Goal: Use online tool/utility: Use online tool/utility

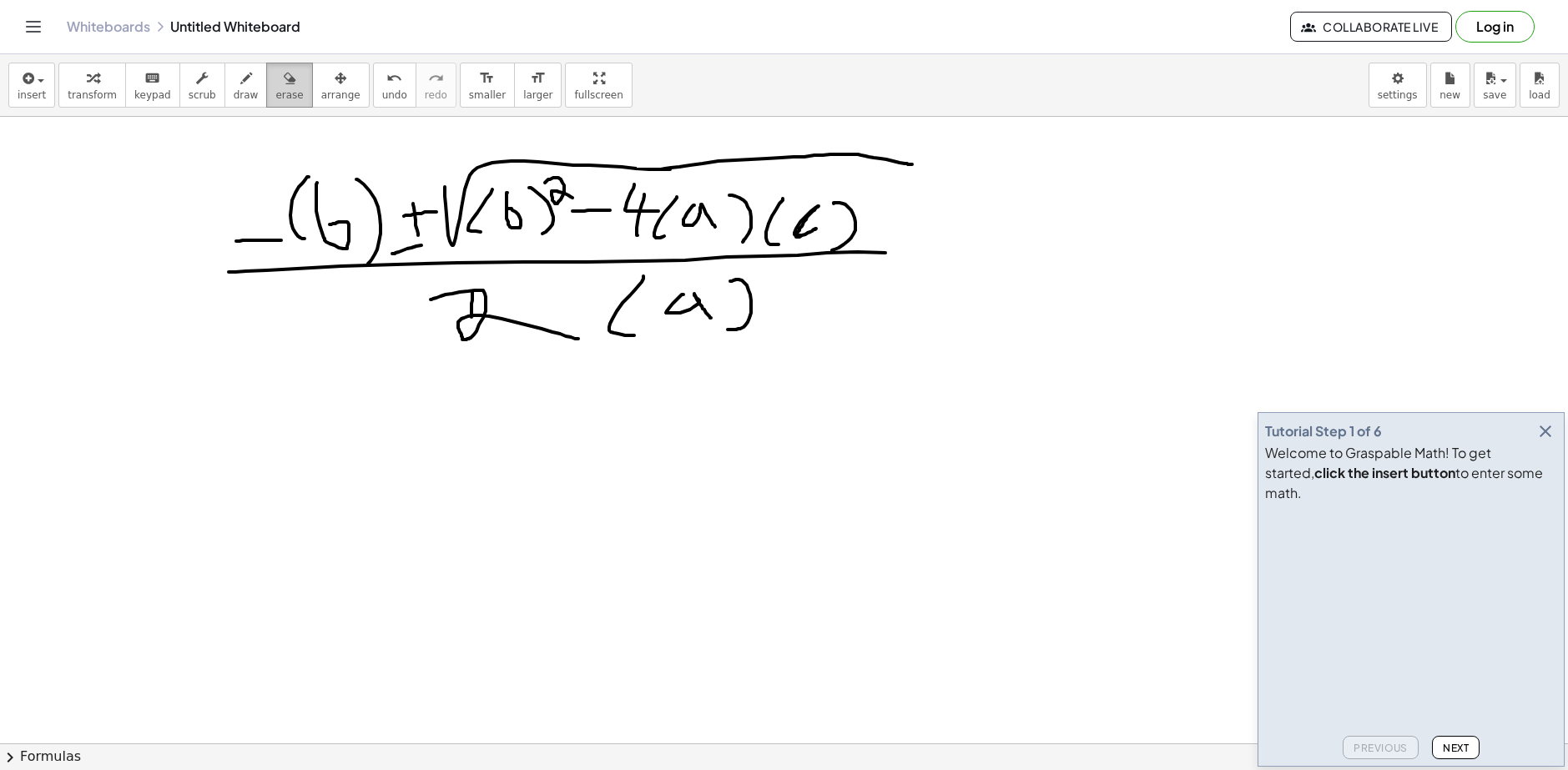
click at [267, 85] on button "erase" at bounding box center [289, 85] width 46 height 45
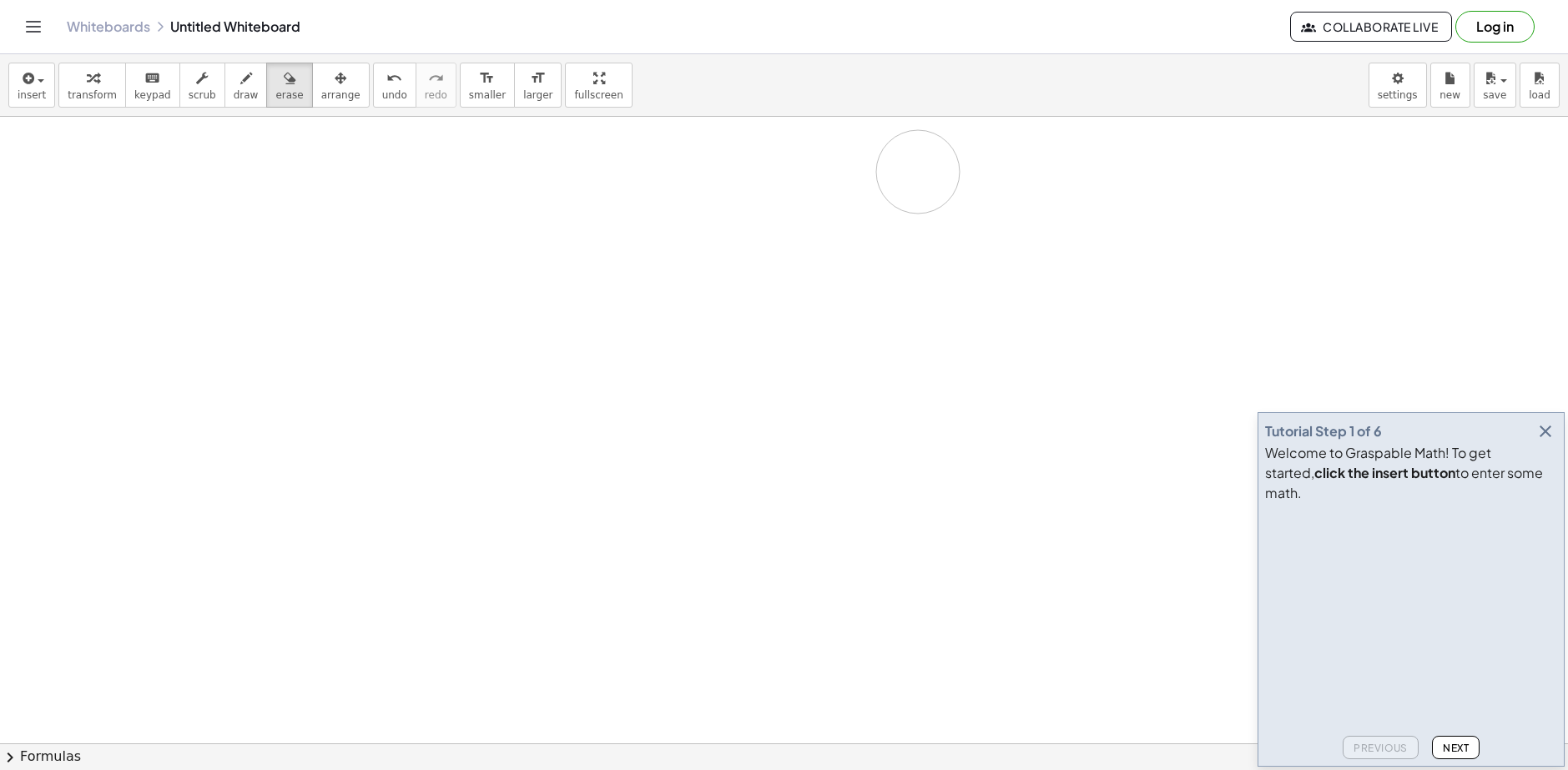
drag, startPoint x: 949, startPoint y: 278, endPoint x: 281, endPoint y: 1, distance: 723.2
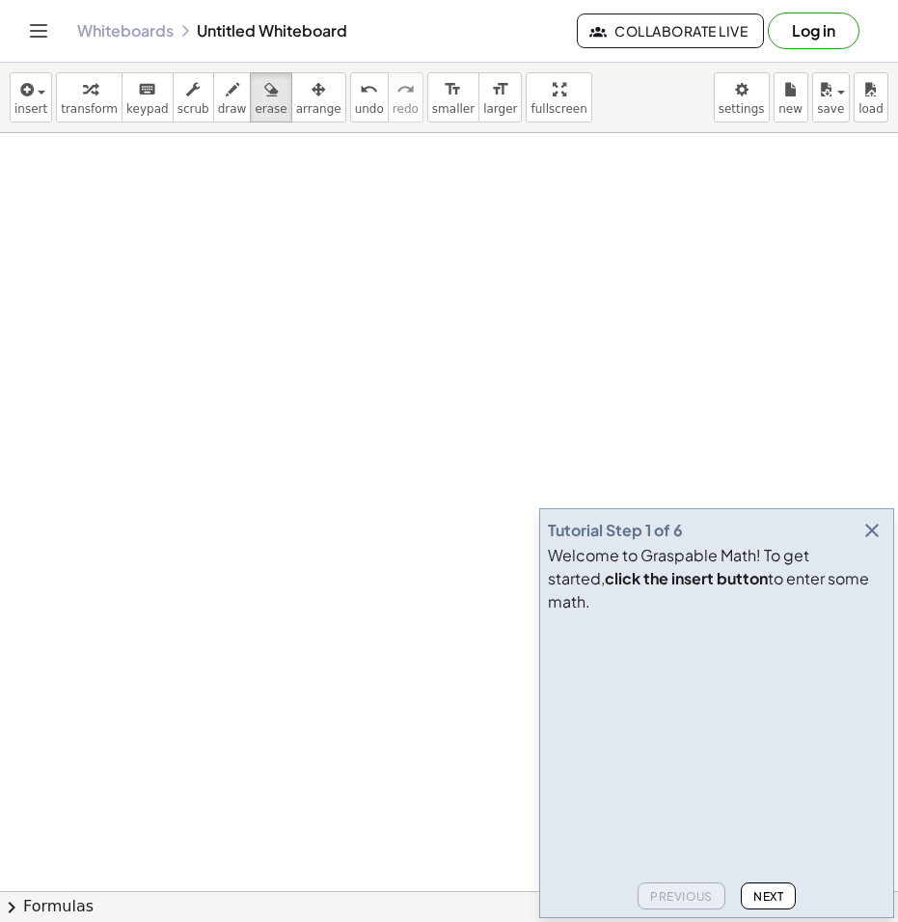
click at [873, 542] on icon "button" at bounding box center [871, 530] width 23 height 23
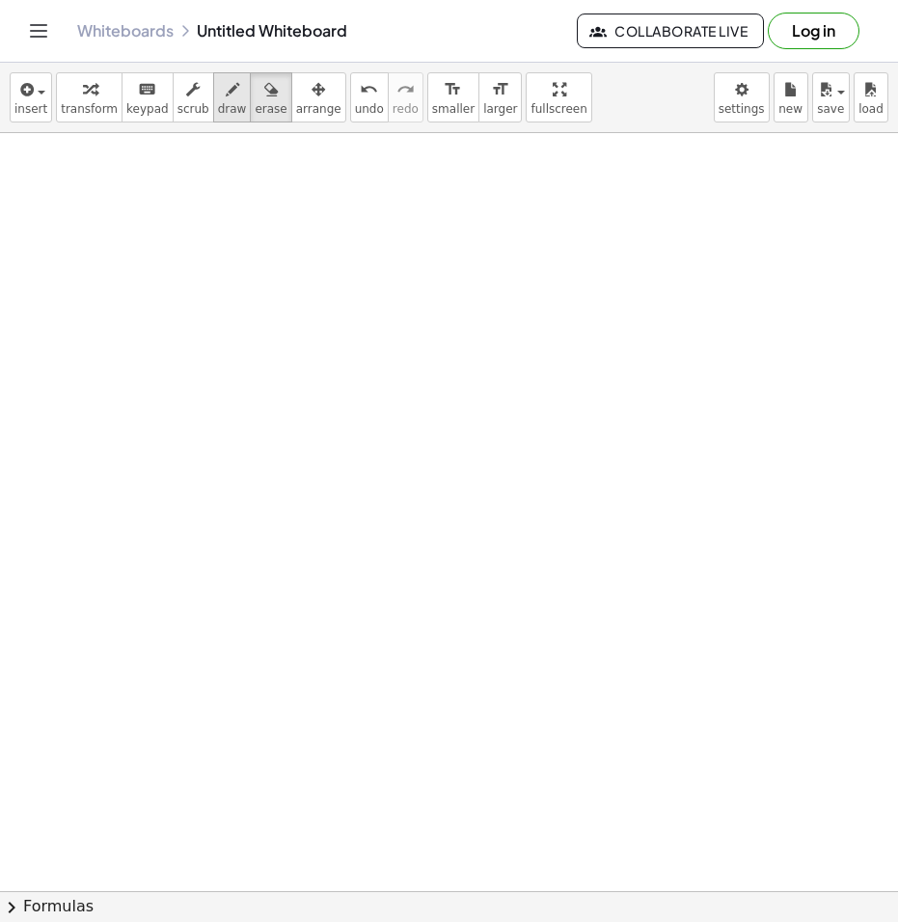
click at [218, 105] on span "draw" at bounding box center [232, 108] width 29 height 13
drag, startPoint x: 59, startPoint y: 194, endPoint x: 70, endPoint y: 251, distance: 58.0
click at [70, 251] on div at bounding box center [449, 919] width 898 height 1573
click at [255, 106] on span "erase" at bounding box center [271, 108] width 32 height 13
drag, startPoint x: 33, startPoint y: 255, endPoint x: 77, endPoint y: 243, distance: 45.8
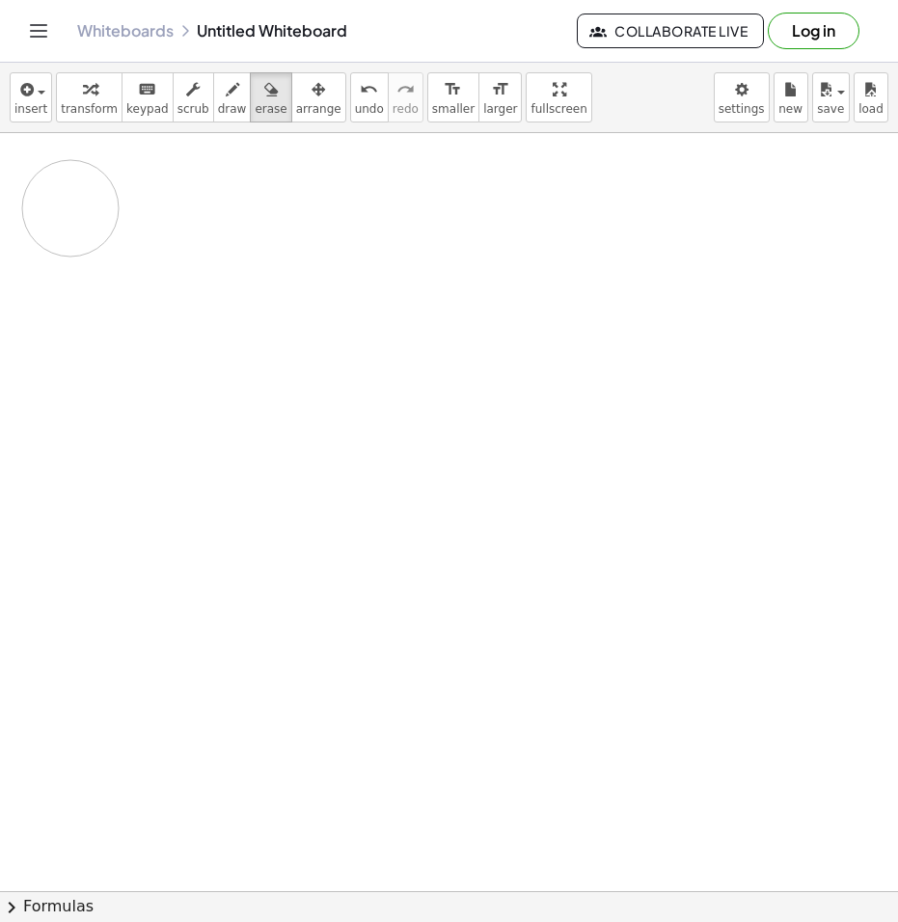
click at [77, 243] on div at bounding box center [449, 919] width 898 height 1573
click at [218, 112] on span "draw" at bounding box center [232, 108] width 29 height 13
drag, startPoint x: 67, startPoint y: 185, endPoint x: 163, endPoint y: 223, distance: 102.6
click at [146, 256] on div at bounding box center [449, 919] width 898 height 1573
drag, startPoint x: 174, startPoint y: 202, endPoint x: 166, endPoint y: 232, distance: 30.9
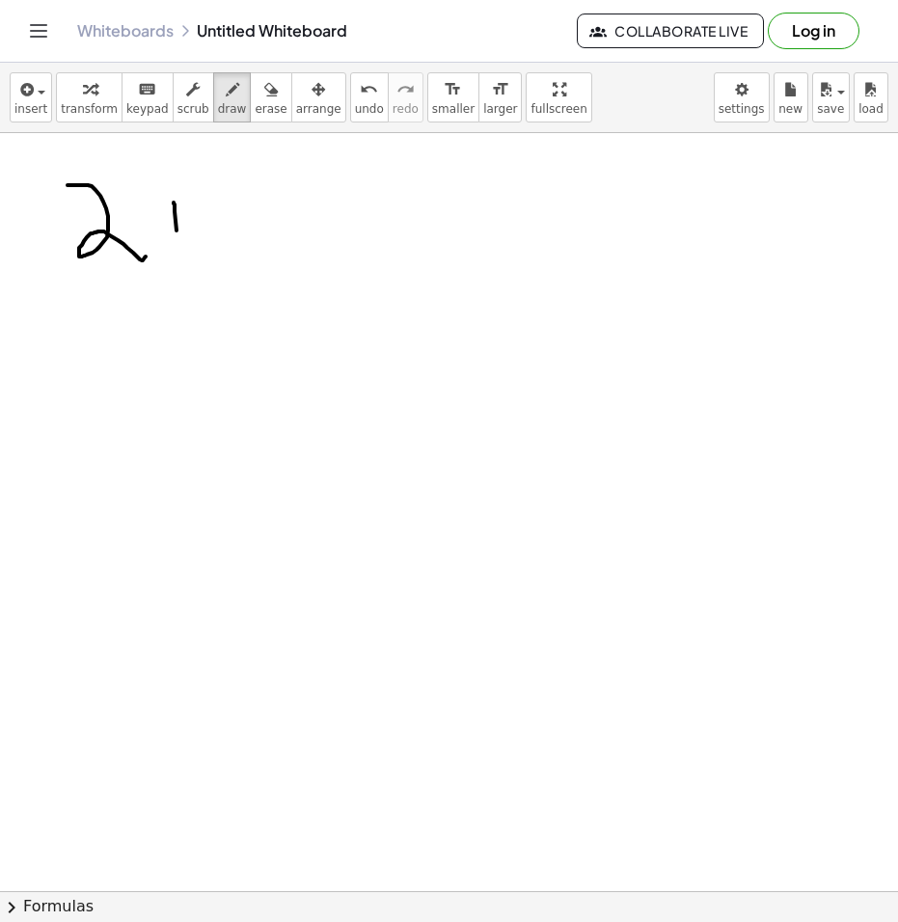
click at [177, 255] on div at bounding box center [449, 919] width 898 height 1573
drag, startPoint x: 163, startPoint y: 228, endPoint x: 225, endPoint y: 225, distance: 61.8
click at [224, 225] on div at bounding box center [449, 919] width 898 height 1573
drag, startPoint x: 293, startPoint y: 203, endPoint x: 255, endPoint y: 256, distance: 65.6
click at [255, 256] on div at bounding box center [449, 919] width 898 height 1573
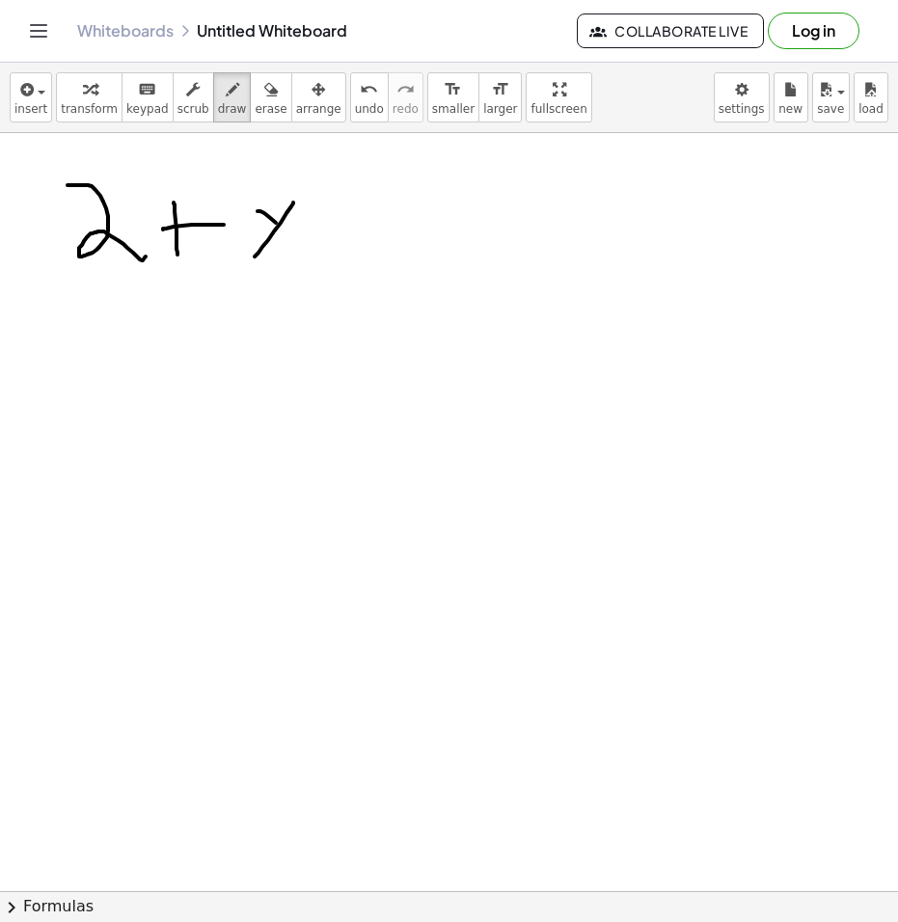
drag, startPoint x: 276, startPoint y: 223, endPoint x: 306, endPoint y: 255, distance: 43.7
click at [301, 252] on div at bounding box center [449, 919] width 898 height 1573
drag, startPoint x: 338, startPoint y: 205, endPoint x: 347, endPoint y: 253, distance: 48.0
click at [347, 253] on div at bounding box center [449, 919] width 898 height 1573
drag, startPoint x: 442, startPoint y: 216, endPoint x: 512, endPoint y: 206, distance: 71.0
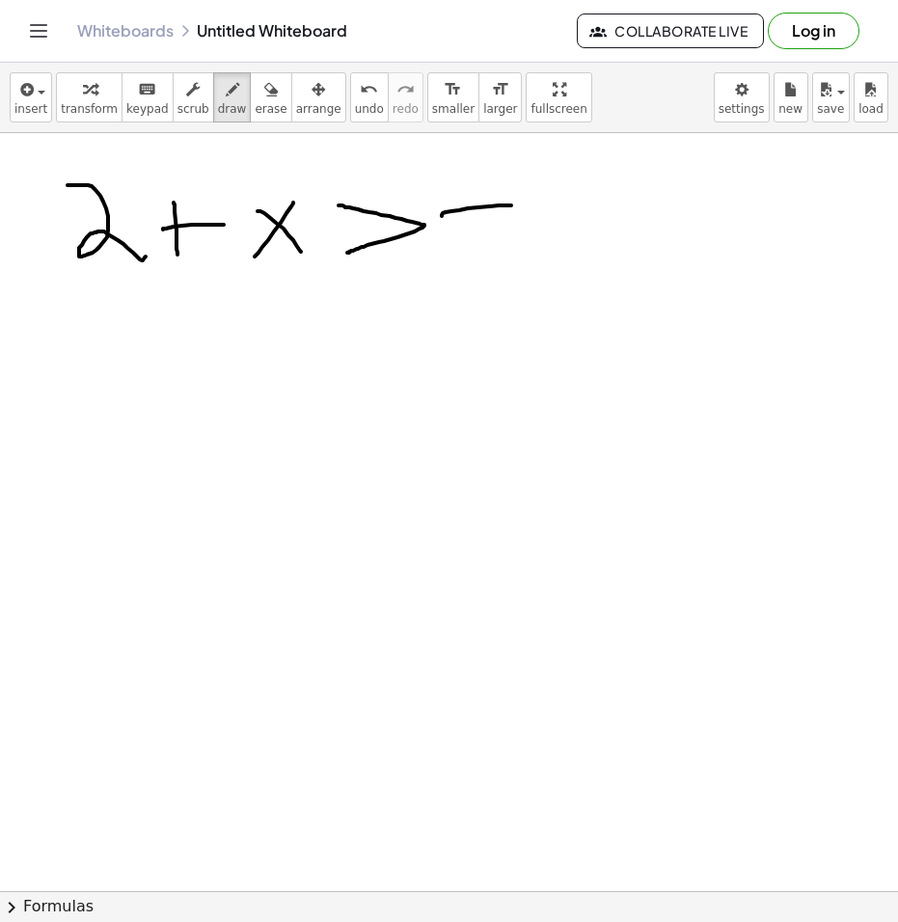
click at [512, 205] on div at bounding box center [449, 919] width 898 height 1573
drag, startPoint x: 440, startPoint y: 240, endPoint x: 517, endPoint y: 237, distance: 77.2
click at [517, 237] on div at bounding box center [449, 919] width 898 height 1573
drag, startPoint x: 615, startPoint y: 218, endPoint x: 609, endPoint y: 192, distance: 26.7
click at [611, 186] on div at bounding box center [449, 919] width 898 height 1573
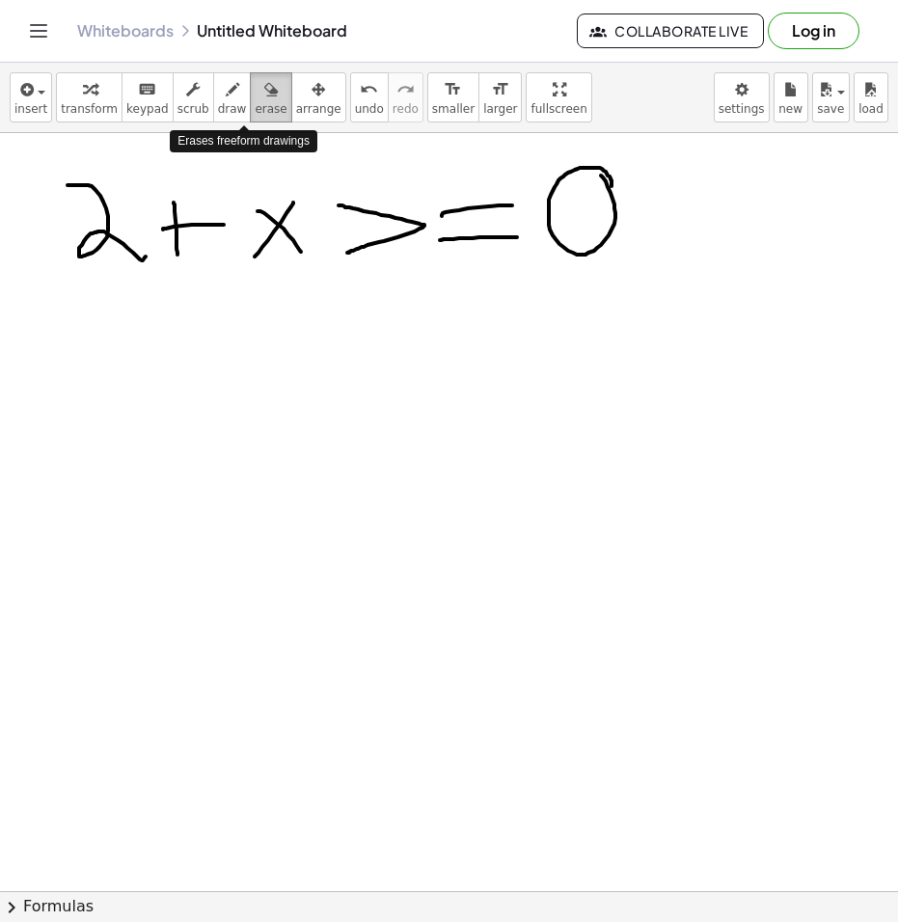
click at [255, 110] on span "erase" at bounding box center [271, 108] width 32 height 13
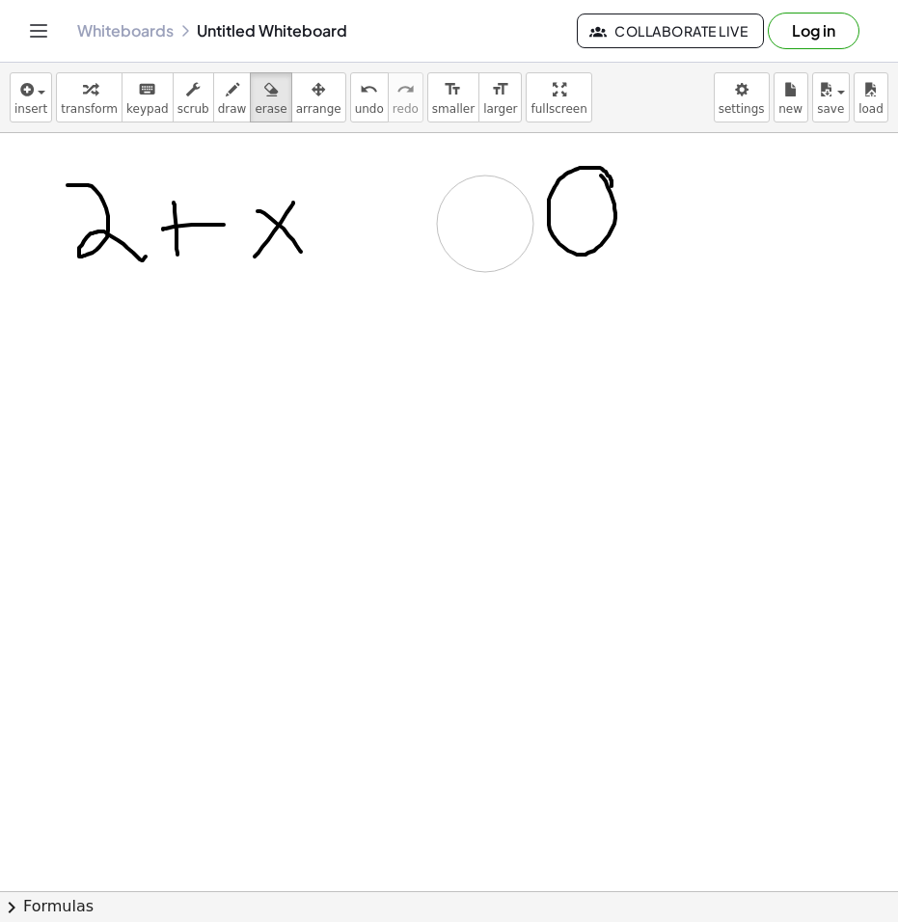
drag, startPoint x: 421, startPoint y: 274, endPoint x: 485, endPoint y: 224, distance: 81.0
click at [485, 224] on div at bounding box center [449, 919] width 898 height 1573
click at [226, 98] on icon "button" at bounding box center [232, 89] width 13 height 23
click at [255, 105] on span "erase" at bounding box center [271, 108] width 32 height 13
drag, startPoint x: 534, startPoint y: 208, endPoint x: 531, endPoint y: 225, distance: 16.6
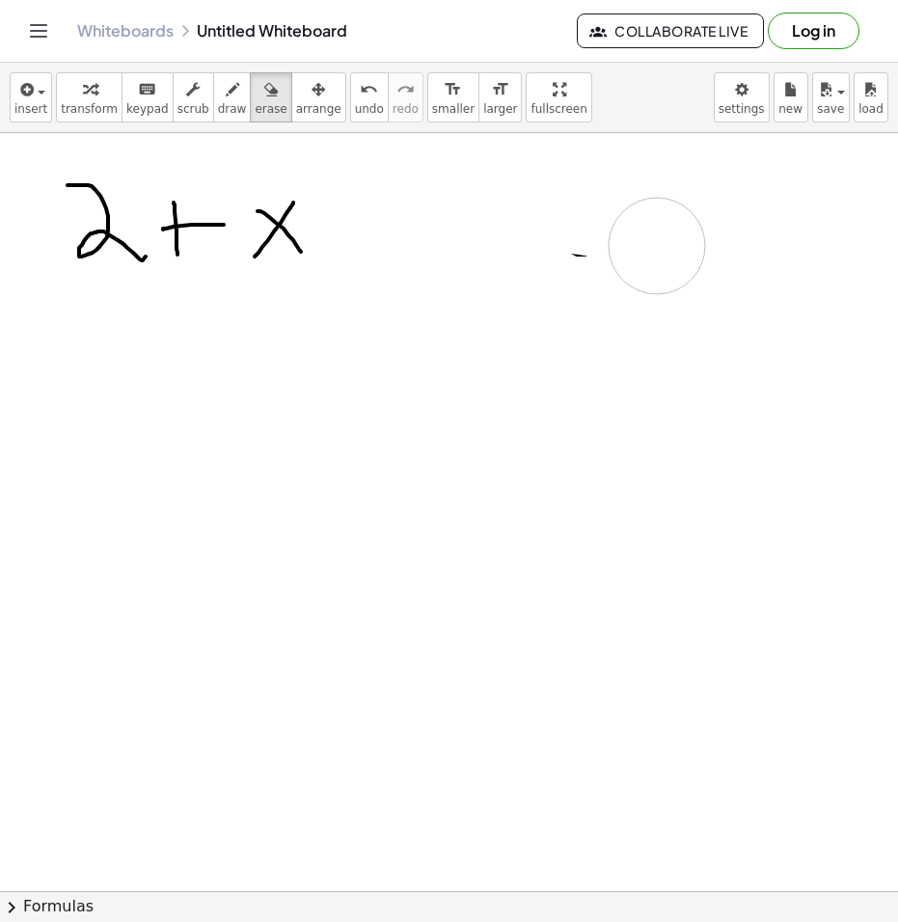
click at [532, 227] on div at bounding box center [449, 919] width 898 height 1573
click at [218, 110] on span "draw" at bounding box center [232, 108] width 29 height 13
drag, startPoint x: 351, startPoint y: 196, endPoint x: 347, endPoint y: 243, distance: 47.4
click at [347, 243] on div at bounding box center [449, 919] width 898 height 1573
drag, startPoint x: 342, startPoint y: 255, endPoint x: 398, endPoint y: 261, distance: 56.2
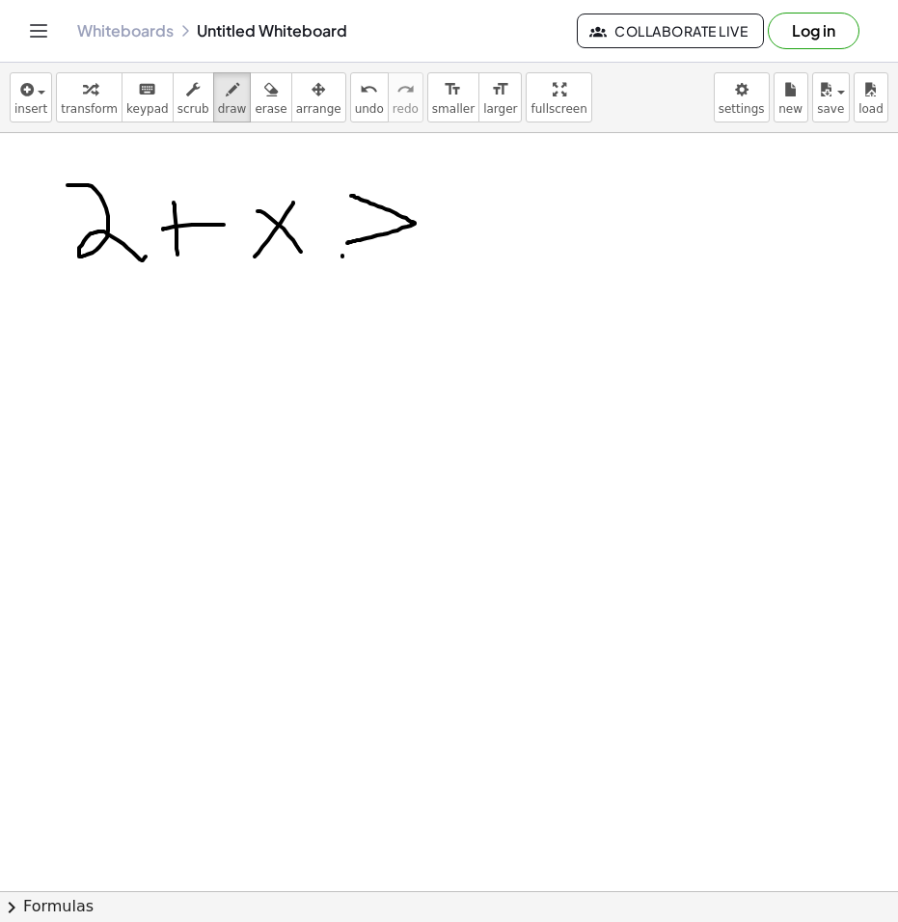
click at [397, 261] on div at bounding box center [449, 919] width 898 height 1573
click at [500, 228] on div at bounding box center [449, 919] width 898 height 1573
click at [264, 93] on icon "button" at bounding box center [270, 89] width 13 height 23
drag, startPoint x: 481, startPoint y: 243, endPoint x: 470, endPoint y: 203, distance: 40.9
click at [470, 204] on div at bounding box center [449, 919] width 898 height 1573
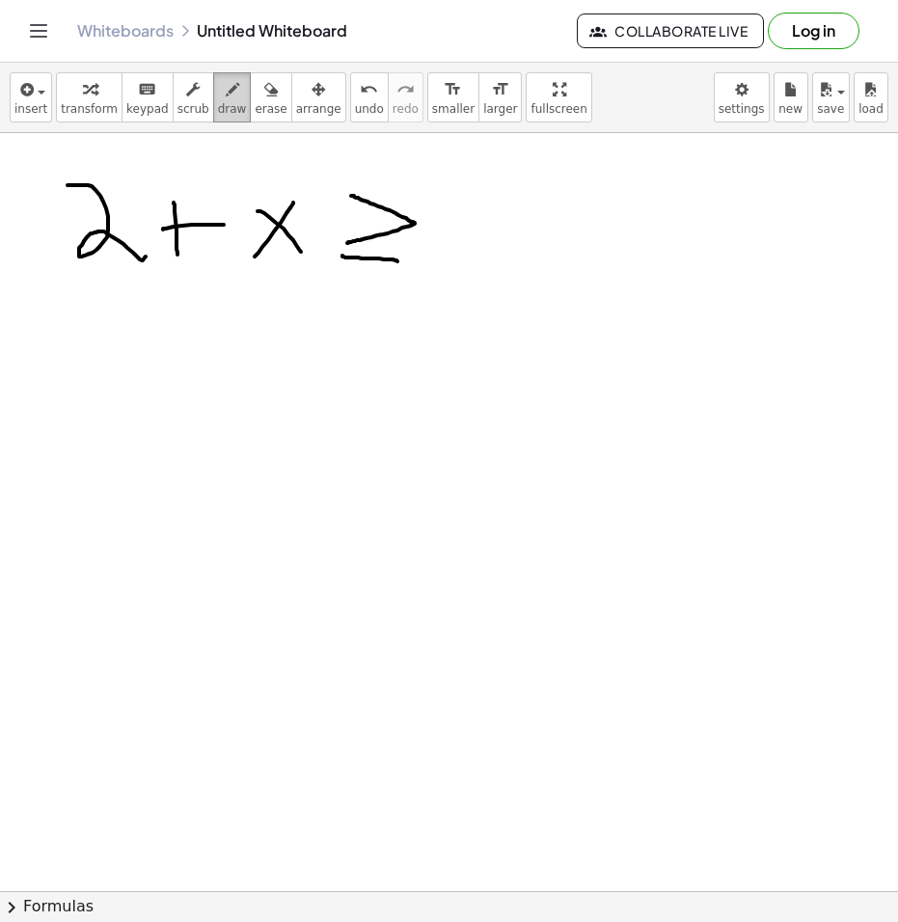
click at [218, 111] on span "draw" at bounding box center [232, 108] width 29 height 13
drag, startPoint x: 502, startPoint y: 200, endPoint x: 489, endPoint y: 187, distance: 18.4
click at [489, 186] on div at bounding box center [449, 919] width 898 height 1573
drag, startPoint x: 44, startPoint y: 318, endPoint x: 61, endPoint y: 318, distance: 16.4
click at [59, 318] on div at bounding box center [449, 919] width 898 height 1573
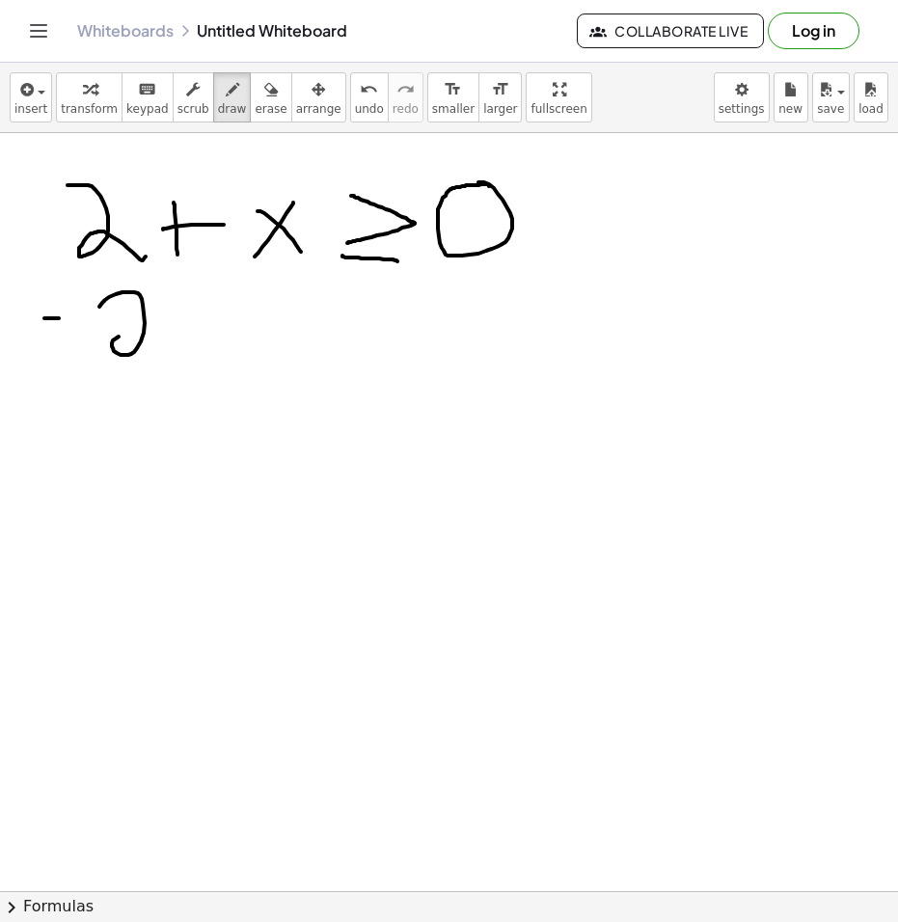
drag, startPoint x: 102, startPoint y: 303, endPoint x: 250, endPoint y: 361, distance: 158.4
click at [181, 356] on div at bounding box center [449, 919] width 898 height 1573
drag, startPoint x: 450, startPoint y: 326, endPoint x: 474, endPoint y: 328, distance: 24.2
click at [468, 327] on div at bounding box center [449, 919] width 898 height 1573
drag, startPoint x: 482, startPoint y: 299, endPoint x: 569, endPoint y: 372, distance: 113.6
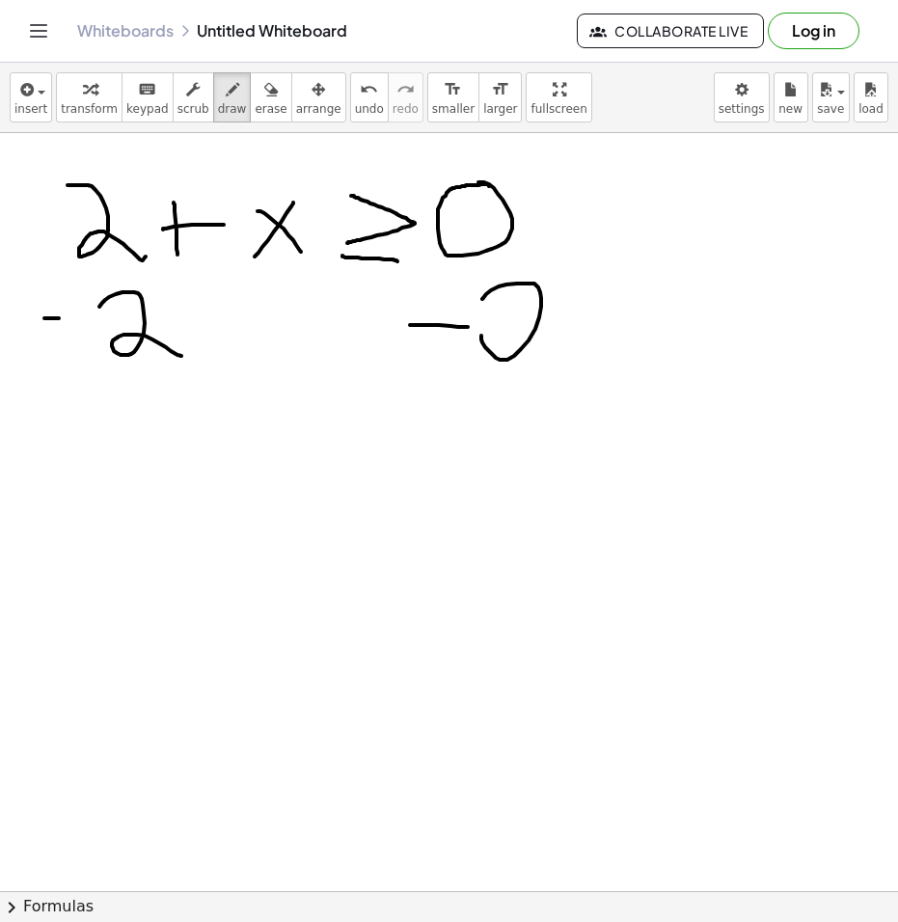
click at [568, 371] on div at bounding box center [449, 919] width 898 height 1573
drag, startPoint x: 295, startPoint y: 455, endPoint x: 267, endPoint y: 486, distance: 41.6
click at [270, 482] on div at bounding box center [449, 919] width 898 height 1573
drag, startPoint x: 269, startPoint y: 434, endPoint x: 340, endPoint y: 462, distance: 76.6
click at [314, 484] on div at bounding box center [449, 919] width 898 height 1573
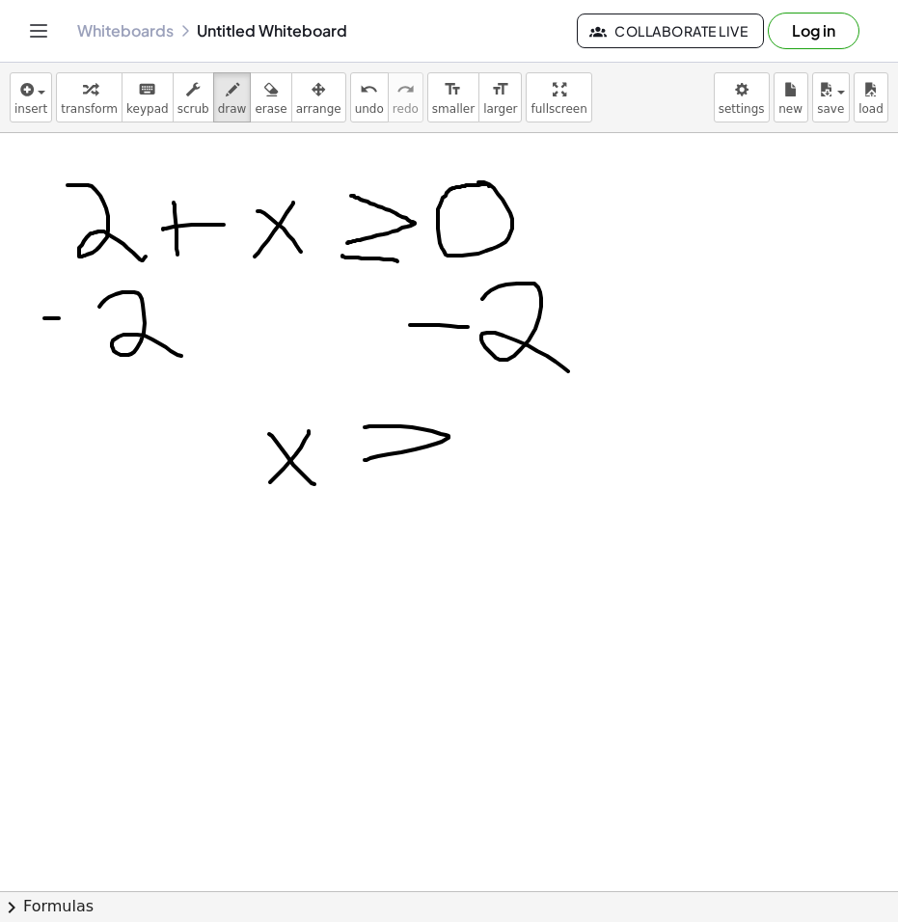
drag, startPoint x: 369, startPoint y: 426, endPoint x: 364, endPoint y: 460, distance: 34.1
click at [364, 460] on div at bounding box center [449, 919] width 898 height 1573
drag, startPoint x: 359, startPoint y: 487, endPoint x: 472, endPoint y: 494, distance: 114.0
click at [448, 494] on div at bounding box center [449, 919] width 898 height 1573
drag, startPoint x: 467, startPoint y: 457, endPoint x: 527, endPoint y: 461, distance: 60.9
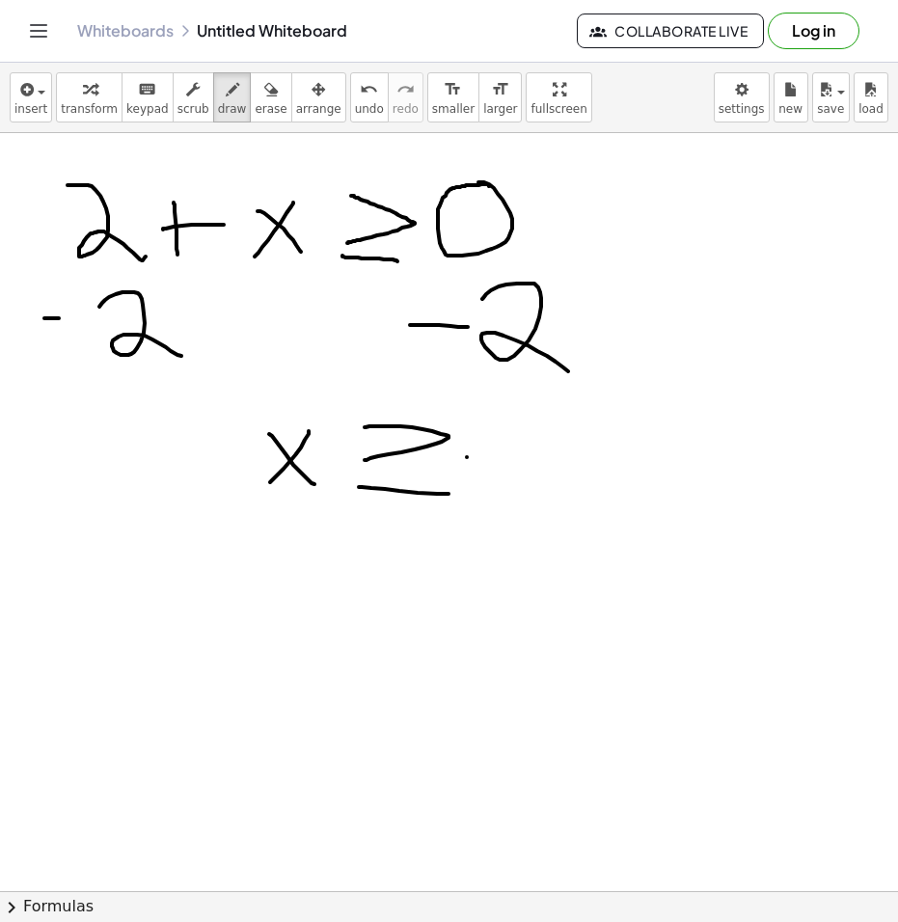
click at [517, 461] on div at bounding box center [449, 919] width 898 height 1573
drag, startPoint x: 534, startPoint y: 400, endPoint x: 652, endPoint y: 492, distance: 149.1
click at [647, 492] on div at bounding box center [449, 919] width 898 height 1573
drag, startPoint x: 188, startPoint y: 645, endPoint x: 241, endPoint y: 654, distance: 53.7
click at [238, 654] on div at bounding box center [449, 919] width 898 height 1573
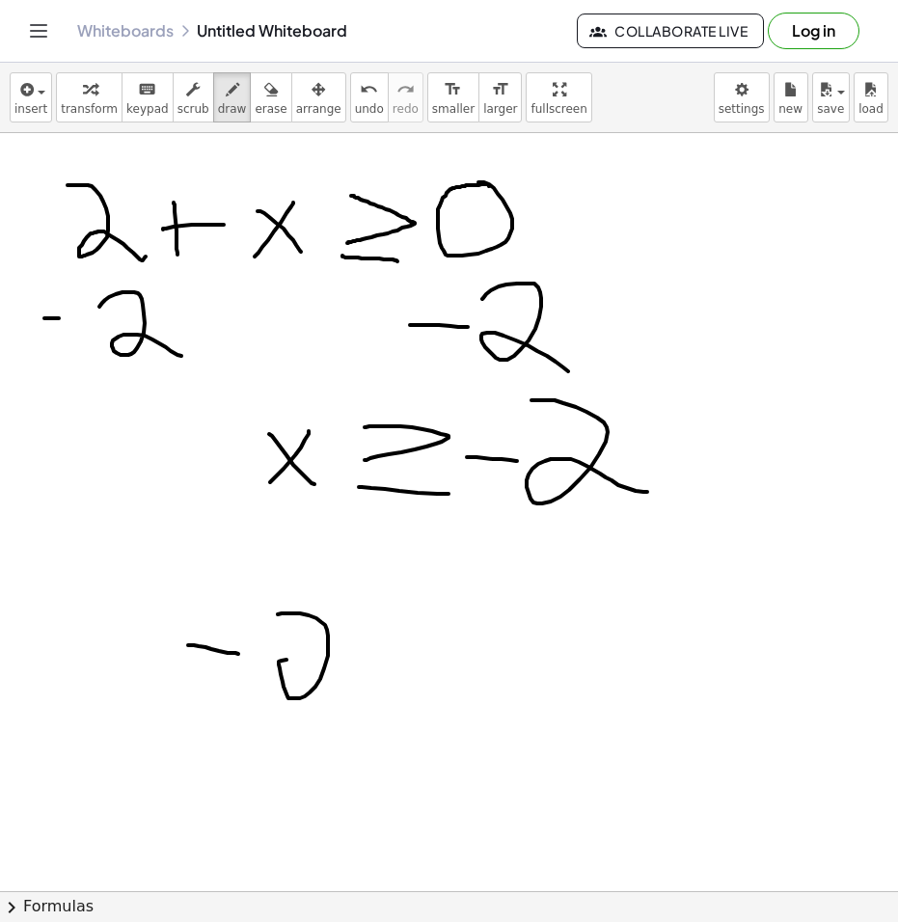
drag, startPoint x: 282, startPoint y: 613, endPoint x: 362, endPoint y: 705, distance: 121.6
click at [362, 705] on div at bounding box center [449, 919] width 898 height 1573
drag, startPoint x: 182, startPoint y: 564, endPoint x: 163, endPoint y: 708, distance: 144.9
click at [163, 708] on div at bounding box center [449, 919] width 898 height 1573
drag, startPoint x: 457, startPoint y: 696, endPoint x: 416, endPoint y: 731, distance: 53.3
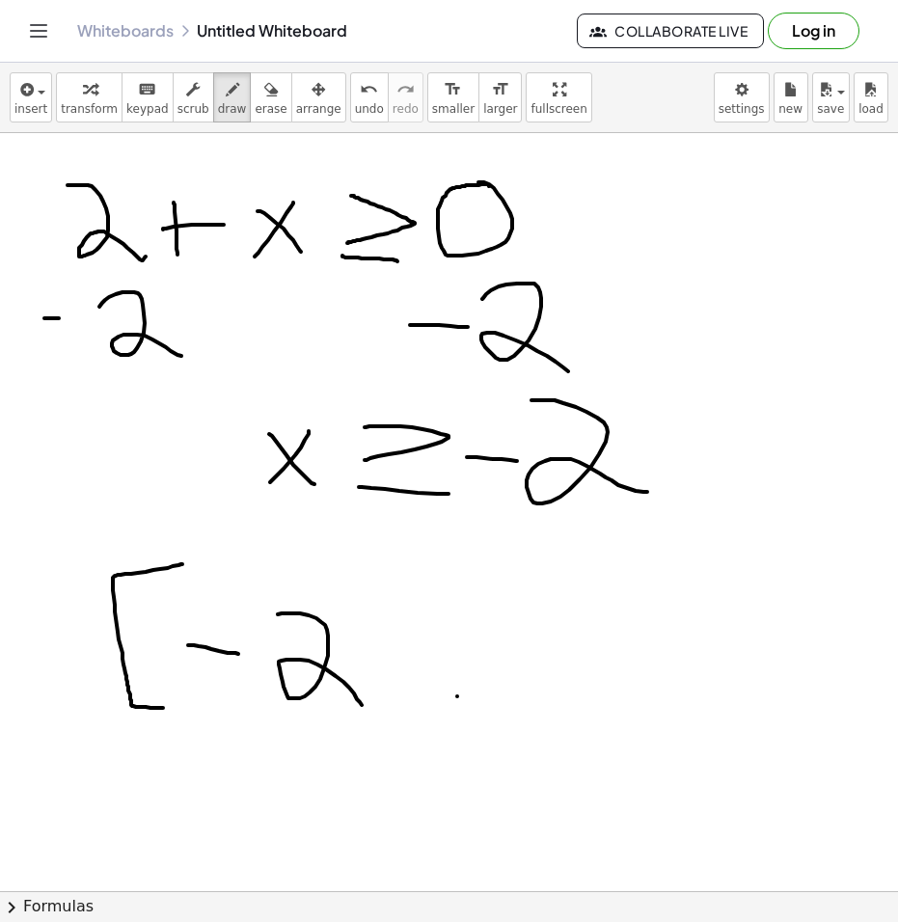
click at [416, 731] on div at bounding box center [449, 919] width 898 height 1573
drag, startPoint x: 551, startPoint y: 688, endPoint x: 592, endPoint y: 674, distance: 43.9
click at [591, 674] on div at bounding box center [449, 919] width 898 height 1573
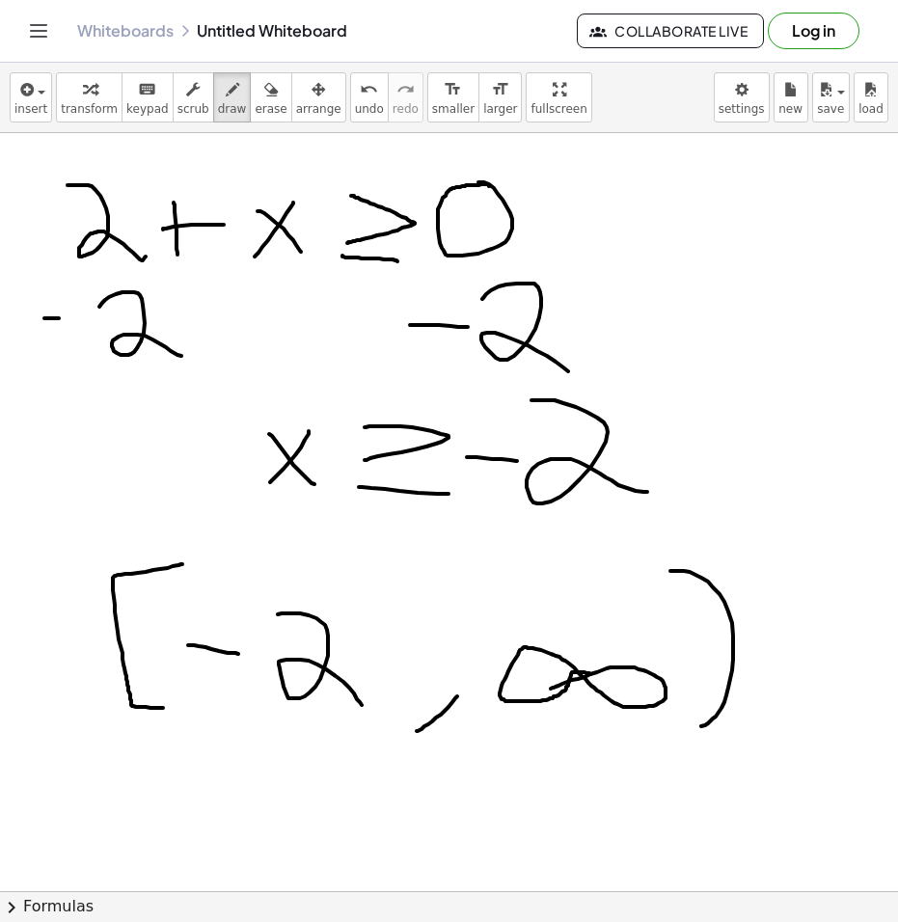
drag, startPoint x: 708, startPoint y: 581, endPoint x: 678, endPoint y: 733, distance: 154.3
click at [681, 732] on div at bounding box center [449, 919] width 898 height 1573
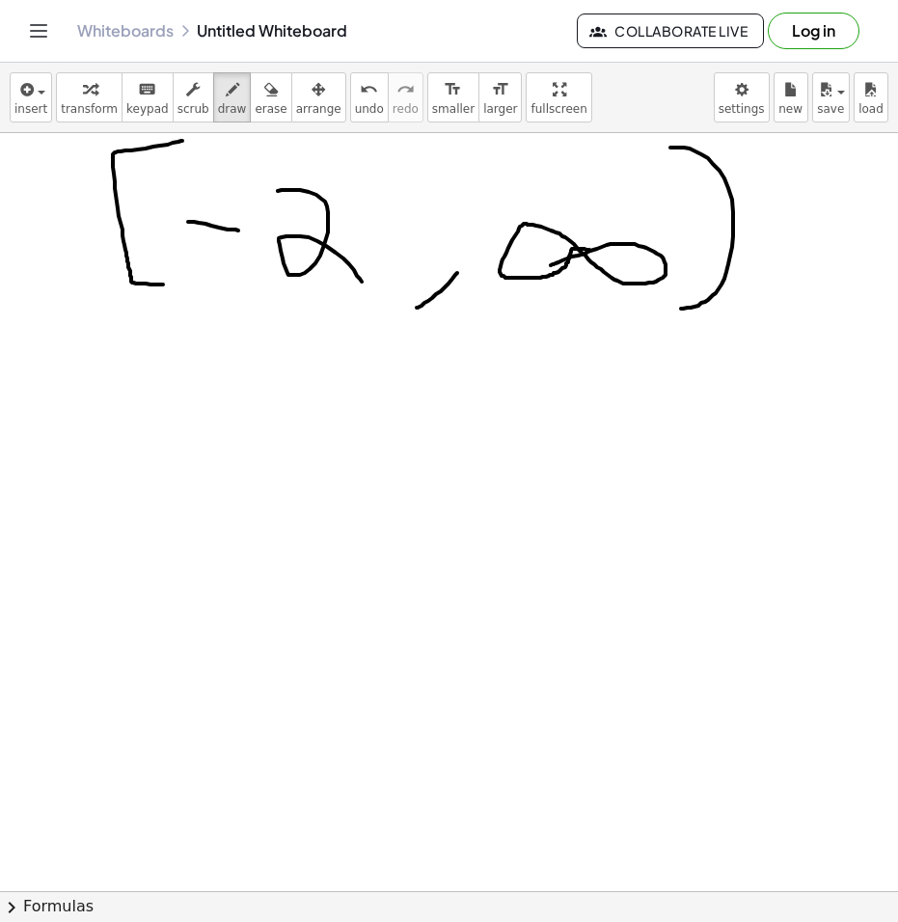
scroll to position [578, 0]
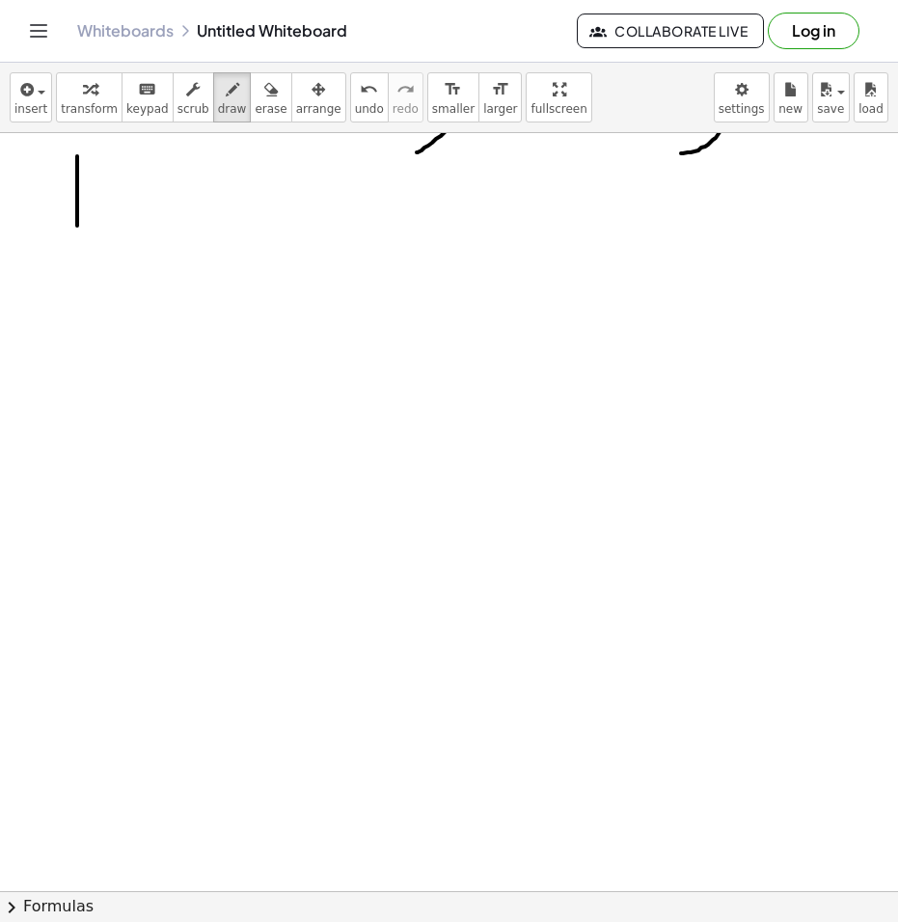
drag, startPoint x: 77, startPoint y: 156, endPoint x: 77, endPoint y: 226, distance: 69.4
click at [77, 226] on div at bounding box center [449, 341] width 898 height 1573
drag, startPoint x: 114, startPoint y: 204, endPoint x: 171, endPoint y: 202, distance: 56.9
click at [150, 204] on div at bounding box center [449, 341] width 898 height 1573
drag, startPoint x: 212, startPoint y: 187, endPoint x: 166, endPoint y: 220, distance: 56.7
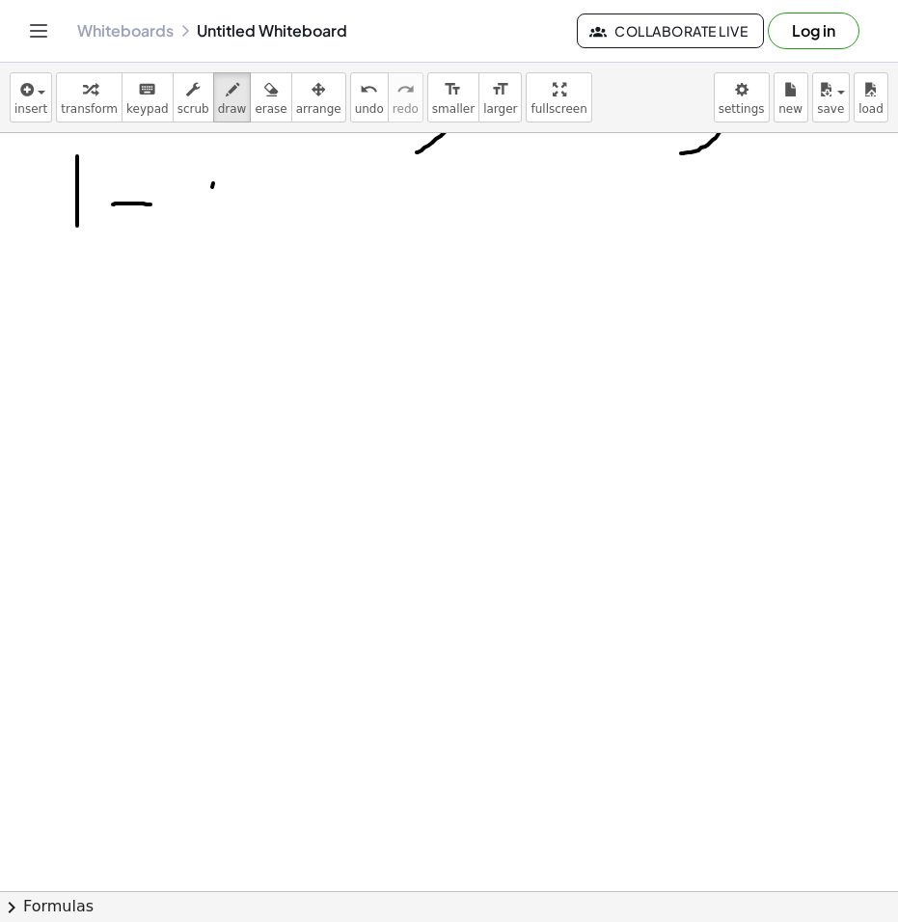
click at [166, 220] on div at bounding box center [449, 341] width 898 height 1573
drag, startPoint x: 203, startPoint y: 210, endPoint x: 234, endPoint y: 221, distance: 32.6
click at [224, 226] on div at bounding box center [449, 341] width 898 height 1573
click at [294, 199] on div at bounding box center [449, 341] width 898 height 1573
drag, startPoint x: 260, startPoint y: 221, endPoint x: 328, endPoint y: 216, distance: 67.7
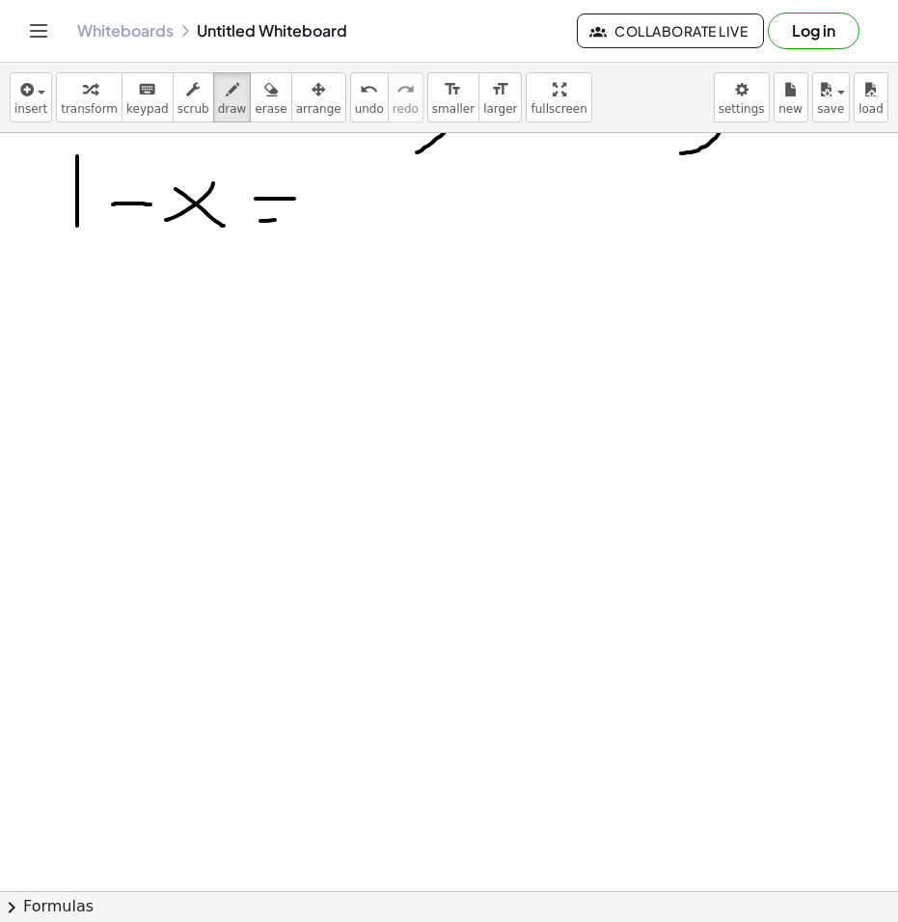
click at [296, 219] on div at bounding box center [449, 341] width 898 height 1573
click at [398, 214] on div at bounding box center [449, 341] width 898 height 1573
drag, startPoint x: 292, startPoint y: 176, endPoint x: 184, endPoint y: 255, distance: 133.8
click at [240, 237] on div at bounding box center [449, 341] width 898 height 1573
drag, startPoint x: 24, startPoint y: 269, endPoint x: 69, endPoint y: 271, distance: 45.4
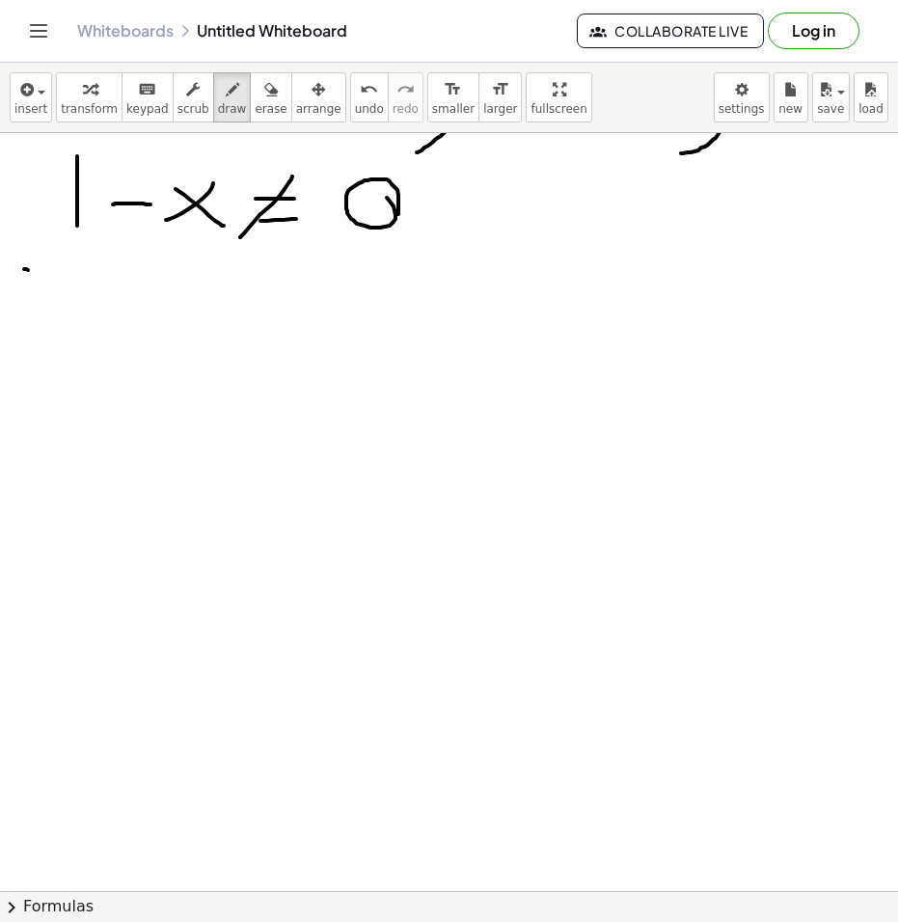
click at [59, 274] on div at bounding box center [449, 341] width 898 height 1573
drag, startPoint x: 90, startPoint y: 272, endPoint x: 95, endPoint y: 295, distance: 23.9
click at [94, 293] on div at bounding box center [449, 341] width 898 height 1573
drag, startPoint x: 95, startPoint y: 272, endPoint x: 100, endPoint y: 317, distance: 45.6
click at [100, 317] on div at bounding box center [449, 341] width 898 height 1573
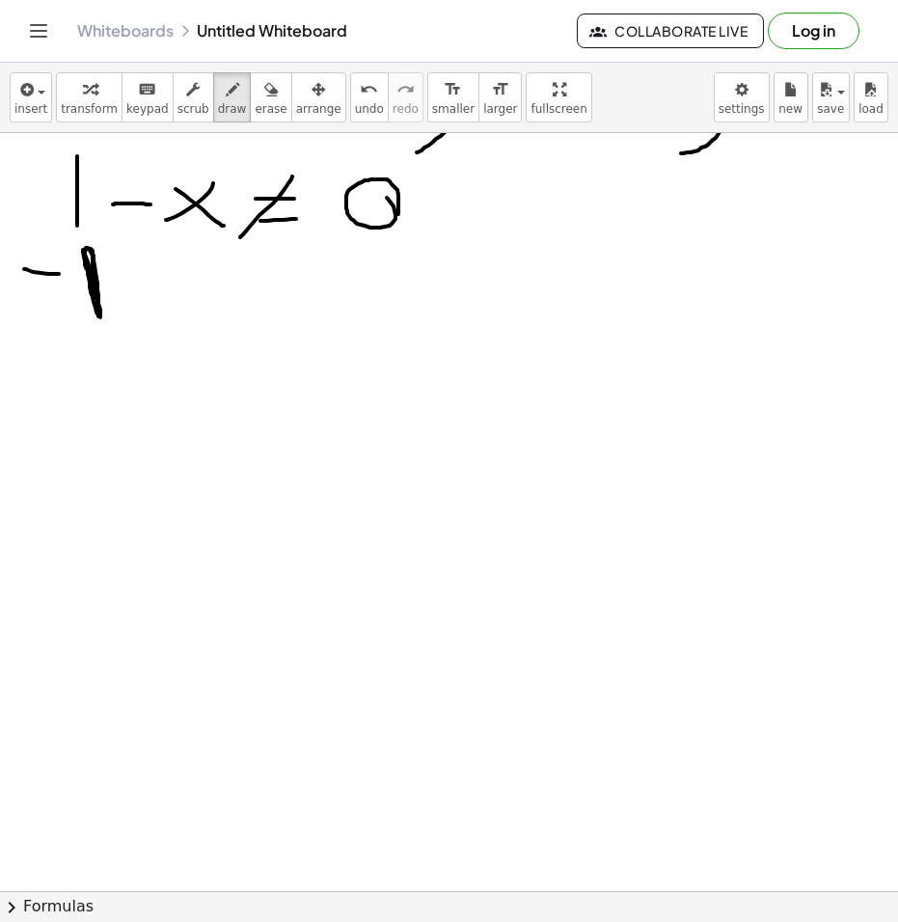
drag, startPoint x: 90, startPoint y: 249, endPoint x: 90, endPoint y: 268, distance: 19.3
click at [87, 265] on div at bounding box center [449, 341] width 898 height 1573
drag, startPoint x: 102, startPoint y: 389, endPoint x: 150, endPoint y: 391, distance: 48.2
click at [145, 391] on div at bounding box center [449, 341] width 898 height 1573
drag, startPoint x: 237, startPoint y: 352, endPoint x: 178, endPoint y: 432, distance: 99.3
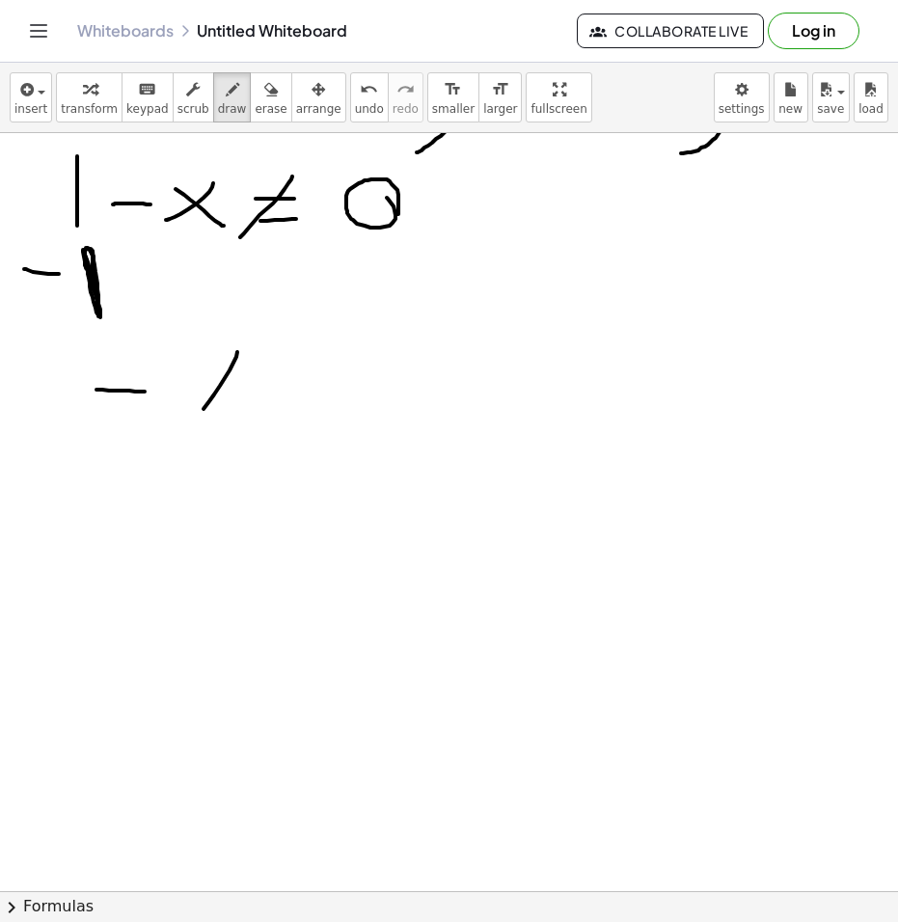
click at [180, 431] on div at bounding box center [449, 341] width 898 height 1573
drag
click at [251, 432] on div at bounding box center [449, 341] width 898 height 1573
click at [342, 376] on div at bounding box center [449, 341] width 898 height 1573
click at [355, 408] on div at bounding box center [449, 341] width 898 height 1573
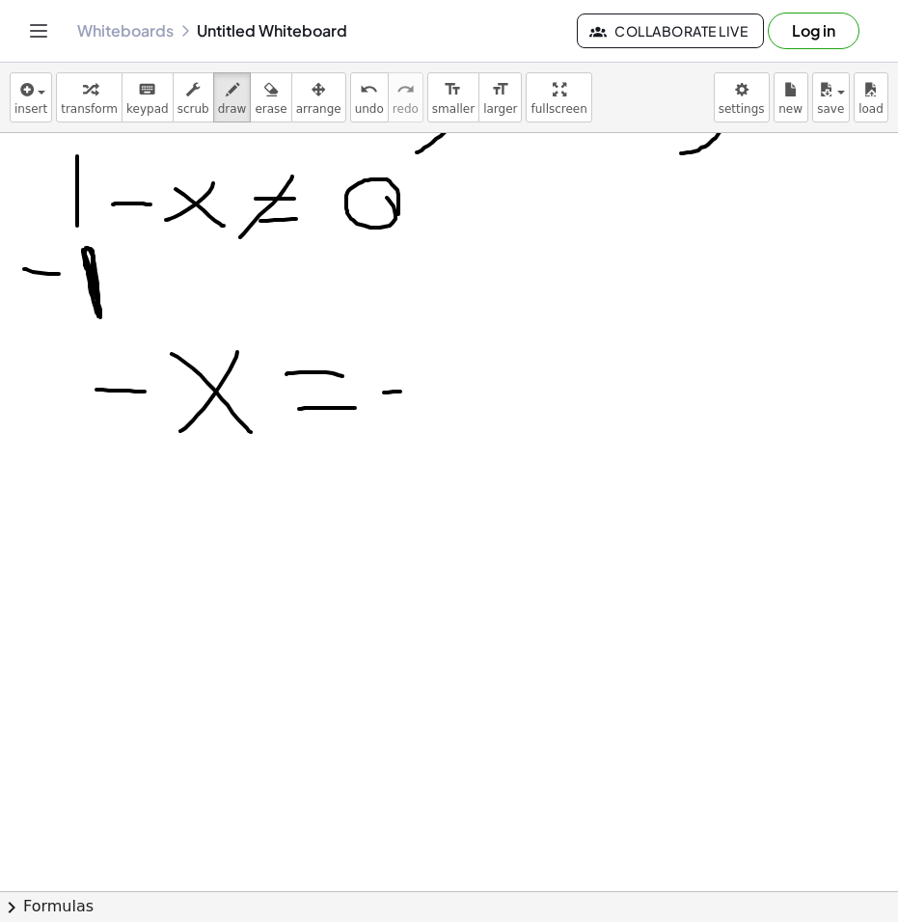
click at [421, 391] on div at bounding box center [449, 341] width 898 height 1573
click at [476, 417] on div at bounding box center [449, 341] width 898 height 1573
click at [154, 404] on div at bounding box center [449, 341] width 898 height 1573
click at [243, 470] on div at bounding box center [449, 341] width 898 height 1573
click at [184, 511] on div at bounding box center [449, 341] width 898 height 1573
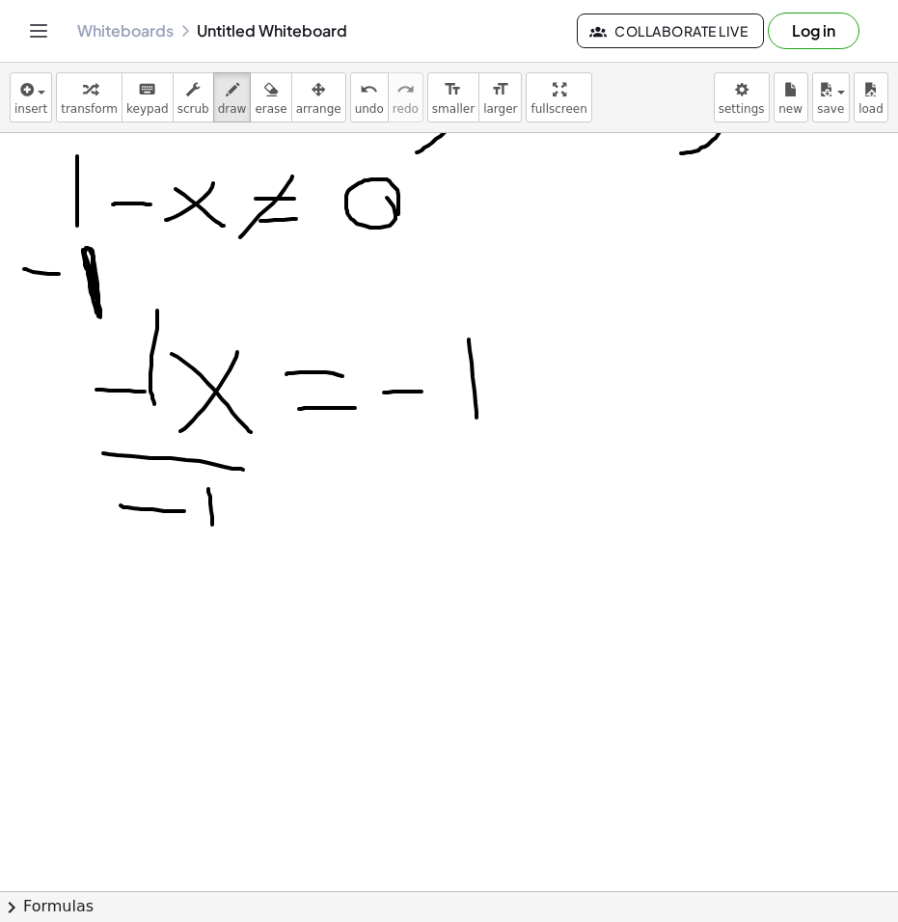
click at [212, 548] on div at bounding box center [449, 341] width 898 height 1573
click at [532, 448] on div at bounding box center [449, 341] width 898 height 1573
click at [468, 506] on div at bounding box center [449, 341] width 898 height 1573
click at [491, 544] on div at bounding box center [449, 341] width 898 height 1573
drag, startPoint x: 208, startPoint y: 623, endPoint x: 128, endPoint y: 717, distance: 123.8
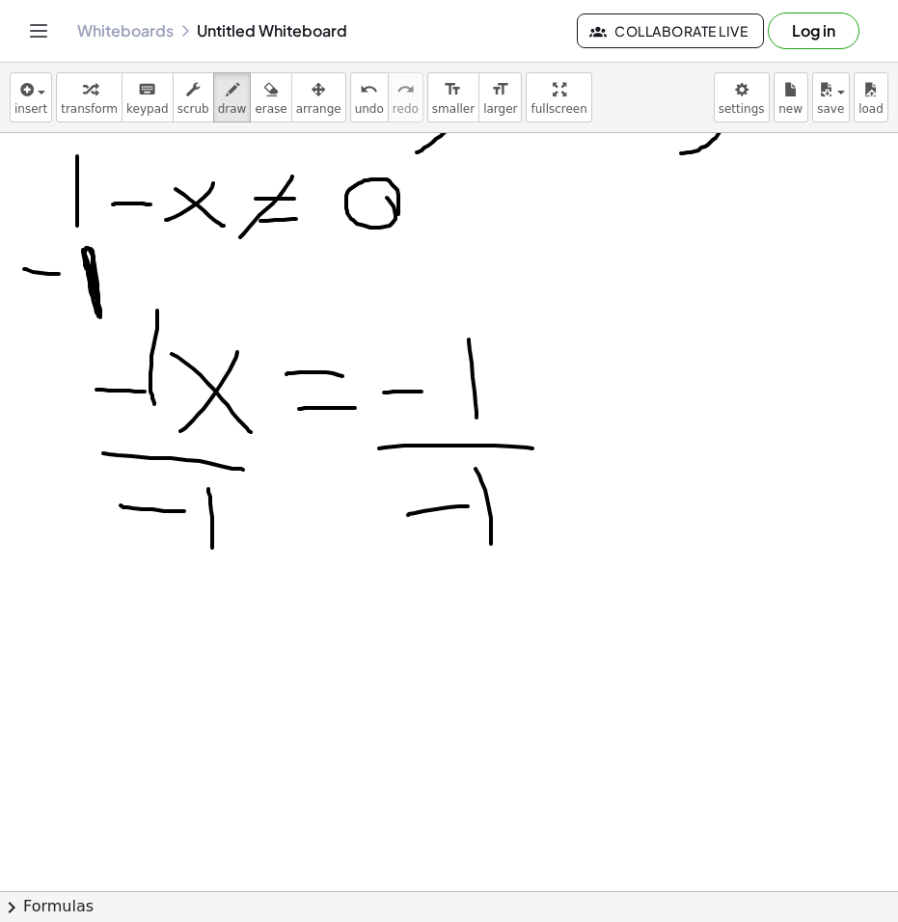
click at [131, 716] on div at bounding box center [449, 341] width 898 height 1573
drag, startPoint x: 171, startPoint y: 638, endPoint x: 207, endPoint y: 716, distance: 86.3
click at [207, 714] on div at bounding box center [449, 341] width 898 height 1573
click at [333, 675] on div at bounding box center [449, 341] width 898 height 1573
click at [328, 710] on div at bounding box center [449, 341] width 898 height 1573
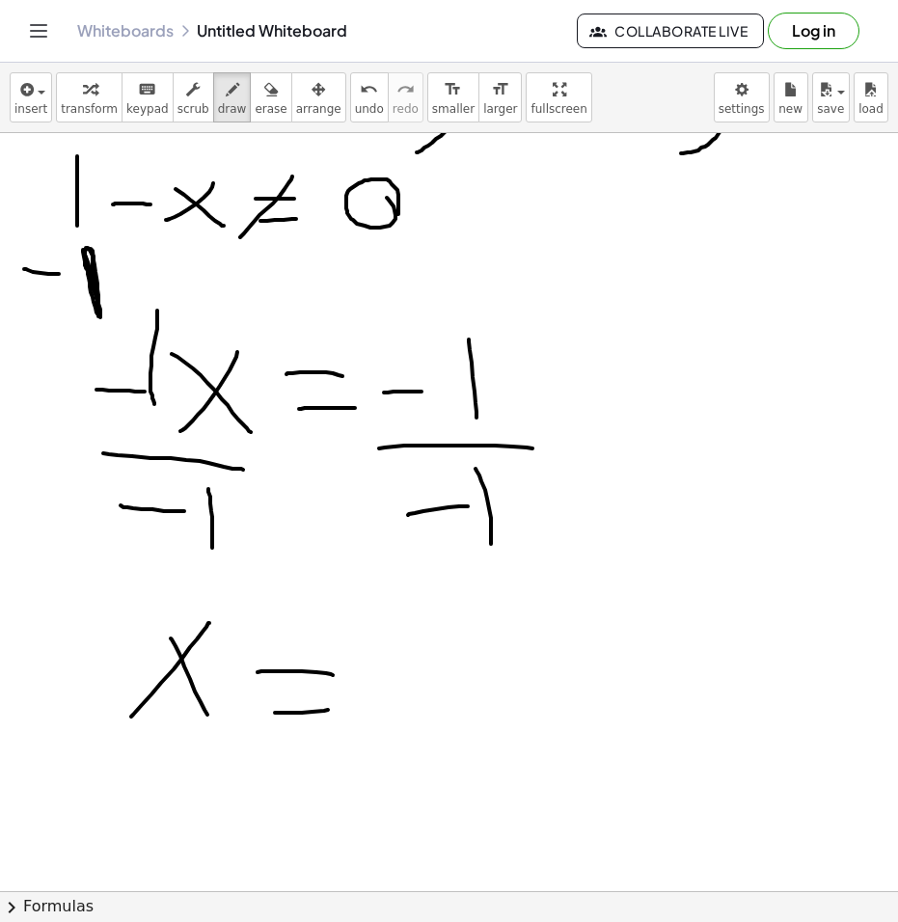
click at [428, 733] on div at bounding box center [449, 341] width 898 height 1573
click at [262, 754] on div at bounding box center [449, 341] width 898 height 1573
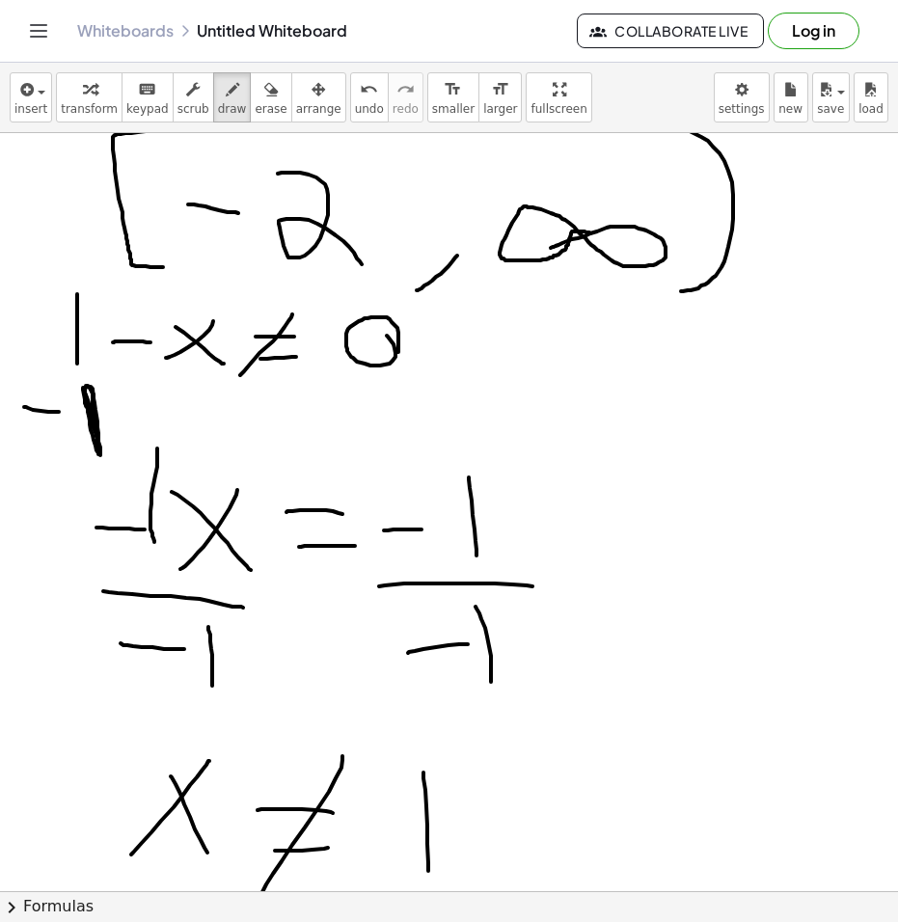
scroll to position [430, 0]
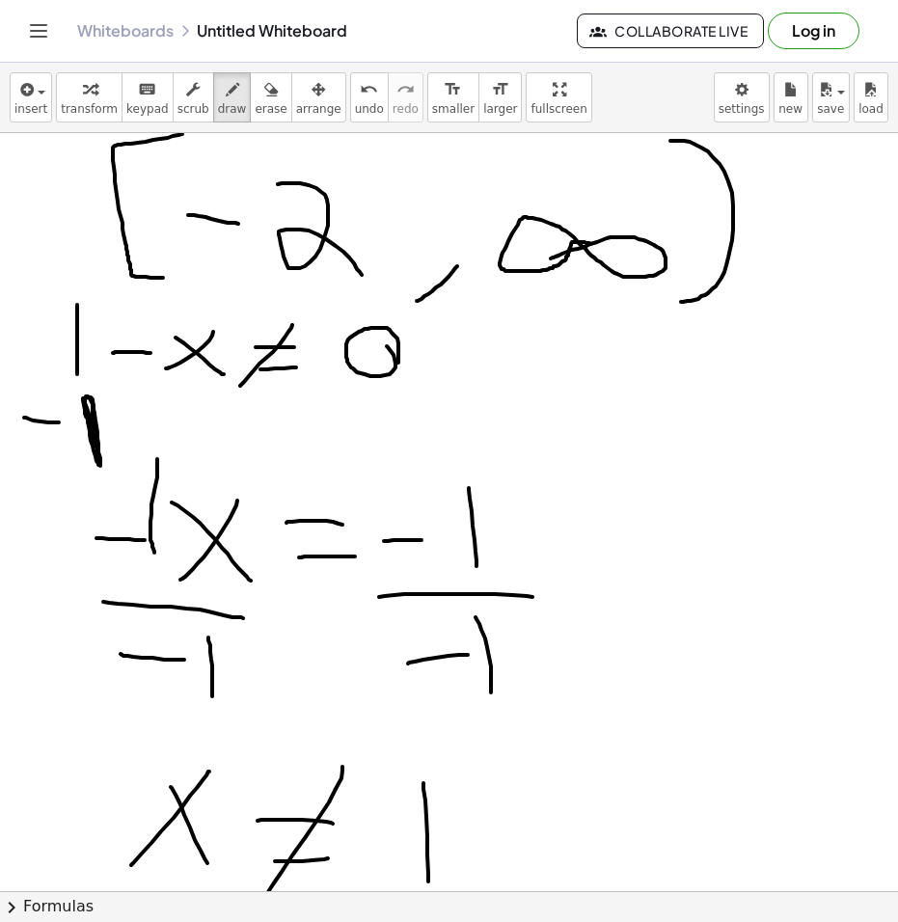
drag, startPoint x: 312, startPoint y: 599, endPoint x: 755, endPoint y: 703, distance: 454.6
click at [755, 703] on div at bounding box center [449, 839] width 898 height 2273
click at [255, 95] on div "button" at bounding box center [271, 88] width 32 height 23
drag, startPoint x: 810, startPoint y: 742, endPoint x: 612, endPoint y: 524, distance: 294.2
click at [773, 702] on div at bounding box center [449, 839] width 898 height 2273
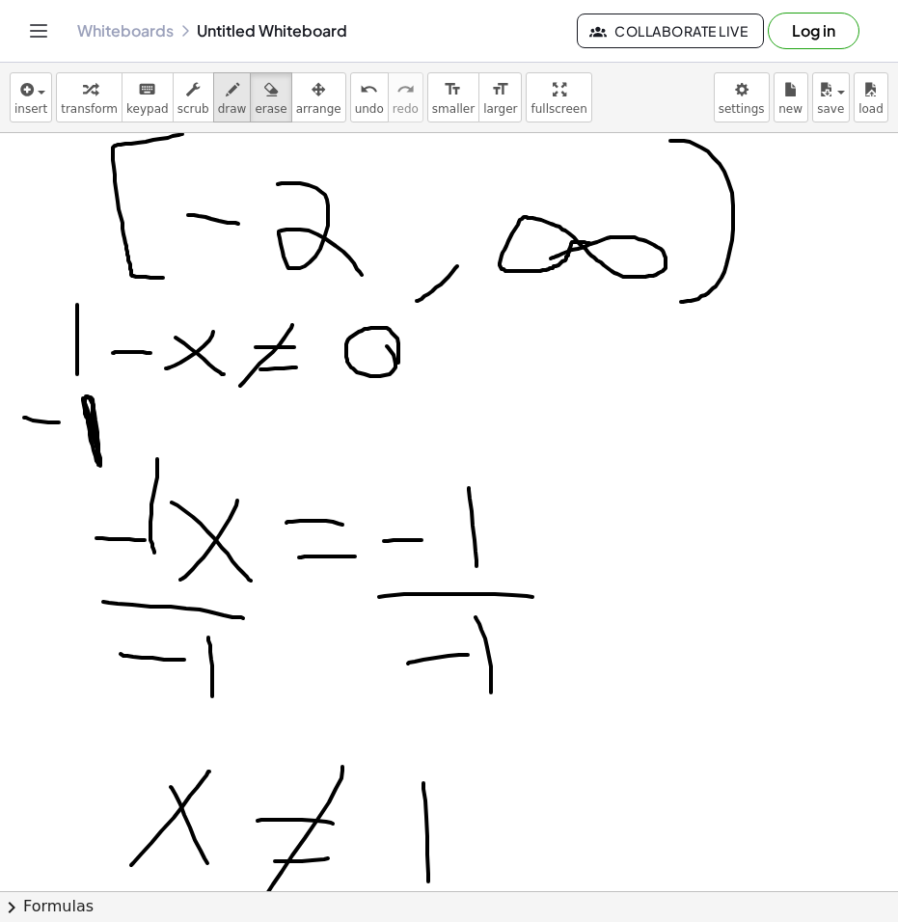
click at [226, 96] on icon "button" at bounding box center [232, 89] width 13 height 23
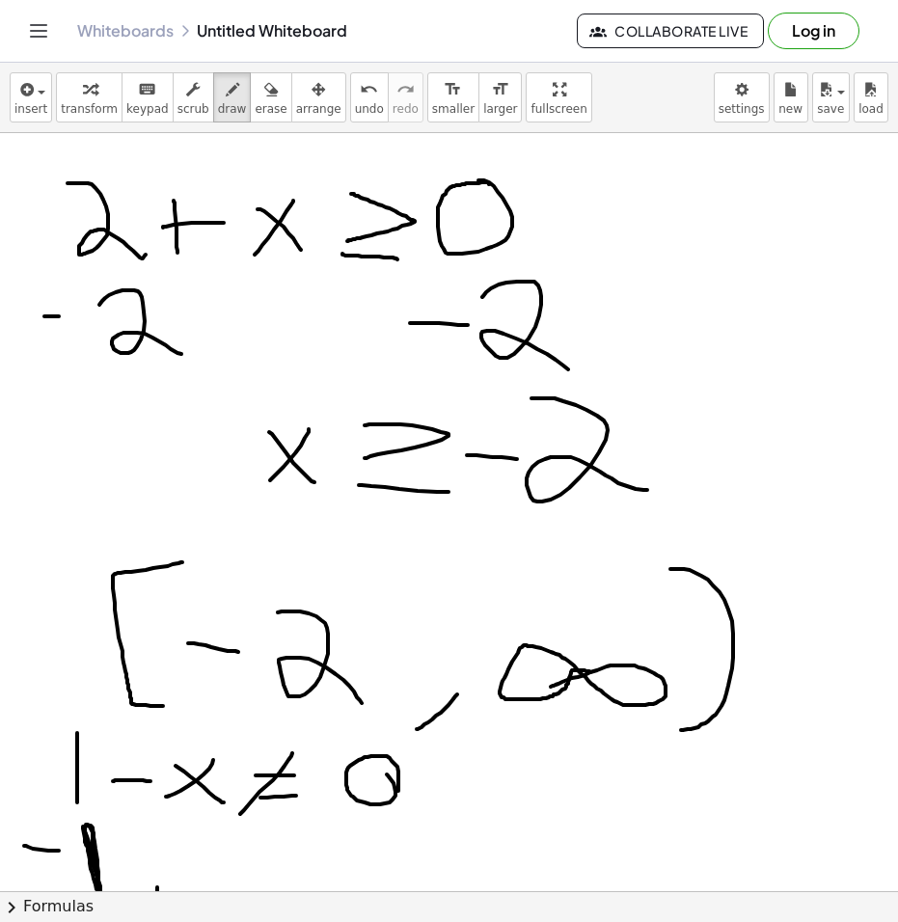
scroll to position [0, 0]
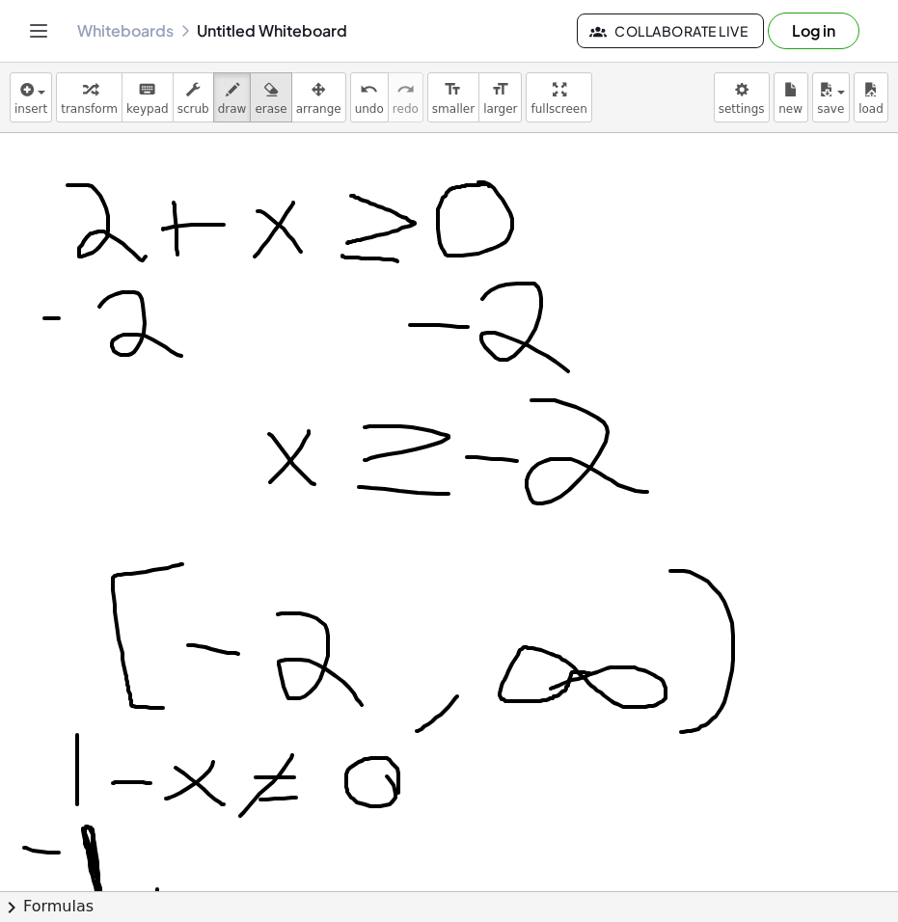
click at [255, 99] on div "button" at bounding box center [271, 88] width 32 height 23
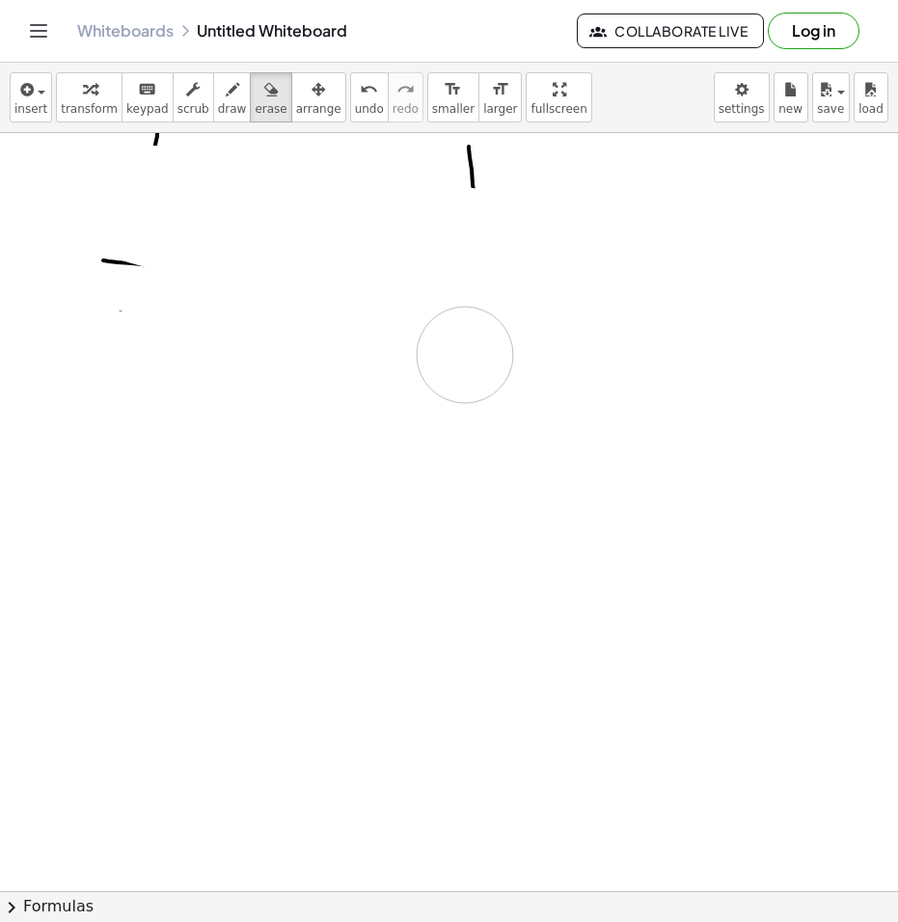
scroll to position [482, 0]
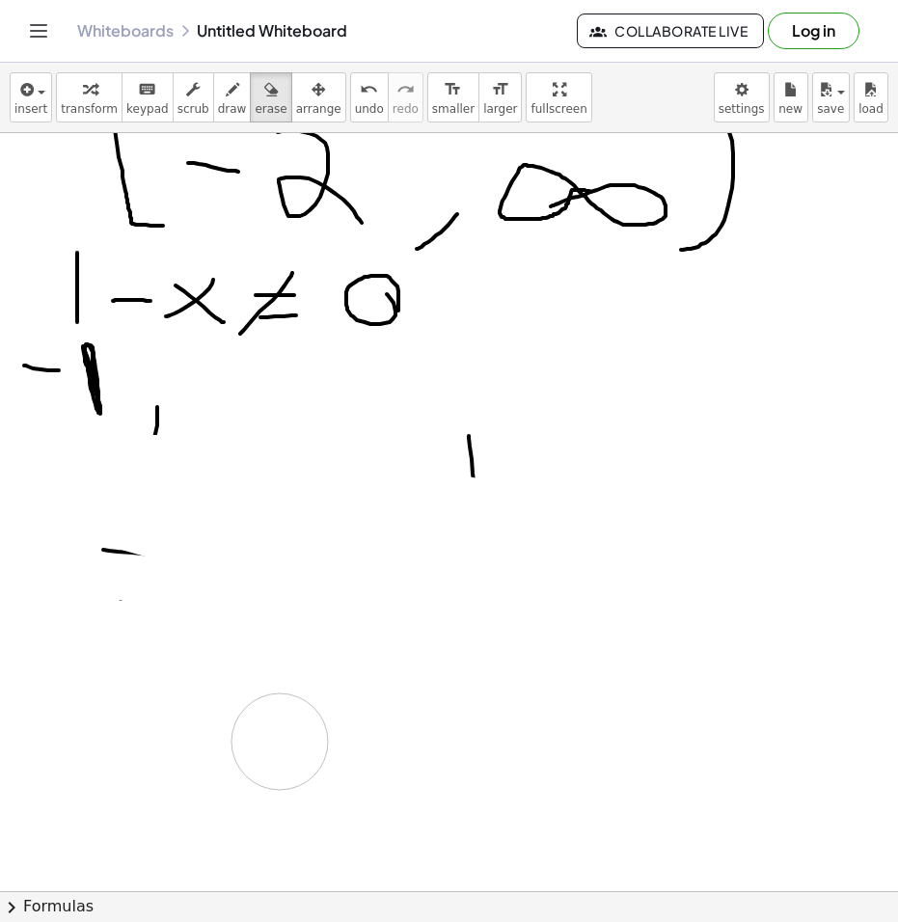
drag, startPoint x: 558, startPoint y: 576, endPoint x: 169, endPoint y: 549, distance: 390.4
click at [353, 454] on div at bounding box center [449, 787] width 898 height 2273
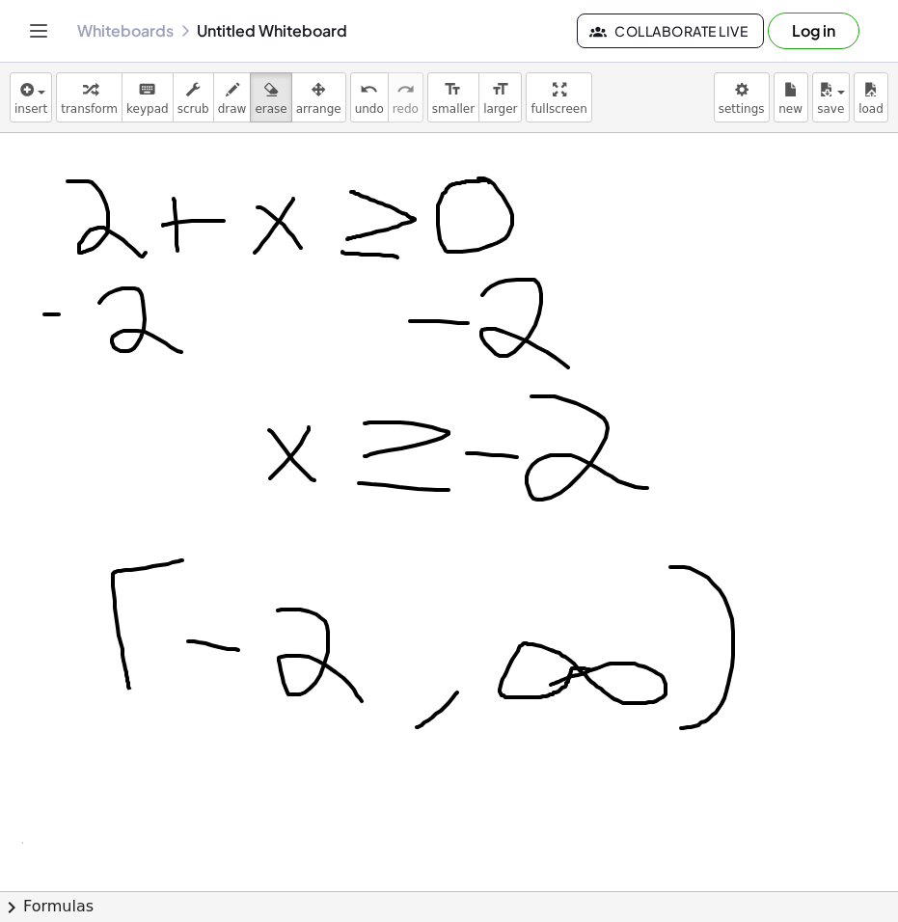
scroll to position [0, 0]
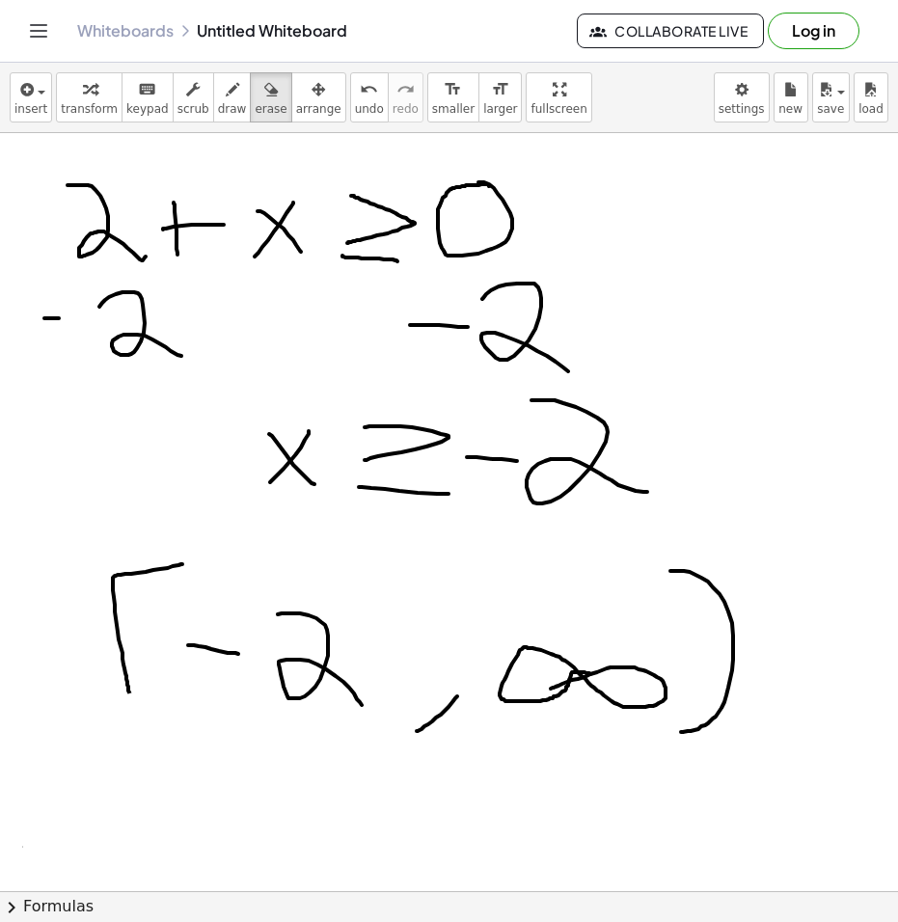
drag, startPoint x: 177, startPoint y: 546, endPoint x: 238, endPoint y: 639, distance: 111.5
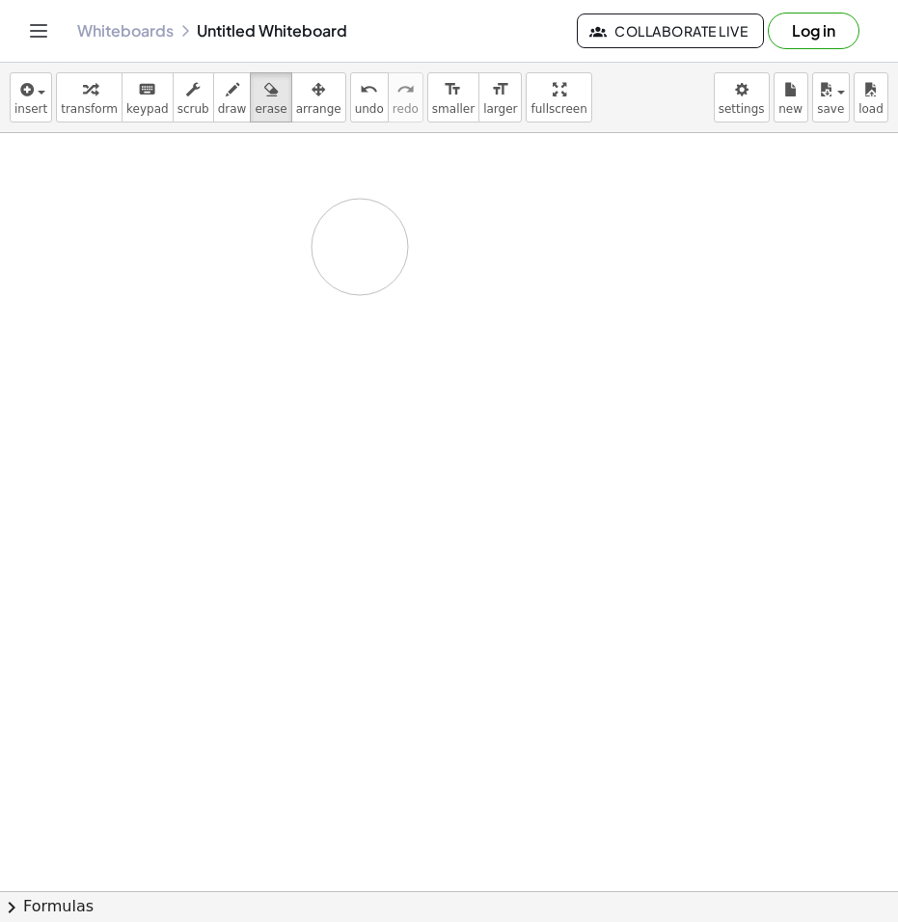
drag, startPoint x: 425, startPoint y: 641, endPoint x: 230, endPoint y: 256, distance: 431.2
click at [226, 98] on icon "button" at bounding box center [232, 89] width 13 height 23
drag, startPoint x: 191, startPoint y: 181, endPoint x: 158, endPoint y: 219, distance: 49.9
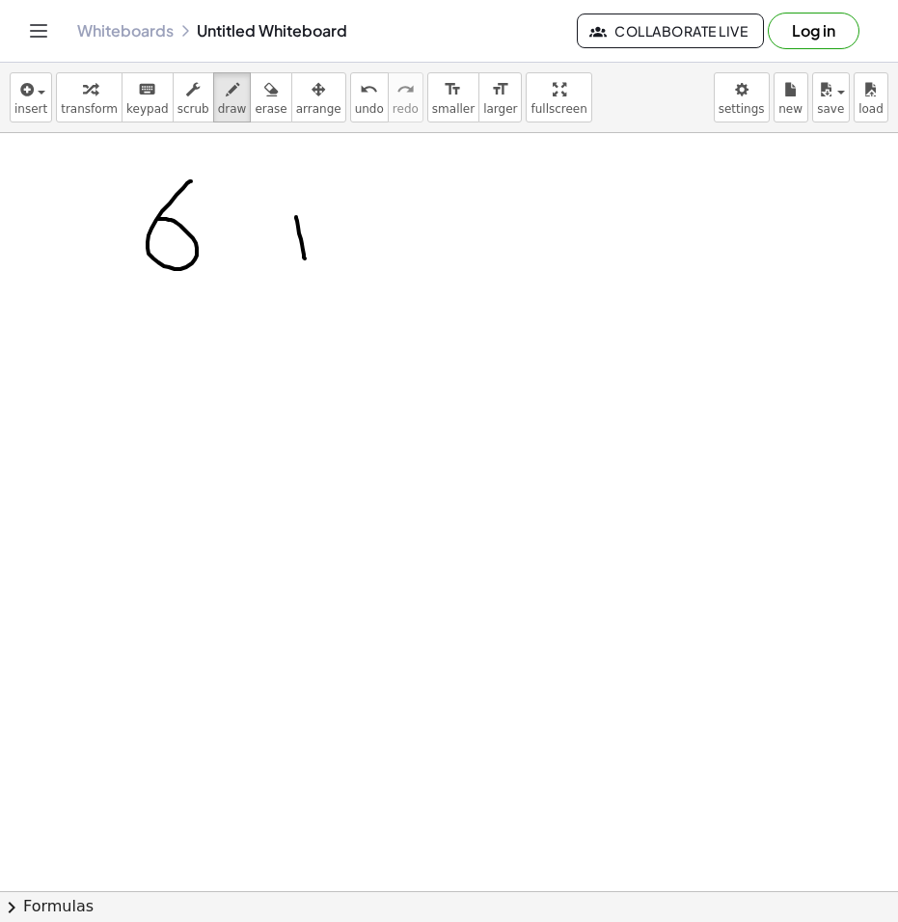
drag, startPoint x: 296, startPoint y: 217, endPoint x: 295, endPoint y: 251, distance: 33.8
drag, startPoint x: 290, startPoint y: 240, endPoint x: 377, endPoint y: 221, distance: 88.9
drag, startPoint x: 430, startPoint y: 188, endPoint x: 427, endPoint y: 248, distance: 59.8
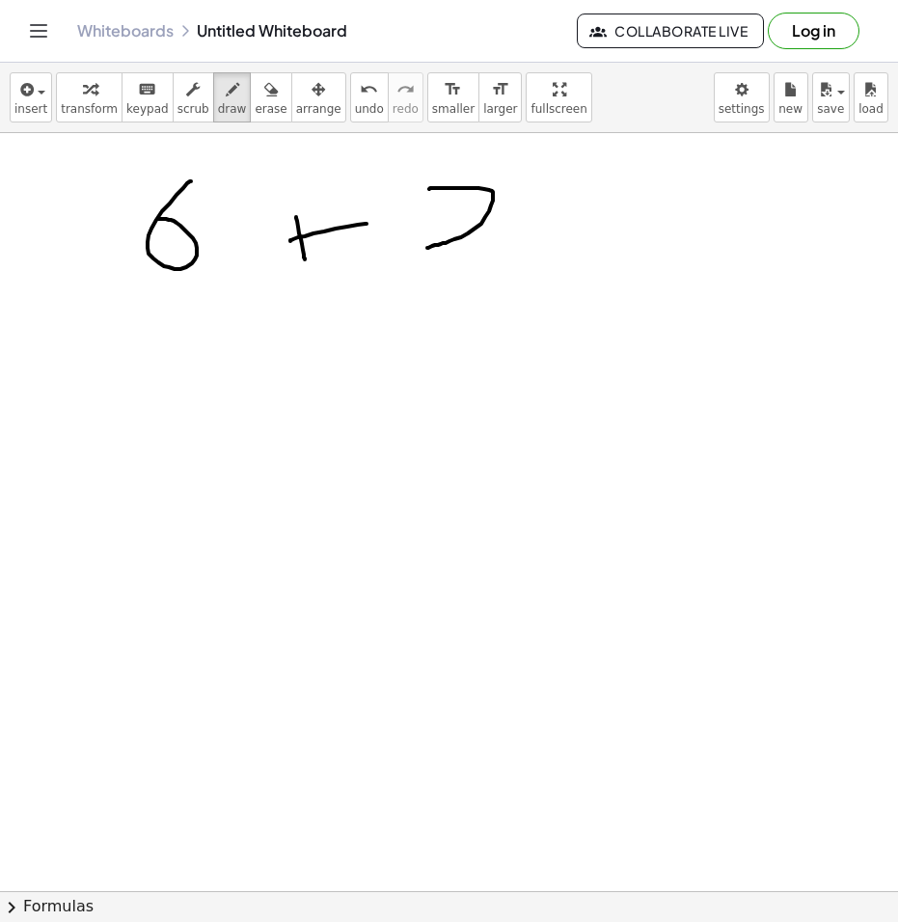
drag, startPoint x: 410, startPoint y: 271, endPoint x: 490, endPoint y: 257, distance: 81.2
drag, startPoint x: 399, startPoint y: 194, endPoint x: 360, endPoint y: 252, distance: 70.1
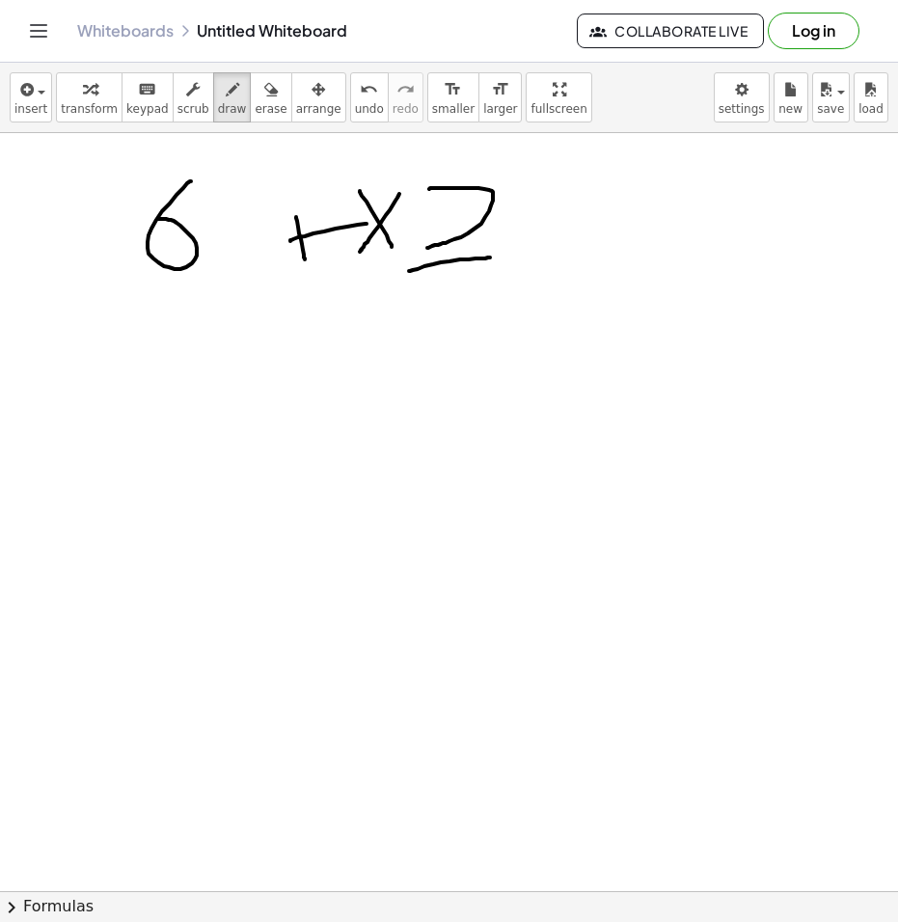
drag, startPoint x: 360, startPoint y: 191, endPoint x: 392, endPoint y: 248, distance: 65.7
drag, startPoint x: 601, startPoint y: 201, endPoint x: 577, endPoint y: 247, distance: 51.7
drag, startPoint x: 99, startPoint y: 358, endPoint x: 181, endPoint y: 350, distance: 82.3
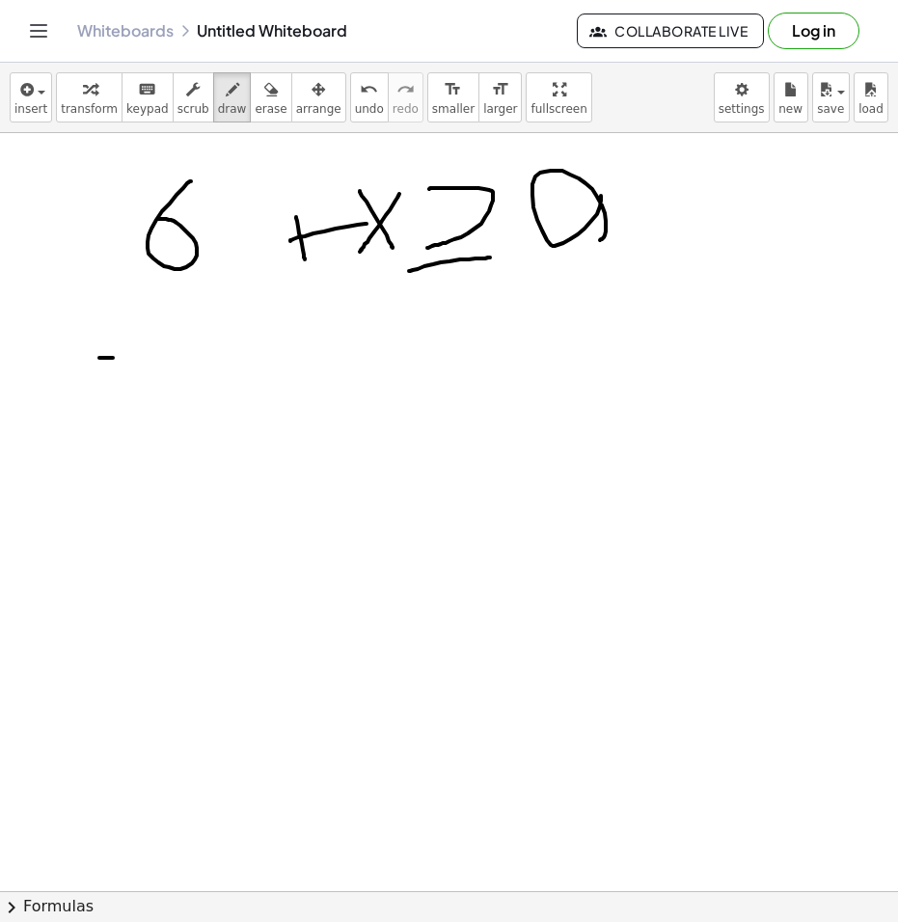
drag, startPoint x: 208, startPoint y: 336, endPoint x: 202, endPoint y: 370, distance: 35.2
drag, startPoint x: 542, startPoint y: 354, endPoint x: 590, endPoint y: 346, distance: 48.8
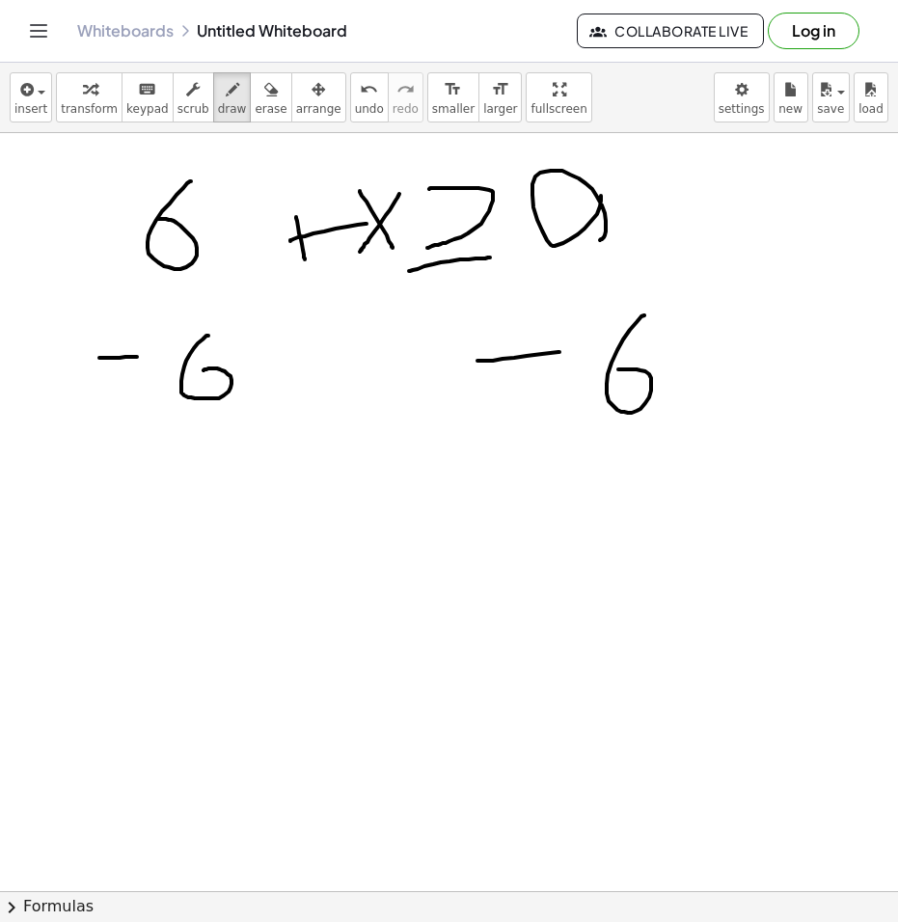
drag, startPoint x: 644, startPoint y: 315, endPoint x: 577, endPoint y: 392, distance: 102.5
drag, startPoint x: 378, startPoint y: 472, endPoint x: 309, endPoint y: 508, distance: 78.0
drag, startPoint x: 325, startPoint y: 505, endPoint x: 390, endPoint y: 585, distance: 103.4
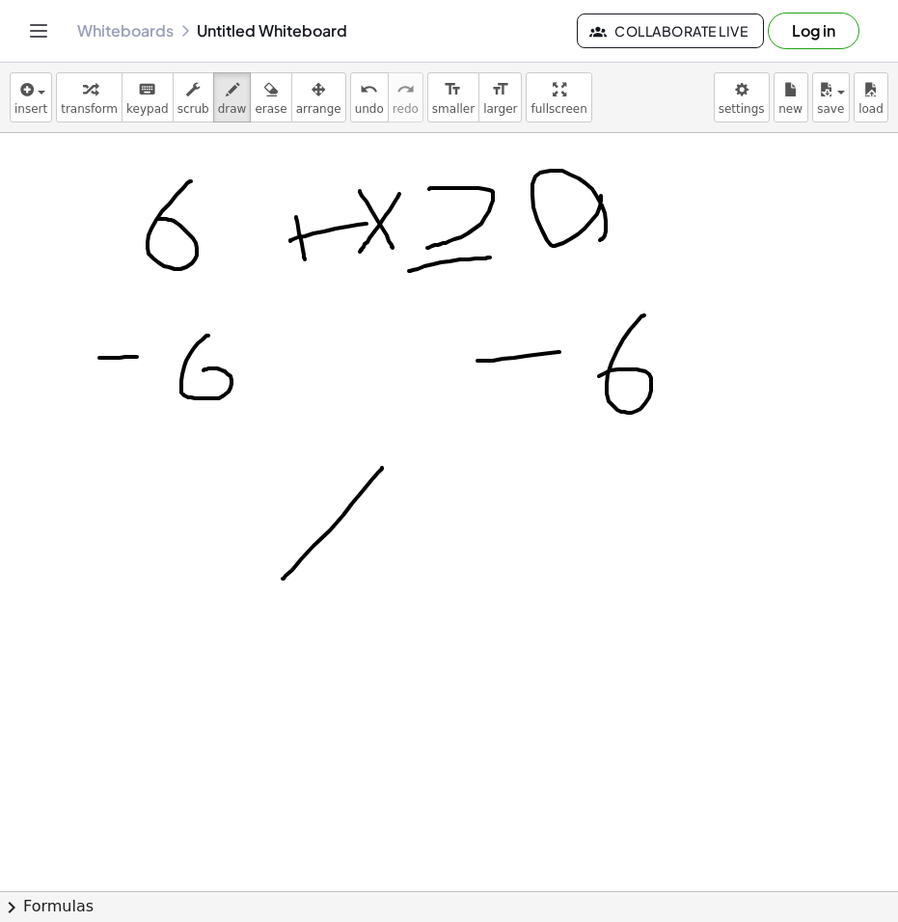
drag, startPoint x: 458, startPoint y: 501, endPoint x: 432, endPoint y: 561, distance: 65.2
drag, startPoint x: 419, startPoint y: 597, endPoint x: 618, endPoint y: 566, distance: 201.0
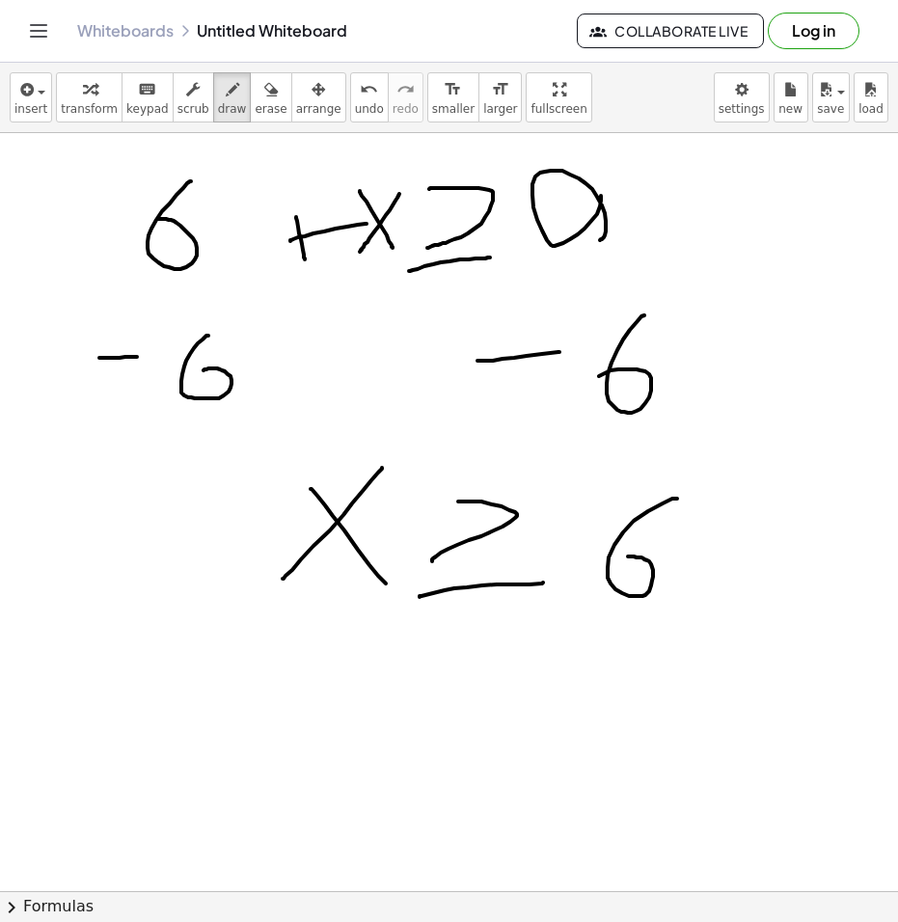
drag, startPoint x: 633, startPoint y: 521, endPoint x: 616, endPoint y: 558, distance: 41.4
drag, startPoint x: 580, startPoint y: 551, endPoint x: 551, endPoint y: 549, distance: 30.0
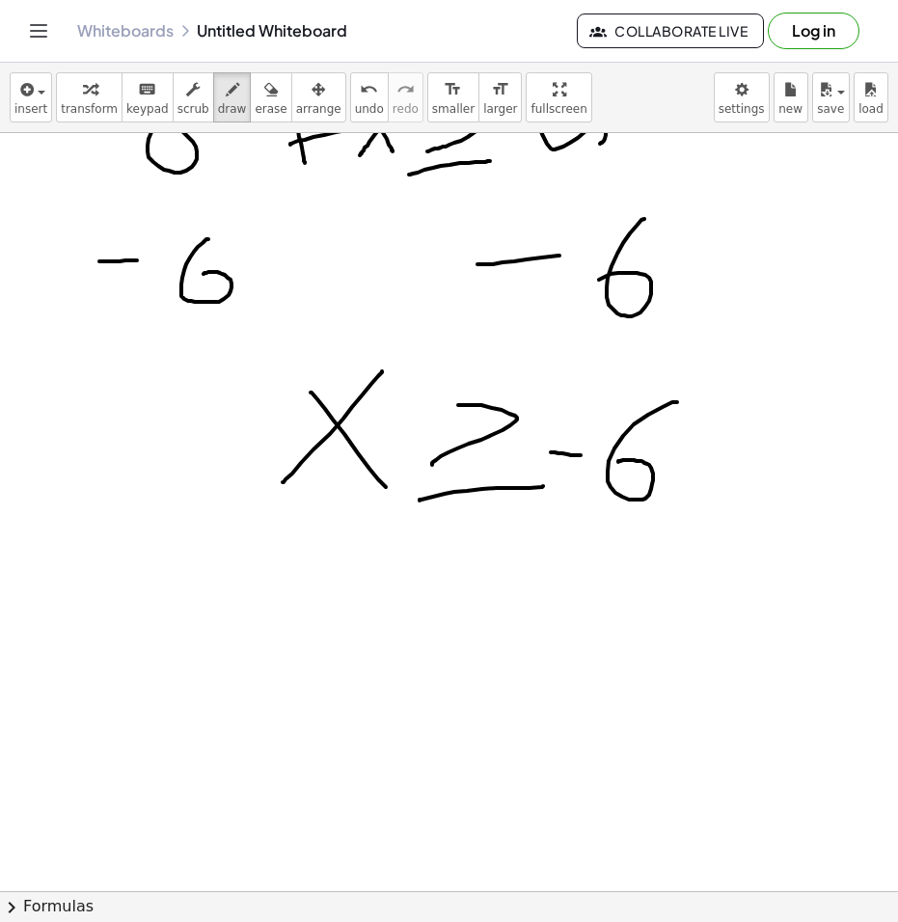
scroll to position [386, 0]
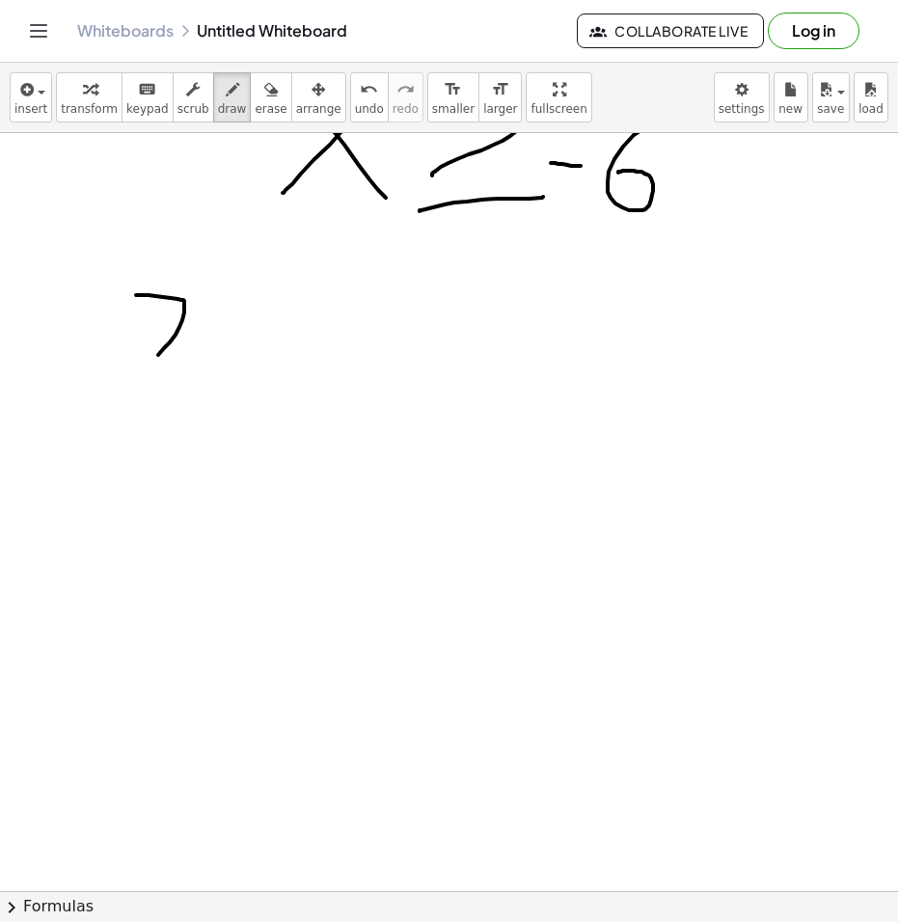
drag, startPoint x: 155, startPoint y: 296, endPoint x: 137, endPoint y: 380, distance: 85.9
click at [137, 380] on div at bounding box center [449, 883] width 898 height 2273
drag, startPoint x: 230, startPoint y: 339, endPoint x: 296, endPoint y: 334, distance: 65.8
click at [293, 334] on div at bounding box center [449, 883] width 898 height 2273
drag, startPoint x: 398, startPoint y: 305, endPoint x: 339, endPoint y: 377, distance: 93.2
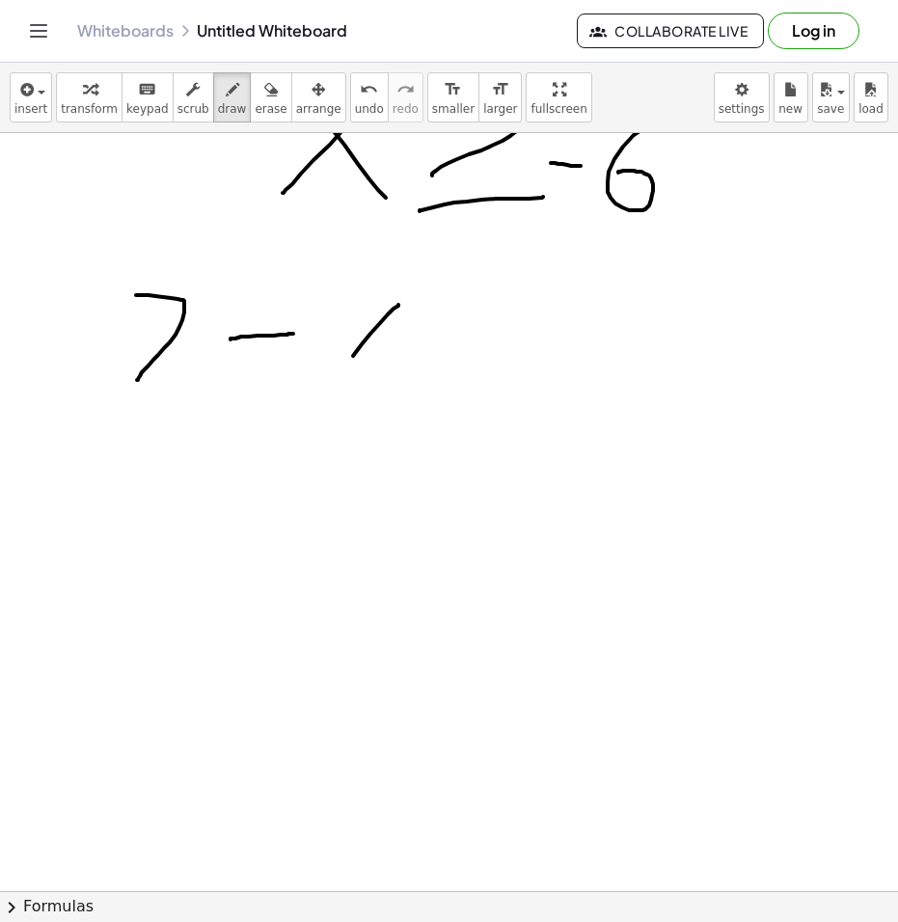
click at [334, 387] on div at bounding box center [449, 883] width 898 height 2273
drag, startPoint x: 351, startPoint y: 310, endPoint x: 415, endPoint y: 383, distance: 96.3
click at [415, 382] on div at bounding box center [449, 883] width 898 height 2273
drag, startPoint x: 458, startPoint y: 334, endPoint x: 518, endPoint y: 335, distance: 59.8
click at [510, 334] on div at bounding box center [449, 883] width 898 height 2273
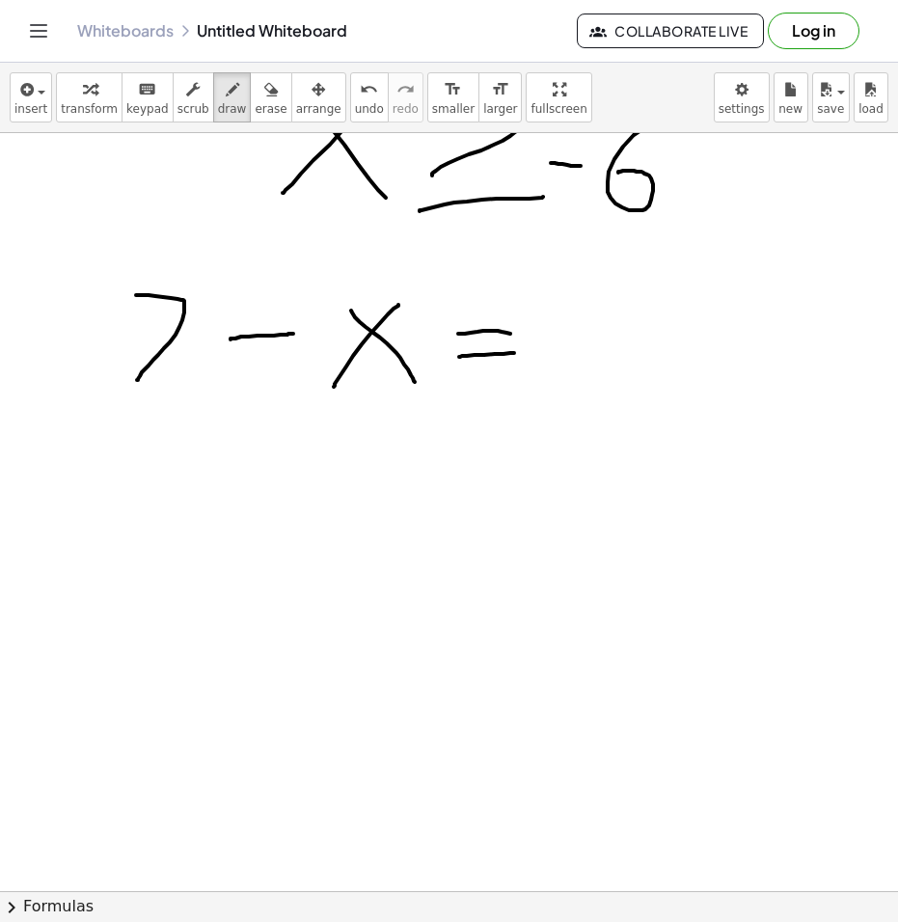
drag, startPoint x: 460, startPoint y: 357, endPoint x: 518, endPoint y: 352, distance: 58.0
click at [516, 352] on div at bounding box center [449, 883] width 898 height 2273
drag, startPoint x: 533, startPoint y: 308, endPoint x: 464, endPoint y: 390, distance: 108.1
click at [464, 390] on div at bounding box center [449, 883] width 898 height 2273
drag, startPoint x: 622, startPoint y: 319, endPoint x: 601, endPoint y: 360, distance: 45.7
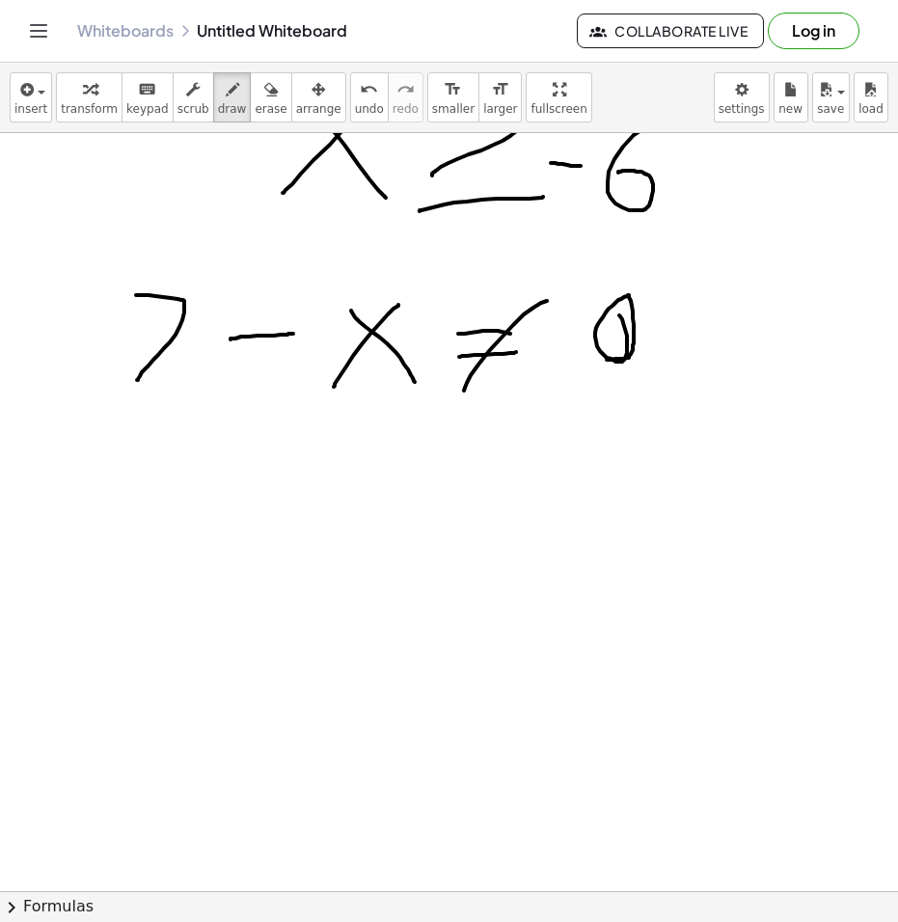
click at [601, 360] on div at bounding box center [449, 883] width 898 height 2273
drag, startPoint x: 257, startPoint y: 467, endPoint x: 214, endPoint y: 537, distance: 82.7
click at [214, 547] on div at bounding box center [449, 883] width 898 height 2273
drag, startPoint x: 214, startPoint y: 483, endPoint x: 256, endPoint y: 540, distance: 71.0
click at [256, 540] on div at bounding box center [449, 883] width 898 height 2273
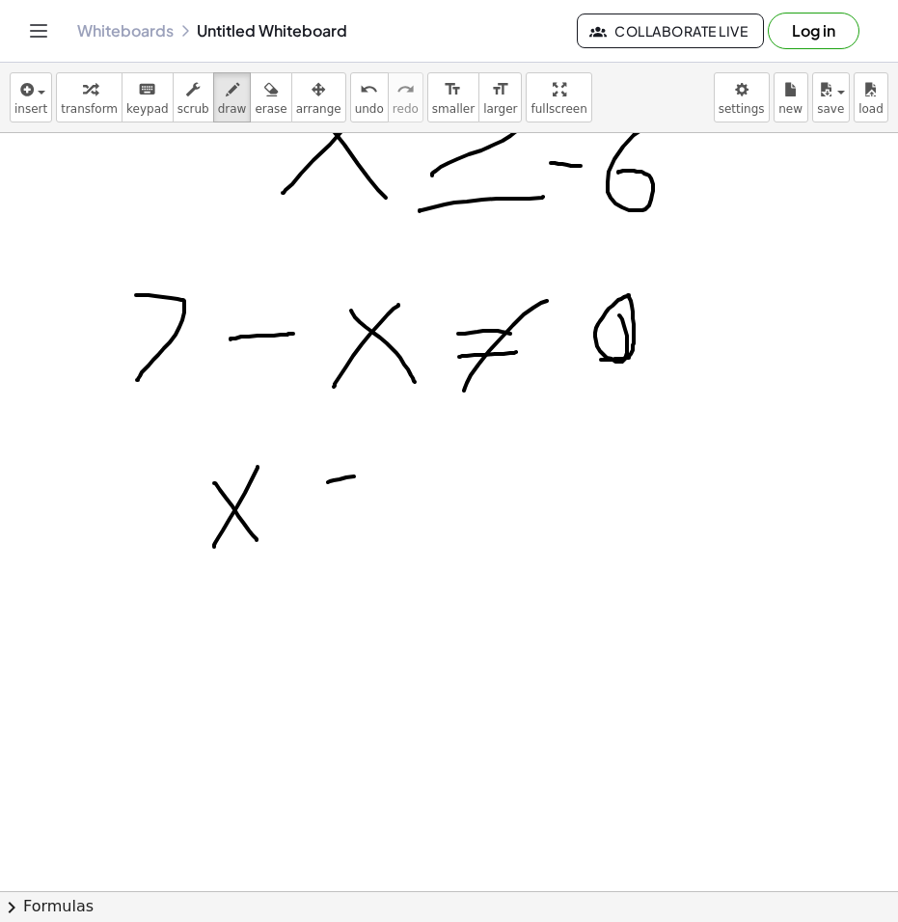
drag, startPoint x: 328, startPoint y: 482, endPoint x: 389, endPoint y: 473, distance: 61.4
click at [385, 473] on div at bounding box center [449, 883] width 898 height 2273
drag, startPoint x: 344, startPoint y: 522, endPoint x: 384, endPoint y: 514, distance: 40.3
click at [361, 521] on div at bounding box center [449, 883] width 898 height 2273
drag, startPoint x: 425, startPoint y: 424, endPoint x: 309, endPoint y: 559, distance: 178.4
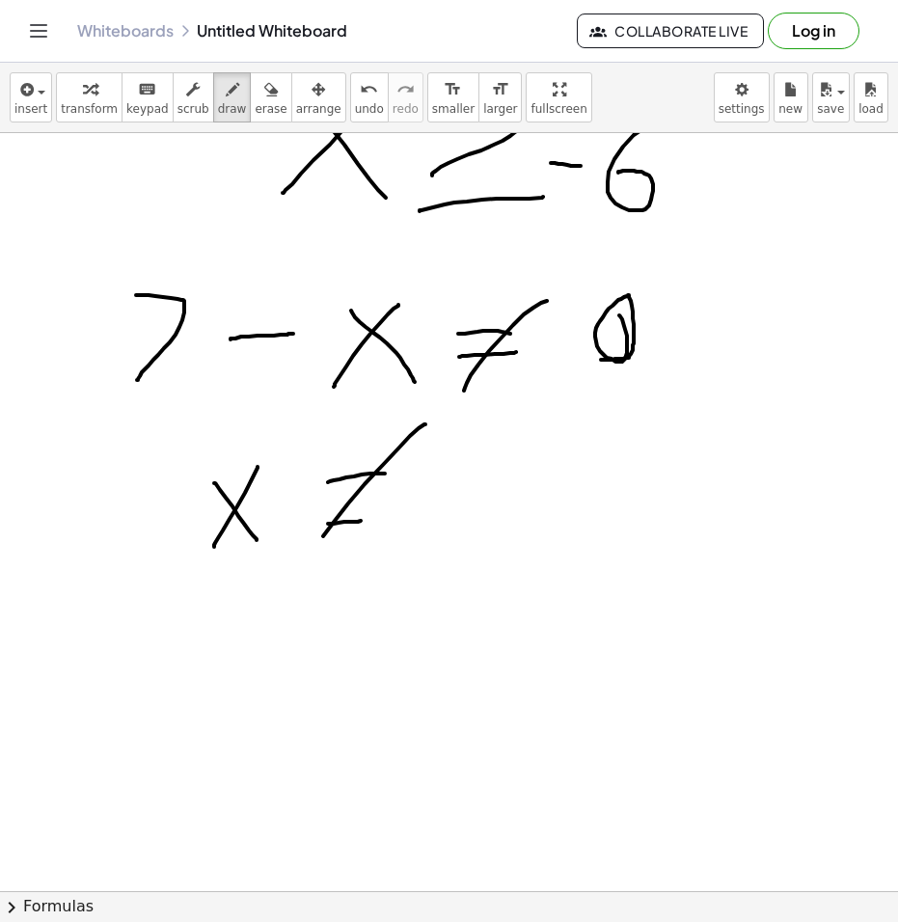
click at [309, 559] on div at bounding box center [449, 883] width 898 height 2273
drag, startPoint x: 436, startPoint y: 532, endPoint x: 502, endPoint y: 525, distance: 66.9
click at [500, 526] on div at bounding box center [449, 883] width 898 height 2273
drag, startPoint x: 583, startPoint y: 482, endPoint x: 560, endPoint y: 579, distance: 100.1
click at [560, 579] on div at bounding box center [449, 883] width 898 height 2273
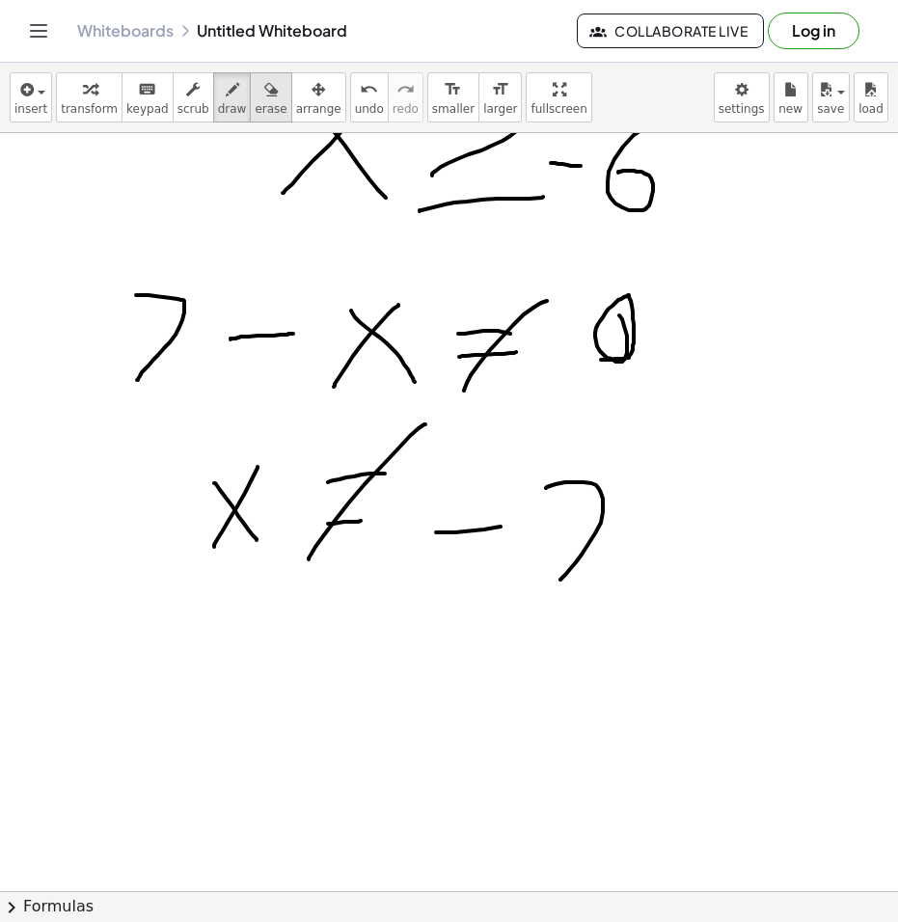
click at [255, 99] on div "button" at bounding box center [271, 88] width 32 height 23
drag, startPoint x: 586, startPoint y: 497, endPoint x: 475, endPoint y: 536, distance: 117.4
click at [472, 544] on div at bounding box center [449, 883] width 898 height 2273
click at [226, 92] on icon "button" at bounding box center [232, 89] width 13 height 23
drag, startPoint x: 497, startPoint y: 466, endPoint x: 481, endPoint y: 560, distance: 95.9
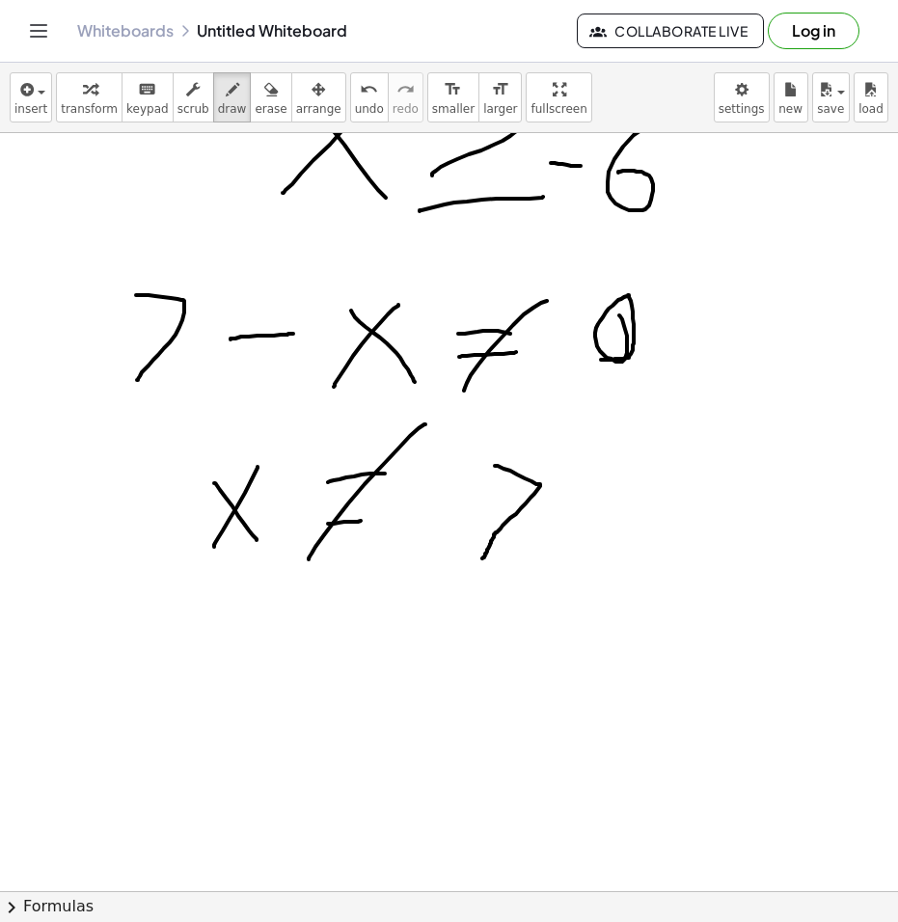
click at [481, 560] on div at bounding box center [449, 883] width 898 height 2273
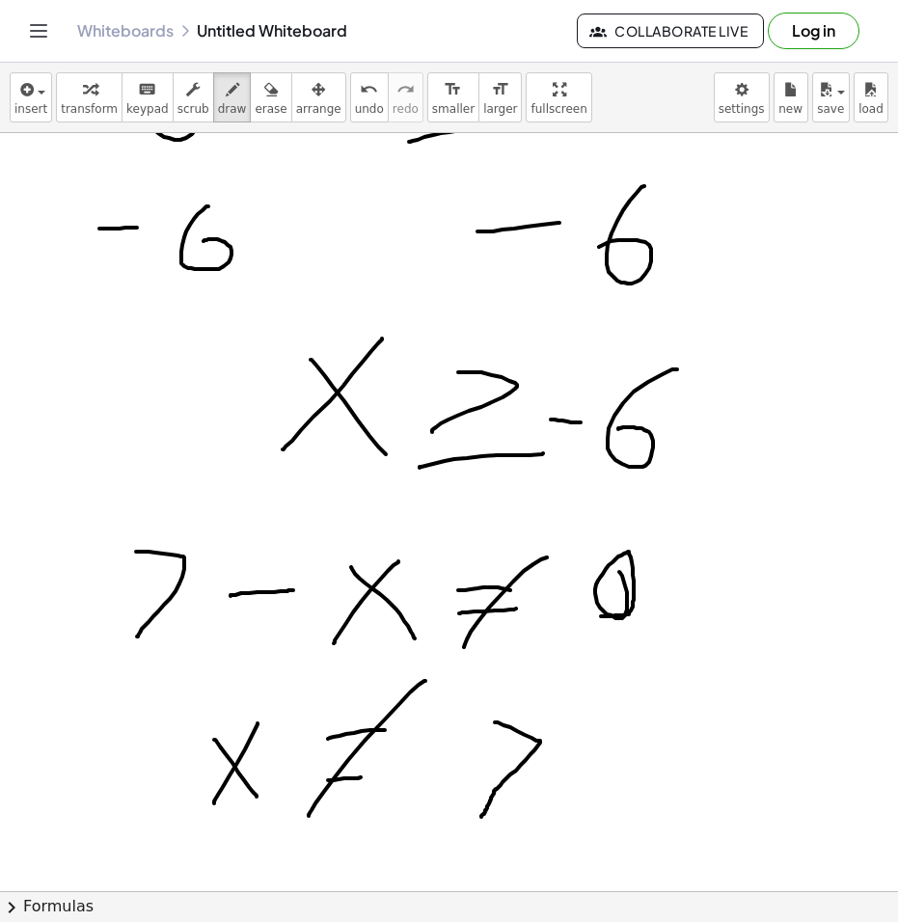
scroll to position [0, 0]
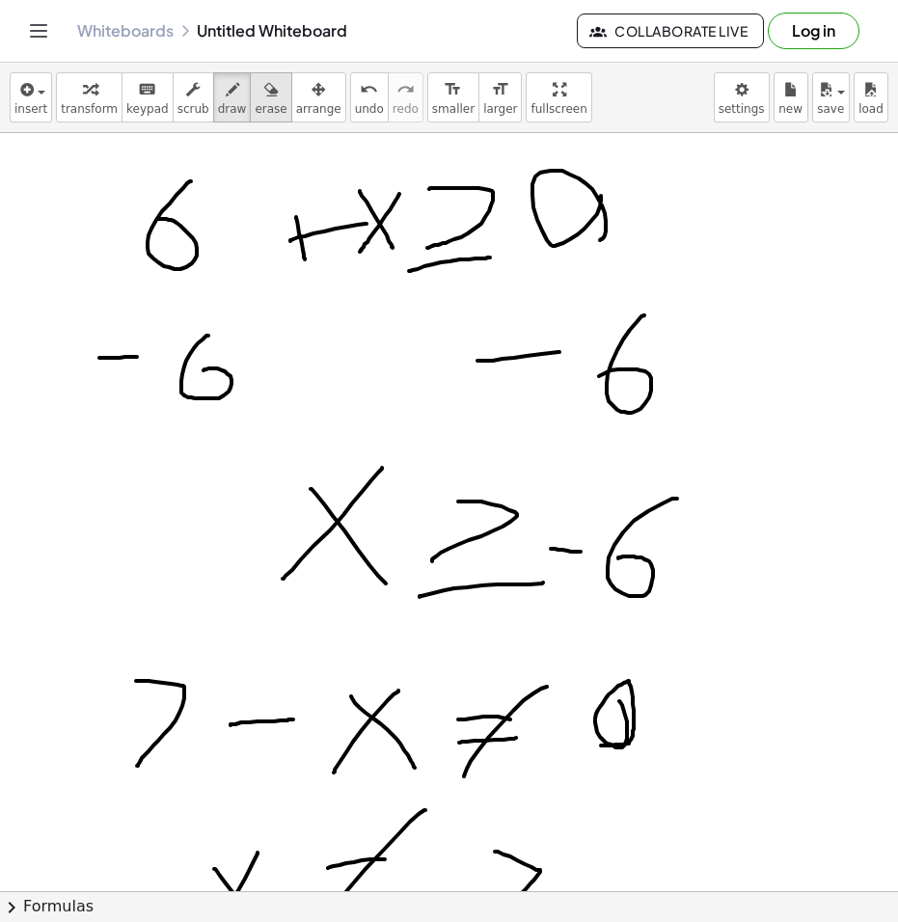
click at [255, 99] on div "button" at bounding box center [271, 88] width 32 height 23
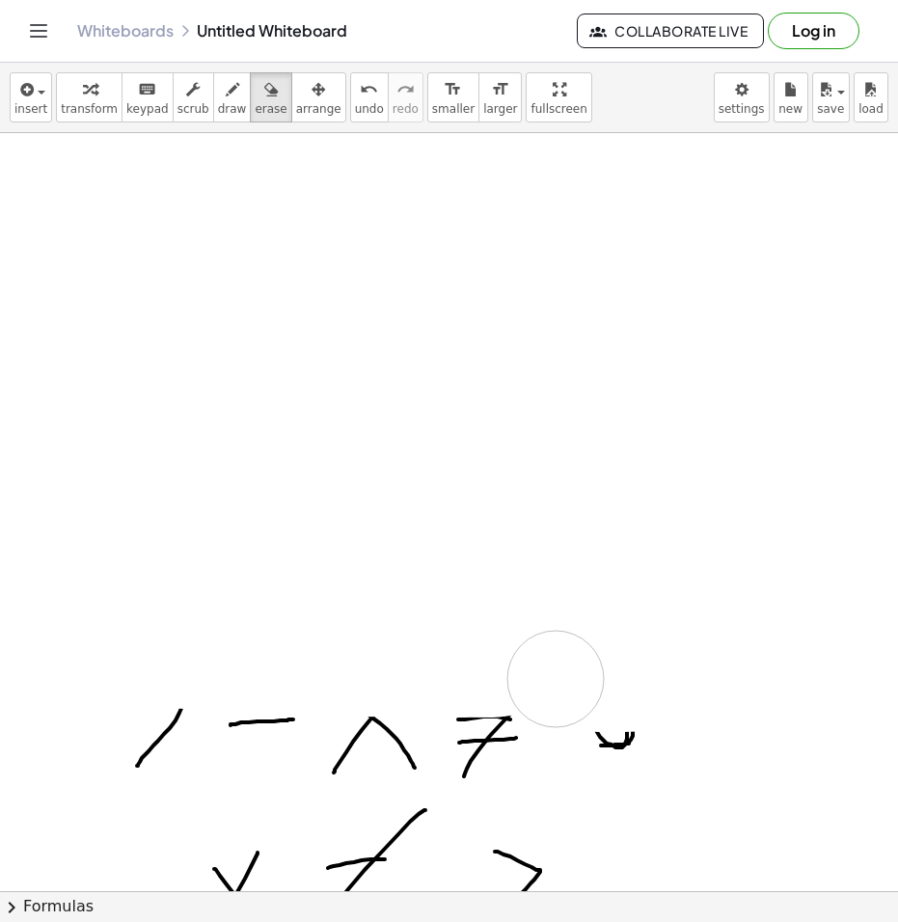
scroll to position [578, 0]
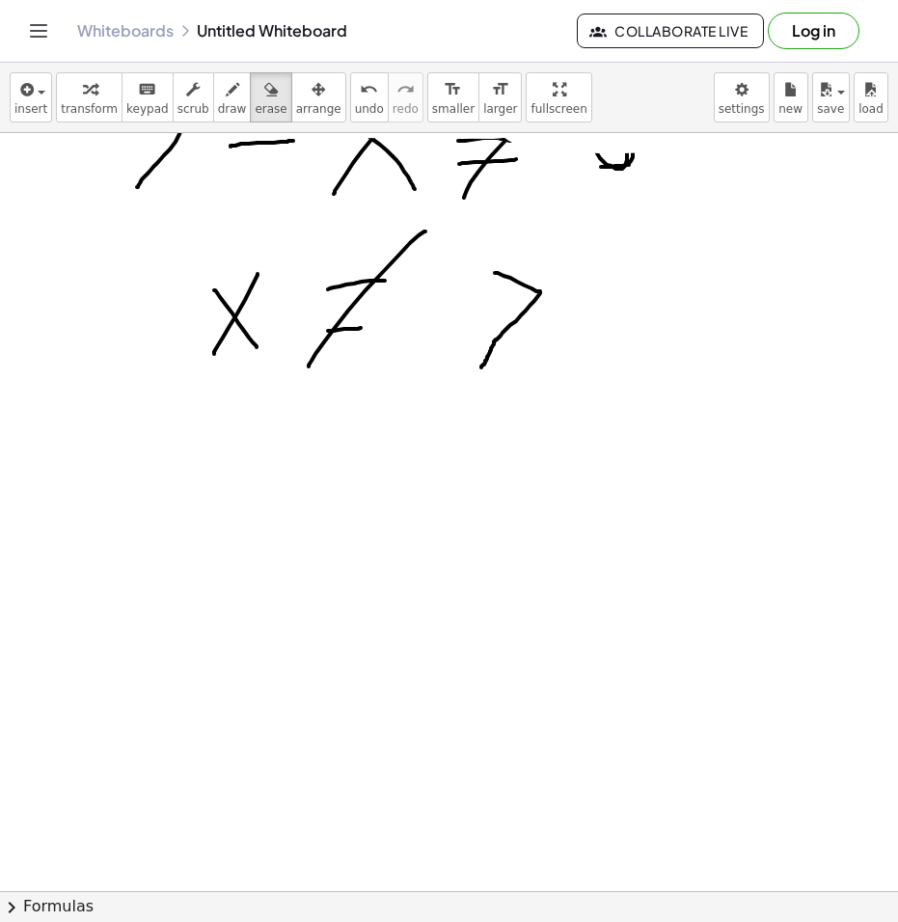
drag, startPoint x: 777, startPoint y: 354, endPoint x: 381, endPoint y: 378, distance: 397.0
click at [390, 373] on div at bounding box center [449, 691] width 898 height 2273
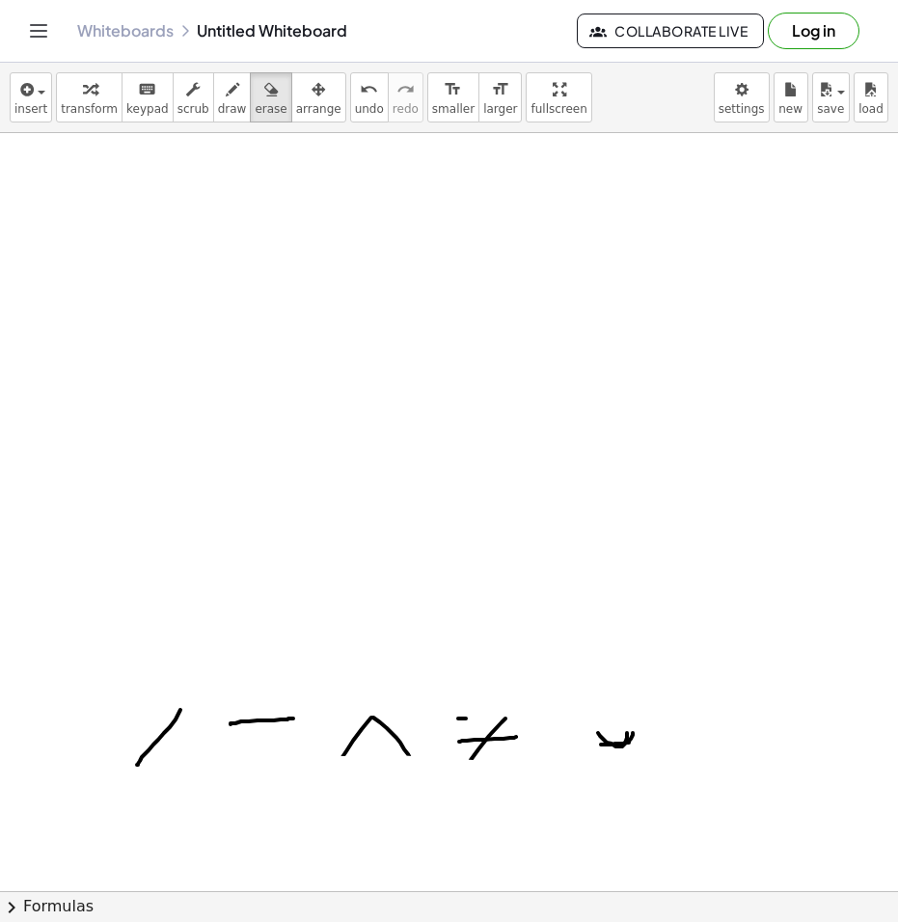
scroll to position [0, 0]
drag, startPoint x: 366, startPoint y: 379, endPoint x: 239, endPoint y: 708, distance: 352.5
drag, startPoint x: 188, startPoint y: 711, endPoint x: 631, endPoint y: 722, distance: 442.7
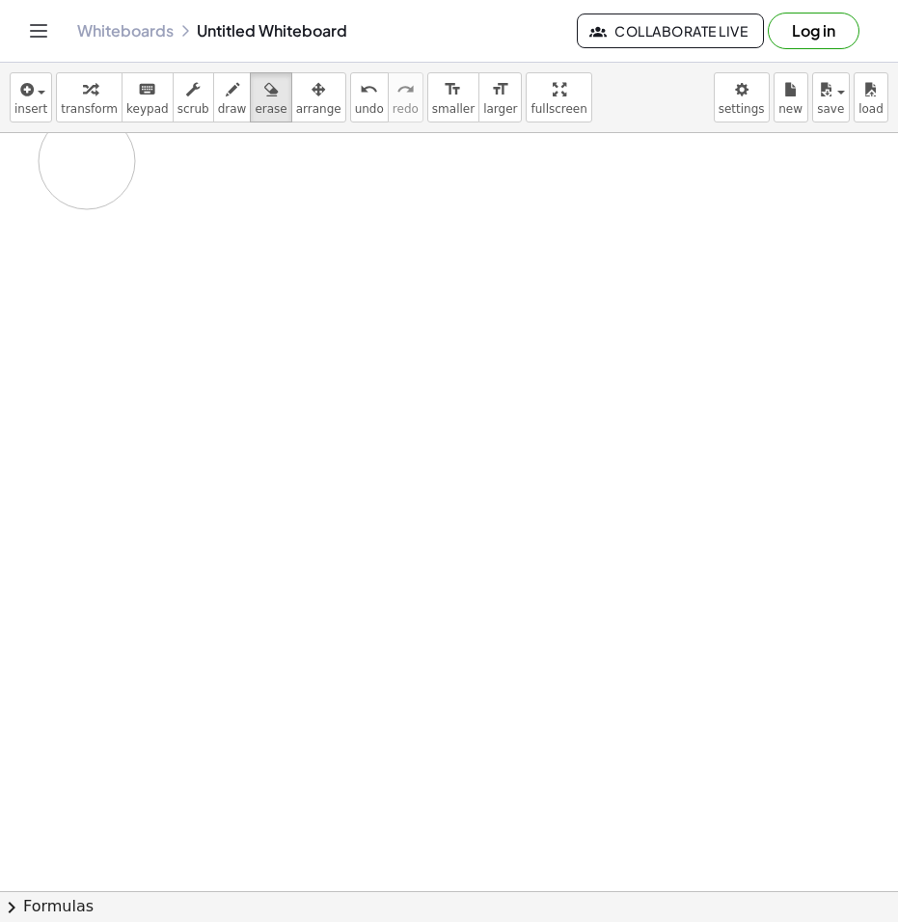
click at [226, 89] on icon "button" at bounding box center [232, 89] width 13 height 23
drag, startPoint x: 98, startPoint y: 160, endPoint x: 98, endPoint y: 262, distance: 102.2
drag, startPoint x: 183, startPoint y: 186, endPoint x: 185, endPoint y: 242, distance: 56.0
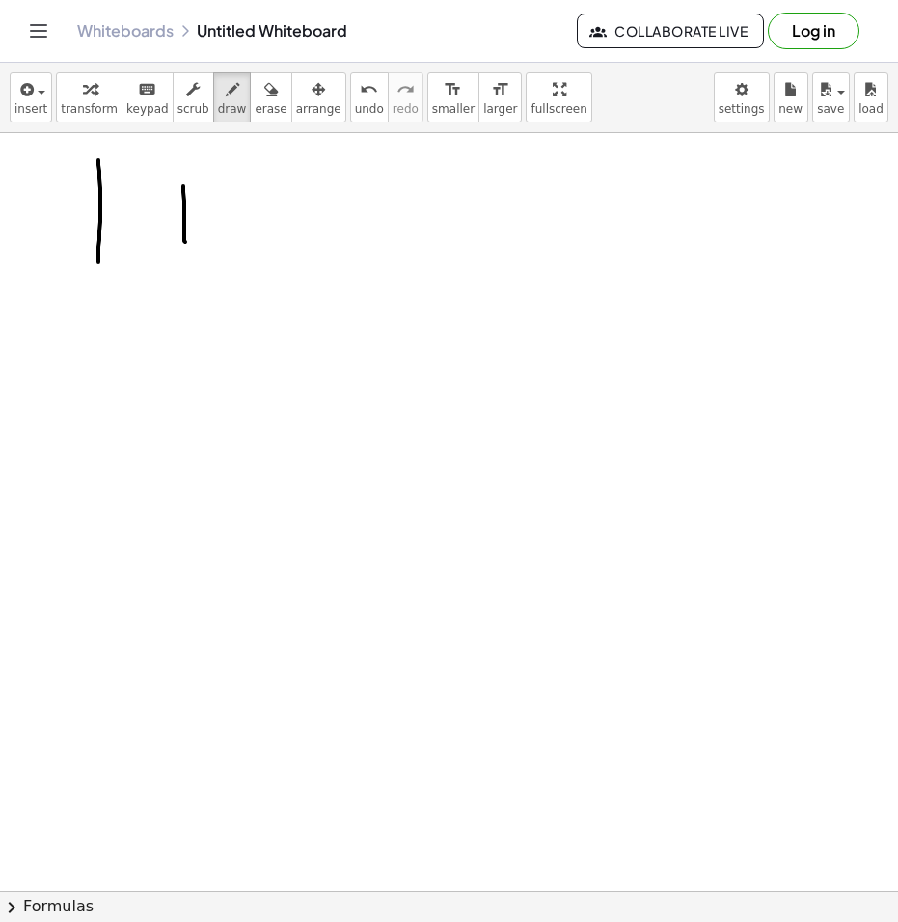
drag, startPoint x: 171, startPoint y: 210, endPoint x: 238, endPoint y: 203, distance: 67.8
drag, startPoint x: 309, startPoint y: 183, endPoint x: 281, endPoint y: 237, distance: 61.2
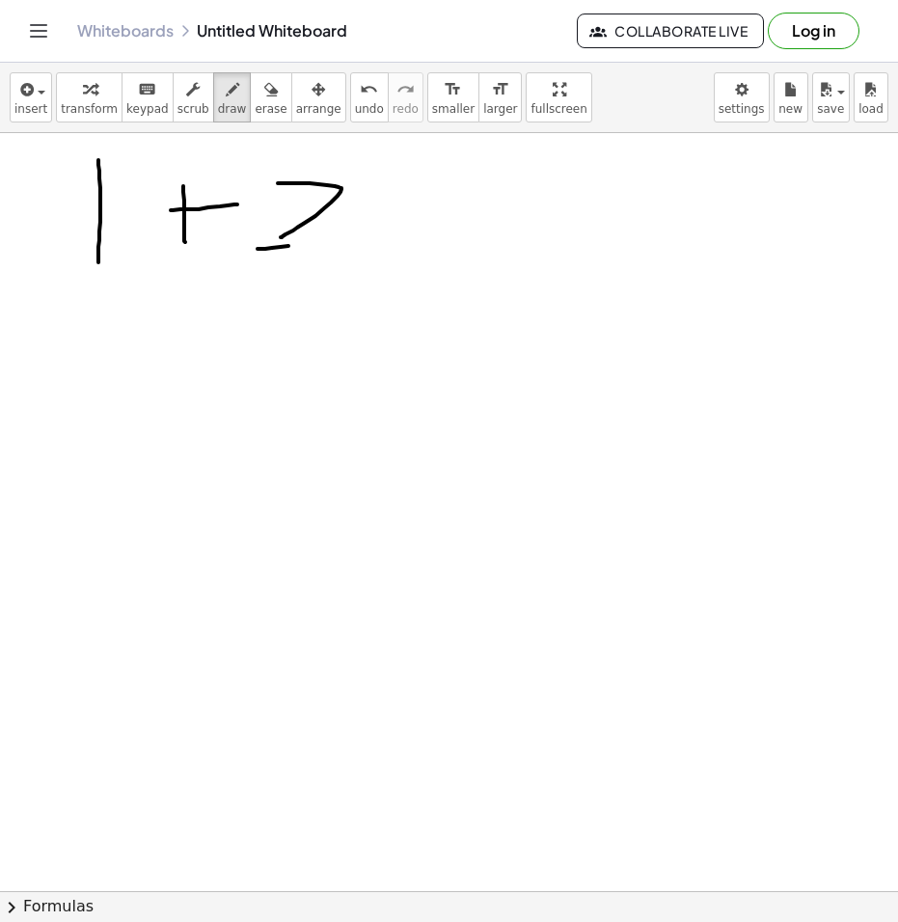
drag, startPoint x: 257, startPoint y: 249, endPoint x: 353, endPoint y: 242, distance: 95.7
drag, startPoint x: 279, startPoint y: 173, endPoint x: 208, endPoint y: 257, distance: 110.2
drag, startPoint x: 233, startPoint y: 179, endPoint x: 260, endPoint y: 251, distance: 76.3
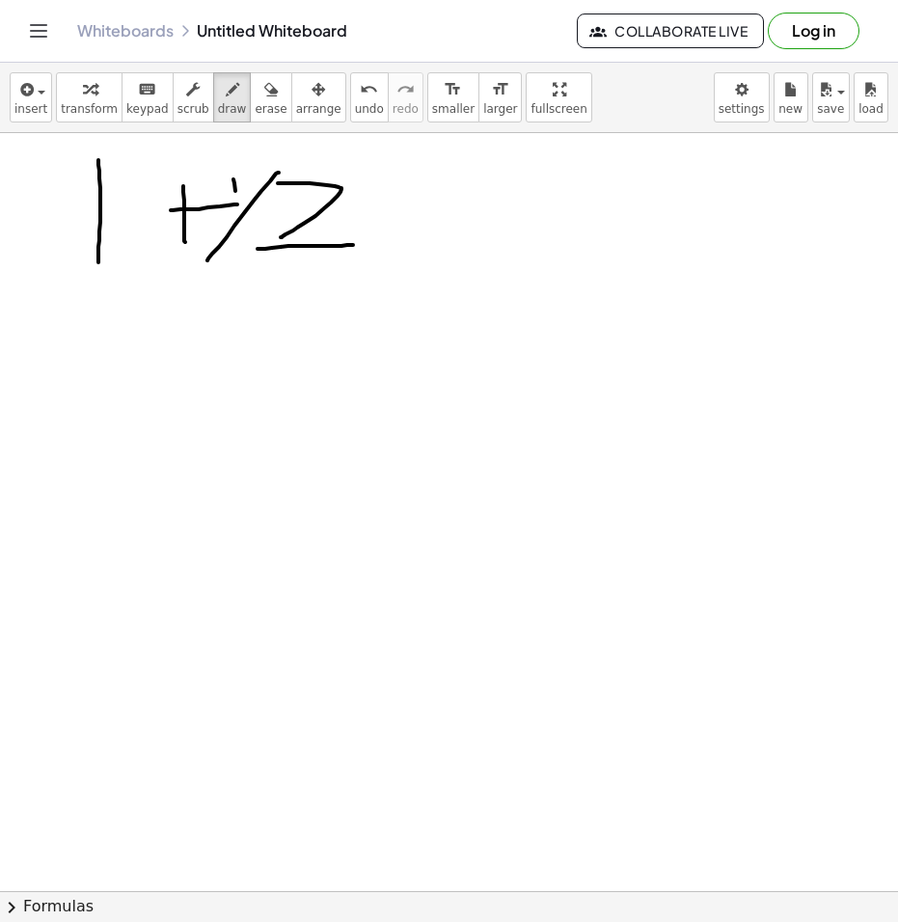
click at [218, 96] on div "button" at bounding box center [232, 88] width 29 height 23
click at [256, 87] on div "button" at bounding box center [271, 88] width 32 height 23
drag, startPoint x: 172, startPoint y: 176, endPoint x: 238, endPoint y: 167, distance: 67.2
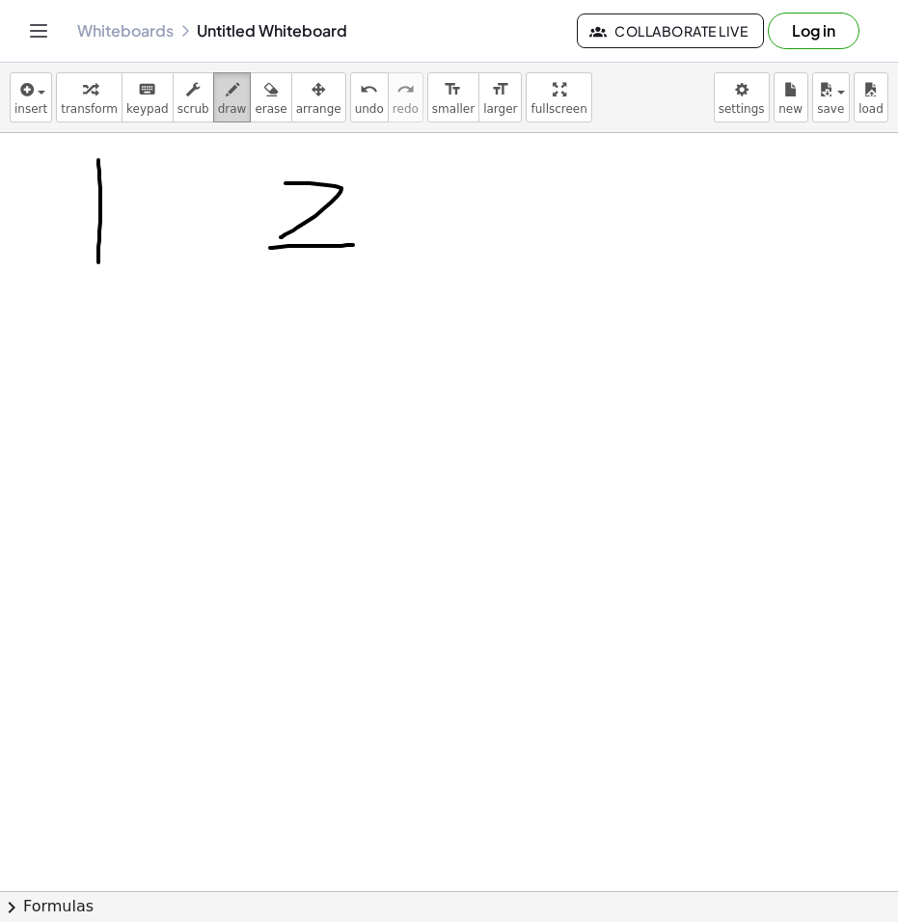
click at [213, 101] on button "draw" at bounding box center [232, 97] width 39 height 50
drag, startPoint x: 156, startPoint y: 181, endPoint x: 147, endPoint y: 228, distance: 47.3
drag, startPoint x: 132, startPoint y: 192, endPoint x: 171, endPoint y: 191, distance: 38.6
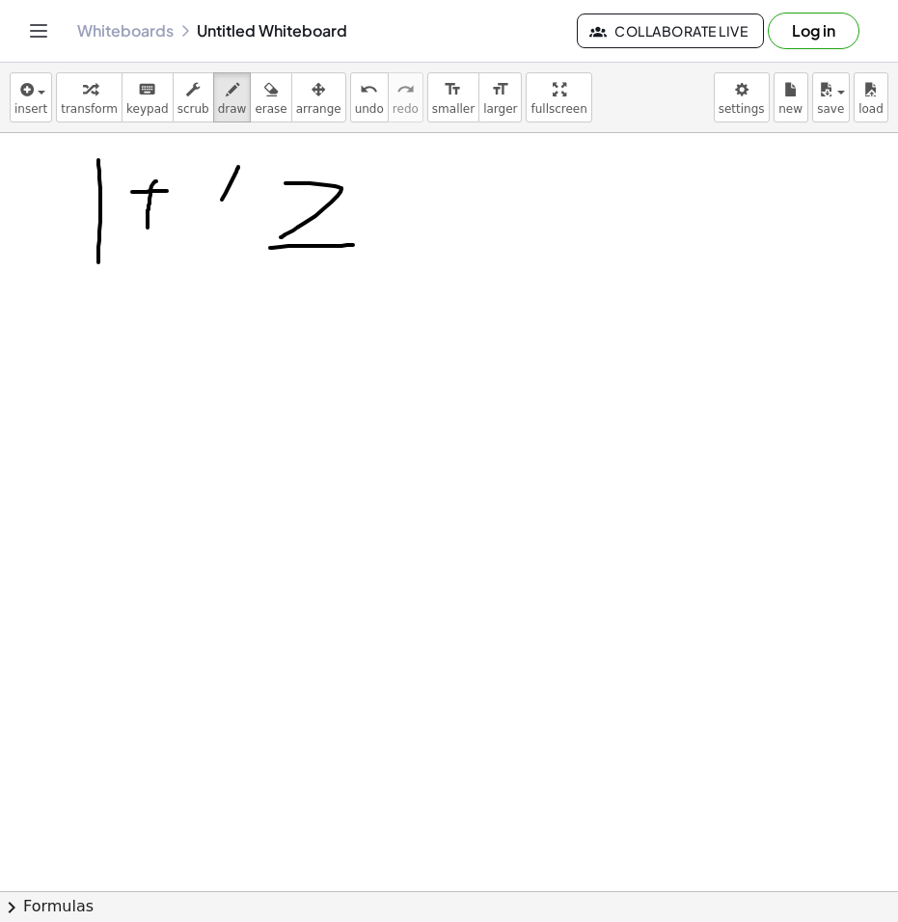
drag, startPoint x: 238, startPoint y: 167, endPoint x: 195, endPoint y: 241, distance: 86.0
drag, startPoint x: 191, startPoint y: 191, endPoint x: 231, endPoint y: 241, distance: 64.4
click at [173, 100] on button "scrub" at bounding box center [193, 97] width 41 height 50
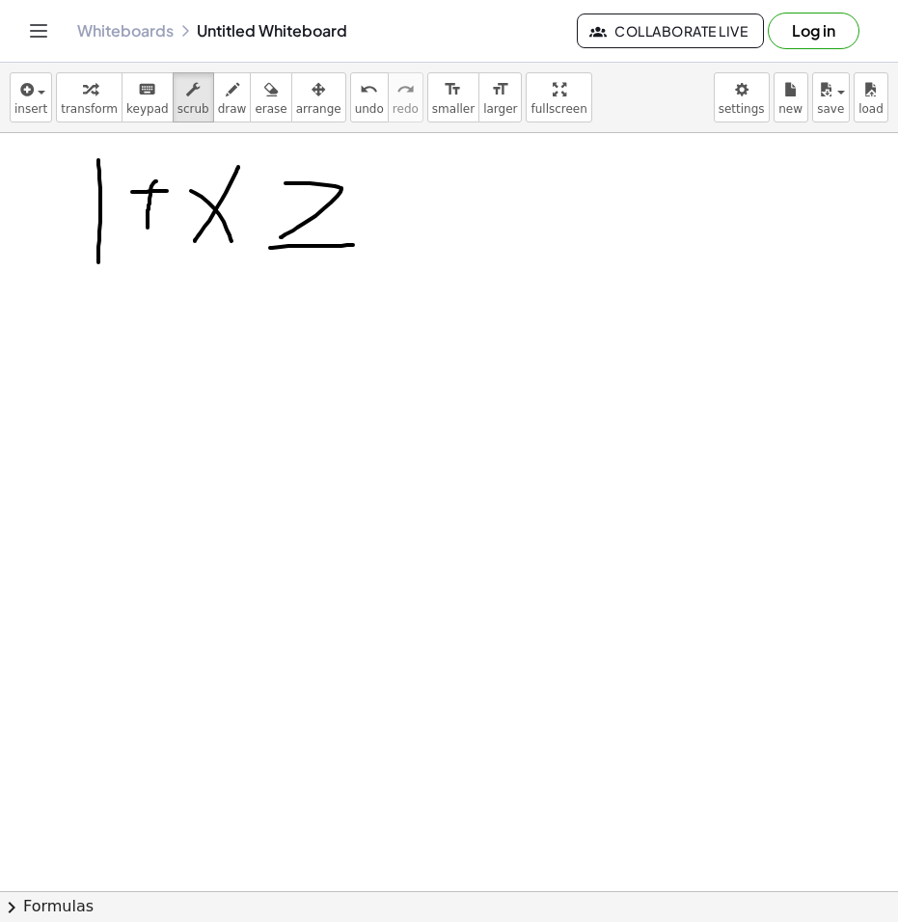
drag, startPoint x: 475, startPoint y: 185, endPoint x: 416, endPoint y: 169, distance: 62.0
drag, startPoint x: 438, startPoint y: 169, endPoint x: 332, endPoint y: 163, distance: 106.2
click at [225, 103] on button "draw" at bounding box center [232, 97] width 39 height 50
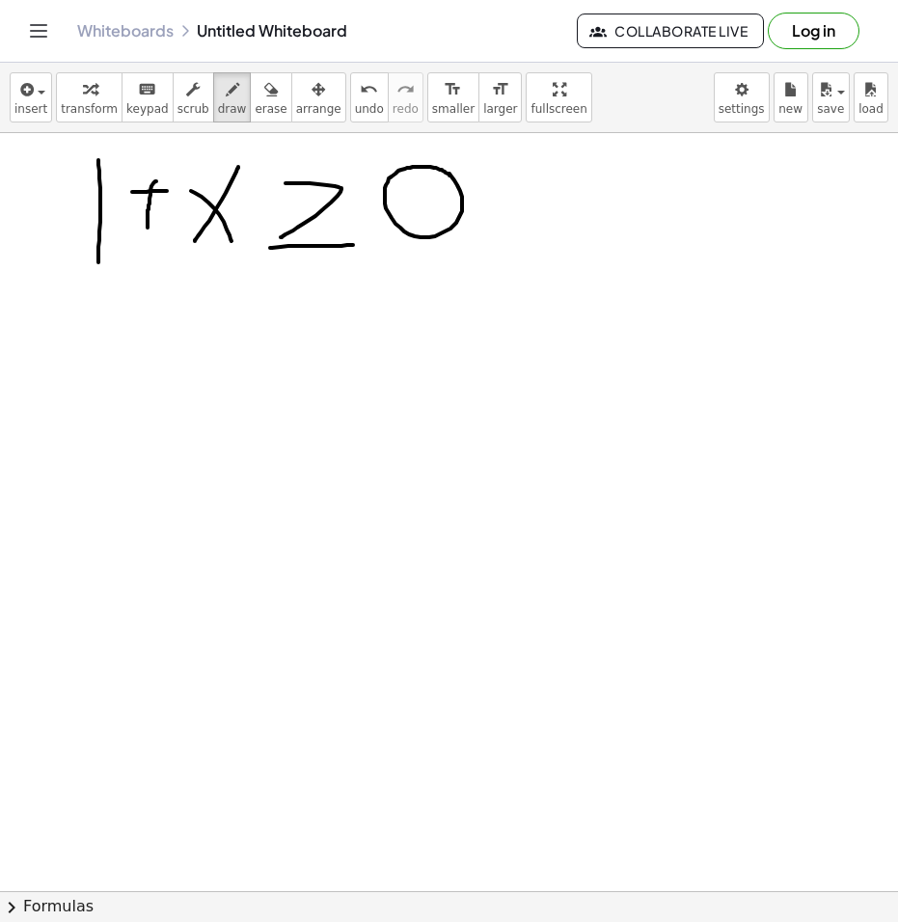
drag, startPoint x: 456, startPoint y: 223, endPoint x: 449, endPoint y: 176, distance: 46.8
drag, startPoint x: 63, startPoint y: 334, endPoint x: 96, endPoint y: 336, distance: 33.9
drag, startPoint x: 109, startPoint y: 309, endPoint x: 139, endPoint y: 366, distance: 64.3
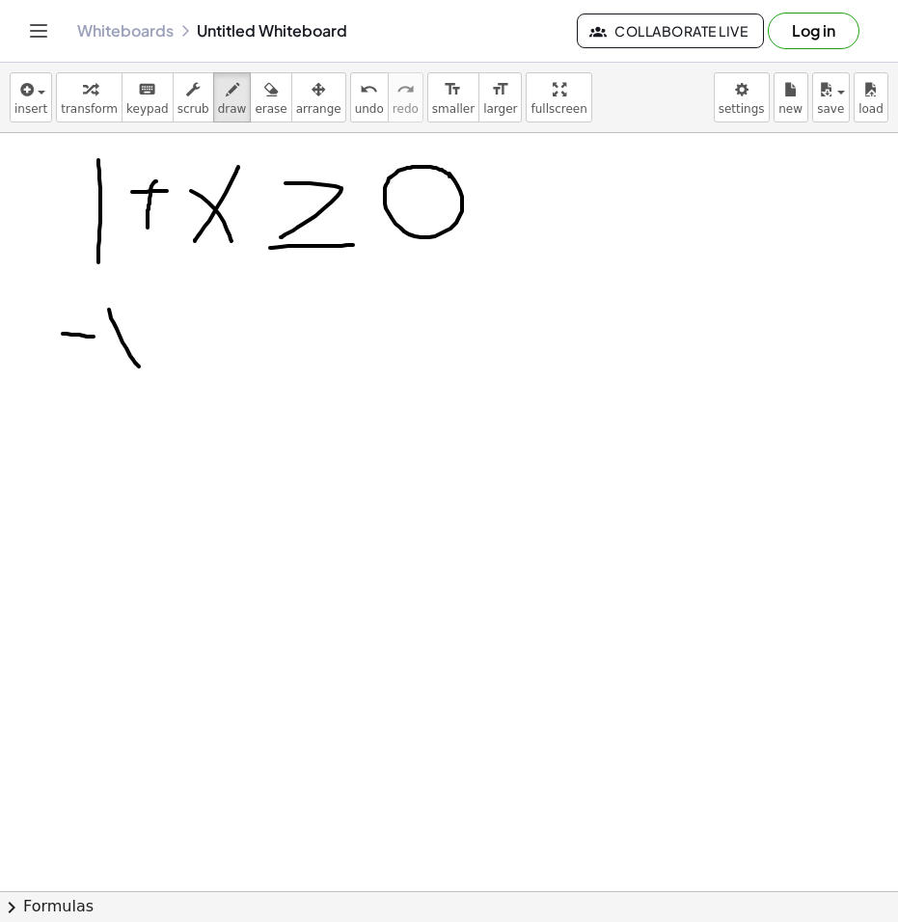
drag, startPoint x: 348, startPoint y: 319, endPoint x: 409, endPoint y: 310, distance: 61.4
drag, startPoint x: 445, startPoint y: 281, endPoint x: 443, endPoint y: 345, distance: 64.6
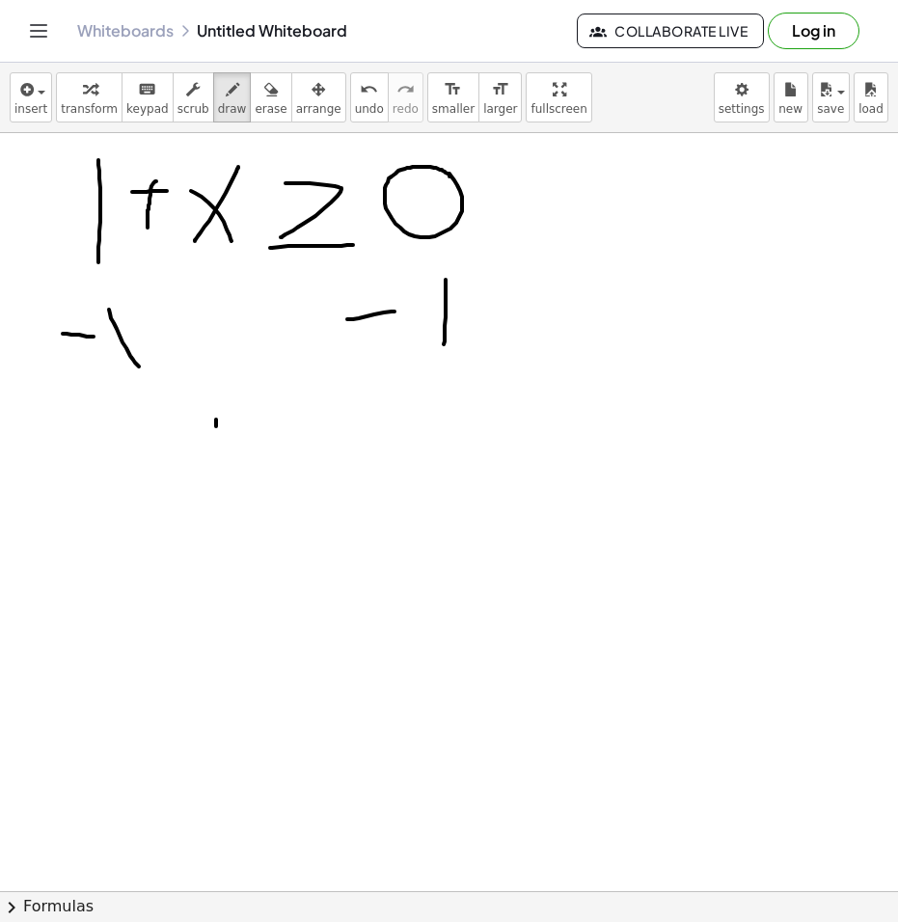
drag, startPoint x: 216, startPoint y: 419, endPoint x: 183, endPoint y: 485, distance: 73.3
drag, startPoint x: 171, startPoint y: 441, endPoint x: 213, endPoint y: 503, distance: 75.7
drag, startPoint x: 191, startPoint y: 489, endPoint x: 165, endPoint y: 522, distance: 41.9
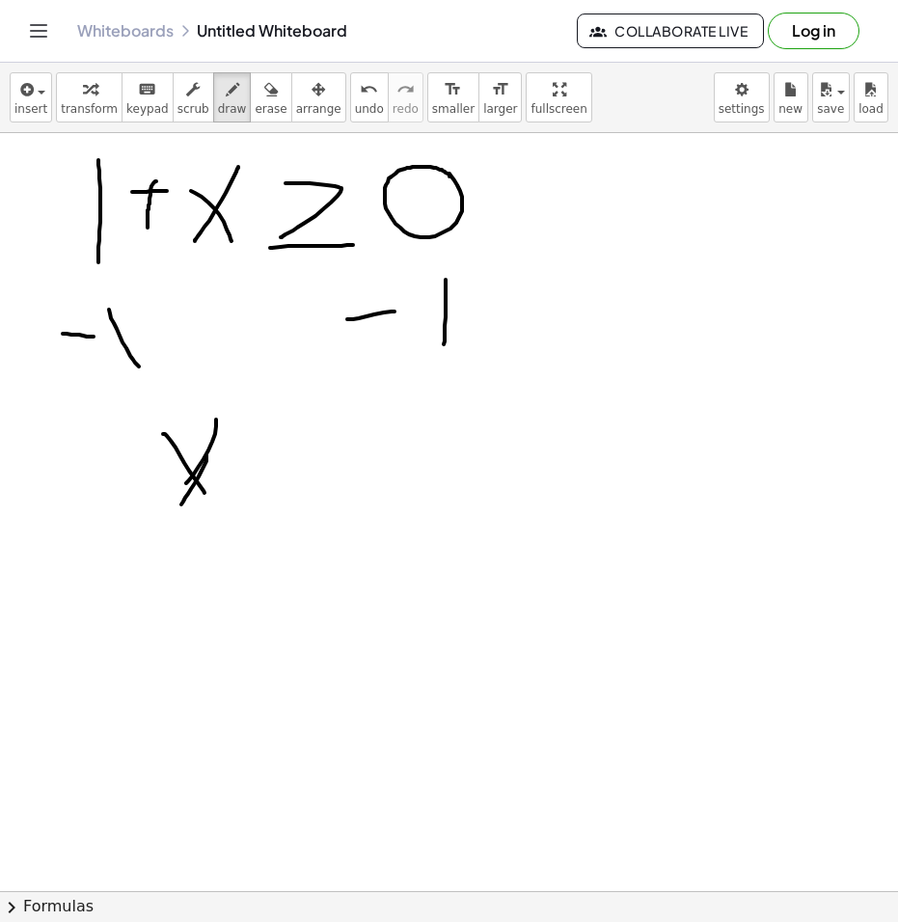
drag, startPoint x: 212, startPoint y: 482, endPoint x: 223, endPoint y: 504, distance: 24.6
click at [250, 84] on button "erase" at bounding box center [270, 97] width 41 height 50
drag, startPoint x: 250, startPoint y: 454, endPoint x: 187, endPoint y: 445, distance: 63.3
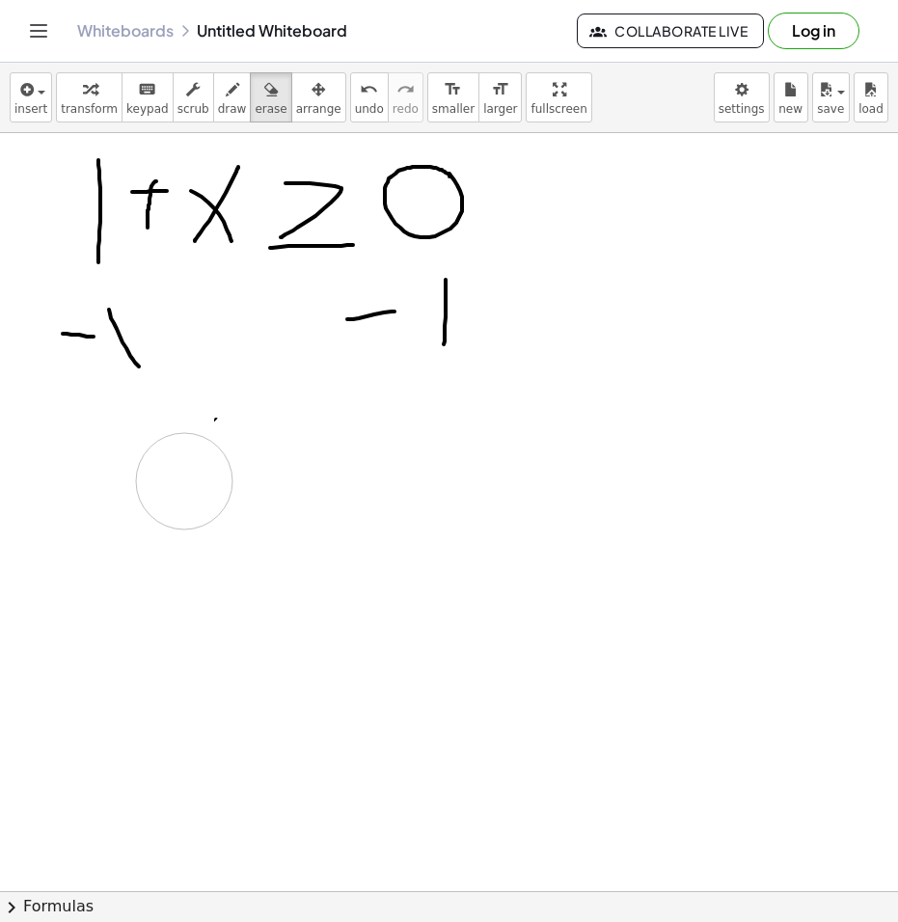
click at [218, 109] on span "draw" at bounding box center [232, 108] width 29 height 13
drag, startPoint x: 175, startPoint y: 409, endPoint x: 223, endPoint y: 481, distance: 86.9
drag, startPoint x: 221, startPoint y: 419, endPoint x: 181, endPoint y: 484, distance: 75.7
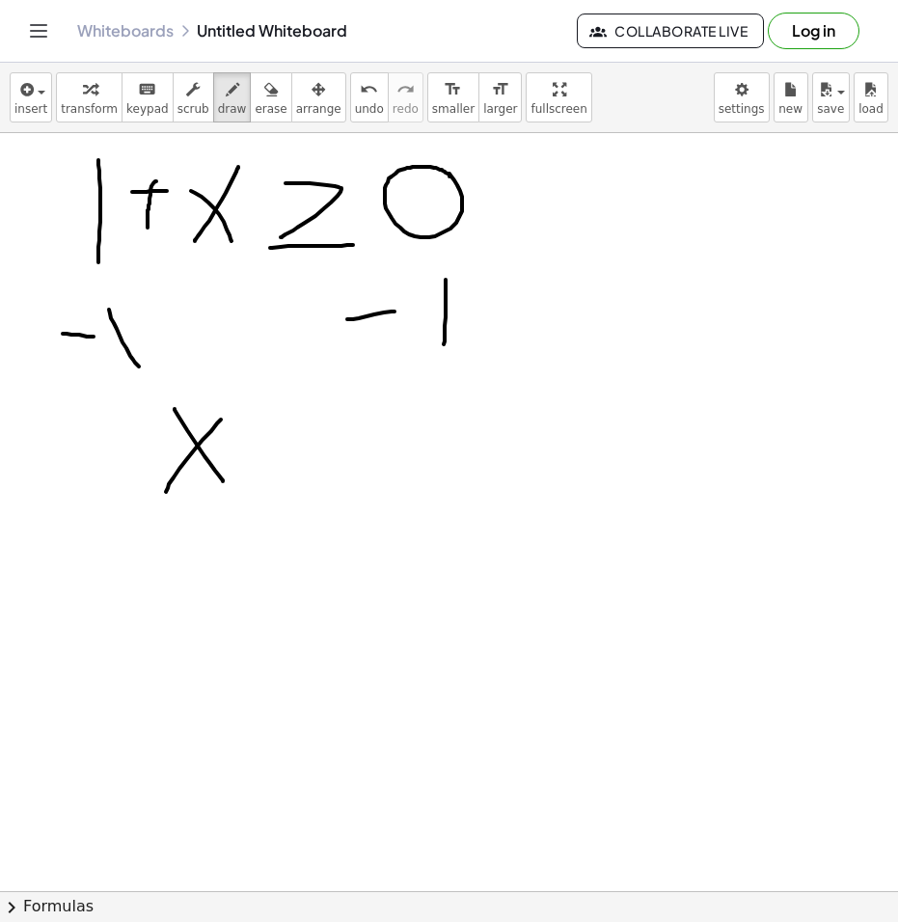
drag, startPoint x: 258, startPoint y: 437, endPoint x: 324, endPoint y: 433, distance: 65.7
drag, startPoint x: 264, startPoint y: 382, endPoint x: 260, endPoint y: 435, distance: 53.2
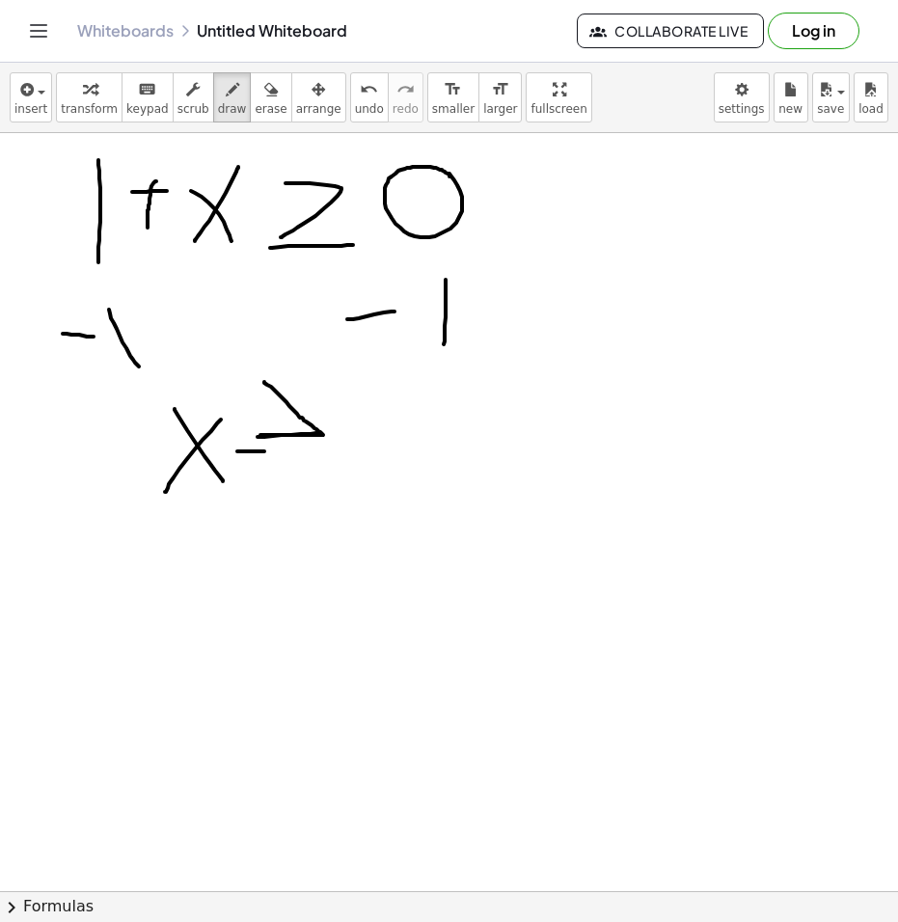
drag, startPoint x: 247, startPoint y: 451, endPoint x: 326, endPoint y: 458, distance: 79.3
drag, startPoint x: 373, startPoint y: 445, endPoint x: 408, endPoint y: 446, distance: 34.7
drag, startPoint x: 458, startPoint y: 406, endPoint x: 475, endPoint y: 470, distance: 66.9
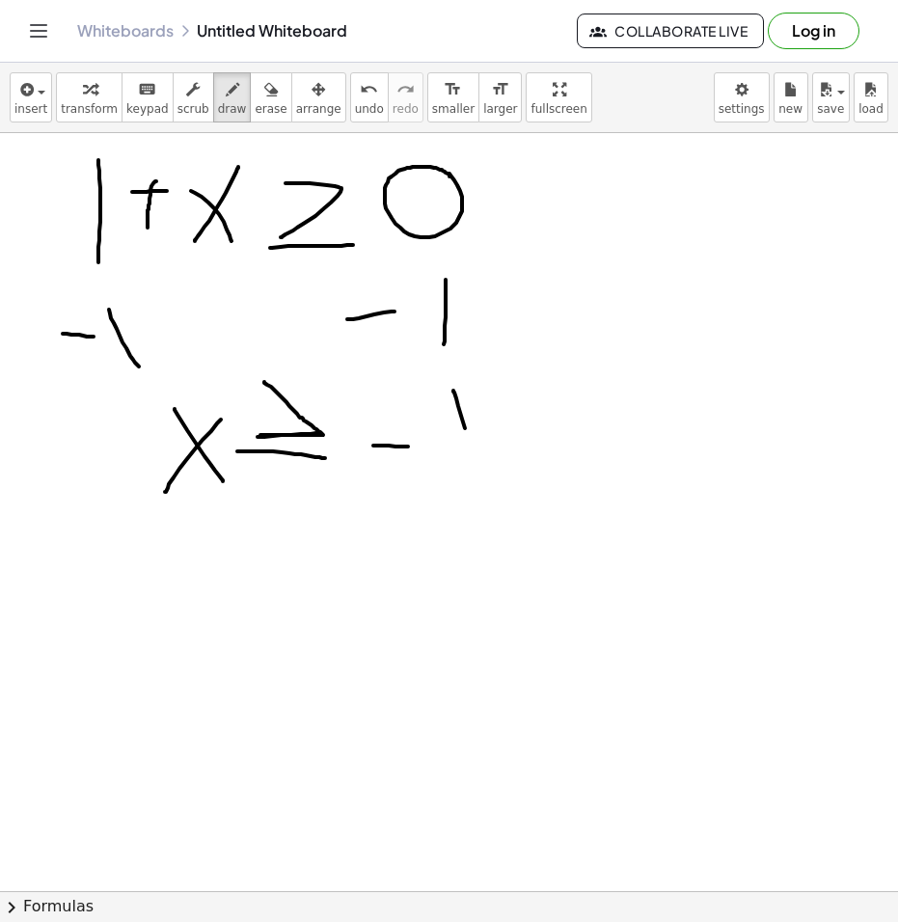
drag, startPoint x: 194, startPoint y: 557, endPoint x: 169, endPoint y: 694, distance: 139.2
drag, startPoint x: 174, startPoint y: 694, endPoint x: 201, endPoint y: 693, distance: 28.0
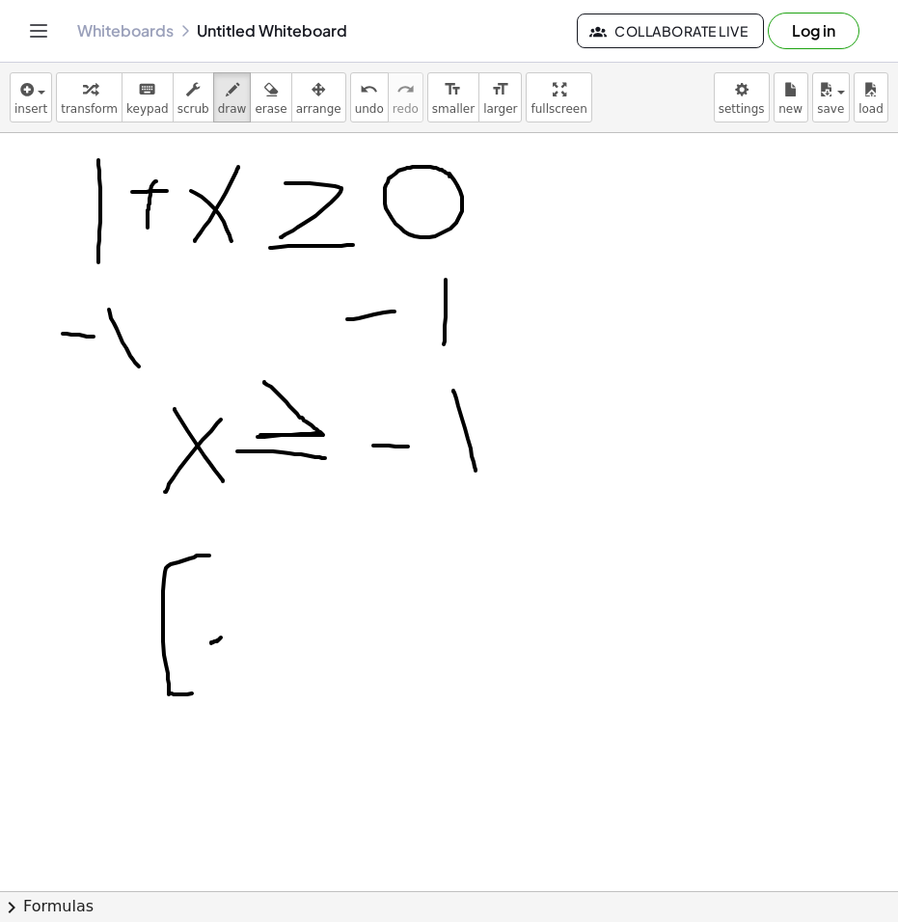
drag, startPoint x: 211, startPoint y: 642, endPoint x: 227, endPoint y: 633, distance: 17.7
drag, startPoint x: 259, startPoint y: 579, endPoint x: 258, endPoint y: 663, distance: 83.9
click at [264, 90] on icon "button" at bounding box center [270, 89] width 13 height 23
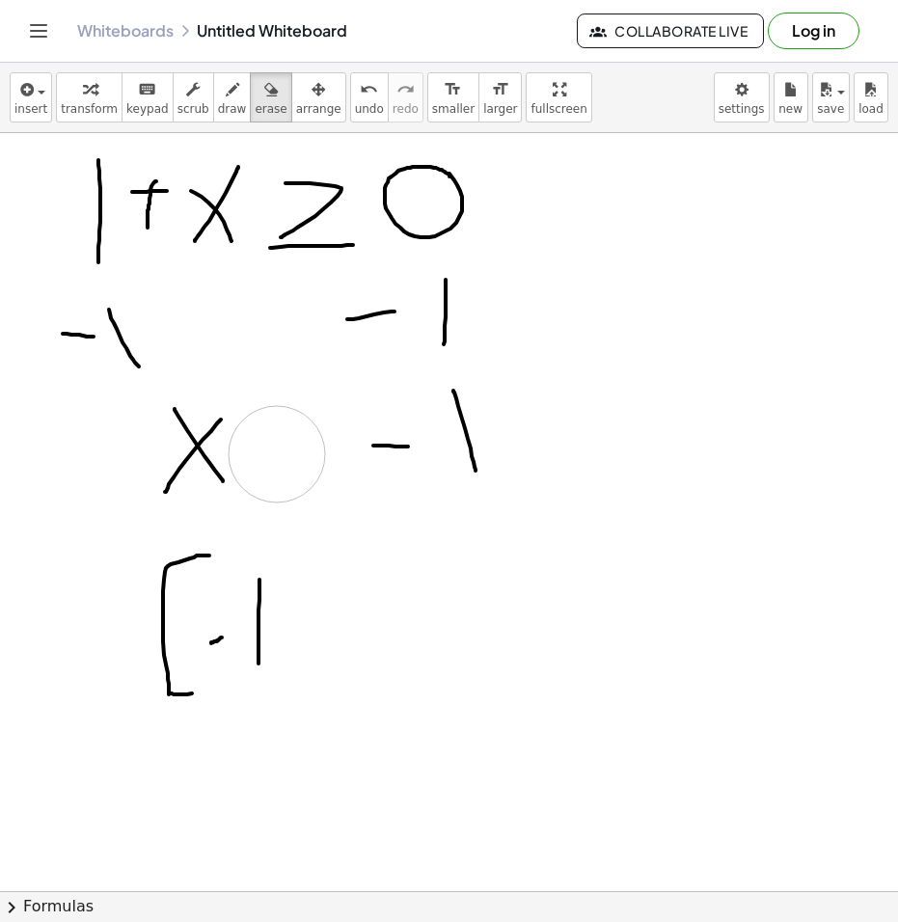
drag, startPoint x: 322, startPoint y: 526, endPoint x: 277, endPoint y: 457, distance: 82.9
drag, startPoint x: 112, startPoint y: 332, endPoint x: 100, endPoint y: 335, distance: 11.9
drag, startPoint x: 217, startPoint y: 212, endPoint x: 224, endPoint y: 190, distance: 23.2
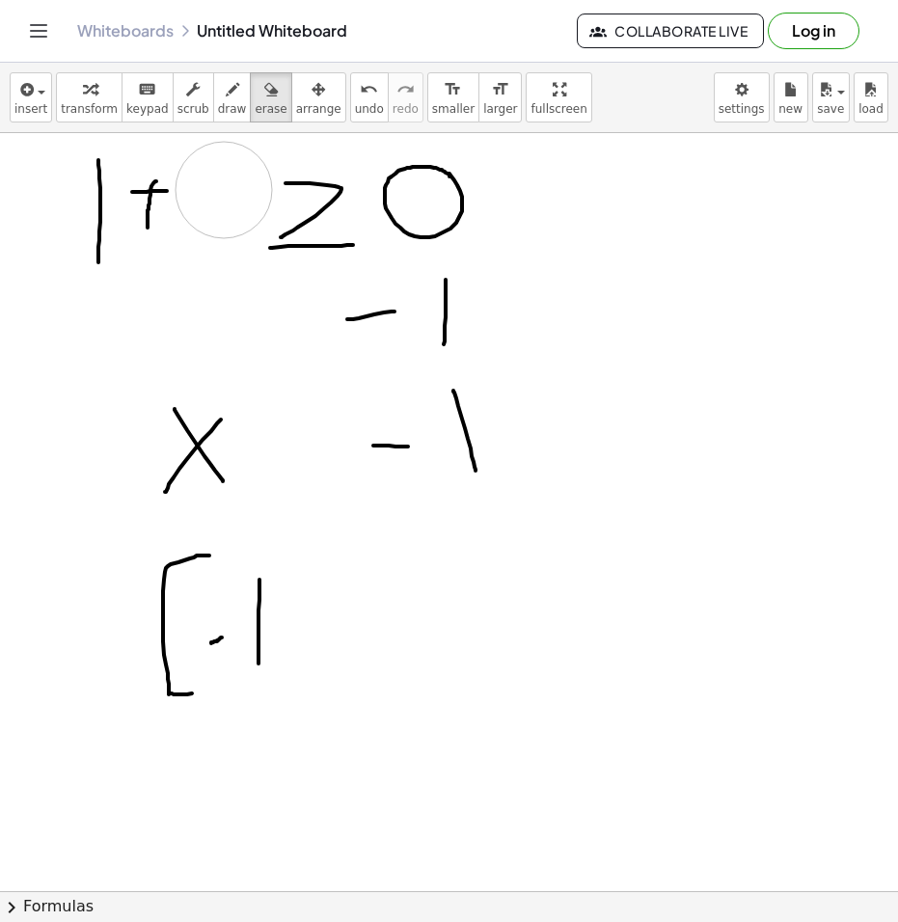
click at [218, 105] on span "draw" at bounding box center [232, 108] width 29 height 13
drag, startPoint x: 257, startPoint y: 166, endPoint x: 189, endPoint y: 246, distance: 105.3
drag, startPoint x: 209, startPoint y: 201, endPoint x: 229, endPoint y: 245, distance: 47.9
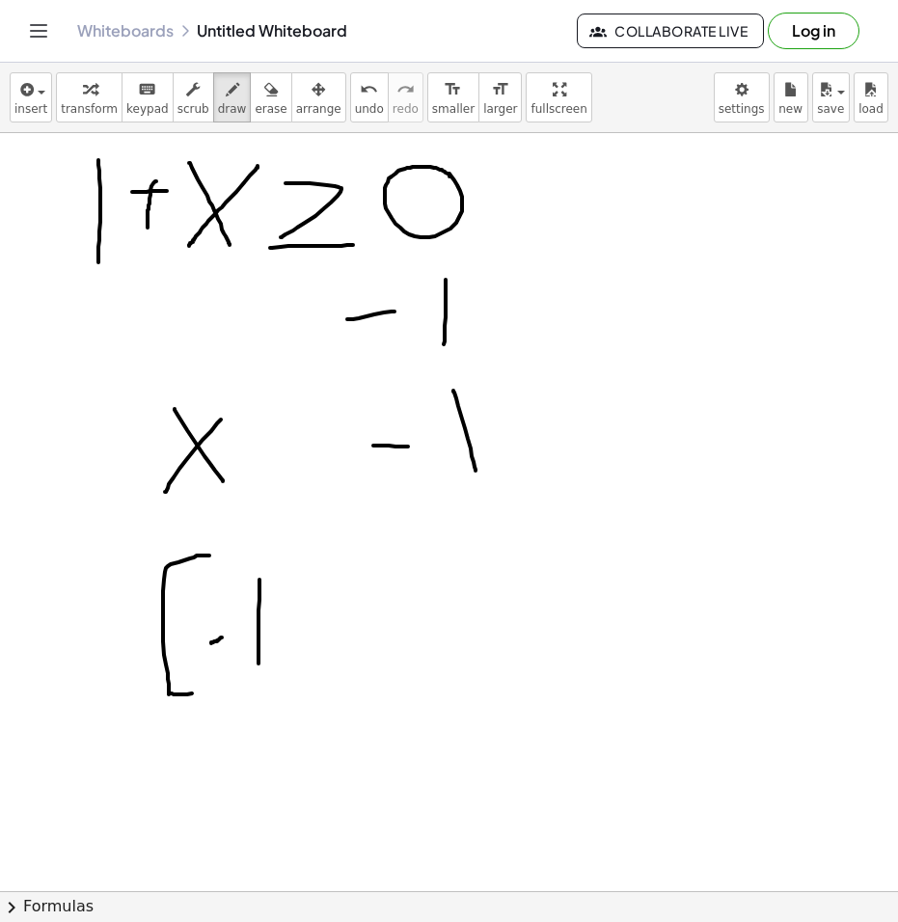
click at [255, 112] on span "erase" at bounding box center [271, 108] width 32 height 13
click at [226, 97] on icon "button" at bounding box center [232, 89] width 13 height 23
drag, startPoint x: 148, startPoint y: 191, endPoint x: 144, endPoint y: 236, distance: 45.5
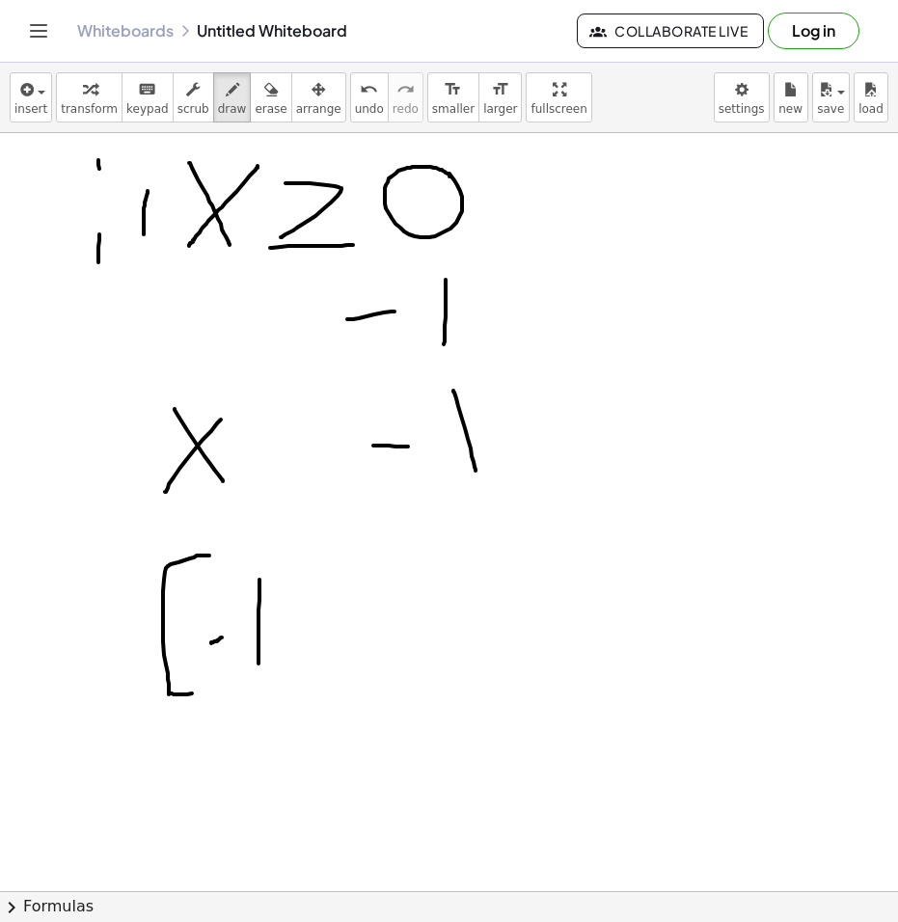
drag, startPoint x: 126, startPoint y: 213, endPoint x: 159, endPoint y: 213, distance: 32.8
drag, startPoint x: 69, startPoint y: 335, endPoint x: 97, endPoint y: 333, distance: 28.0
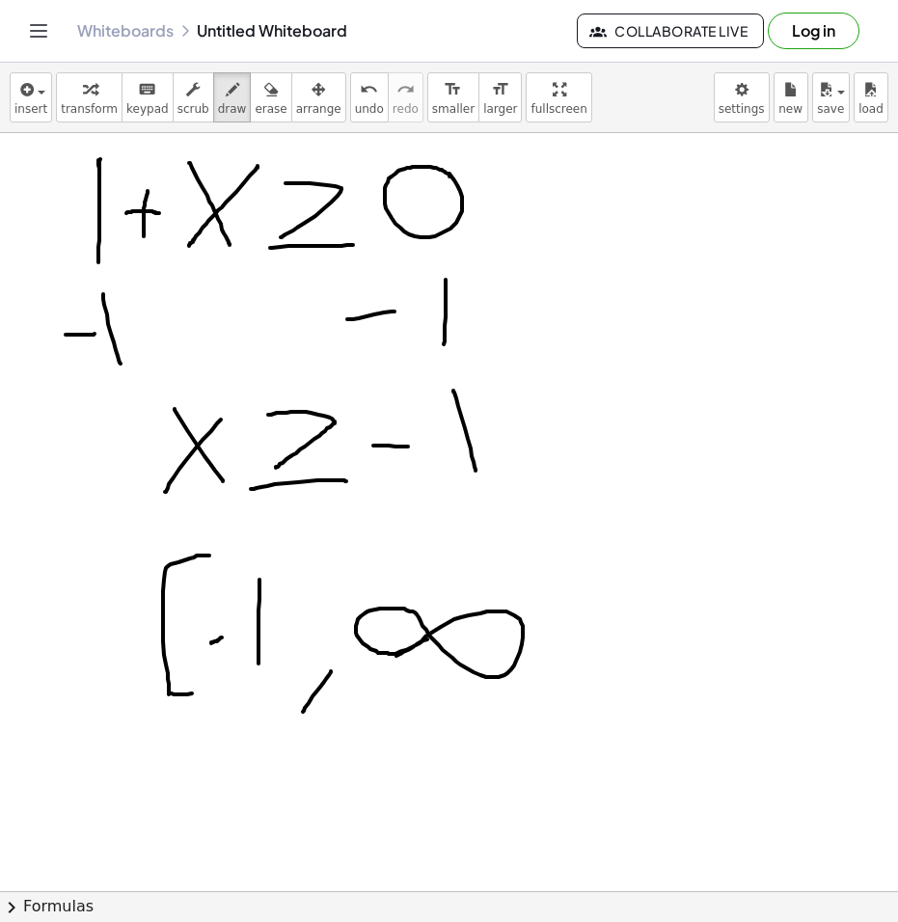
drag, startPoint x: 396, startPoint y: 656, endPoint x: 435, endPoint y: 634, distance: 44.0
drag, startPoint x: 554, startPoint y: 537, endPoint x: 523, endPoint y: 699, distance: 165.1
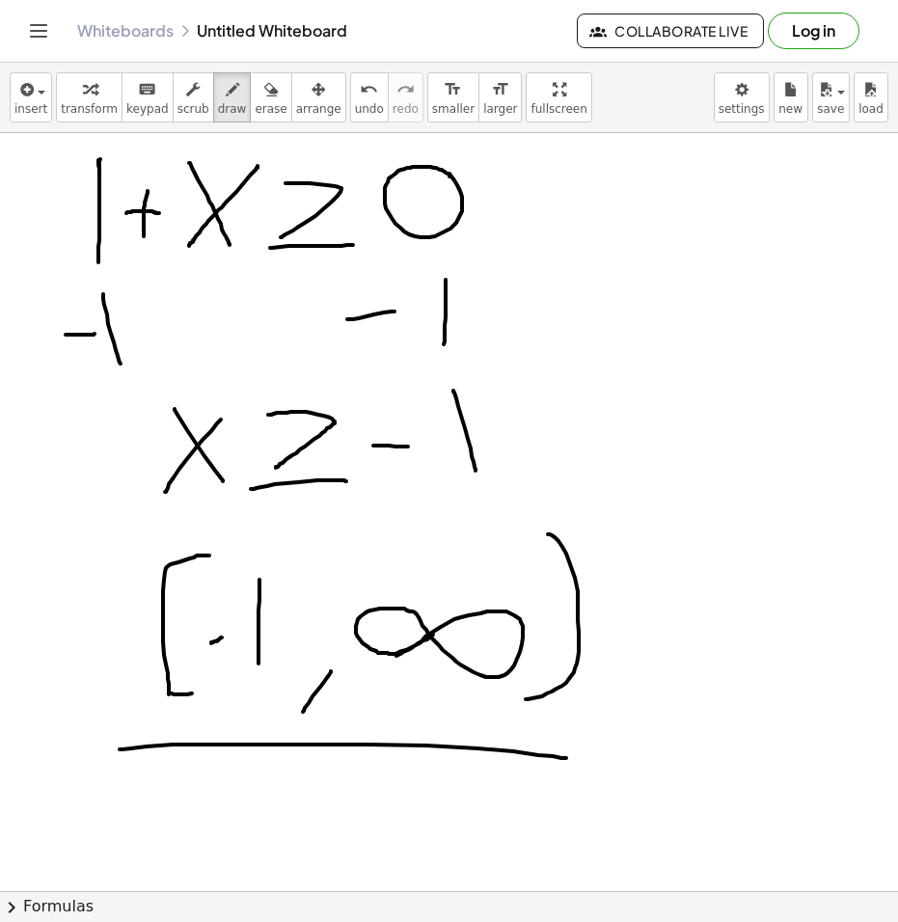
drag, startPoint x: 131, startPoint y: 748, endPoint x: 566, endPoint y: 758, distance: 434.9
drag, startPoint x: 269, startPoint y: 819, endPoint x: 301, endPoint y: 768, distance: 60.2
drag, startPoint x: 274, startPoint y: 776, endPoint x: 292, endPoint y: 781, distance: 18.9
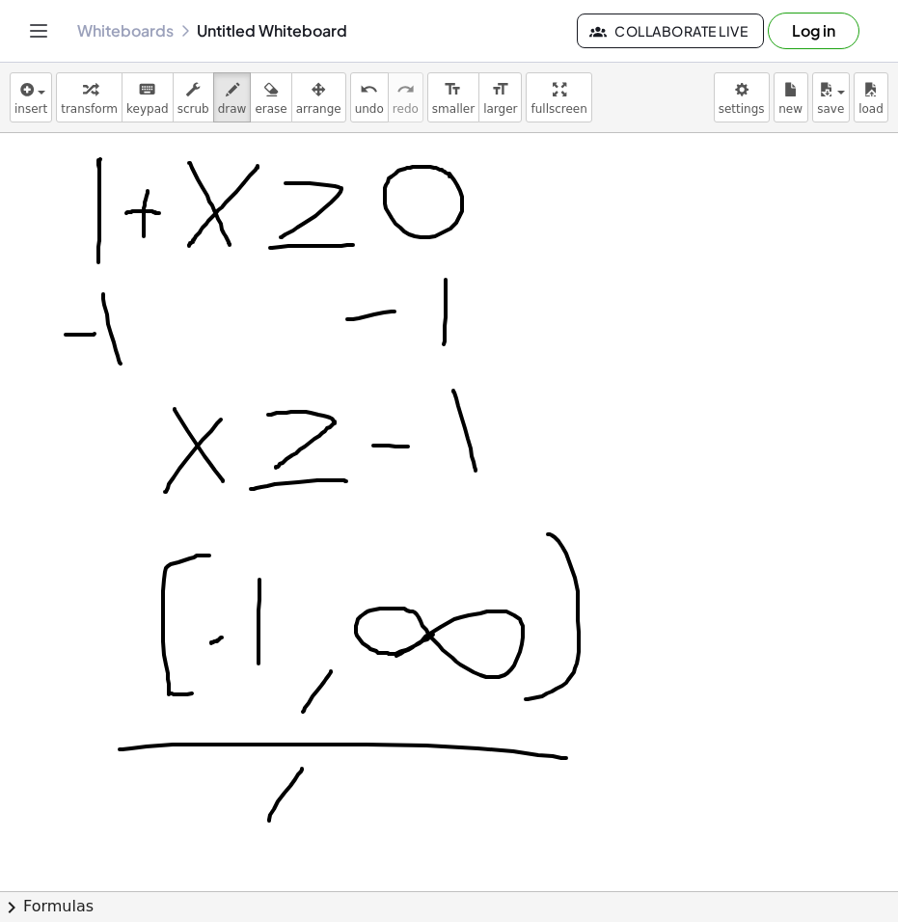
drag, startPoint x: 572, startPoint y: 328, endPoint x: 584, endPoint y: 352, distance: 27.2
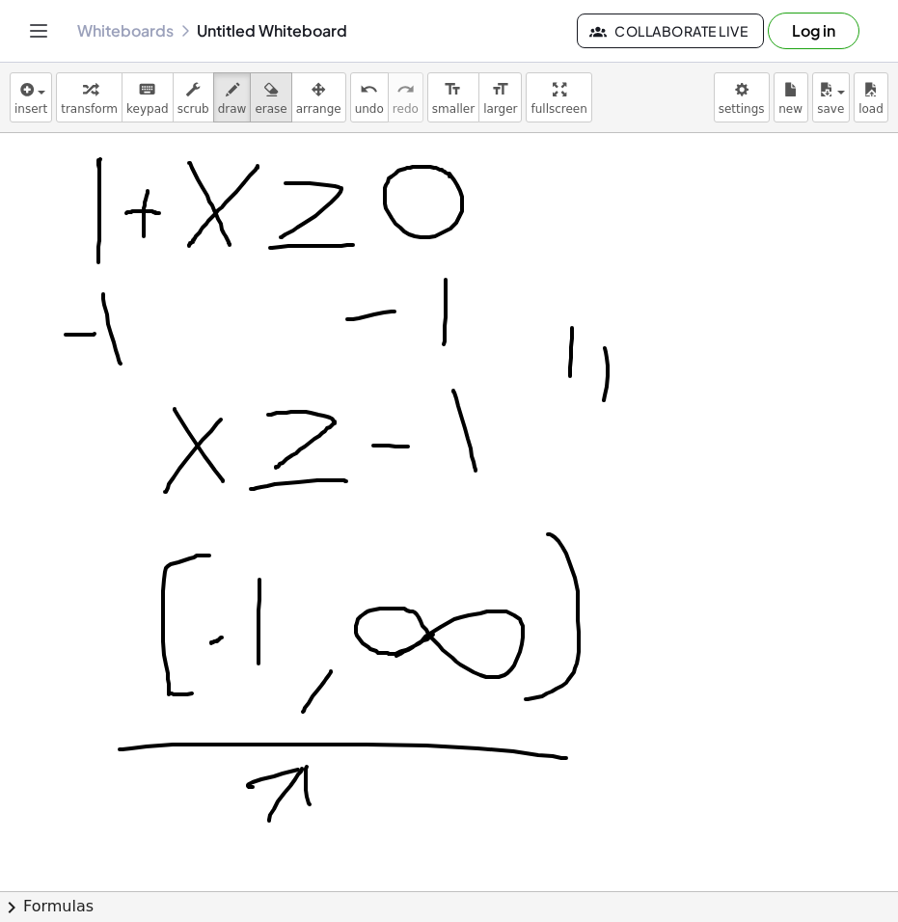
click at [264, 100] on icon "button" at bounding box center [270, 89] width 13 height 23
drag, startPoint x: 626, startPoint y: 400, endPoint x: 589, endPoint y: 357, distance: 56.8
drag, startPoint x: 611, startPoint y: 309, endPoint x: 604, endPoint y: 379, distance: 70.7
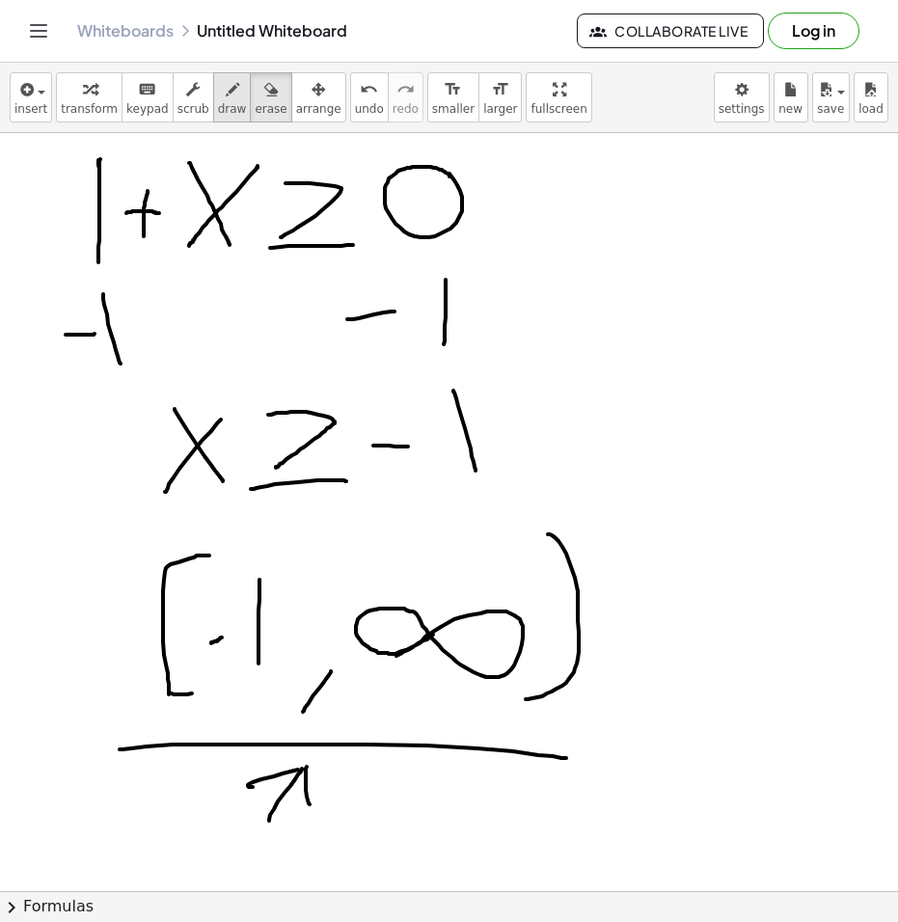
click at [226, 95] on icon "button" at bounding box center [232, 89] width 13 height 23
drag, startPoint x: 584, startPoint y: 224, endPoint x: 866, endPoint y: 195, distance: 283.0
drag, startPoint x: 654, startPoint y: 206, endPoint x: 659, endPoint y: 275, distance: 68.7
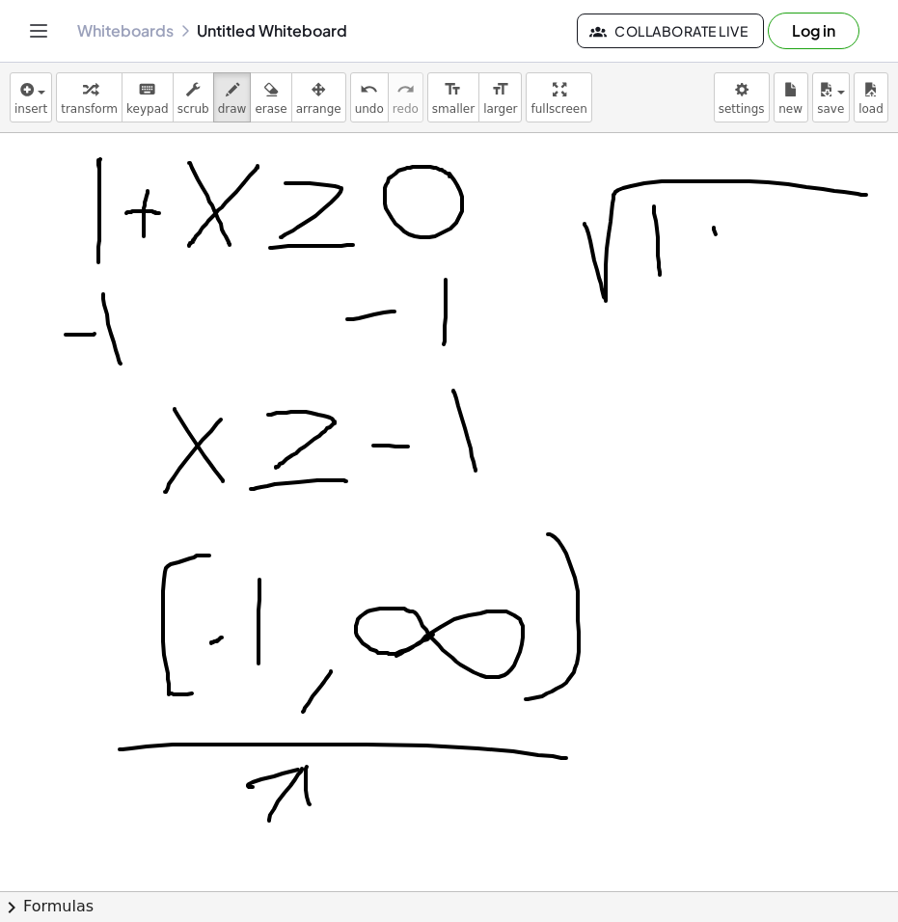
drag, startPoint x: 713, startPoint y: 228, endPoint x: 715, endPoint y: 271, distance: 43.4
drag, startPoint x: 702, startPoint y: 242, endPoint x: 742, endPoint y: 239, distance: 40.6
drag, startPoint x: 762, startPoint y: 239, endPoint x: 780, endPoint y: 235, distance: 18.7
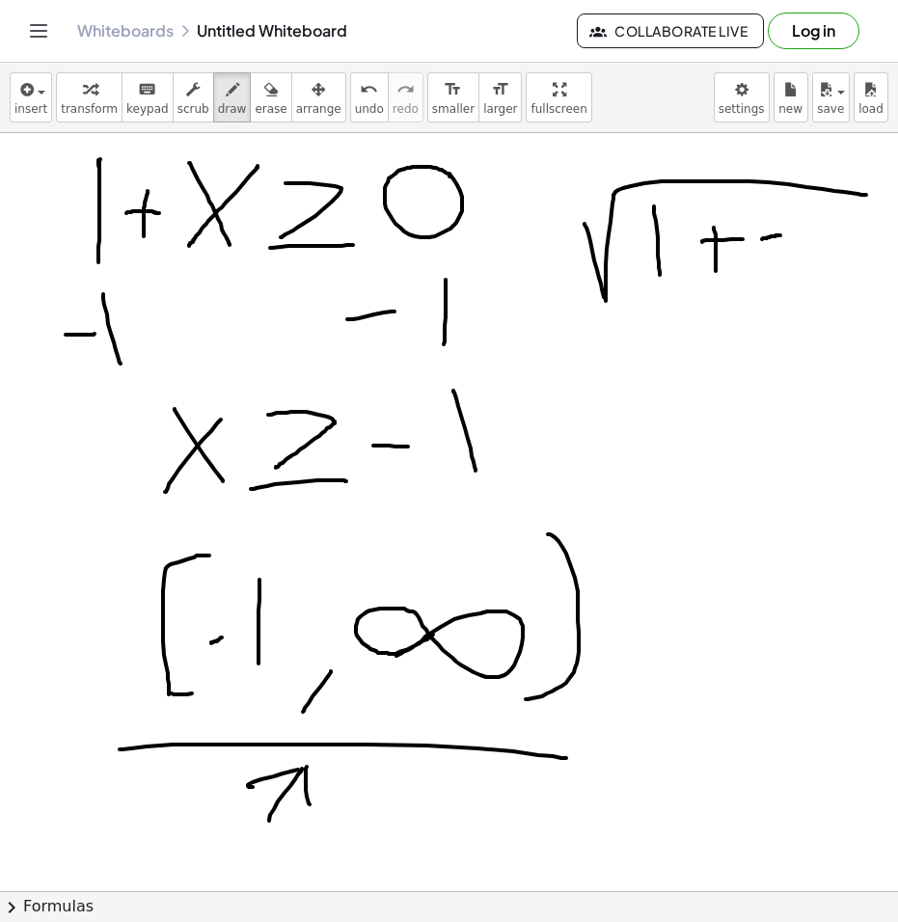
drag, startPoint x: 795, startPoint y: 222, endPoint x: 807, endPoint y: 285, distance: 64.7
click at [264, 99] on icon "button" at bounding box center [270, 89] width 13 height 23
drag, startPoint x: 815, startPoint y: 300, endPoint x: 795, endPoint y: 255, distance: 49.2
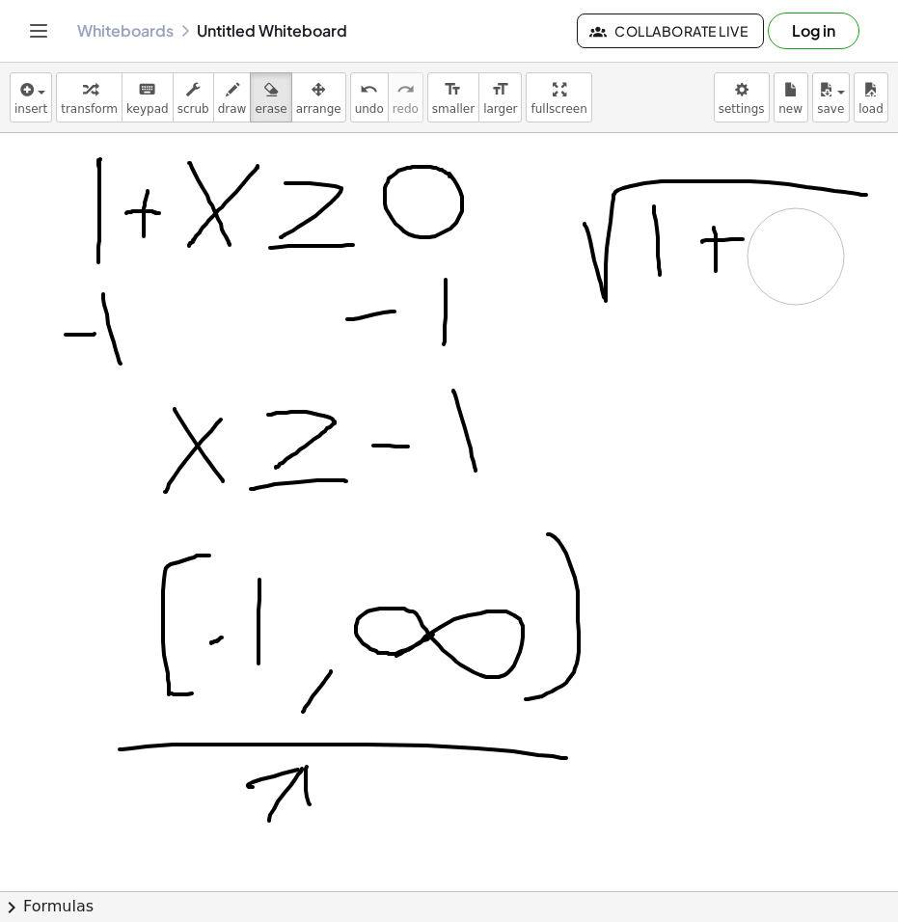
click at [213, 96] on button "draw" at bounding box center [232, 97] width 39 height 50
drag, startPoint x: 763, startPoint y: 231, endPoint x: 774, endPoint y: 229, distance: 11.7
drag, startPoint x: 793, startPoint y: 208, endPoint x: 837, endPoint y: 273, distance: 77.8
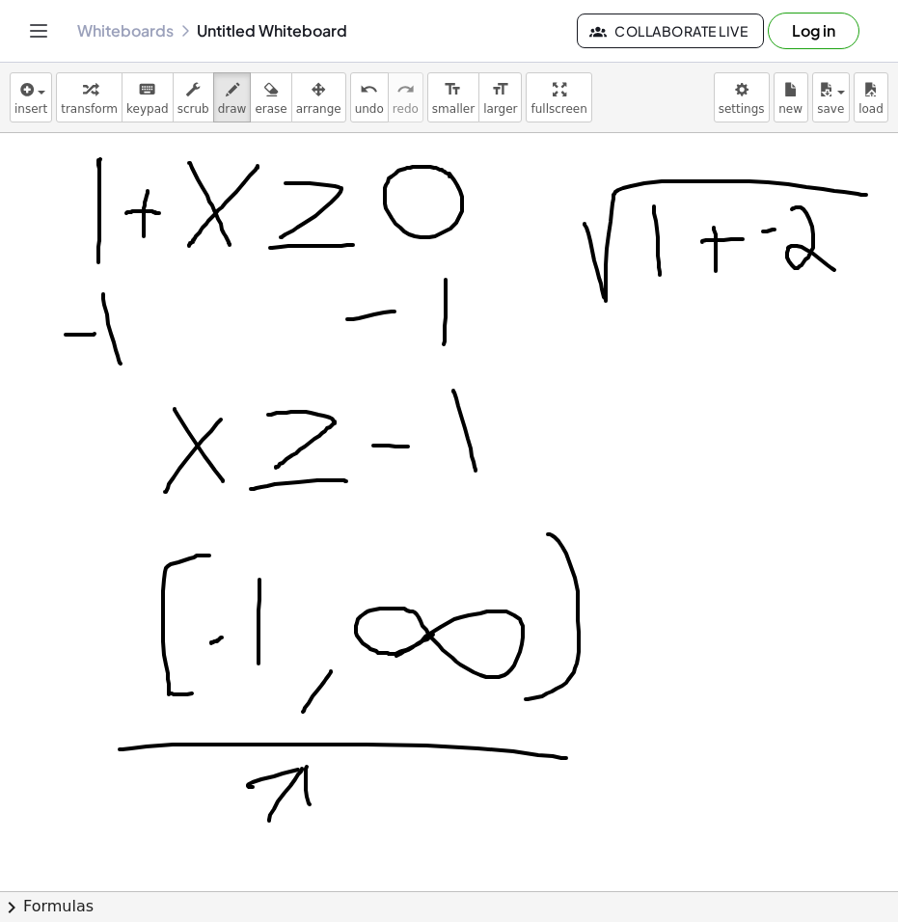
drag, startPoint x: 658, startPoint y: 366, endPoint x: 762, endPoint y: 344, distance: 105.5
drag, startPoint x: 729, startPoint y: 374, endPoint x: 713, endPoint y: 438, distance: 65.5
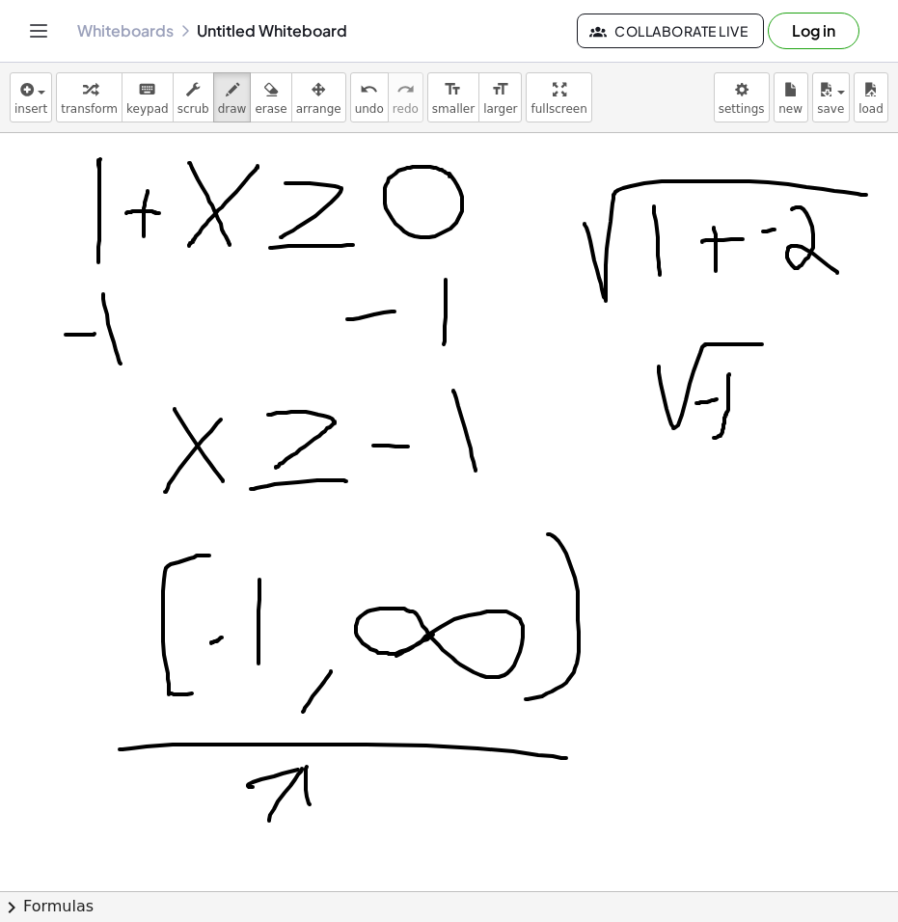
drag, startPoint x: 716, startPoint y: 399, endPoint x: 696, endPoint y: 403, distance: 20.6
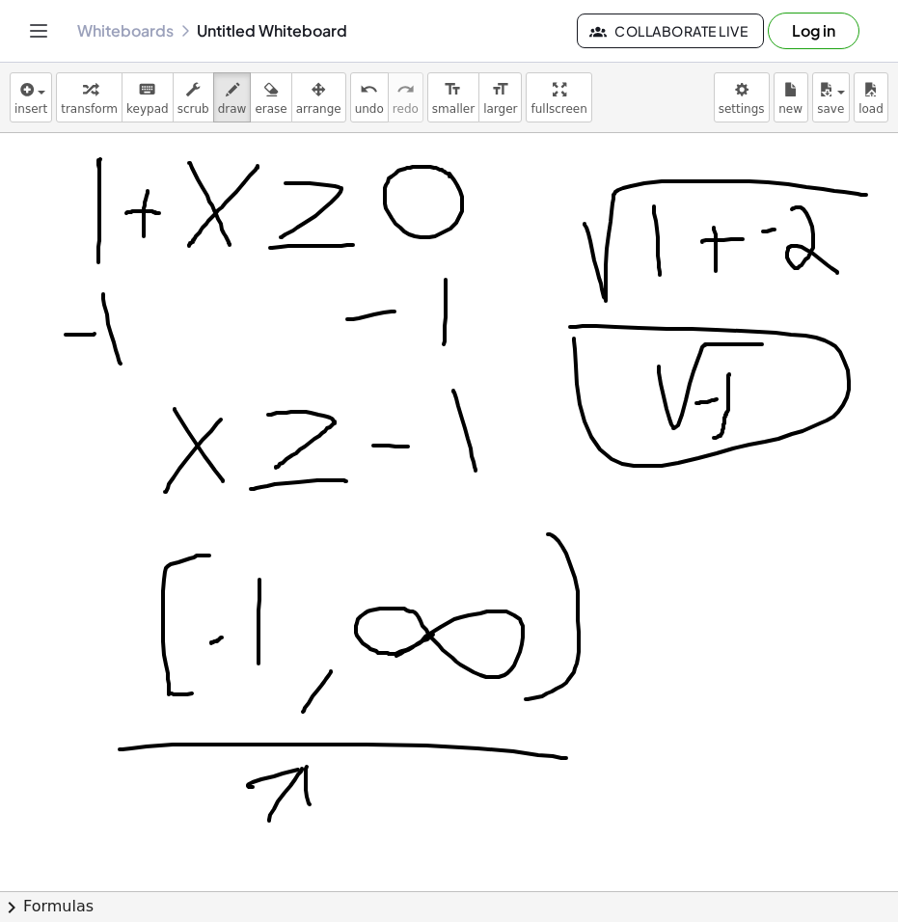
drag, startPoint x: 574, startPoint y: 338, endPoint x: 707, endPoint y: 346, distance: 133.3
drag, startPoint x: 685, startPoint y: 529, endPoint x: 703, endPoint y: 540, distance: 21.2
drag, startPoint x: 719, startPoint y: 539, endPoint x: 744, endPoint y: 550, distance: 27.2
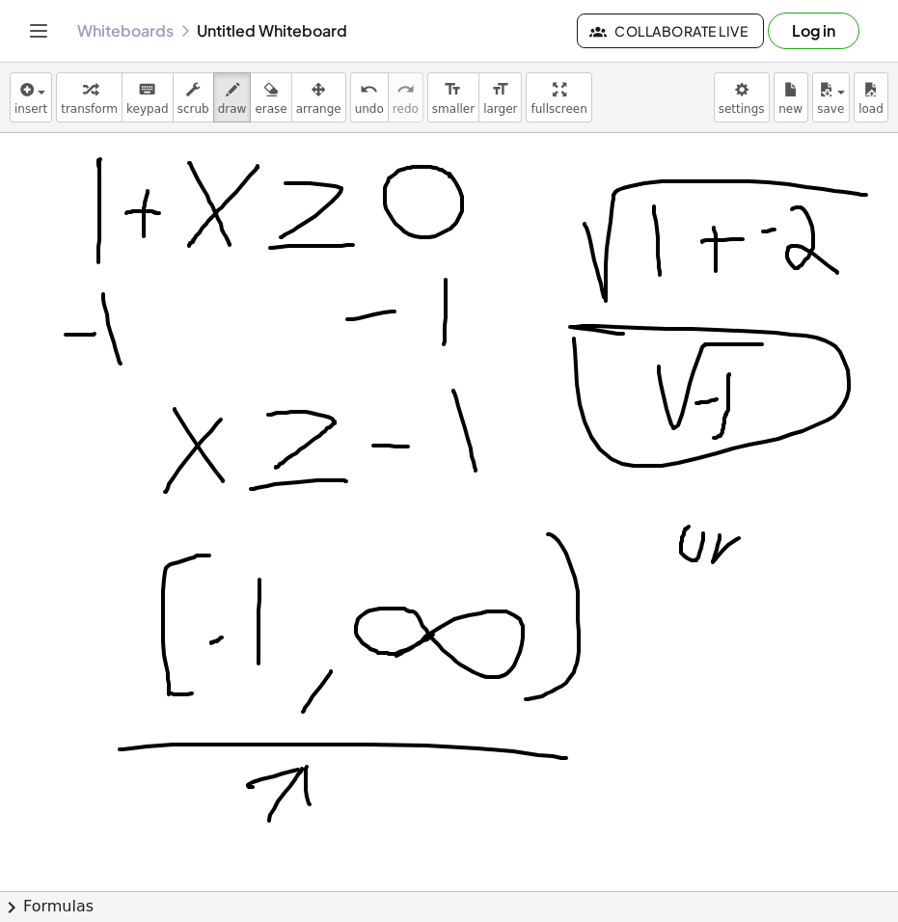
drag, startPoint x: 783, startPoint y: 532, endPoint x: 774, endPoint y: 562, distance: 31.1
drag, startPoint x: 794, startPoint y: 578, endPoint x: 780, endPoint y: 543, distance: 38.5
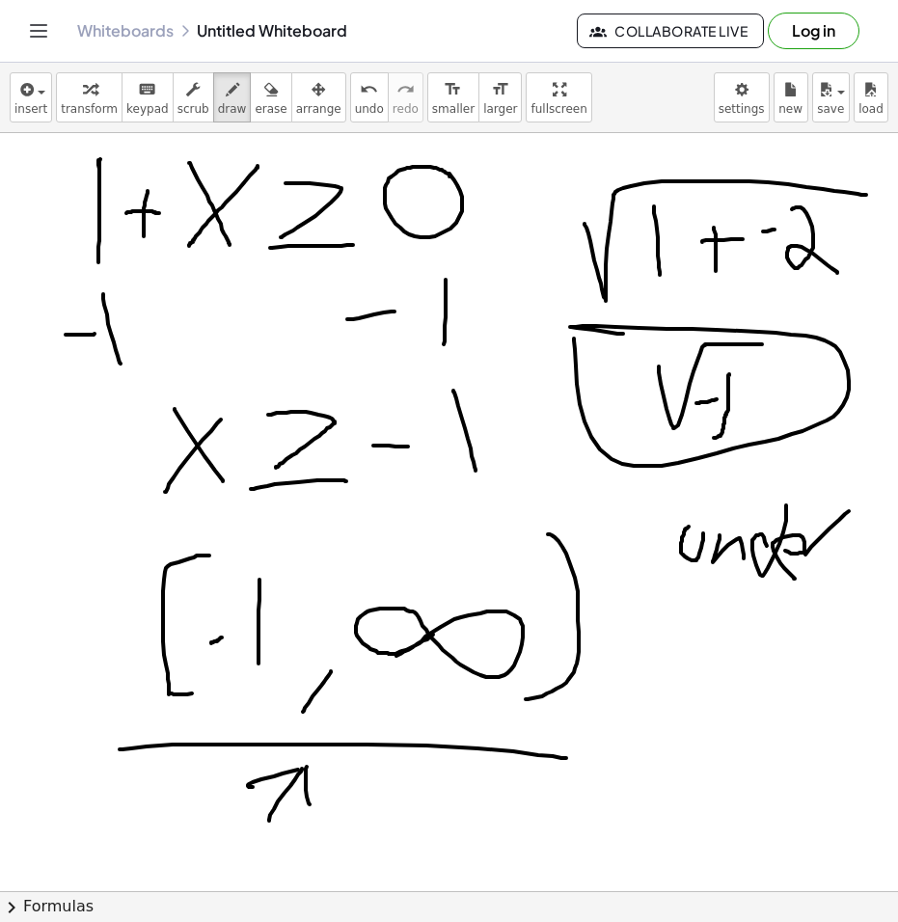
drag, startPoint x: 845, startPoint y: 514, endPoint x: 816, endPoint y: 543, distance: 40.9
drag, startPoint x: 819, startPoint y: 530, endPoint x: 862, endPoint y: 551, distance: 47.0
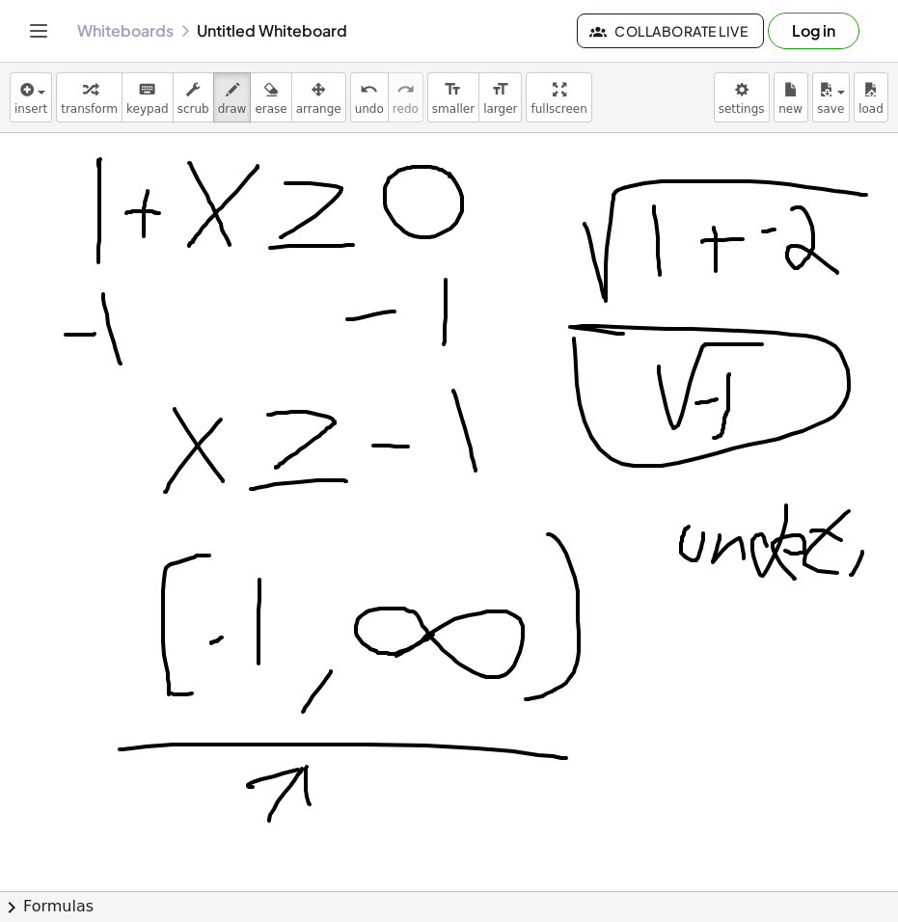
drag, startPoint x: 877, startPoint y: 541, endPoint x: 881, endPoint y: 578, distance: 37.8
click at [264, 82] on icon "button" at bounding box center [270, 89] width 13 height 23
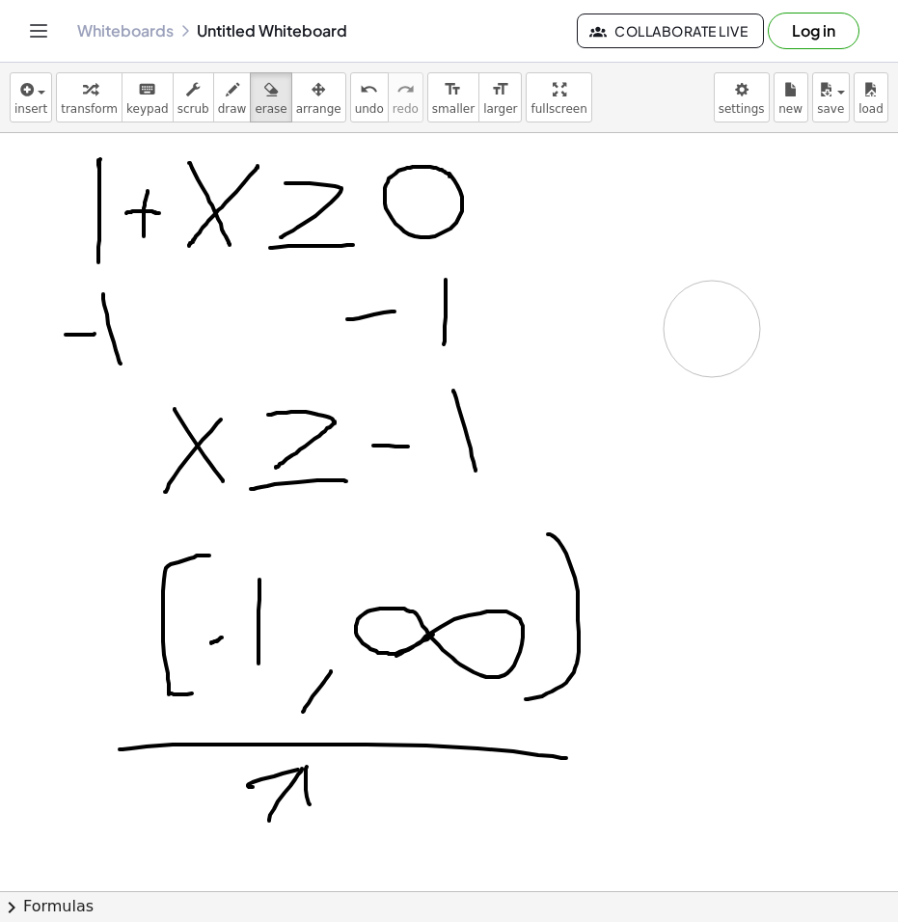
drag, startPoint x: 809, startPoint y: 595, endPoint x: 688, endPoint y: 322, distance: 298.3
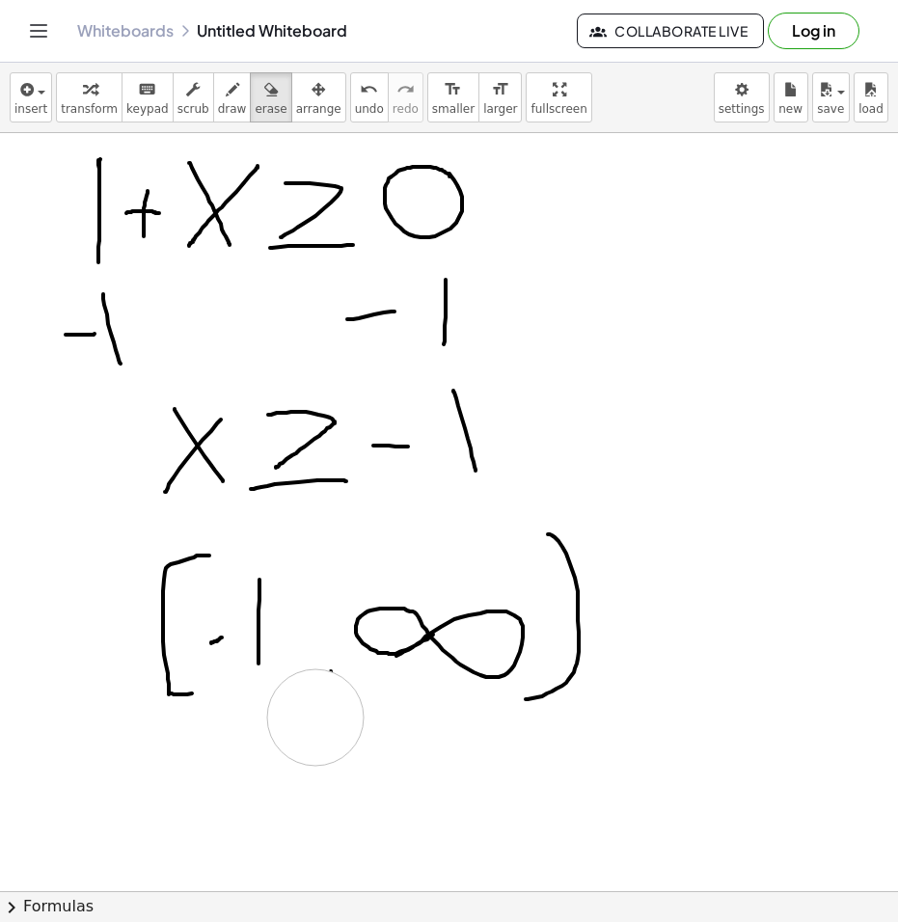
drag, startPoint x: 674, startPoint y: 782, endPoint x: 315, endPoint y: 716, distance: 364.6
click at [226, 97] on icon "button" at bounding box center [232, 89] width 13 height 23
drag, startPoint x: 330, startPoint y: 679, endPoint x: 304, endPoint y: 700, distance: 33.6
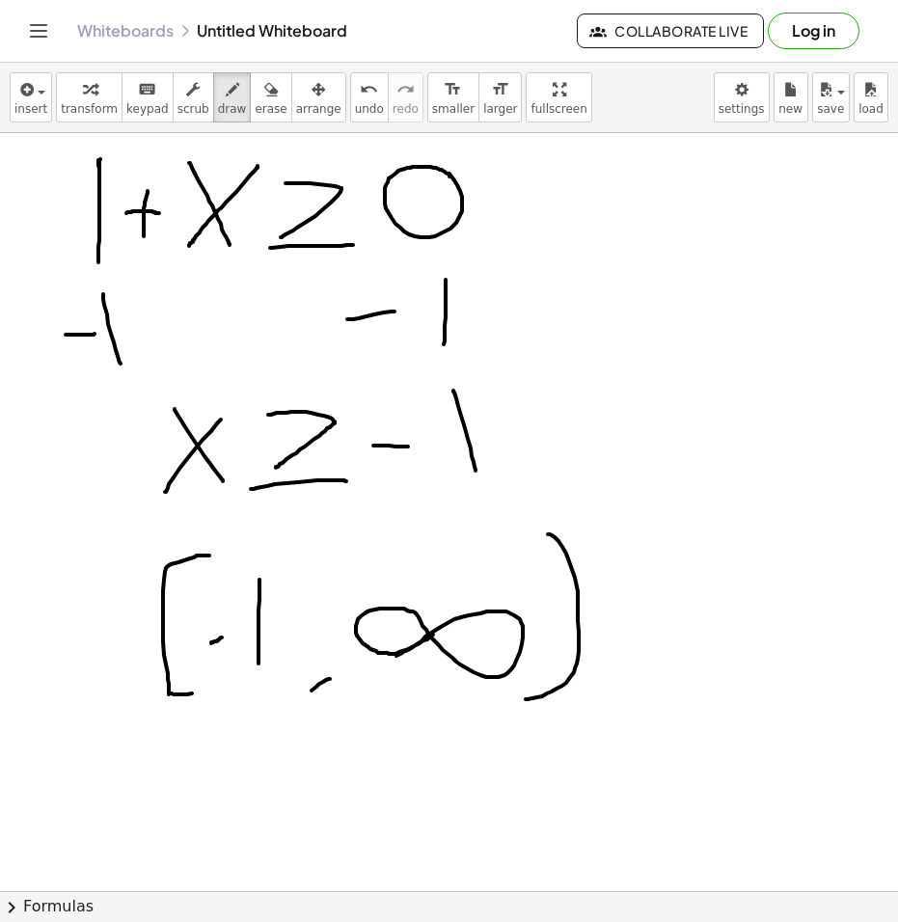
drag, startPoint x: 652, startPoint y: 271, endPoint x: 554, endPoint y: 372, distance: 140.5
drag, startPoint x: 618, startPoint y: 254, endPoint x: 578, endPoint y: 390, distance: 142.5
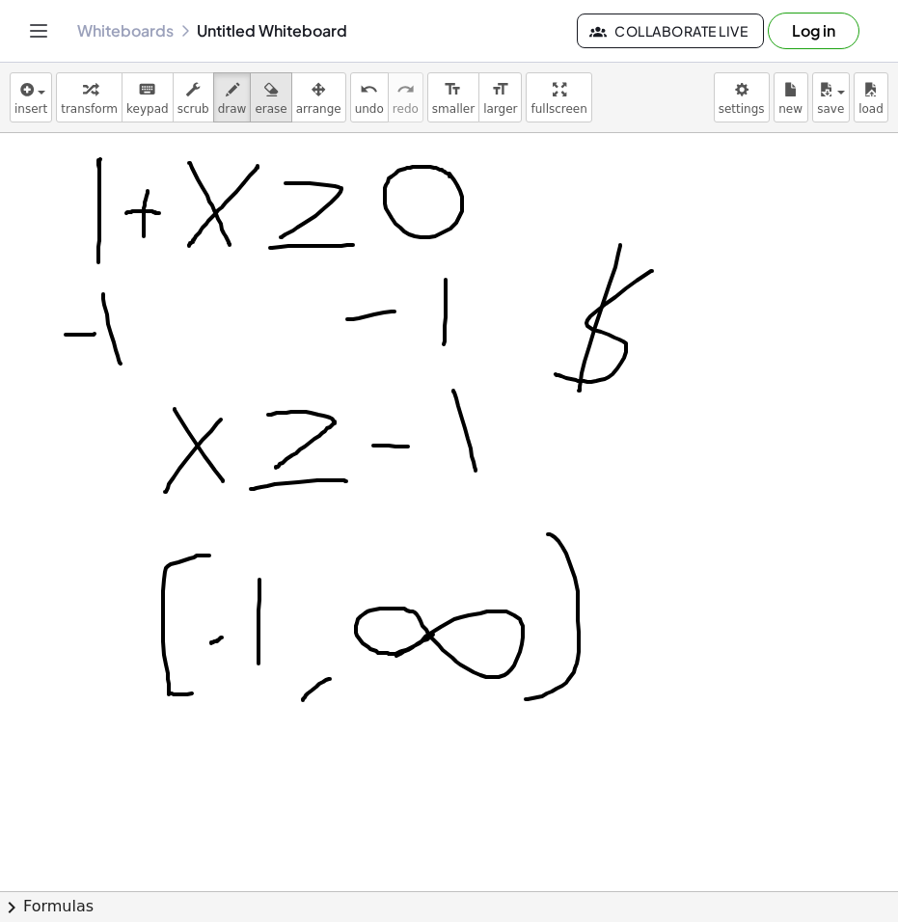
click at [264, 92] on icon "button" at bounding box center [270, 89] width 13 height 23
drag, startPoint x: 631, startPoint y: 250, endPoint x: 611, endPoint y: 357, distance: 108.9
drag, startPoint x: 569, startPoint y: 378, endPoint x: 626, endPoint y: 370, distance: 57.4
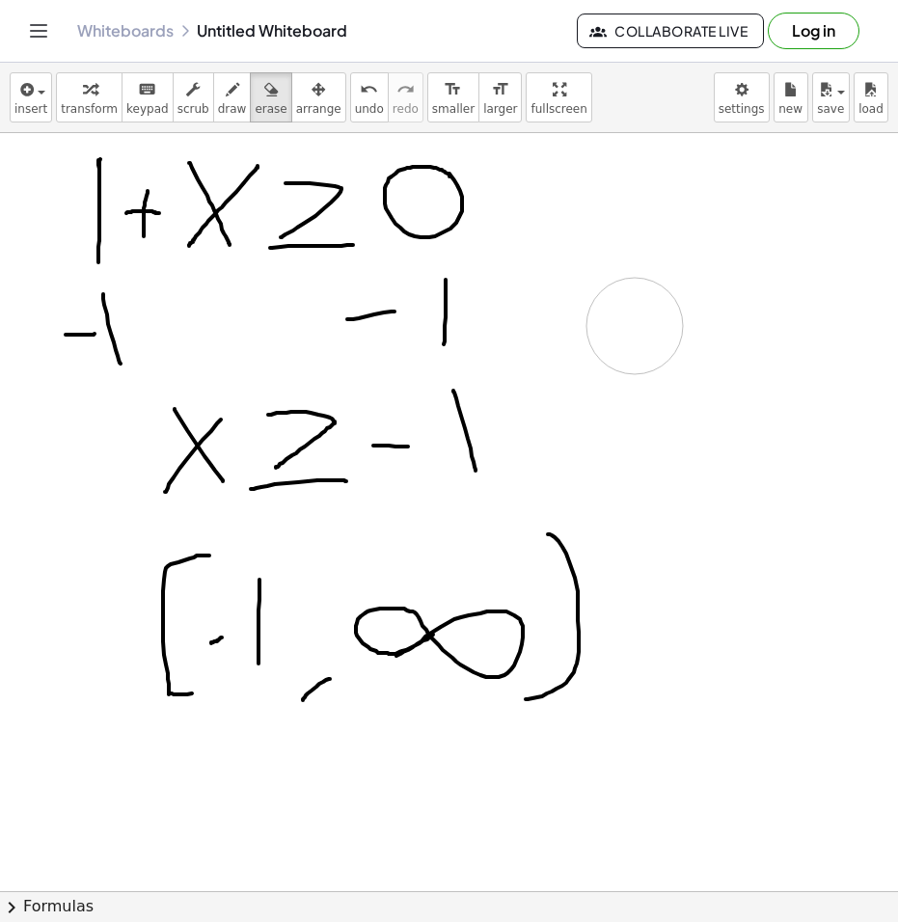
drag, startPoint x: 643, startPoint y: 320, endPoint x: 634, endPoint y: 326, distance: 10.4
click at [226, 98] on icon "button" at bounding box center [232, 89] width 13 height 23
drag, startPoint x: 568, startPoint y: 309, endPoint x: 715, endPoint y: 301, distance: 147.7
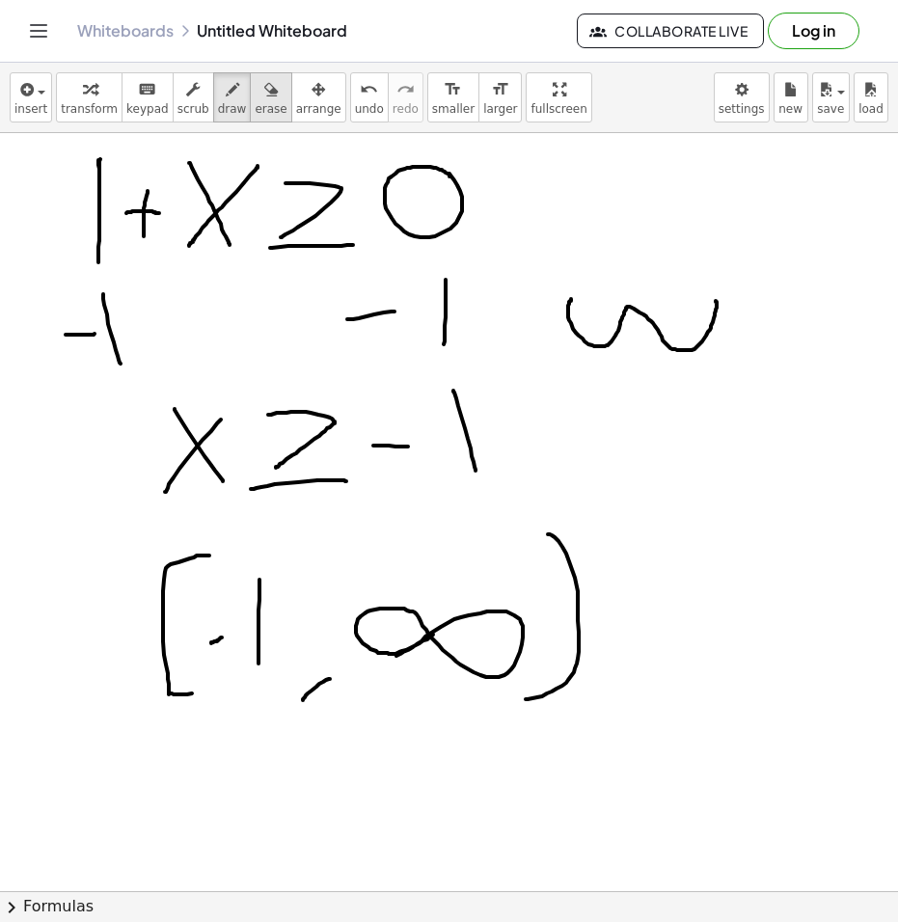
click at [255, 98] on div "button" at bounding box center [271, 88] width 32 height 23
drag, startPoint x: 735, startPoint y: 292, endPoint x: 731, endPoint y: 374, distance: 82.0
click at [226, 88] on icon "button" at bounding box center [232, 89] width 13 height 23
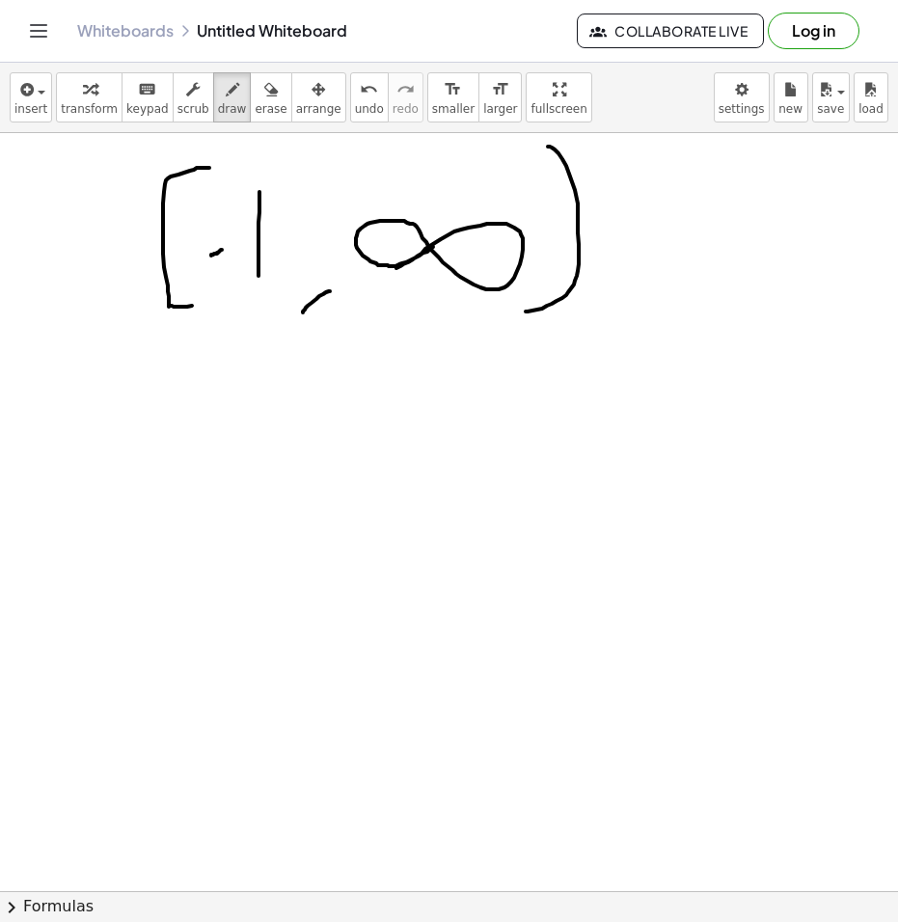
scroll to position [482, 0]
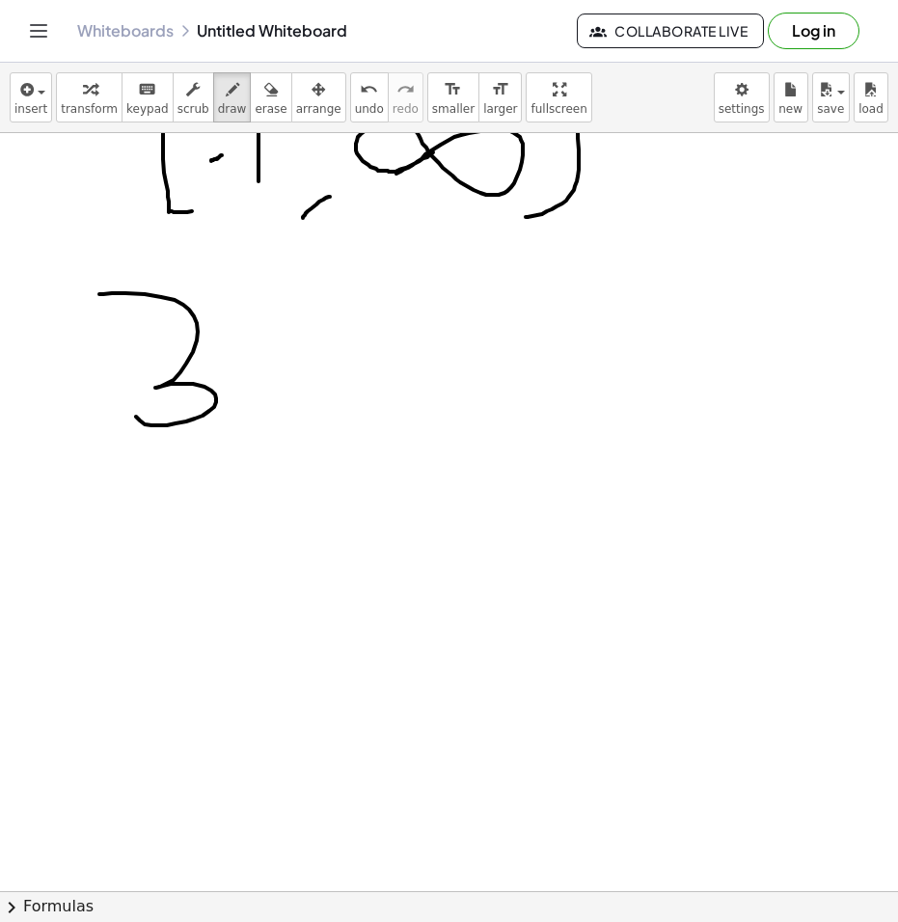
drag, startPoint x: 189, startPoint y: 309, endPoint x: 135, endPoint y: 408, distance: 112.2
click at [135, 415] on div at bounding box center [449, 787] width 898 height 2273
drag, startPoint x: 271, startPoint y: 351, endPoint x: 356, endPoint y: 353, distance: 84.9
click at [353, 353] on div at bounding box center [449, 787] width 898 height 2273
drag, startPoint x: 440, startPoint y: 349, endPoint x: 386, endPoint y: 403, distance: 76.4
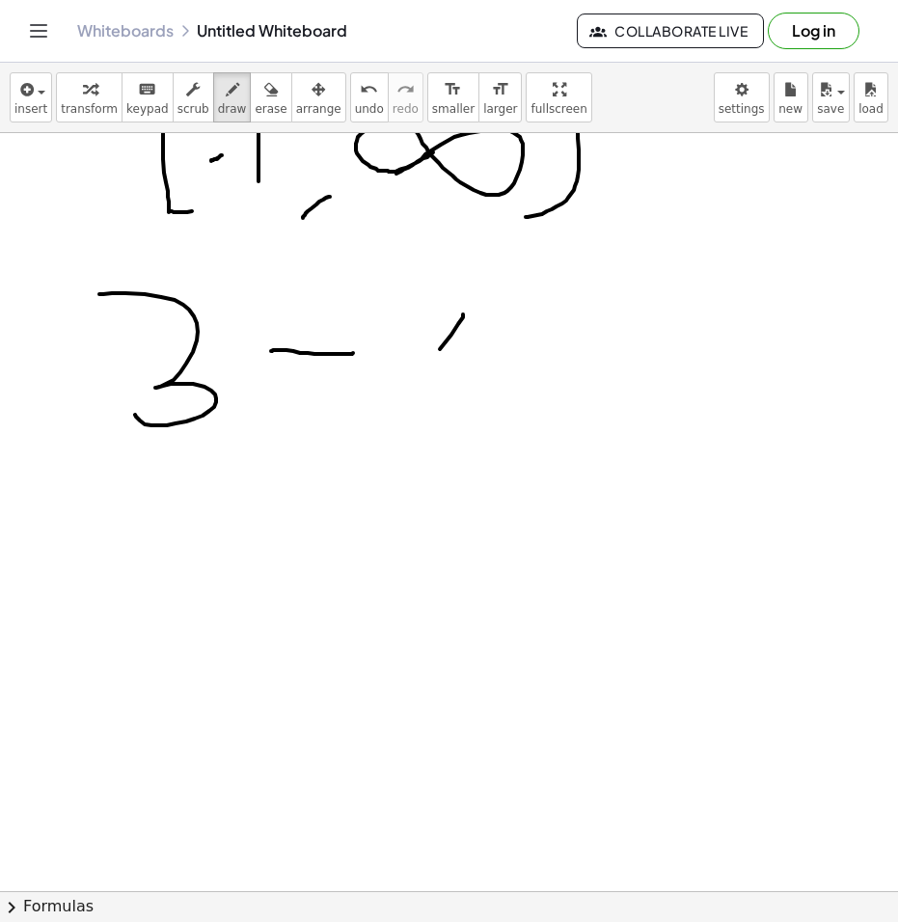
click at [386, 403] on div at bounding box center [449, 787] width 898 height 2273
drag, startPoint x: 402, startPoint y: 333, endPoint x: 443, endPoint y: 393, distance: 73.0
click at [443, 393] on div at bounding box center [449, 787] width 898 height 2273
drag, startPoint x: 495, startPoint y: 344, endPoint x: 561, endPoint y: 347, distance: 66.6
click at [561, 347] on div at bounding box center [449, 787] width 898 height 2273
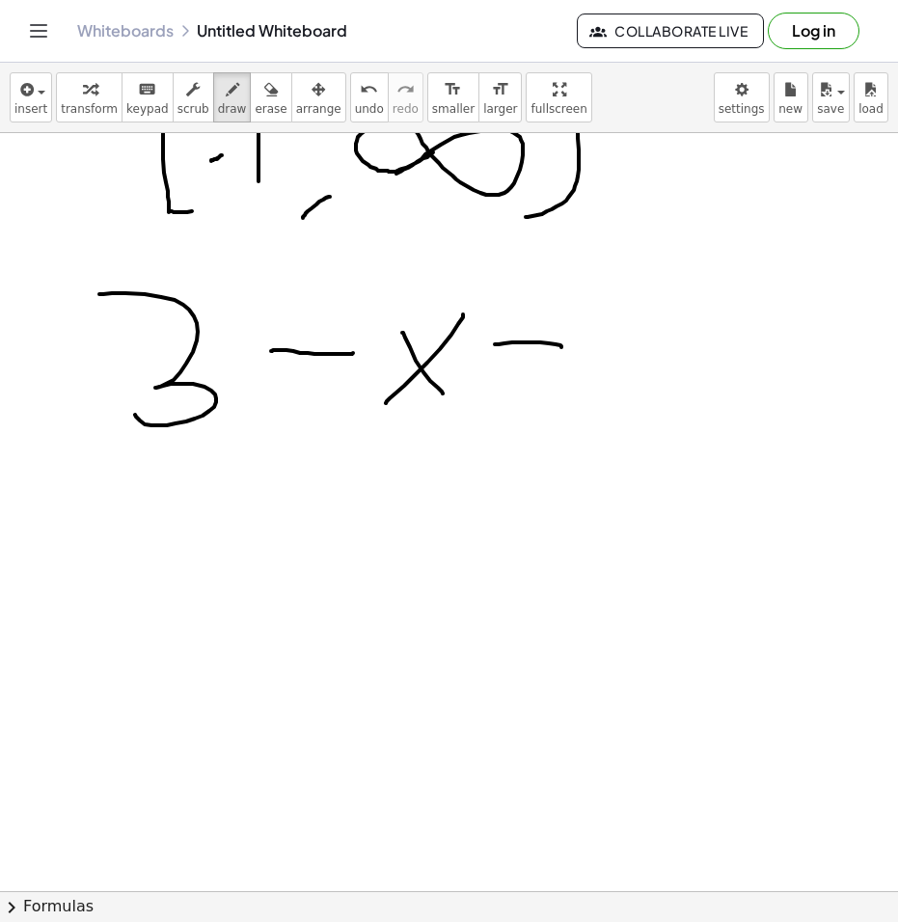
drag, startPoint x: 525, startPoint y: 384, endPoint x: 561, endPoint y: 381, distance: 35.8
click at [561, 381] on div at bounding box center [449, 787] width 898 height 2273
drag, startPoint x: 673, startPoint y: 312, endPoint x: 668, endPoint y: 300, distance: 13.4
click at [668, 300] on div at bounding box center [449, 787] width 898 height 2273
drag, startPoint x: 572, startPoint y: 302, endPoint x: 483, endPoint y: 430, distance: 155.9
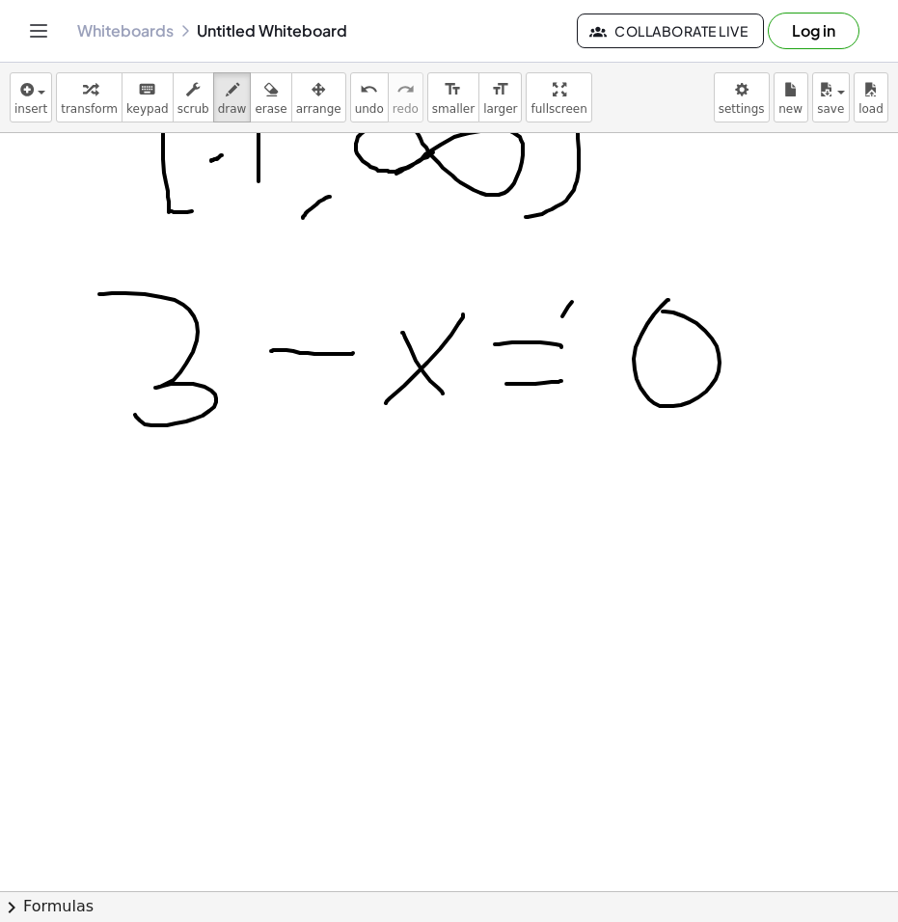
click at [485, 425] on div at bounding box center [449, 787] width 898 height 2273
click at [49, 533] on div at bounding box center [449, 787] width 898 height 2273
drag, startPoint x: 48, startPoint y: 533, endPoint x: 160, endPoint y: 530, distance: 111.9
click at [141, 531] on div at bounding box center [449, 787] width 898 height 2273
drag, startPoint x: 207, startPoint y: 507, endPoint x: 195, endPoint y: 606, distance: 100.1
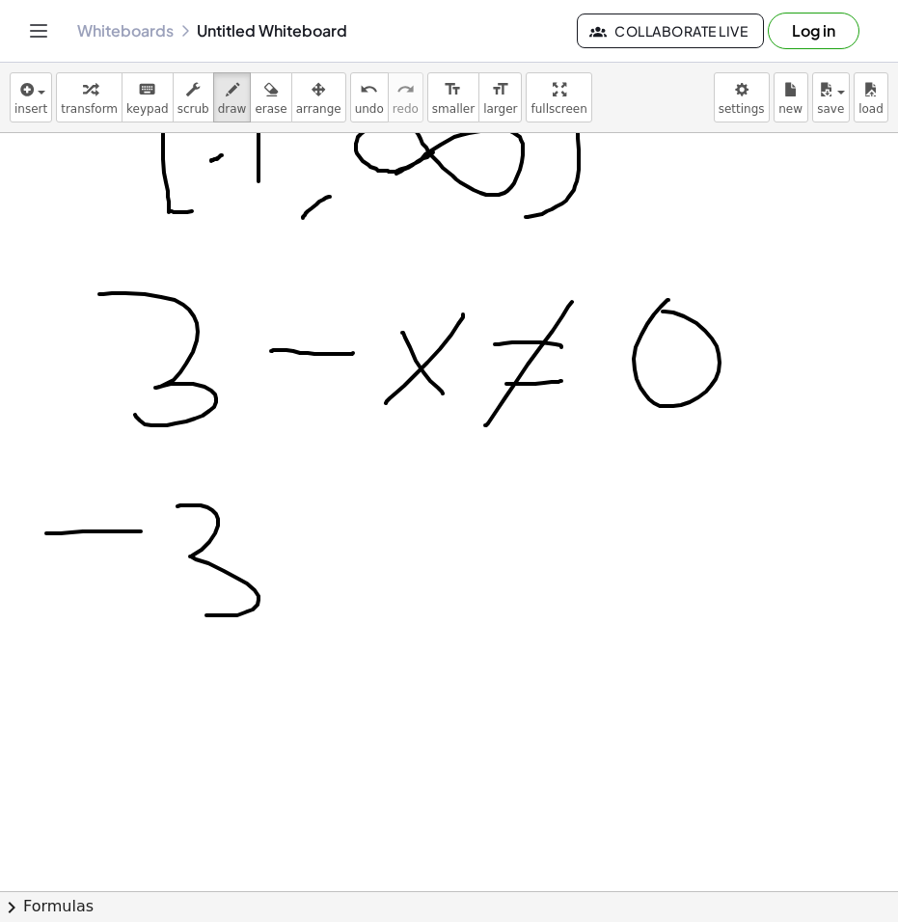
click at [198, 613] on div at bounding box center [449, 787] width 898 height 2273
drag, startPoint x: 543, startPoint y: 532, endPoint x: 606, endPoint y: 515, distance: 66.0
click at [601, 516] on div at bounding box center [449, 787] width 898 height 2273
drag, startPoint x: 658, startPoint y: 491, endPoint x: 613, endPoint y: 627, distance: 143.3
click at [681, 620] on div at bounding box center [449, 787] width 898 height 2273
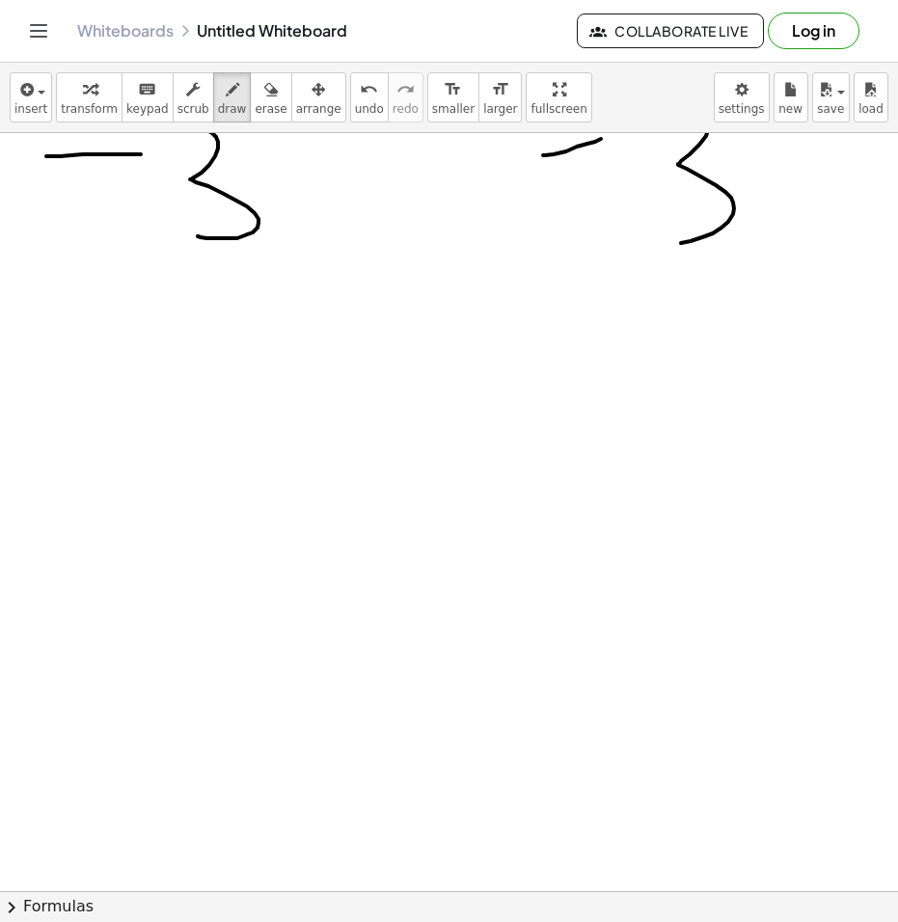
scroll to position [868, 0]
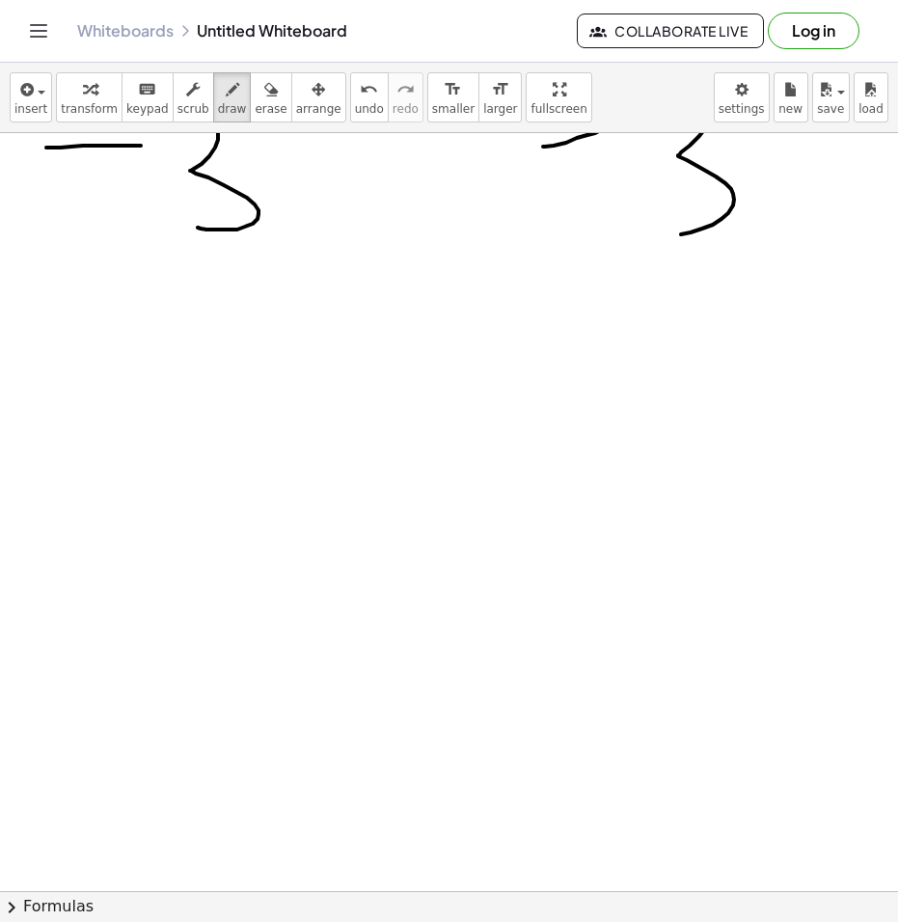
drag, startPoint x: 462, startPoint y: 385, endPoint x: 526, endPoint y: 382, distance: 64.7
click at [516, 380] on div at bounding box center [449, 401] width 898 height 2273
drag, startPoint x: 438, startPoint y: 431, endPoint x: 559, endPoint y: 430, distance: 121.5
click at [519, 432] on div at bounding box center [449, 401] width 898 height 2273
drag, startPoint x: 527, startPoint y: 369, endPoint x: 443, endPoint y: 486, distance: 144.2
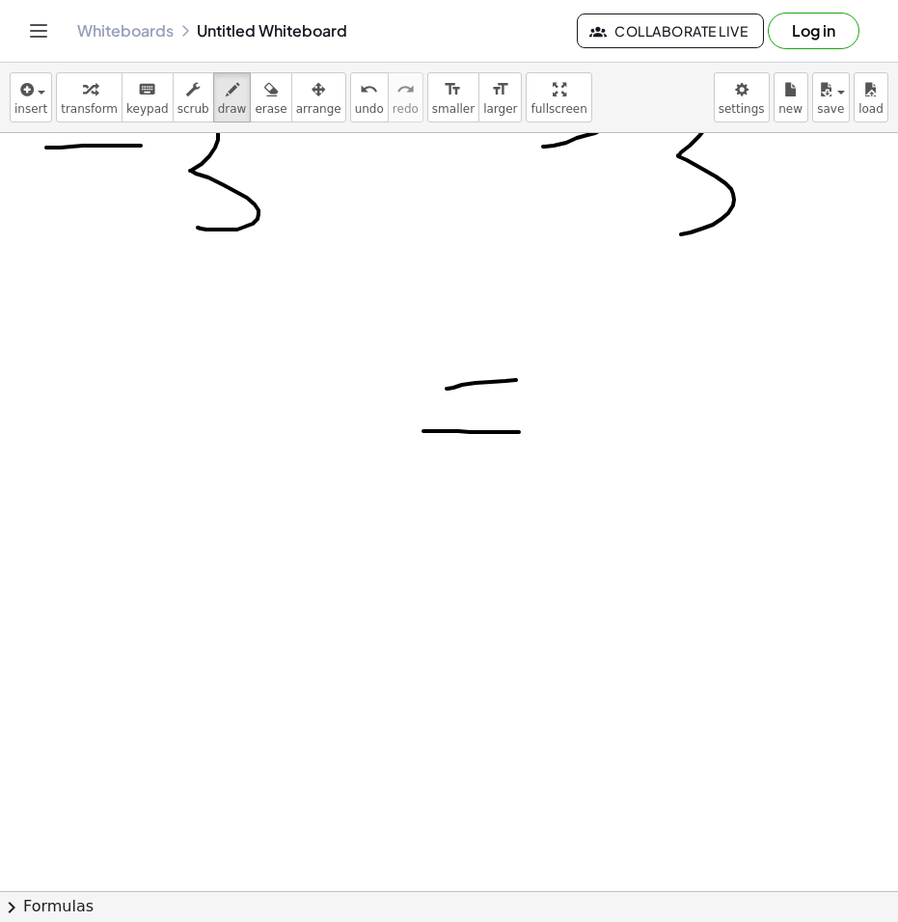
click at [442, 484] on div at bounding box center [449, 401] width 898 height 2273
drag, startPoint x: 689, startPoint y: 350, endPoint x: 434, endPoint y: 425, distance: 266.3
click at [609, 477] on div at bounding box center [449, 401] width 898 height 2273
drag, startPoint x: 298, startPoint y: 422, endPoint x: 241, endPoint y: 454, distance: 65.2
click at [235, 458] on div at bounding box center [449, 401] width 898 height 2273
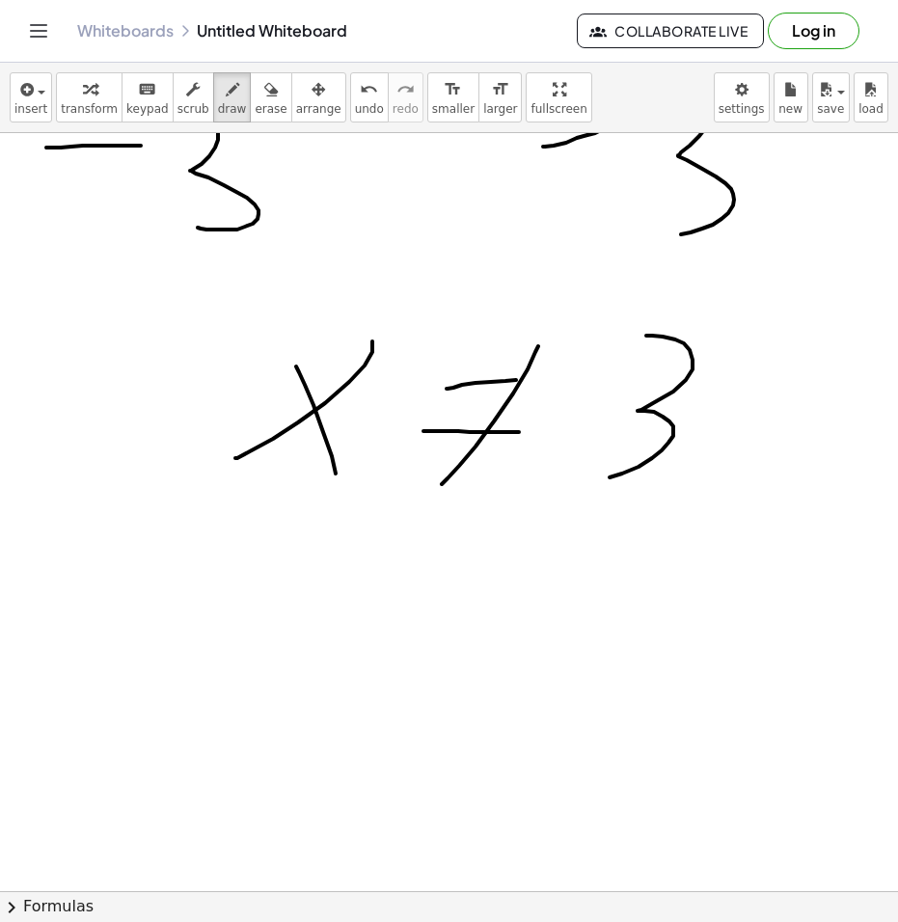
drag, startPoint x: 323, startPoint y: 432, endPoint x: 317, endPoint y: 458, distance: 26.7
click at [337, 488] on div at bounding box center [449, 401] width 898 height 2273
drag, startPoint x: 201, startPoint y: 399, endPoint x: 170, endPoint y: 395, distance: 32.0
click at [177, 397] on div at bounding box center [449, 401] width 898 height 2273
click at [623, 409] on div at bounding box center [449, 401] width 898 height 2273
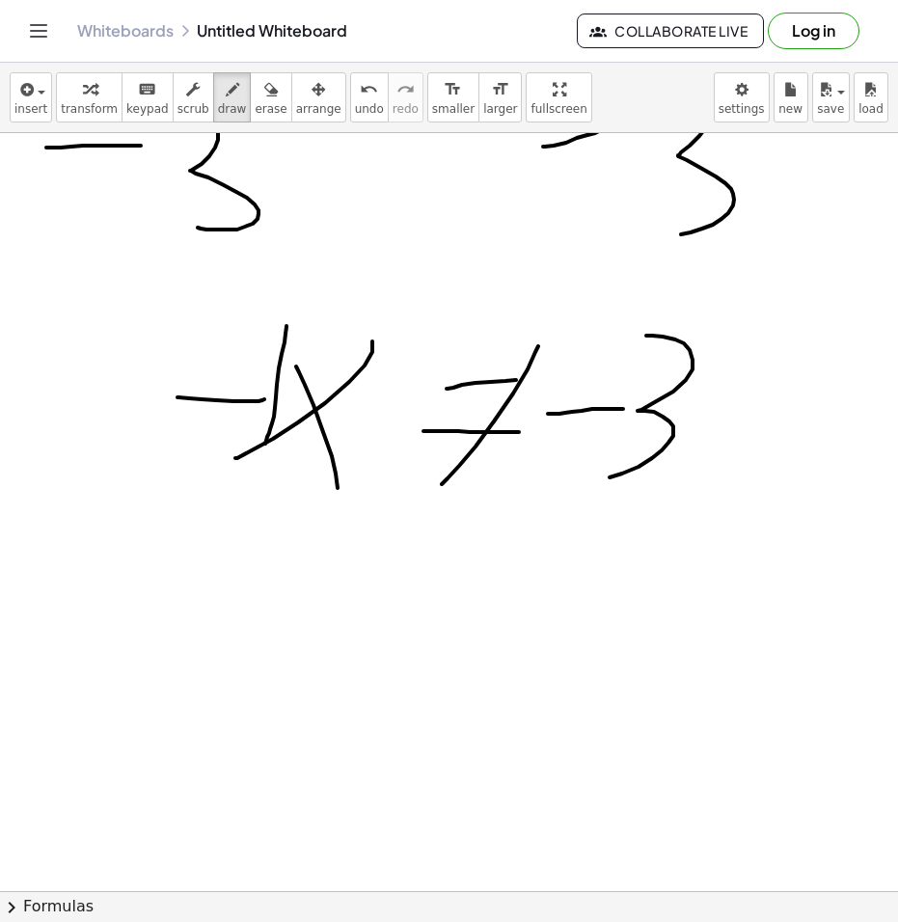
drag, startPoint x: 286, startPoint y: 326, endPoint x: 262, endPoint y: 451, distance: 127.6
click at [262, 449] on div at bounding box center [449, 401] width 898 height 2273
drag, startPoint x: 218, startPoint y: 569, endPoint x: 256, endPoint y: 568, distance: 38.6
click at [255, 568] on div at bounding box center [449, 401] width 898 height 2273
drag, startPoint x: 309, startPoint y: 497, endPoint x: 383, endPoint y: 510, distance: 74.3
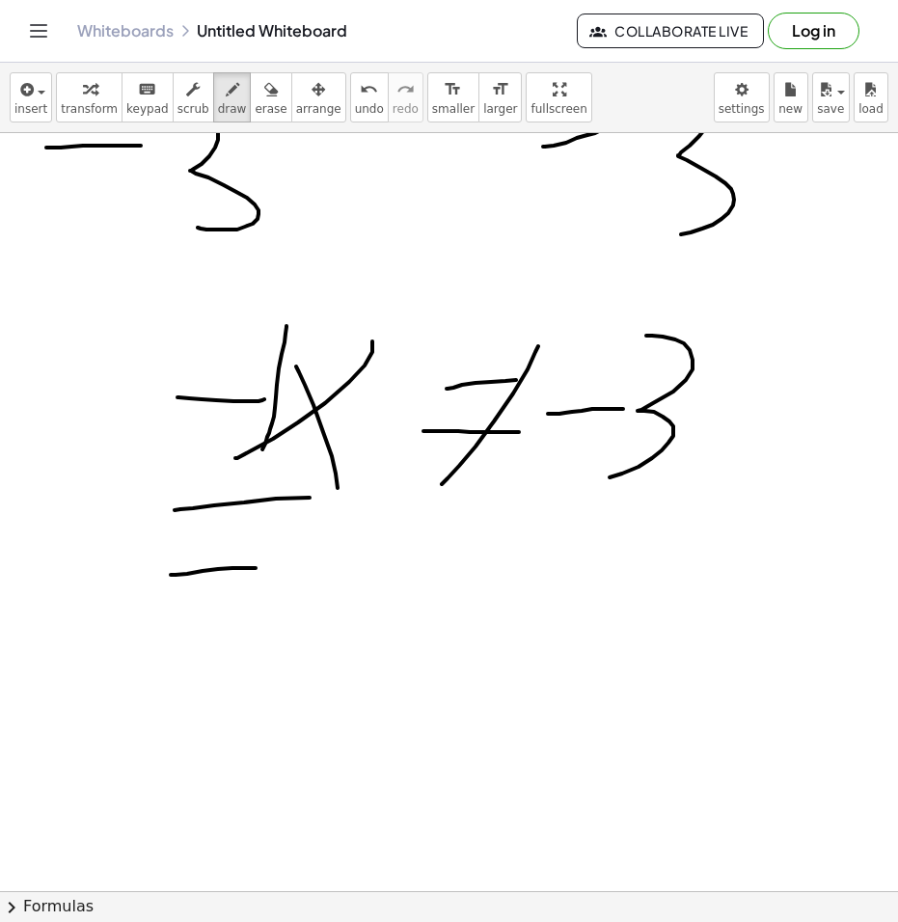
click at [401, 498] on div at bounding box center [449, 401] width 898 height 2273
click at [323, 644] on div at bounding box center [449, 401] width 898 height 2273
click at [152, 637] on div at bounding box center [449, 401] width 898 height 2273
click at [169, 501] on div at bounding box center [449, 401] width 898 height 2273
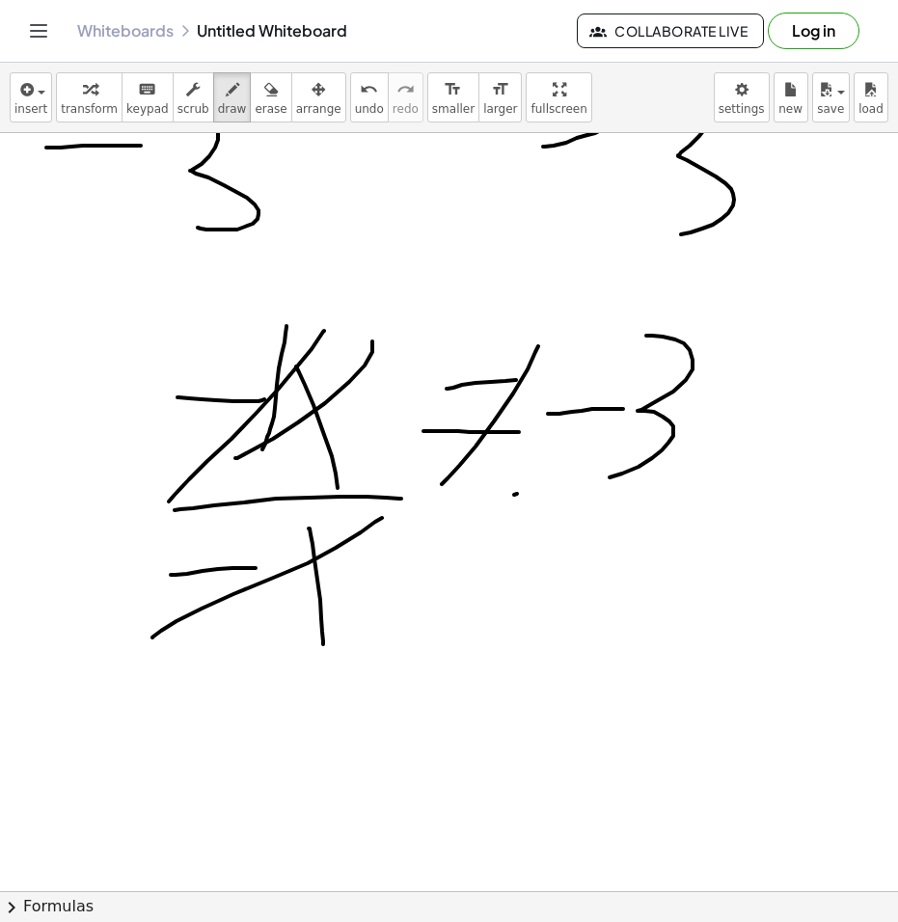
click at [721, 465] on div at bounding box center [449, 401] width 898 height 2273
click at [566, 580] on div at bounding box center [449, 401] width 898 height 2273
click at [655, 650] on div at bounding box center [449, 401] width 898 height 2273
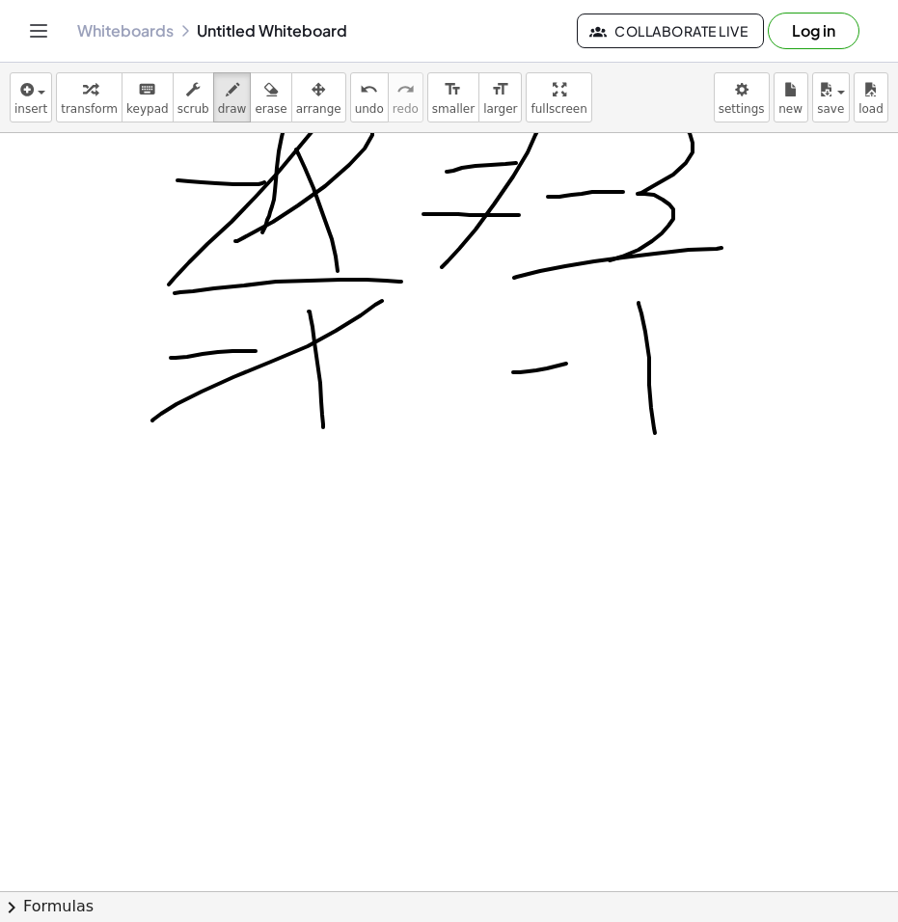
scroll to position [1061, 0]
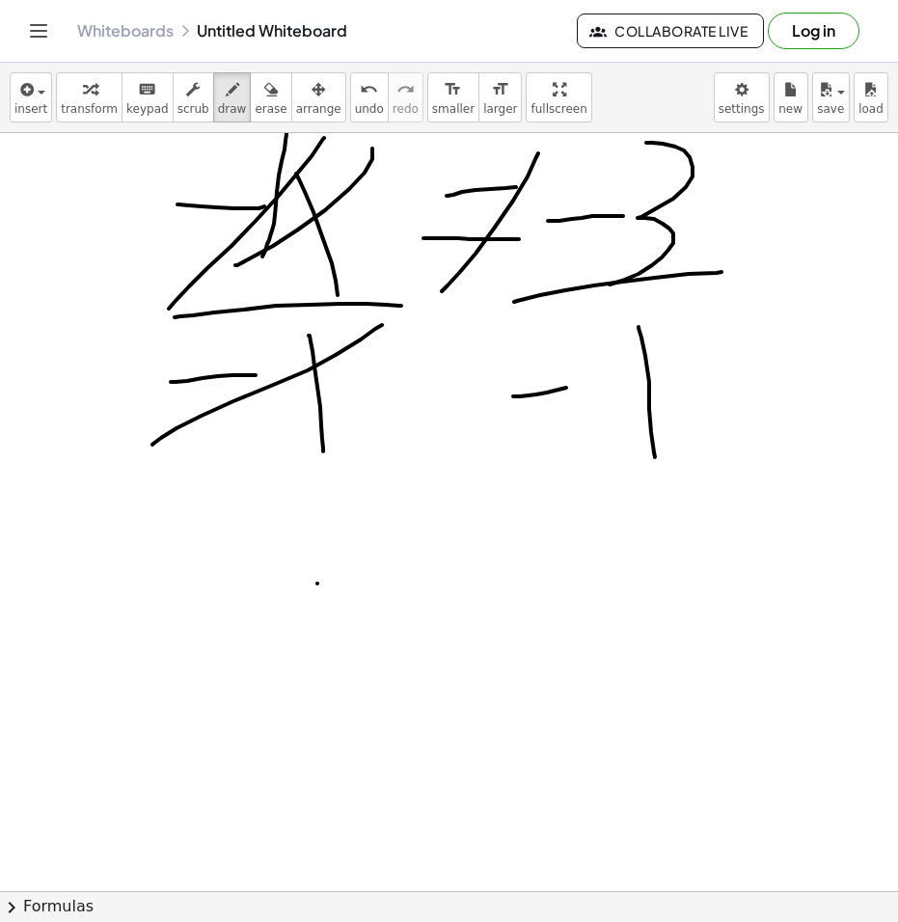
click at [226, 684] on div at bounding box center [449, 209] width 898 height 2273
click at [313, 698] on div at bounding box center [449, 209] width 898 height 2273
click at [505, 619] on div at bounding box center [449, 209] width 898 height 2273
click at [487, 658] on div at bounding box center [449, 209] width 898 height 2273
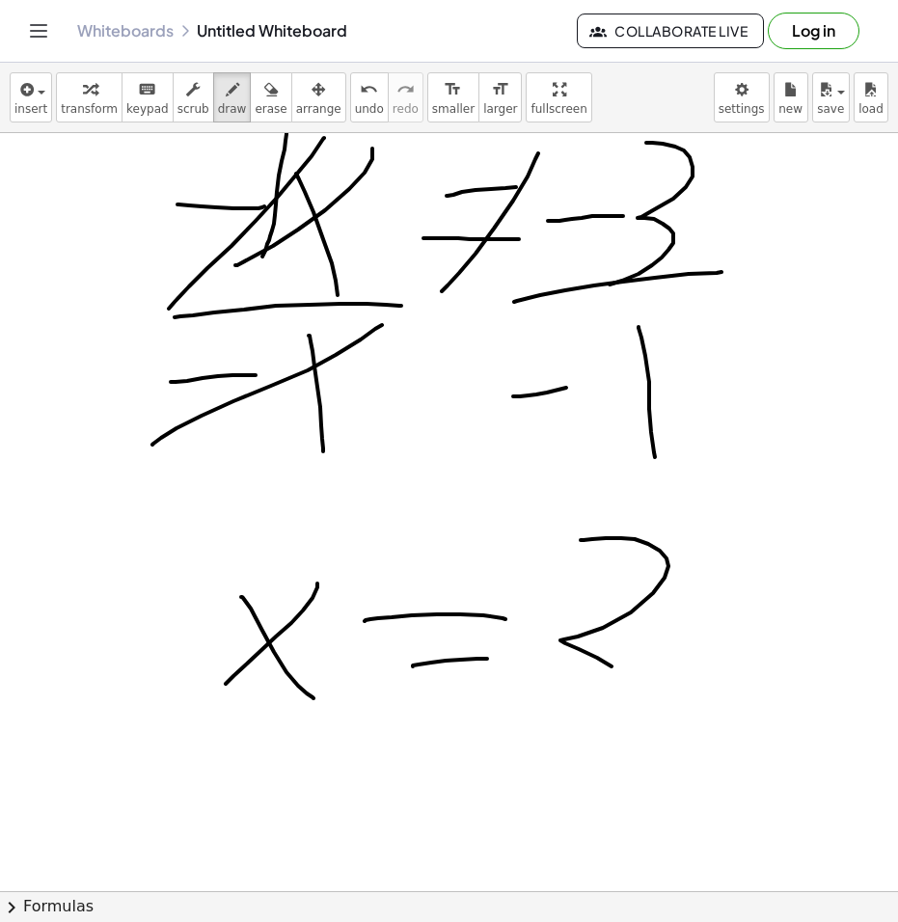
click at [575, 710] on div at bounding box center [449, 209] width 898 height 2273
click at [540, 710] on div at bounding box center [449, 209] width 898 height 2273
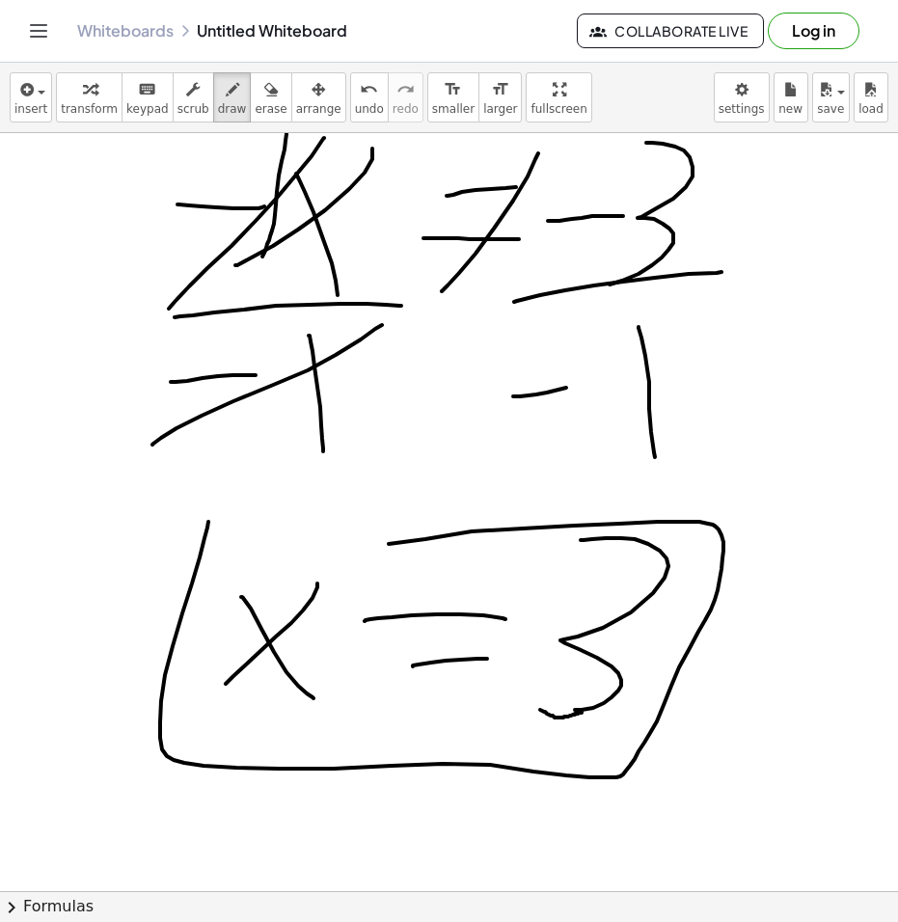
click at [252, 529] on div at bounding box center [449, 209] width 898 height 2273
click at [351, 727] on div at bounding box center [449, 209] width 898 height 2273
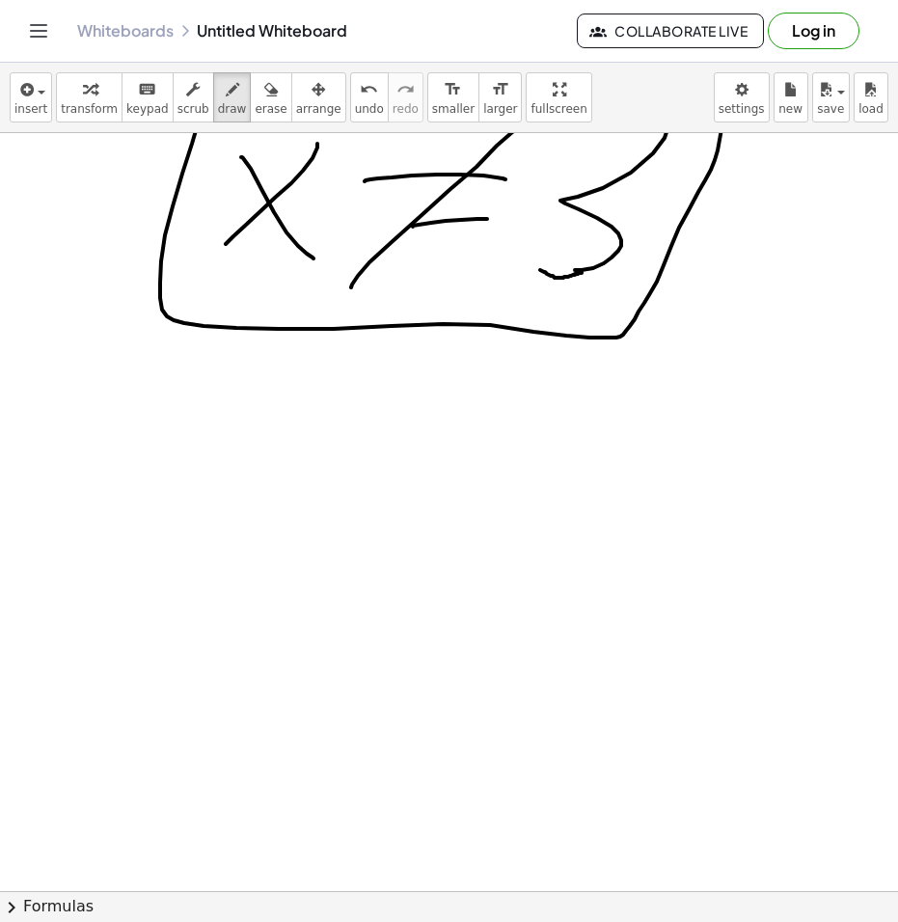
scroll to position [1530, 0]
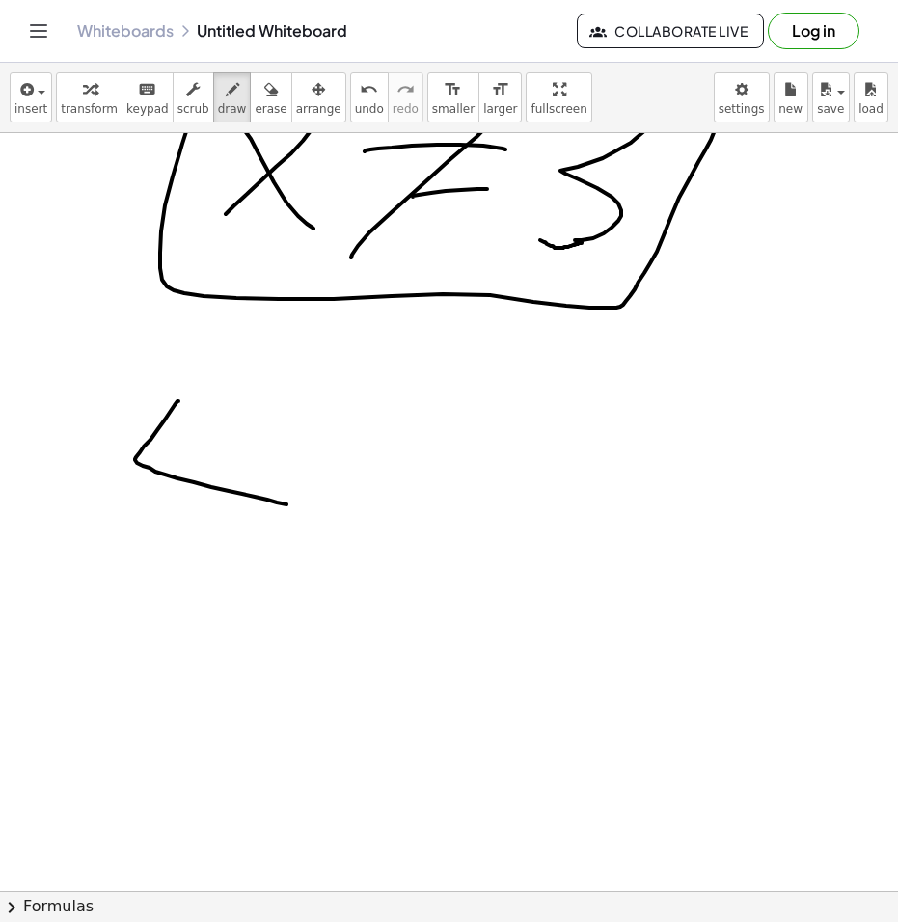
drag, startPoint x: 178, startPoint y: 401, endPoint x: 376, endPoint y: 519, distance: 230.0
click at [376, 519] on div at bounding box center [449, 118] width 898 height 3031
click at [255, 106] on span "erase" at bounding box center [271, 108] width 32 height 13
drag, startPoint x: 357, startPoint y: 489, endPoint x: 164, endPoint y: 414, distance: 207.0
click at [163, 413] on div at bounding box center [449, 118] width 898 height 3031
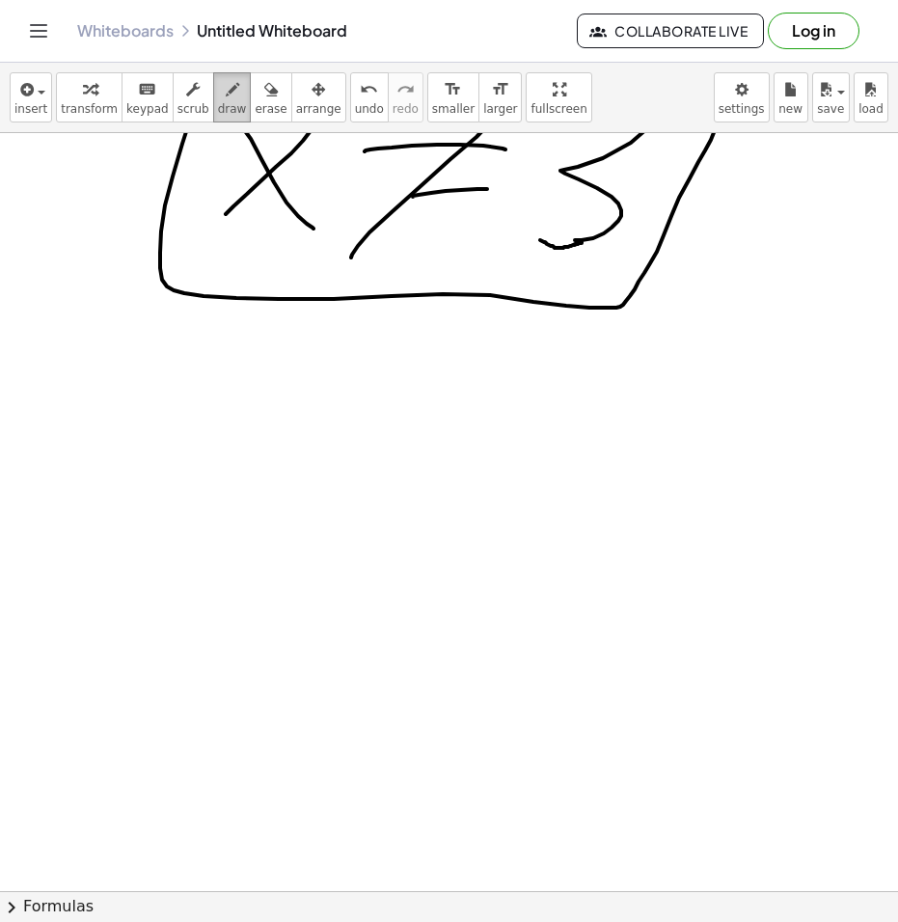
click at [218, 80] on div "button" at bounding box center [232, 88] width 29 height 23
drag, startPoint x: 35, startPoint y: 401, endPoint x: 32, endPoint y: 451, distance: 50.2
click at [32, 451] on div at bounding box center [449, 118] width 898 height 3031
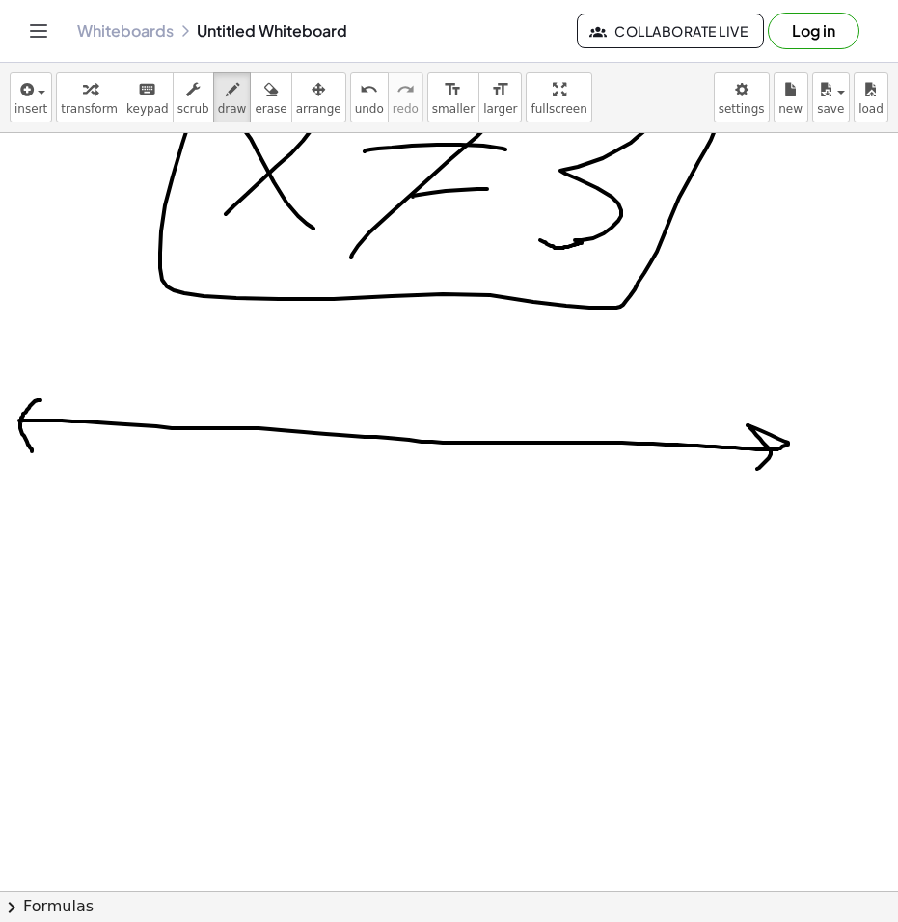
drag, startPoint x: 19, startPoint y: 420, endPoint x: 746, endPoint y: 476, distance: 729.1
click at [746, 476] on div at bounding box center [449, 118] width 898 height 3031
drag, startPoint x: 387, startPoint y: 419, endPoint x: 389, endPoint y: 453, distance: 33.8
click at [389, 450] on div at bounding box center [449, 118] width 898 height 3031
click at [399, 483] on div at bounding box center [449, 118] width 898 height 3031
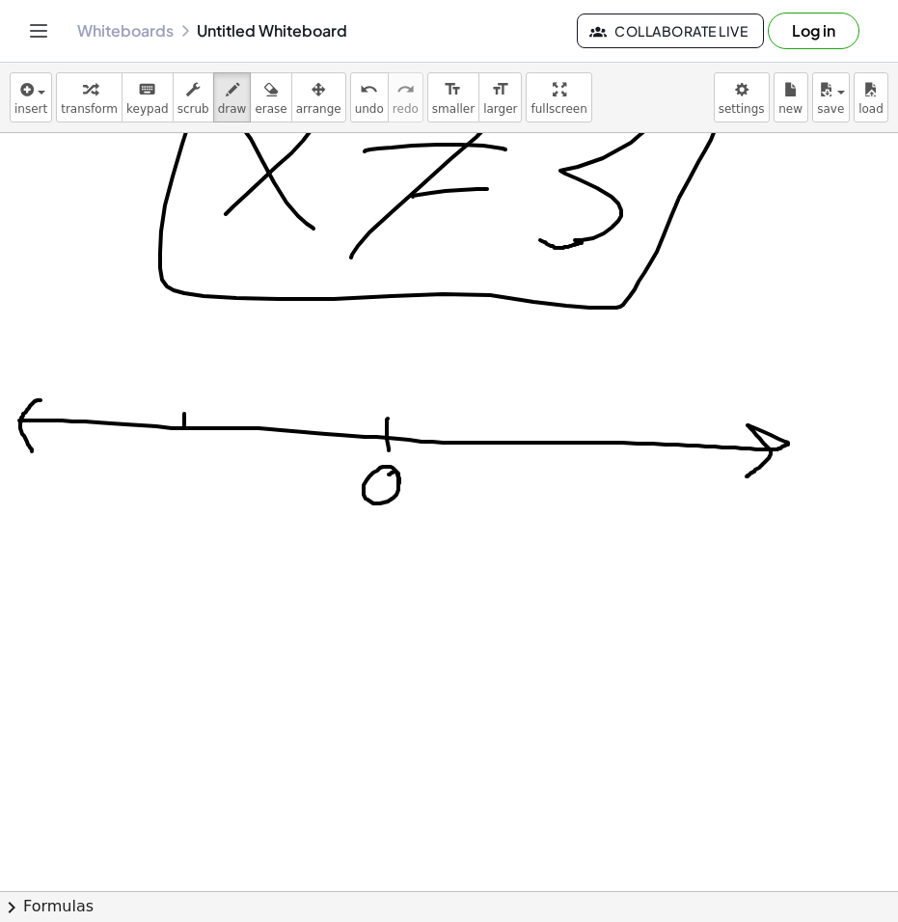
drag, startPoint x: 184, startPoint y: 428, endPoint x: 184, endPoint y: 465, distance: 36.6
click at [185, 450] on div at bounding box center [449, 118] width 898 height 3031
drag, startPoint x: 148, startPoint y: 484, endPoint x: 159, endPoint y: 483, distance: 11.6
click at [158, 483] on div at bounding box center [449, 118] width 898 height 3031
drag, startPoint x: 191, startPoint y: 479, endPoint x: 228, endPoint y: 514, distance: 50.5
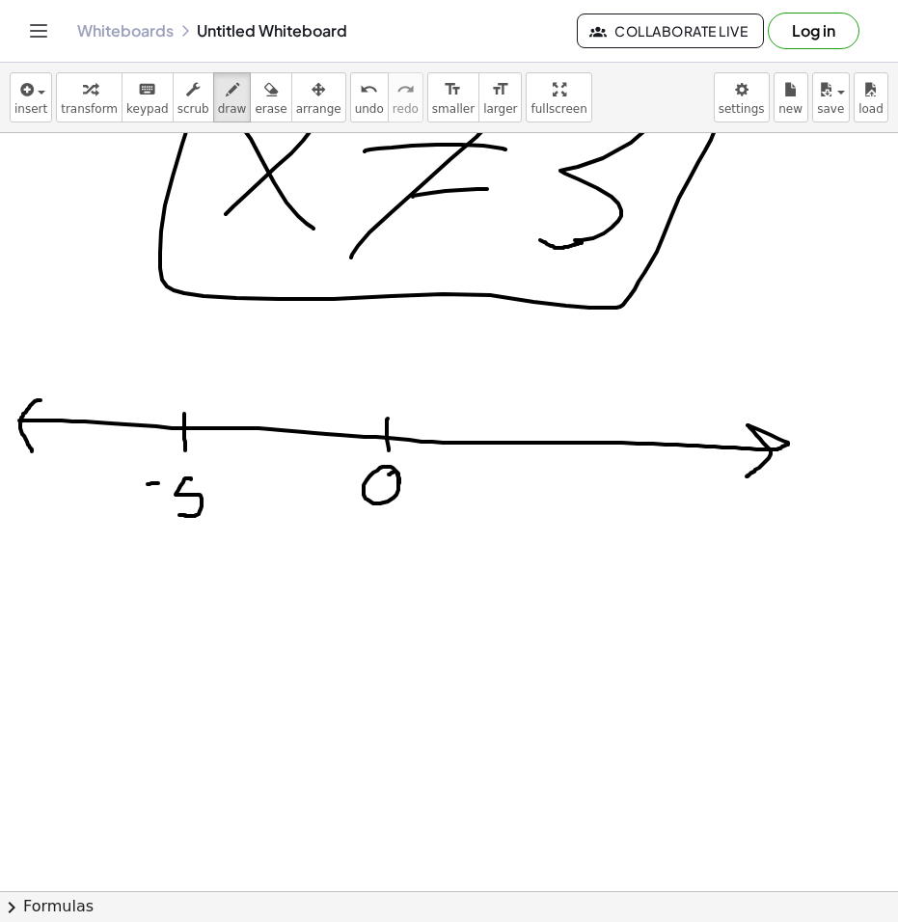
click at [178, 515] on div at bounding box center [449, 118] width 898 height 3031
drag, startPoint x: 582, startPoint y: 451, endPoint x: 587, endPoint y: 485, distance: 34.1
click at [587, 485] on div at bounding box center [449, 118] width 898 height 3031
drag, startPoint x: 597, startPoint y: 499, endPoint x: 549, endPoint y: 559, distance: 76.8
click at [549, 559] on div at bounding box center [449, 118] width 898 height 3031
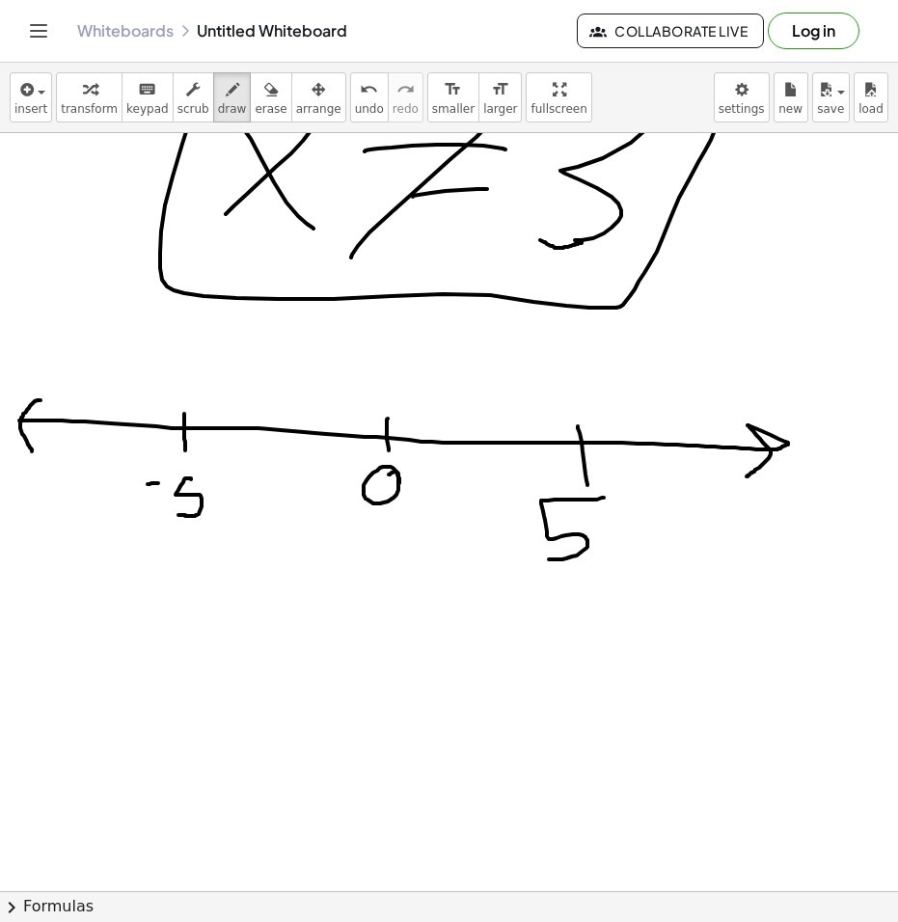
drag, startPoint x: 542, startPoint y: 422, endPoint x: 546, endPoint y: 459, distance: 36.8
click at [546, 453] on div at bounding box center [449, 118] width 898 height 3031
drag, startPoint x: 512, startPoint y: 434, endPoint x: 504, endPoint y: 459, distance: 26.2
click at [505, 459] on div at bounding box center [449, 118] width 898 height 3031
drag, startPoint x: 465, startPoint y: 431, endPoint x: 461, endPoint y: 465, distance: 34.0
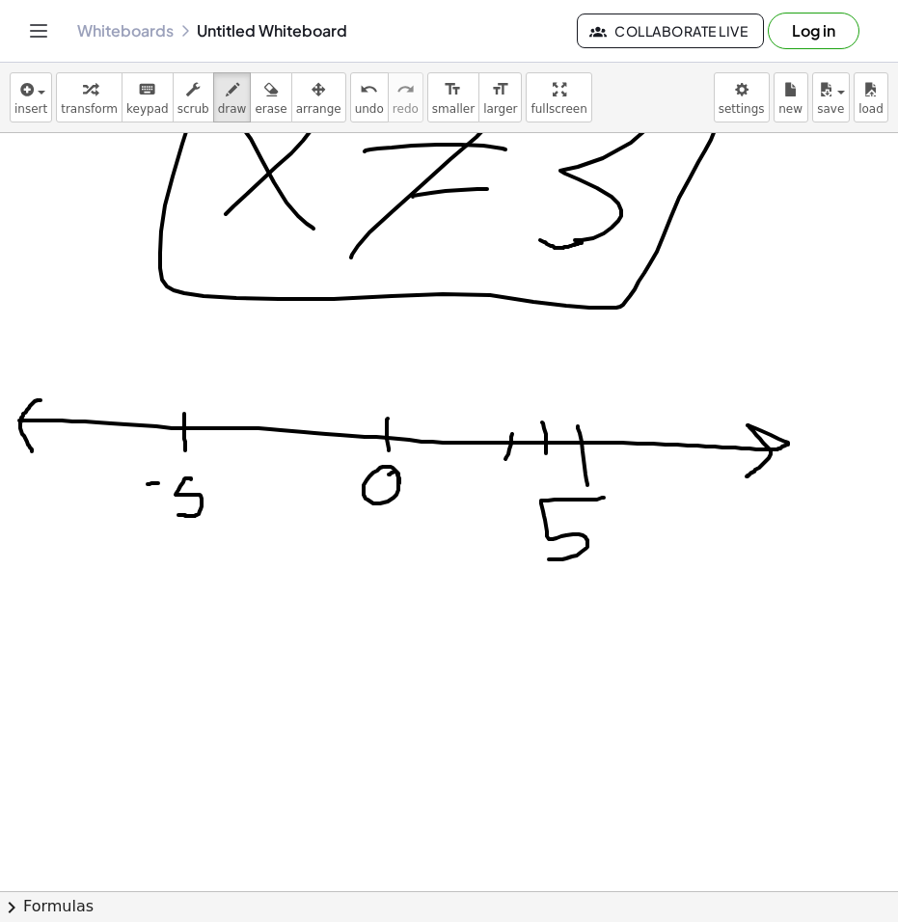
click at [462, 465] on div at bounding box center [449, 118] width 898 height 3031
drag, startPoint x: 428, startPoint y: 440, endPoint x: 444, endPoint y: 468, distance: 32.4
click at [431, 457] on div at bounding box center [449, 118] width 898 height 3031
drag, startPoint x: 498, startPoint y: 479, endPoint x: 484, endPoint y: 485, distance: 15.6
click at [489, 510] on div at bounding box center [449, 118] width 898 height 3031
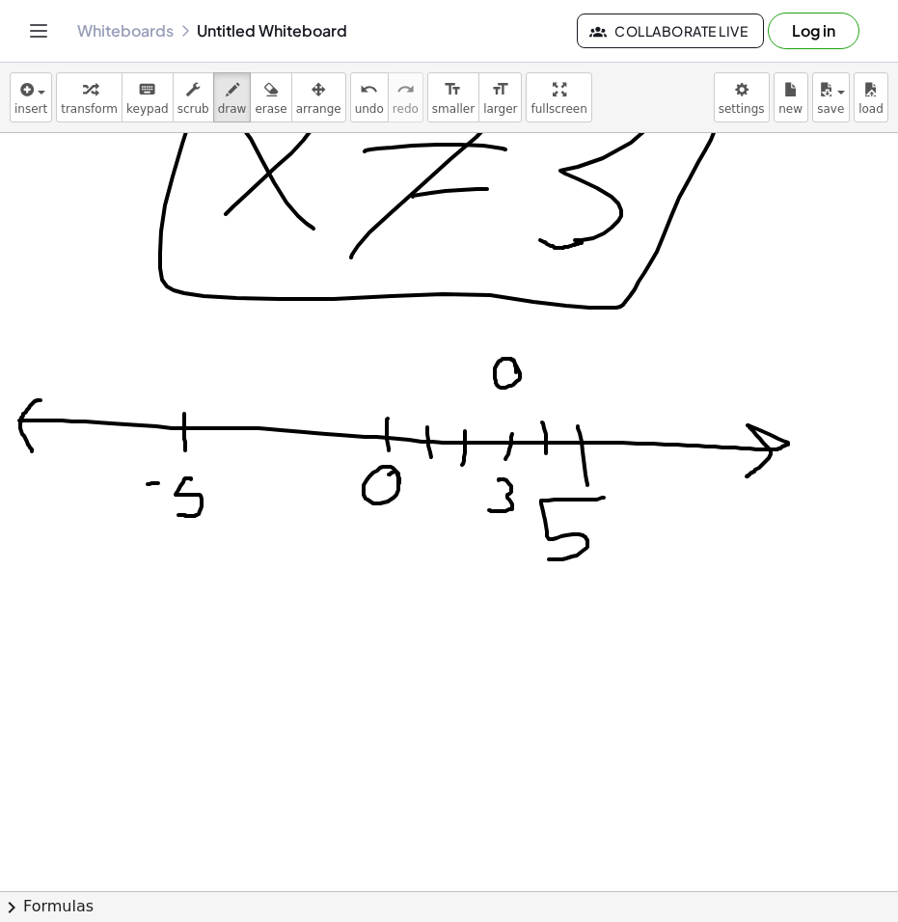
click at [516, 381] on div at bounding box center [449, 118] width 898 height 3031
click at [264, 94] on icon "button" at bounding box center [270, 89] width 13 height 23
drag, startPoint x: 523, startPoint y: 363, endPoint x: 511, endPoint y: 358, distance: 12.5
click at [504, 364] on div at bounding box center [449, 118] width 898 height 3031
click at [226, 93] on icon "button" at bounding box center [232, 89] width 13 height 23
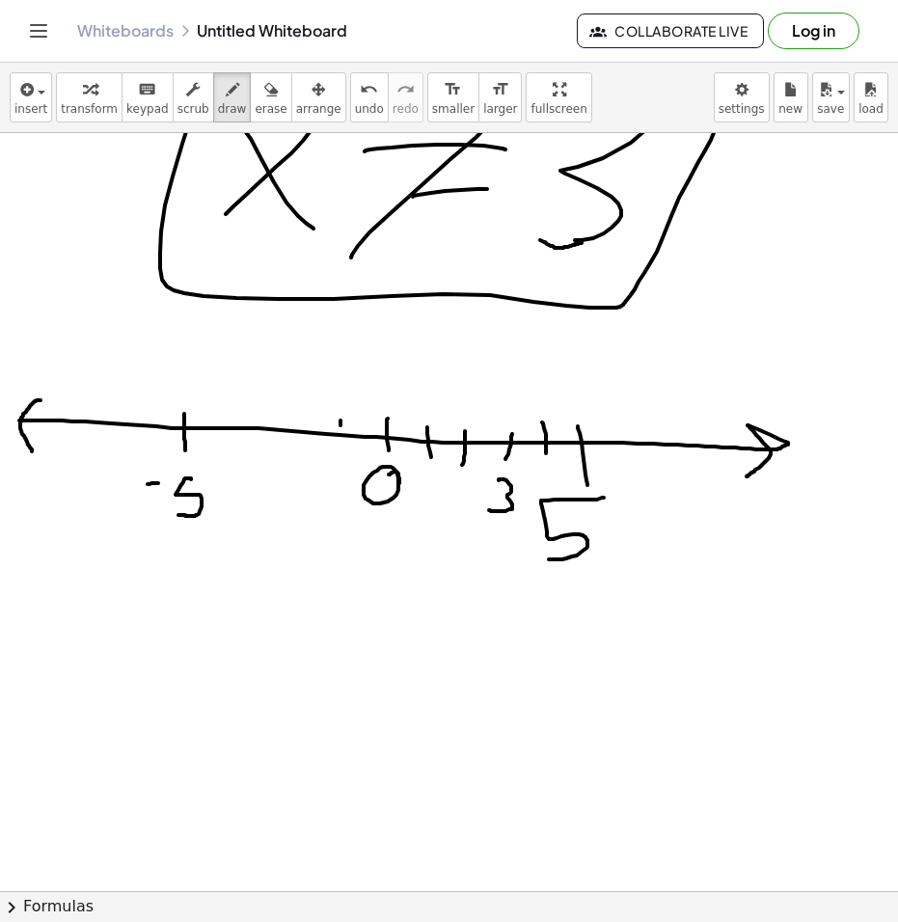
drag, startPoint x: 340, startPoint y: 420, endPoint x: 335, endPoint y: 450, distance: 30.4
click at [336, 450] on div at bounding box center [449, 118] width 898 height 3031
drag, startPoint x: 310, startPoint y: 418, endPoint x: 309, endPoint y: 445, distance: 27.0
click at [309, 444] on div at bounding box center [449, 118] width 898 height 3031
drag, startPoint x: 273, startPoint y: 429, endPoint x: 276, endPoint y: 443, distance: 14.7
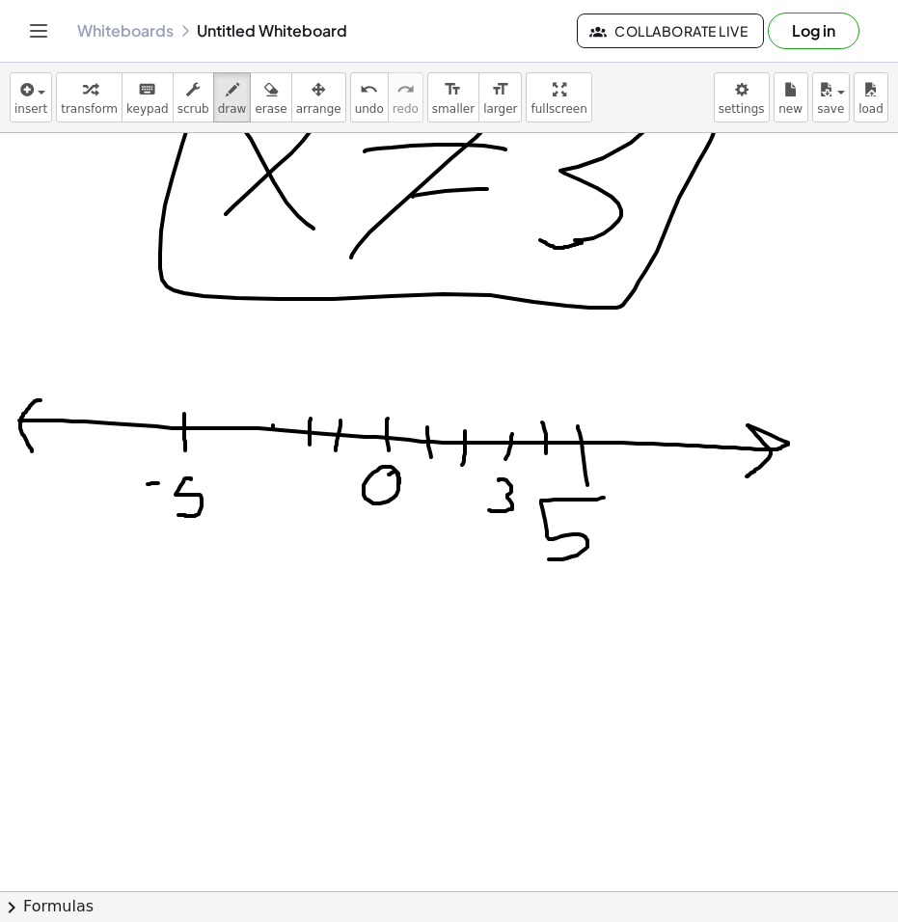
click at [276, 443] on div at bounding box center [449, 118] width 898 height 3031
drag, startPoint x: 235, startPoint y: 419, endPoint x: 240, endPoint y: 467, distance: 47.5
click at [240, 452] on div at bounding box center [449, 118] width 898 height 3031
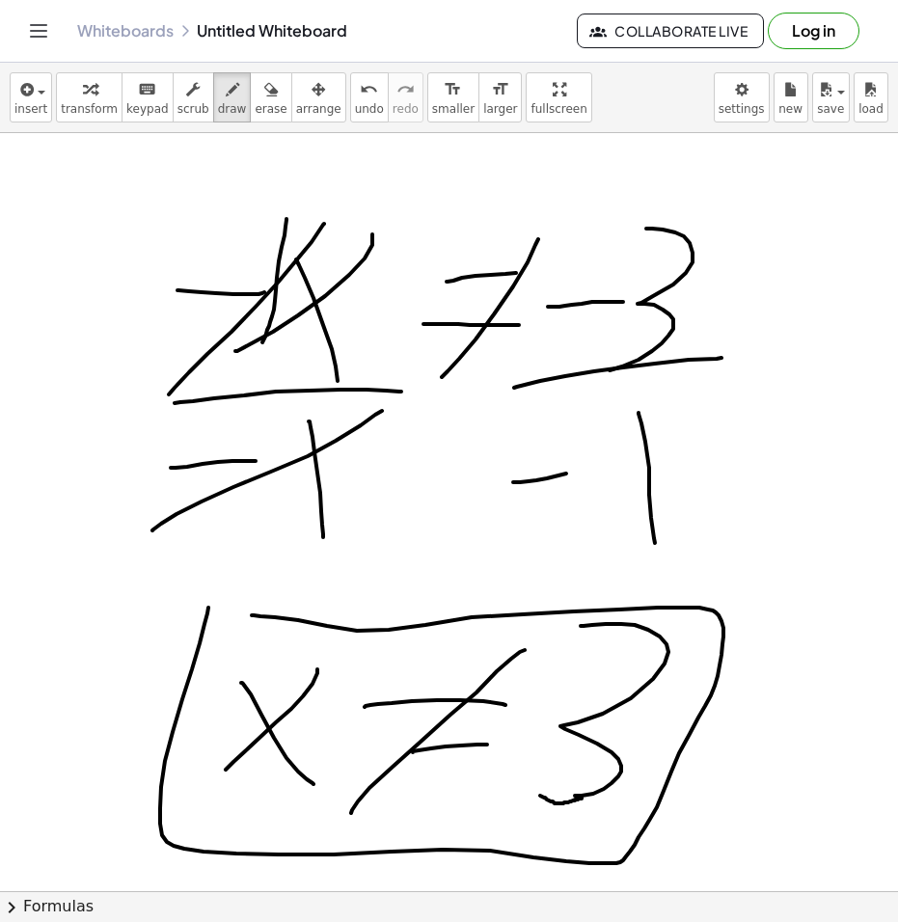
scroll to position [1337, 0]
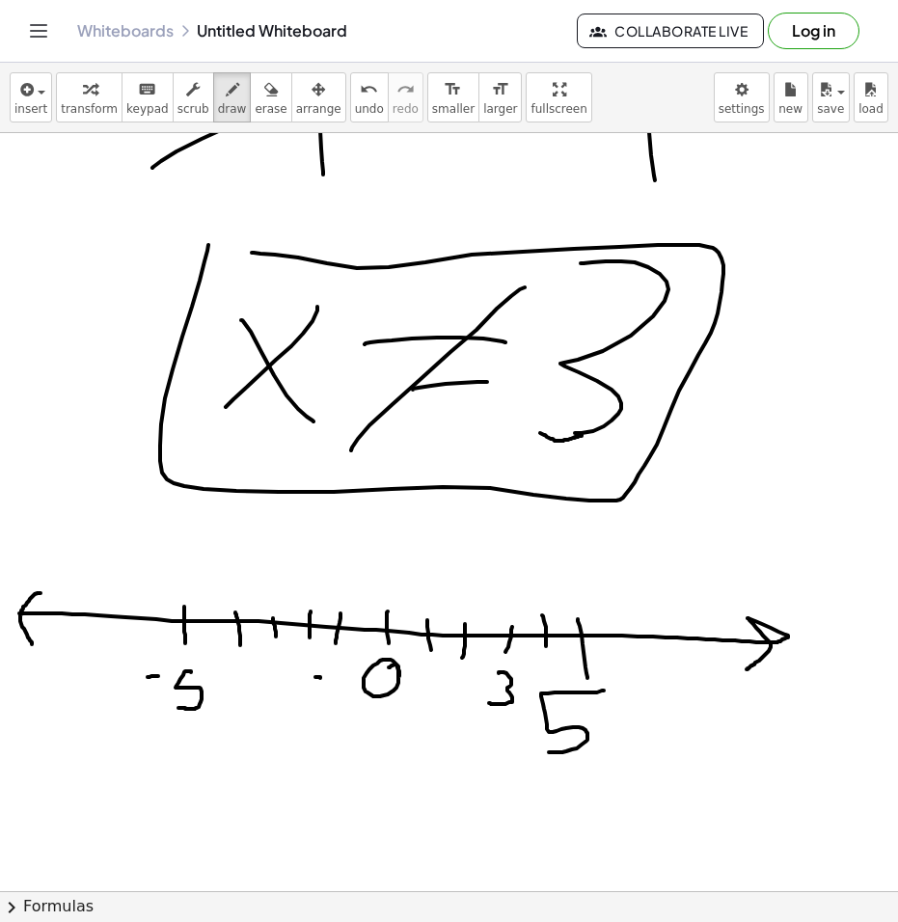
click at [320, 678] on div at bounding box center [449, 311] width 898 height 3031
drag, startPoint x: 339, startPoint y: 663, endPoint x: 339, endPoint y: 689, distance: 26.0
click at [339, 689] on div at bounding box center [449, 311] width 898 height 3031
click at [339, 549] on div at bounding box center [449, 311] width 898 height 3031
drag, startPoint x: 348, startPoint y: 557, endPoint x: 494, endPoint y: 562, distance: 145.7
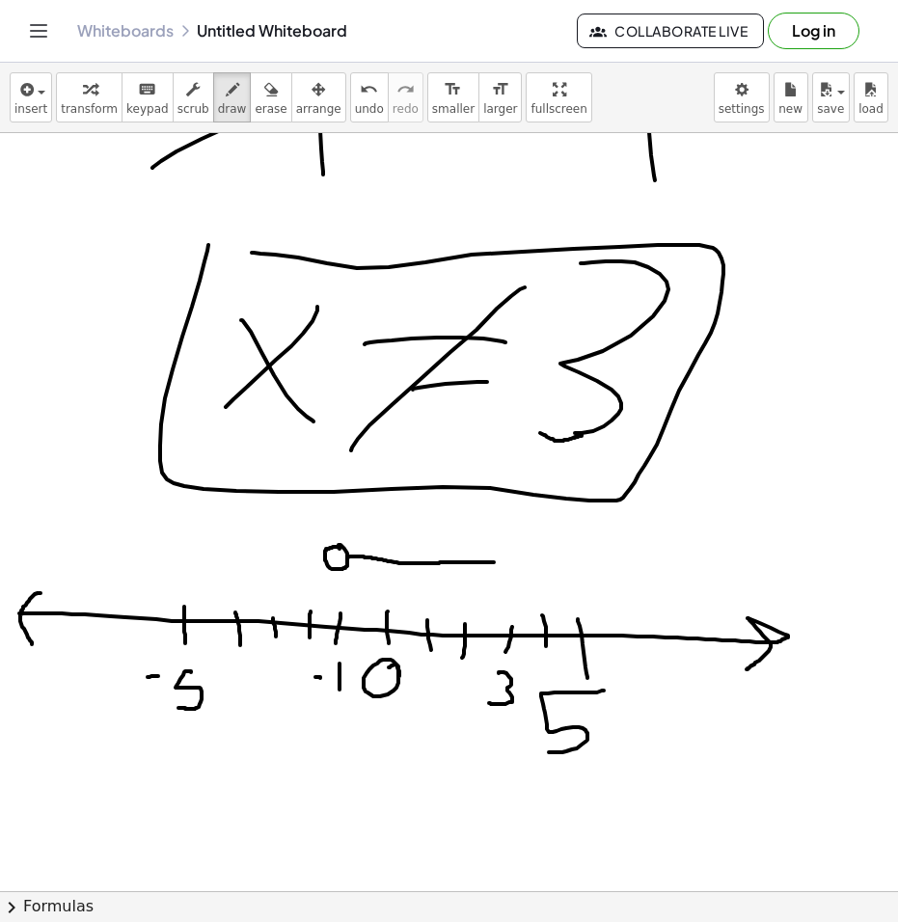
click at [494, 562] on div at bounding box center [449, 311] width 898 height 3031
drag, startPoint x: 524, startPoint y: 546, endPoint x: 501, endPoint y: 583, distance: 43.7
click at [502, 583] on div at bounding box center [449, 311] width 898 height 3031
drag, startPoint x: 497, startPoint y: 548, endPoint x: 522, endPoint y: 577, distance: 38.4
click at [522, 577] on div at bounding box center [449, 311] width 898 height 3031
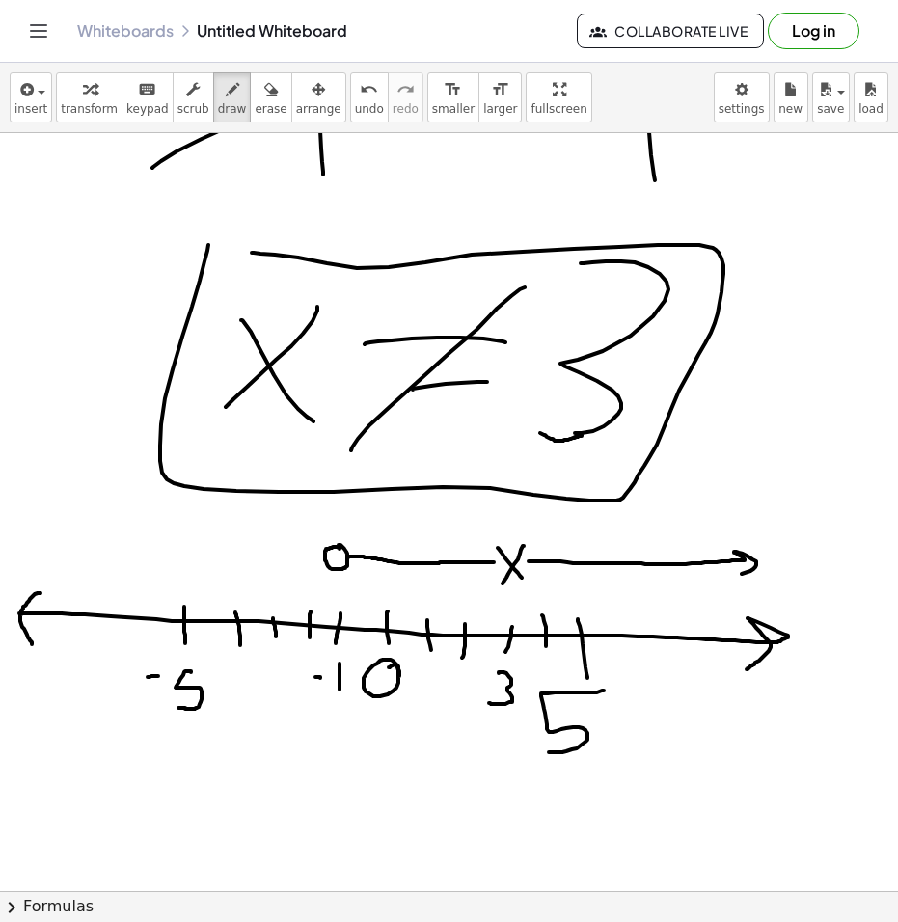
drag, startPoint x: 528, startPoint y: 561, endPoint x: 738, endPoint y: 576, distance: 209.7
click at [738, 576] on div at bounding box center [449, 311] width 898 height 3031
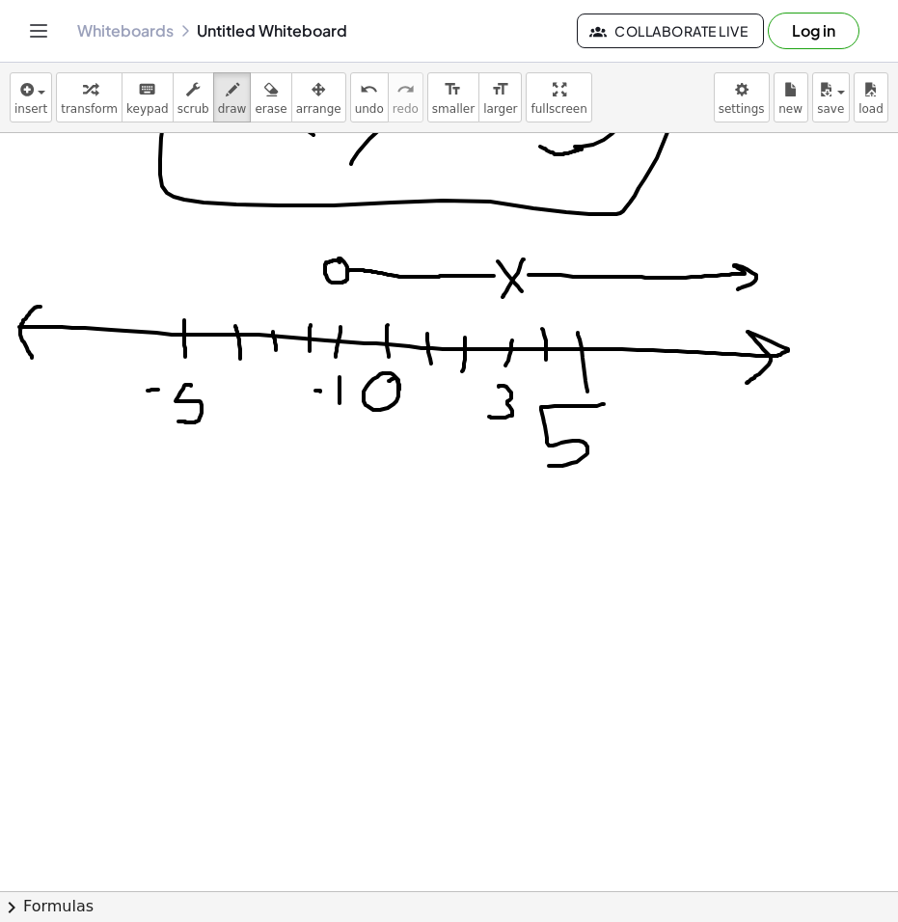
scroll to position [1626, 0]
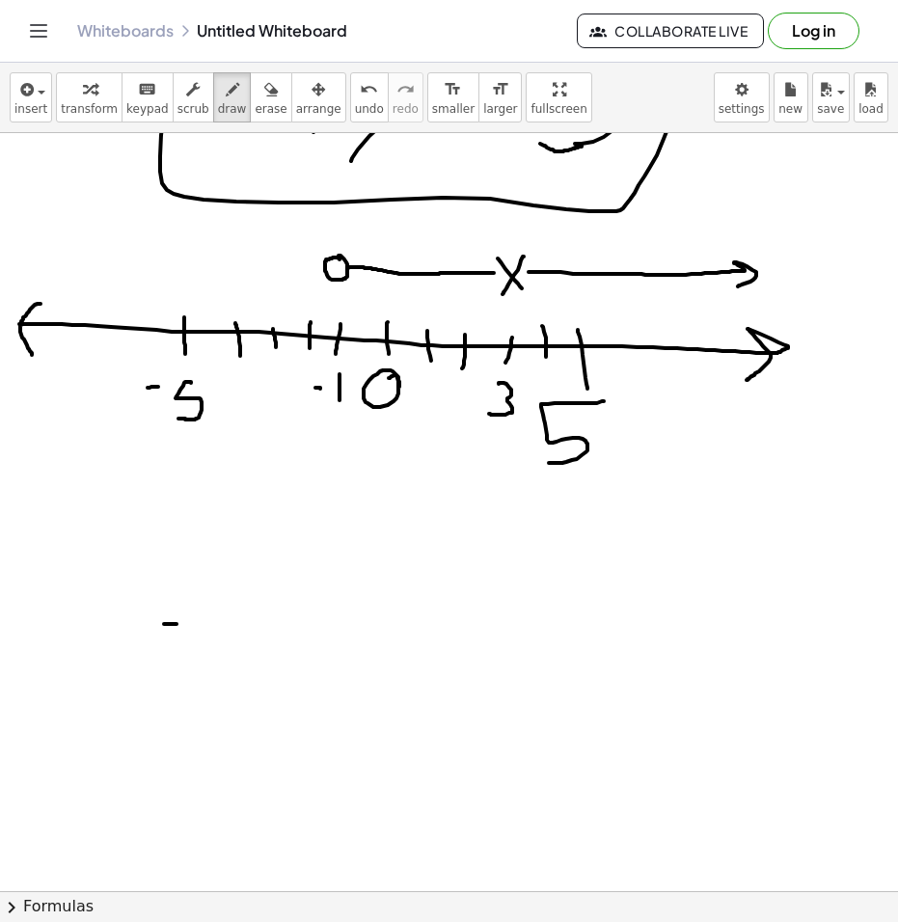
drag, startPoint x: 164, startPoint y: 624, endPoint x: 208, endPoint y: 628, distance: 44.5
click at [208, 628] on div at bounding box center [449, 22] width 898 height 3031
drag, startPoint x: 251, startPoint y: 546, endPoint x: 255, endPoint y: 642, distance: 96.5
click at [255, 641] on div at bounding box center [449, 22] width 898 height 3031
drag, startPoint x: 325, startPoint y: 635, endPoint x: 286, endPoint y: 686, distance: 64.0
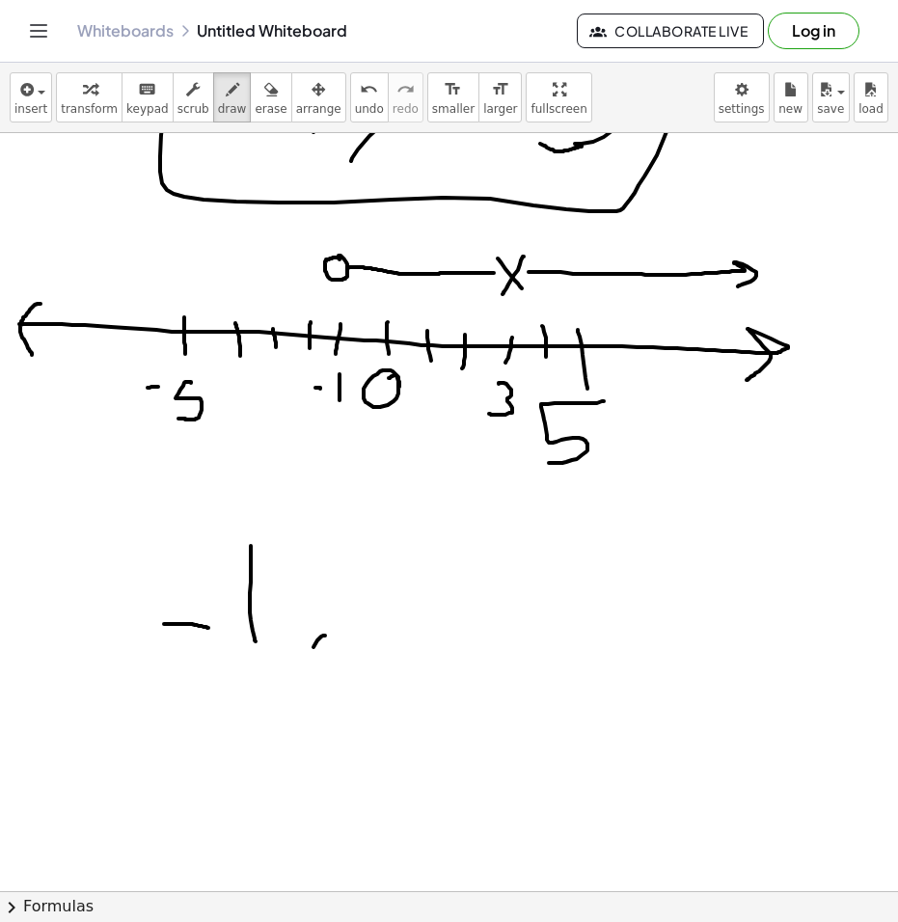
click at [285, 691] on div at bounding box center [449, 22] width 898 height 3031
drag, startPoint x: 358, startPoint y: 577, endPoint x: 279, endPoint y: 644, distance: 103.9
click at [337, 653] on div at bounding box center [449, 22] width 898 height 3031
drag, startPoint x: 132, startPoint y: 576, endPoint x: 138, endPoint y: 657, distance: 81.2
click at [134, 654] on div at bounding box center [449, 22] width 898 height 3031
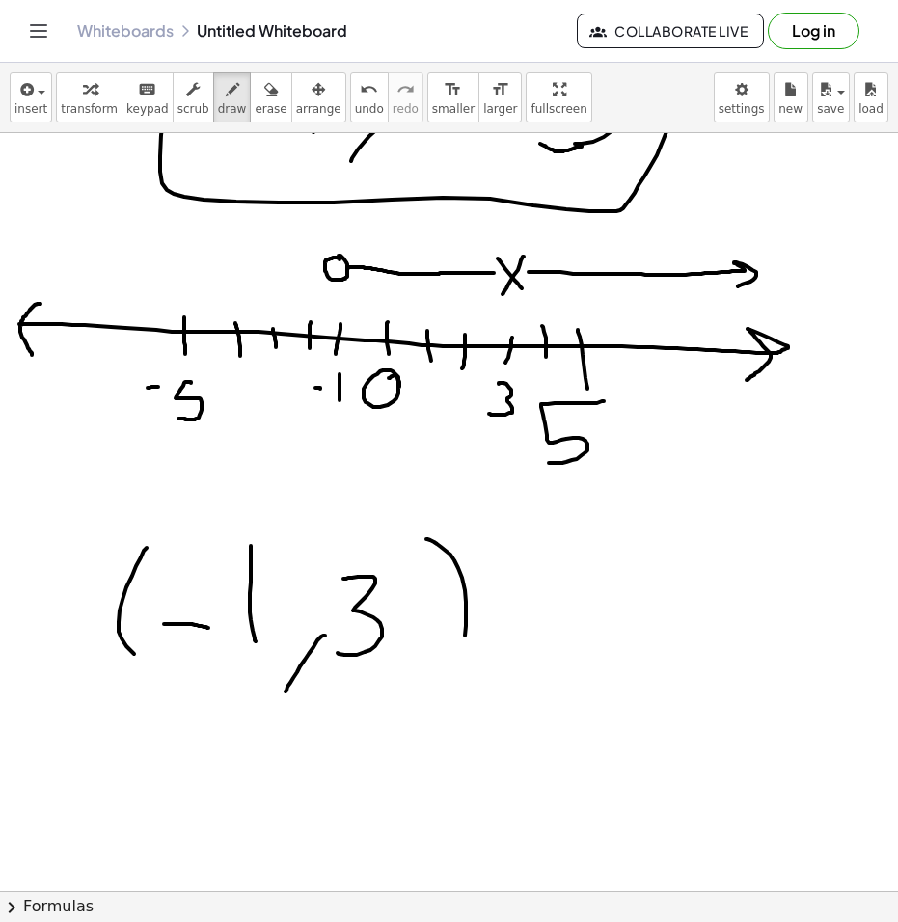
drag, startPoint x: 426, startPoint y: 539, endPoint x: 454, endPoint y: 660, distance: 124.7
click at [455, 658] on div at bounding box center [449, 22] width 898 height 3031
drag, startPoint x: 501, startPoint y: 671, endPoint x: 481, endPoint y: 713, distance: 47.0
click at [485, 705] on div at bounding box center [449, 22] width 898 height 3031
drag, startPoint x: 573, startPoint y: 541, endPoint x: 551, endPoint y: 651, distance: 111.9
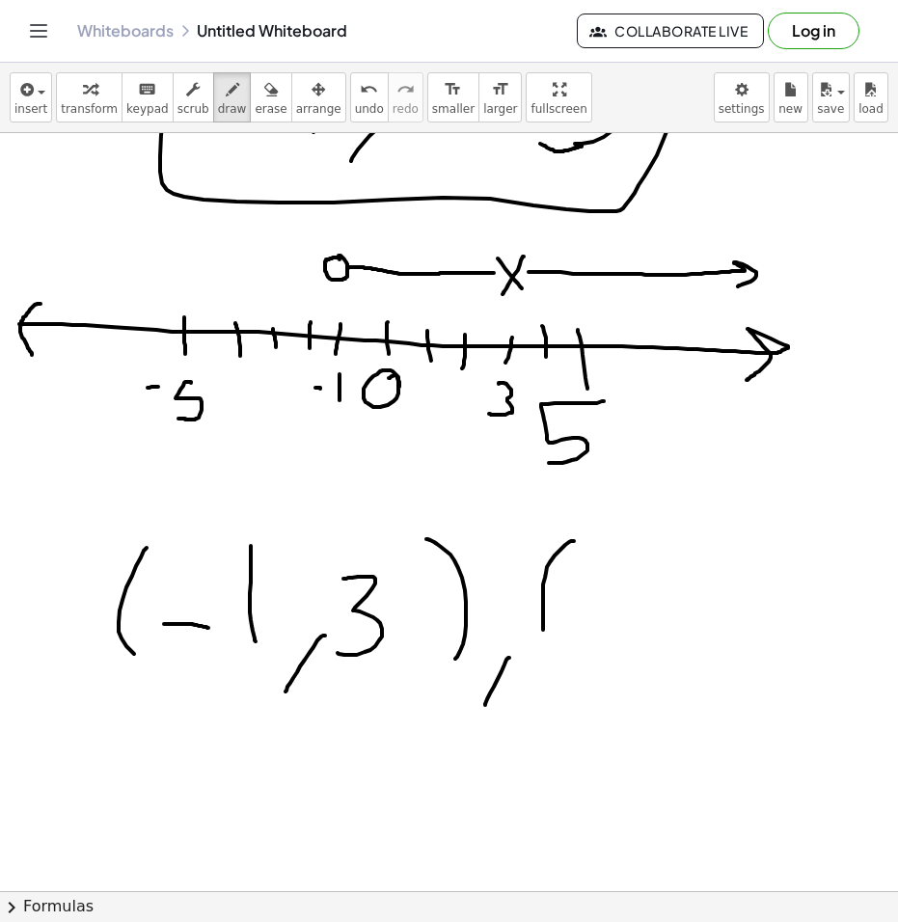
click at [551, 651] on div at bounding box center [449, 22] width 898 height 3031
drag, startPoint x: 599, startPoint y: 555, endPoint x: 606, endPoint y: 666, distance: 111.1
click at [606, 666] on div at bounding box center [449, 22] width 898 height 3031
click at [660, 711] on div at bounding box center [449, 22] width 898 height 3031
drag, startPoint x: 715, startPoint y: 617, endPoint x: 732, endPoint y: 610, distance: 17.7
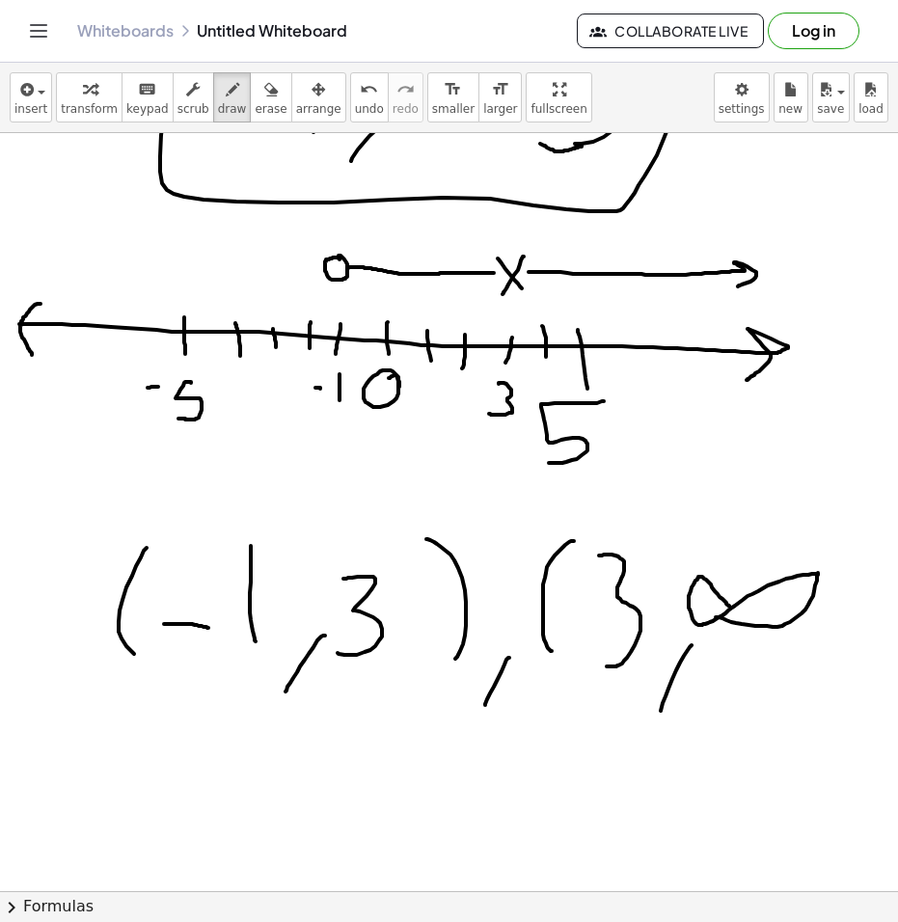
click at [732, 610] on div at bounding box center [449, 22] width 898 height 3031
drag, startPoint x: 826, startPoint y: 542, endPoint x: 781, endPoint y: 680, distance: 145.1
click at [824, 662] on div at bounding box center [449, 22] width 898 height 3031
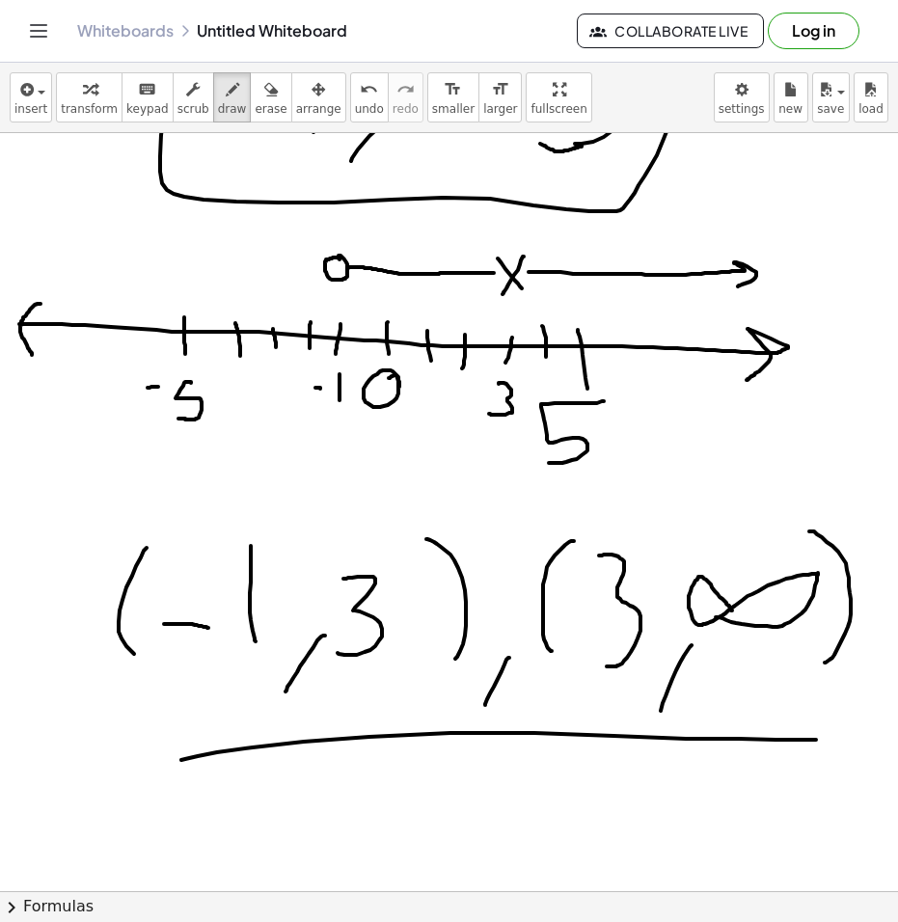
drag, startPoint x: 181, startPoint y: 760, endPoint x: 824, endPoint y: 740, distance: 643.3
click at [824, 740] on div at bounding box center [449, 22] width 898 height 3031
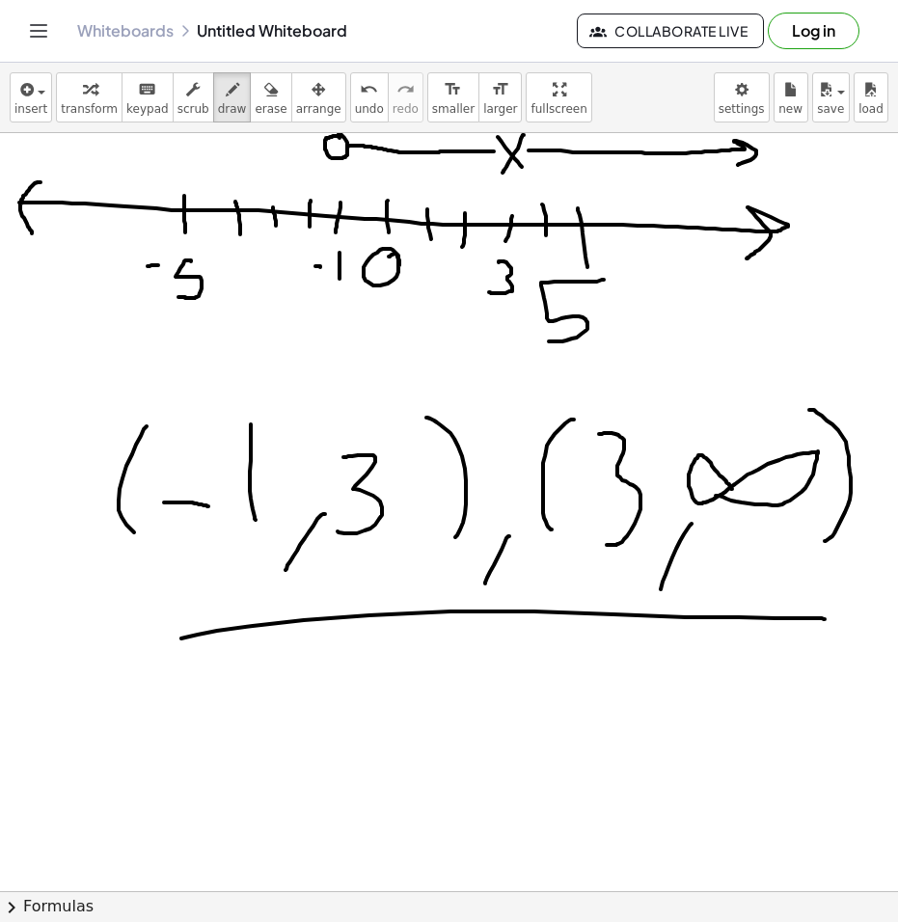
scroll to position [1543, 0]
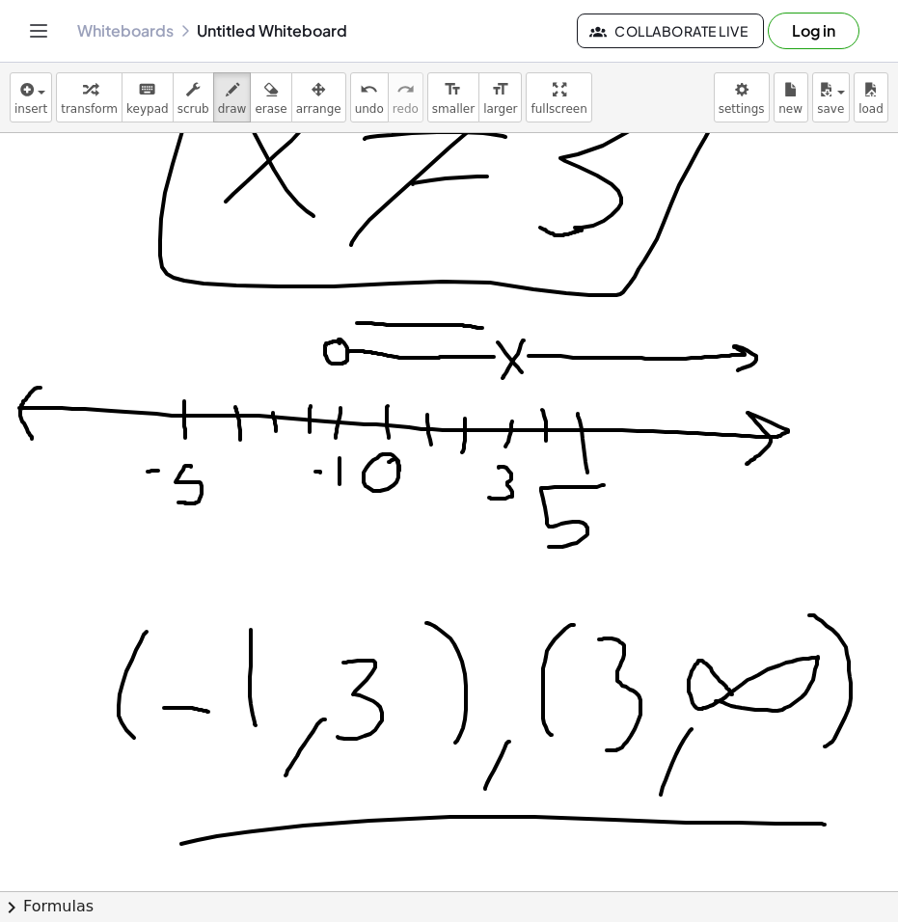
drag, startPoint x: 357, startPoint y: 323, endPoint x: 482, endPoint y: 328, distance: 125.4
click at [482, 328] on div at bounding box center [449, 105] width 898 height 3031
drag, startPoint x: 343, startPoint y: 335, endPoint x: 314, endPoint y: 363, distance: 40.9
click at [315, 374] on div at bounding box center [449, 105] width 898 height 3031
drag, startPoint x: 309, startPoint y: 342, endPoint x: 368, endPoint y: 388, distance: 74.2
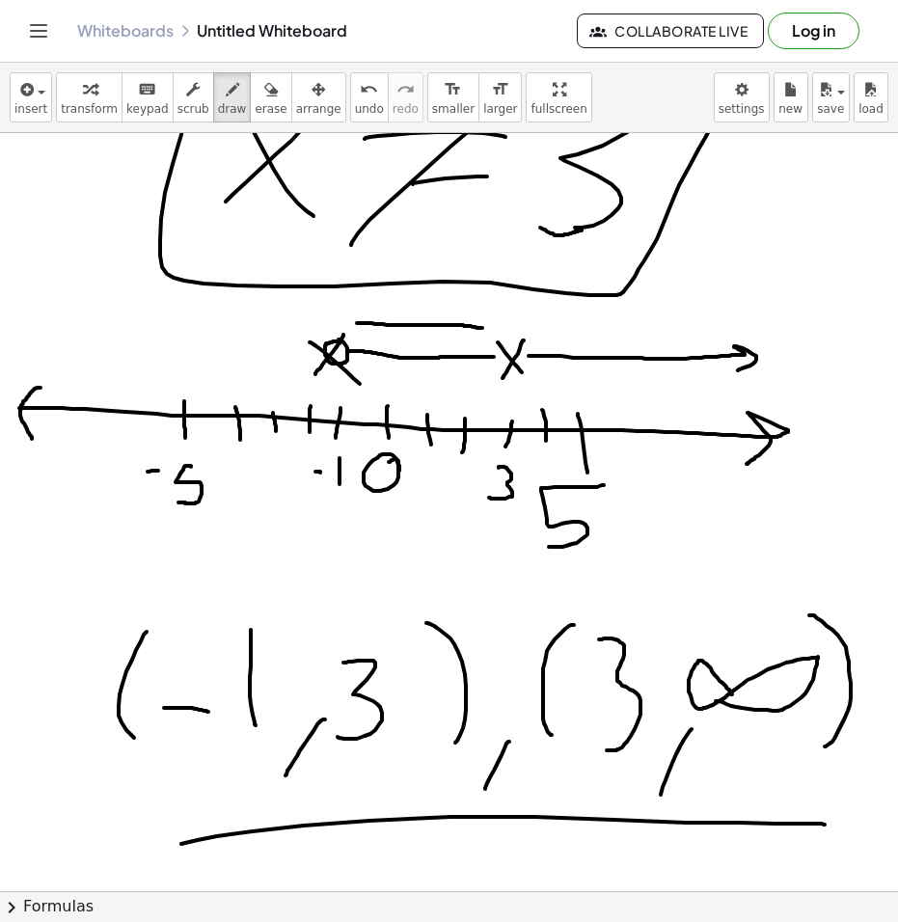
click at [368, 388] on div at bounding box center [449, 105] width 898 height 3031
drag, startPoint x: 348, startPoint y: 322, endPoint x: 300, endPoint y: 378, distance: 73.8
click at [300, 378] on div at bounding box center [449, 105] width 898 height 3031
drag, startPoint x: 309, startPoint y: 332, endPoint x: 345, endPoint y: 370, distance: 53.2
click at [345, 370] on div at bounding box center [449, 105] width 898 height 3031
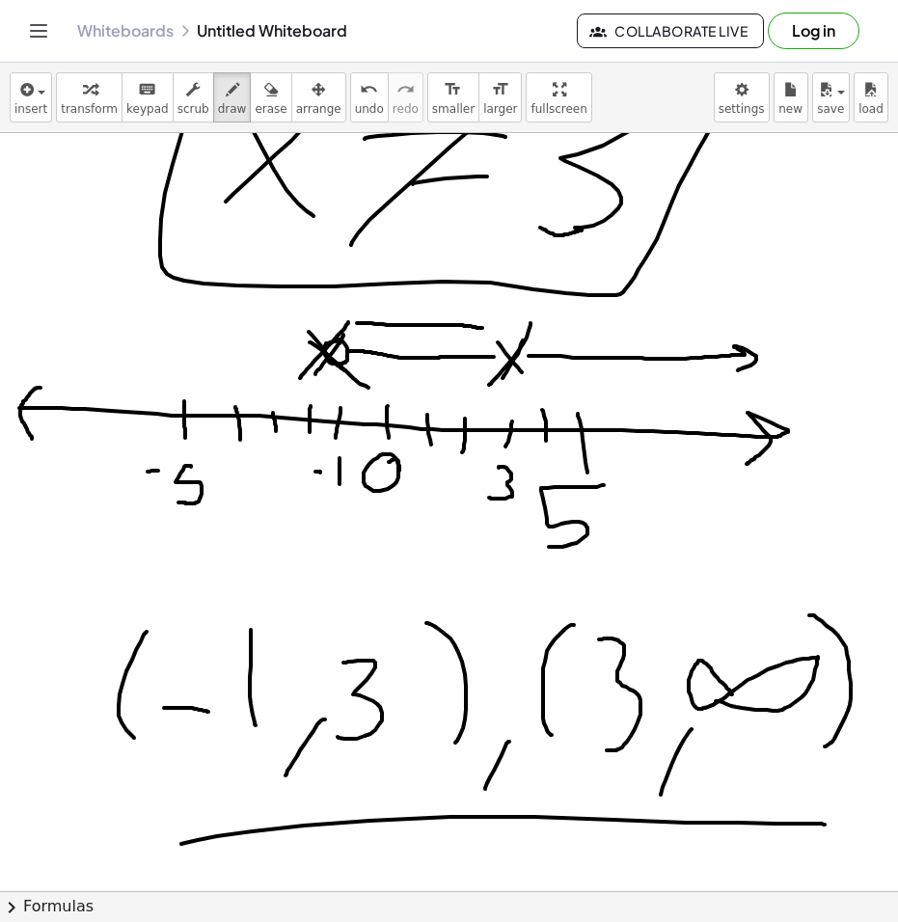
drag, startPoint x: 530, startPoint y: 323, endPoint x: 489, endPoint y: 385, distance: 74.3
click at [489, 385] on div at bounding box center [449, 105] width 898 height 3031
drag, startPoint x: 510, startPoint y: 338, endPoint x: 526, endPoint y: 389, distance: 52.7
click at [526, 389] on div at bounding box center [449, 105] width 898 height 3031
drag, startPoint x: 352, startPoint y: 371, endPoint x: 476, endPoint y: 379, distance: 124.6
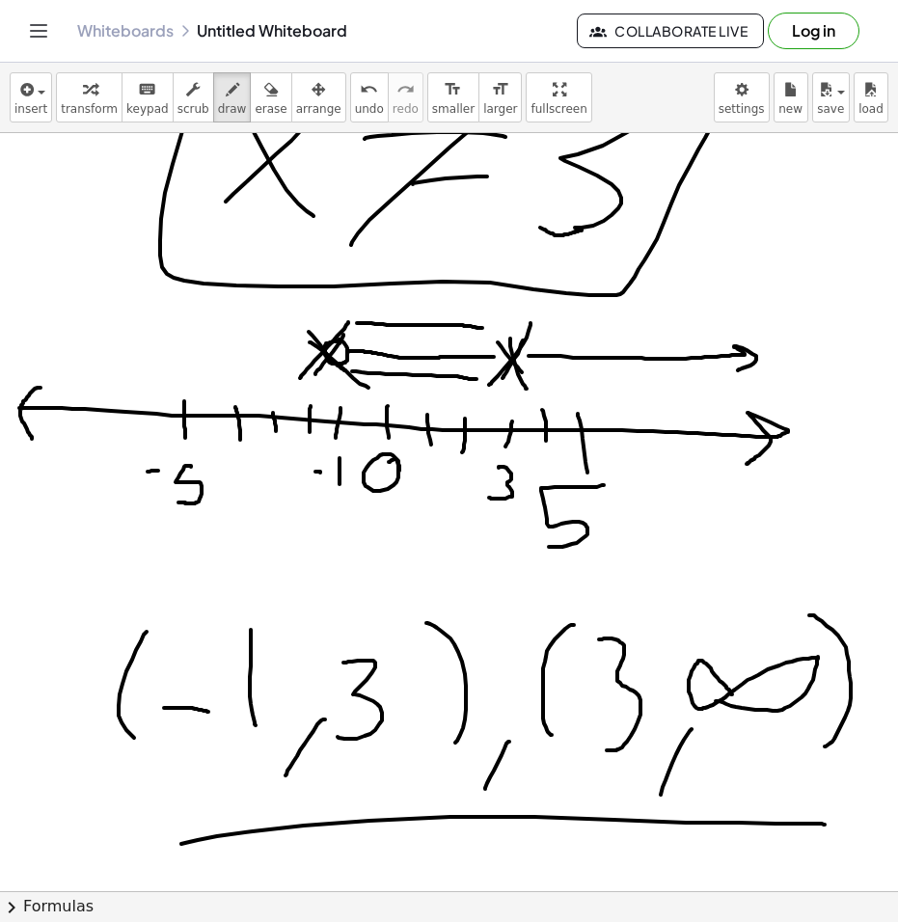
click at [476, 379] on div at bounding box center [449, 105] width 898 height 3031
drag, startPoint x: 584, startPoint y: 791, endPoint x: 615, endPoint y: 784, distance: 31.6
click at [617, 788] on div at bounding box center [449, 105] width 898 height 3031
click at [636, 778] on div at bounding box center [449, 105] width 898 height 3031
drag, startPoint x: 629, startPoint y: 777, endPoint x: 609, endPoint y: 783, distance: 20.1
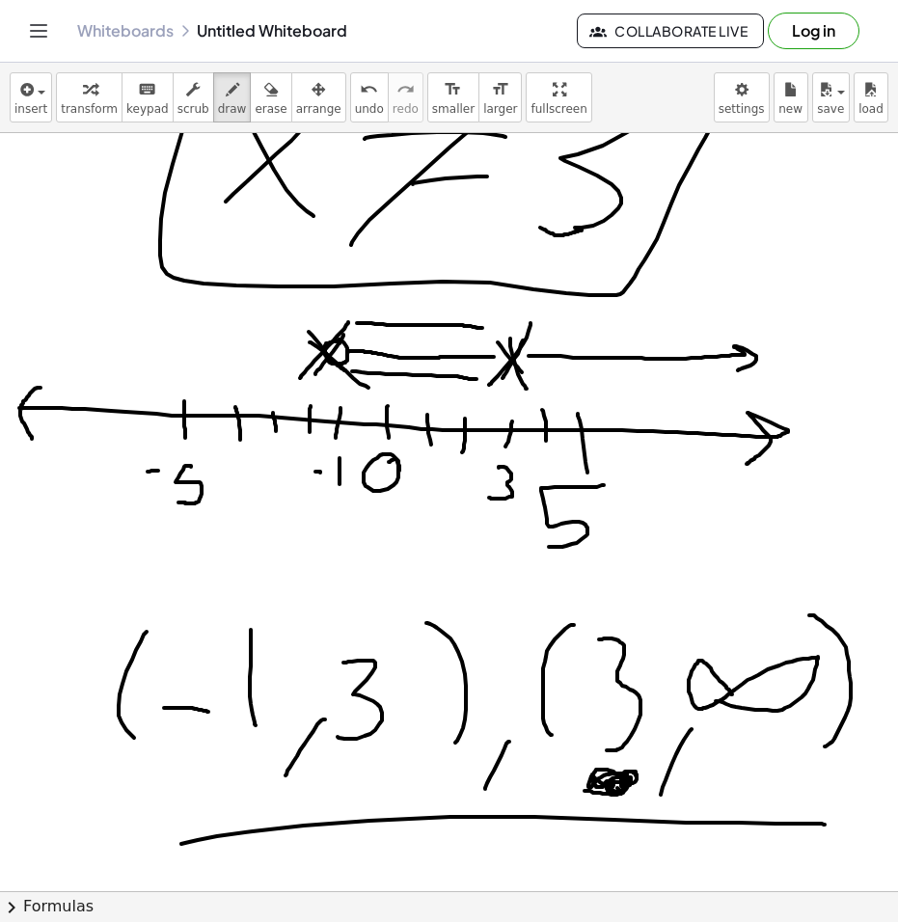
click at [609, 783] on div at bounding box center [449, 105] width 898 height 3031
drag, startPoint x: 627, startPoint y: 783, endPoint x: 751, endPoint y: 770, distance: 125.0
click at [751, 770] on div at bounding box center [449, 105] width 898 height 3031
drag, startPoint x: 741, startPoint y: 757, endPoint x: 708, endPoint y: 783, distance: 42.6
click at [719, 777] on div at bounding box center [449, 105] width 898 height 3031
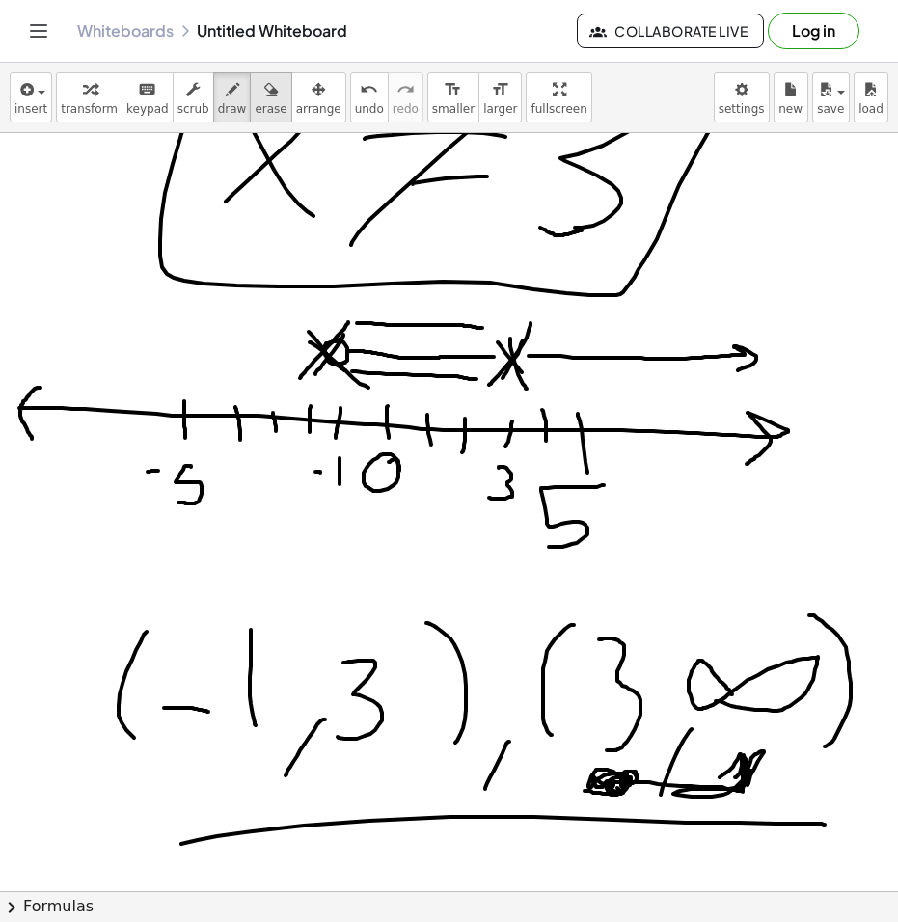
click at [255, 99] on div "button" at bounding box center [271, 88] width 32 height 23
drag, startPoint x: 137, startPoint y: 578, endPoint x: 98, endPoint y: 733, distance: 159.0
click at [98, 734] on div at bounding box center [449, 105] width 898 height 3031
click at [226, 94] on icon "button" at bounding box center [232, 89] width 13 height 23
drag, startPoint x: 146, startPoint y: 623, endPoint x: 141, endPoint y: 767, distance: 144.7
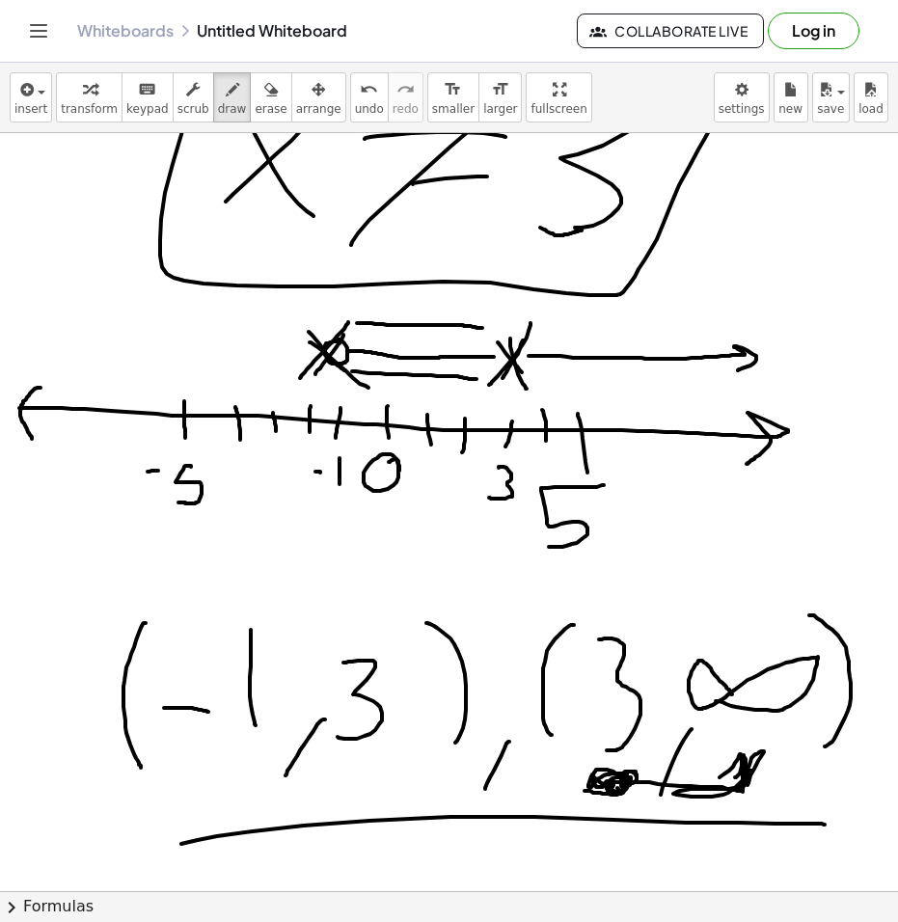
click at [141, 767] on div at bounding box center [449, 105] width 898 height 3031
click at [255, 99] on div "button" at bounding box center [271, 88] width 32 height 23
drag, startPoint x: 141, startPoint y: 587, endPoint x: 119, endPoint y: 729, distance: 143.4
click at [107, 752] on div at bounding box center [449, 105] width 898 height 3031
click at [218, 112] on span "draw" at bounding box center [232, 108] width 29 height 13
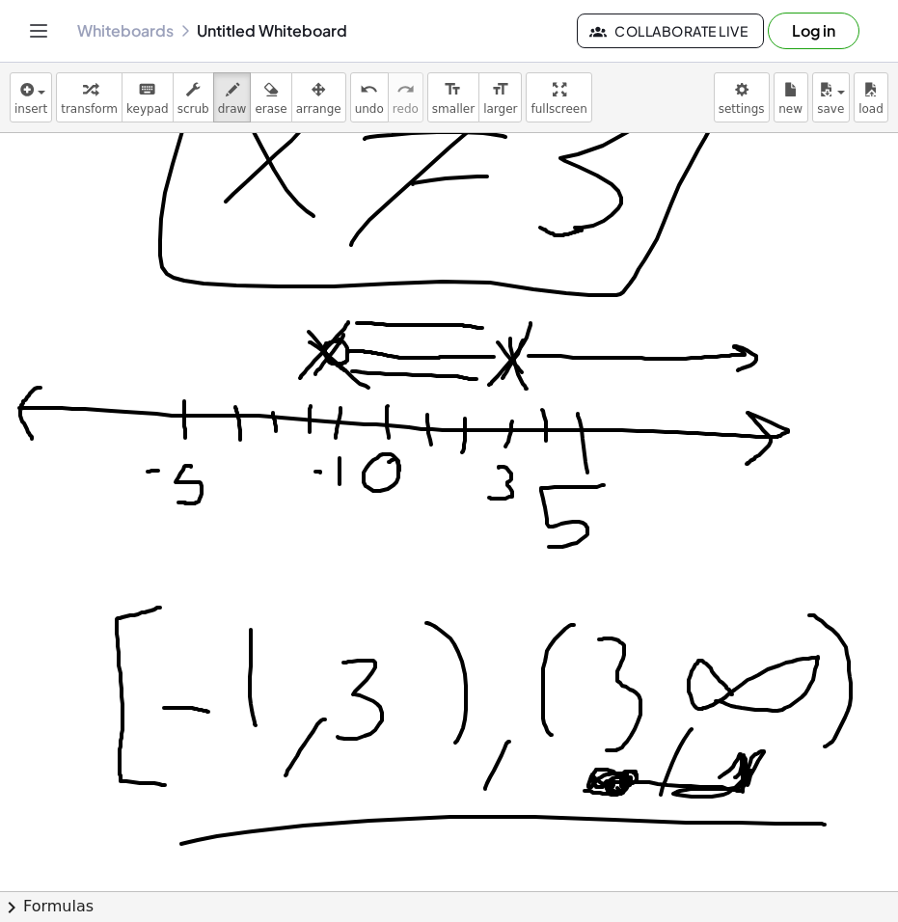
drag, startPoint x: 160, startPoint y: 607, endPoint x: 165, endPoint y: 785, distance: 177.5
click at [165, 785] on div at bounding box center [449, 105] width 898 height 3031
click at [264, 86] on icon "button" at bounding box center [270, 89] width 13 height 23
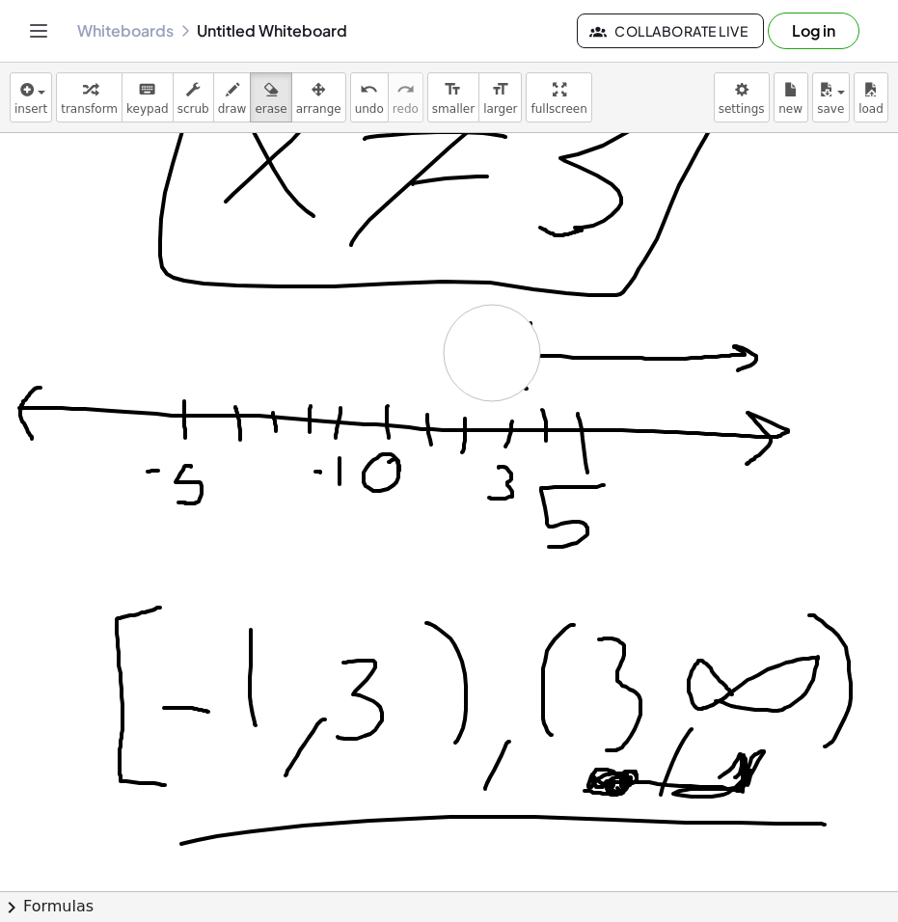
drag, startPoint x: 274, startPoint y: 342, endPoint x: 336, endPoint y: 279, distance: 89.3
click at [492, 354] on div at bounding box center [449, 105] width 898 height 3031
click at [226, 97] on icon "button" at bounding box center [232, 89] width 13 height 23
drag, startPoint x: 345, startPoint y: 343, endPoint x: 539, endPoint y: 357, distance: 194.3
click at [539, 357] on div at bounding box center [449, 105] width 898 height 3031
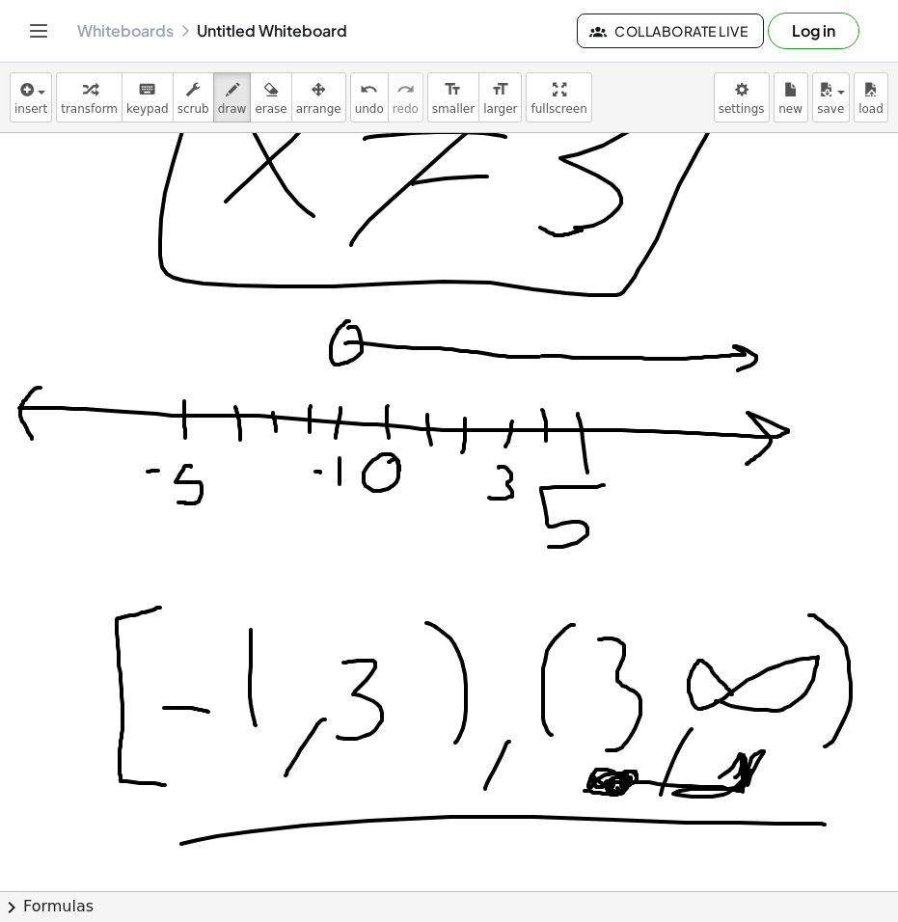
click at [355, 335] on div at bounding box center [449, 105] width 898 height 3031
drag, startPoint x: 345, startPoint y: 328, endPoint x: 340, endPoint y: 340, distance: 13.4
click at [340, 340] on div at bounding box center [449, 105] width 898 height 3031
drag, startPoint x: 196, startPoint y: 795, endPoint x: 212, endPoint y: 771, distance: 29.1
click at [214, 776] on div at bounding box center [449, 105] width 898 height 3031
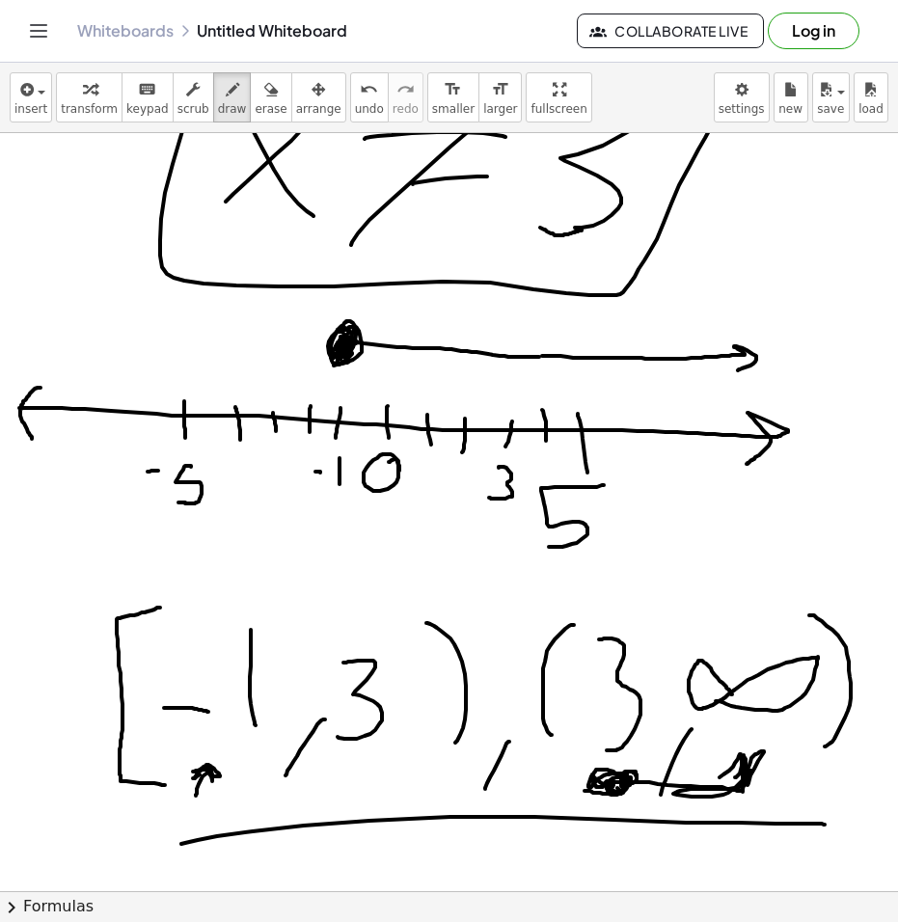
click at [208, 765] on div at bounding box center [449, 105] width 898 height 3031
drag, startPoint x: 208, startPoint y: 765, endPoint x: 224, endPoint y: 791, distance: 30.3
click at [224, 791] on div at bounding box center [449, 105] width 898 height 3031
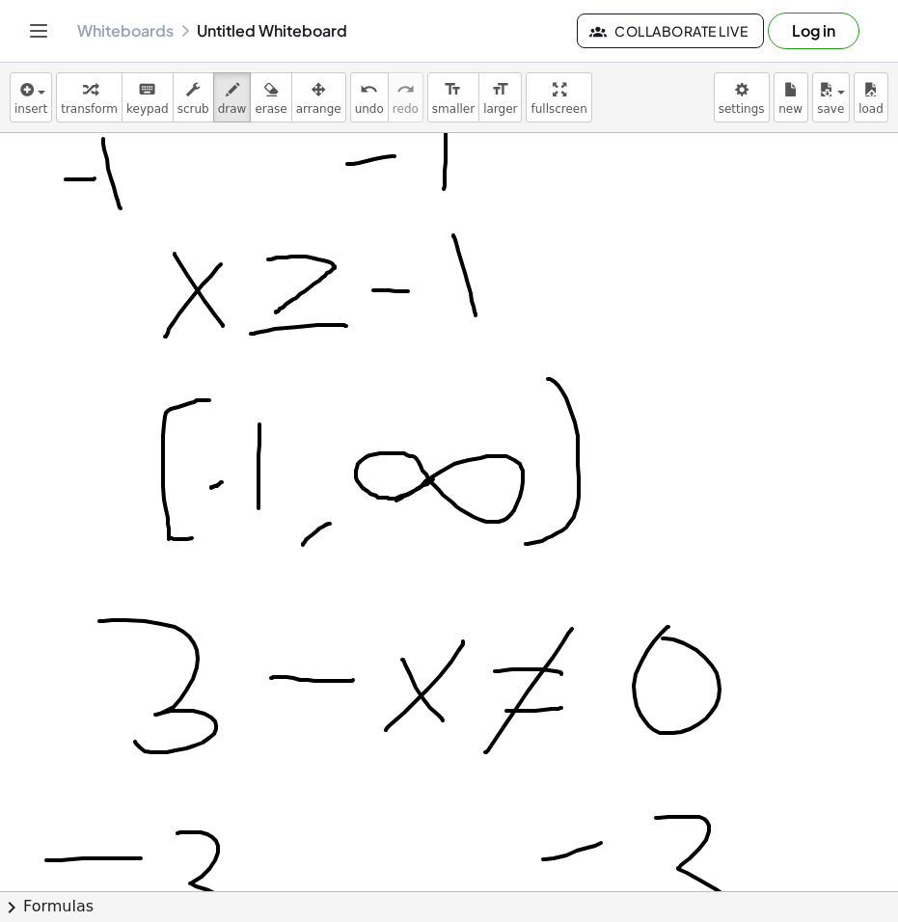
scroll to position [0, 0]
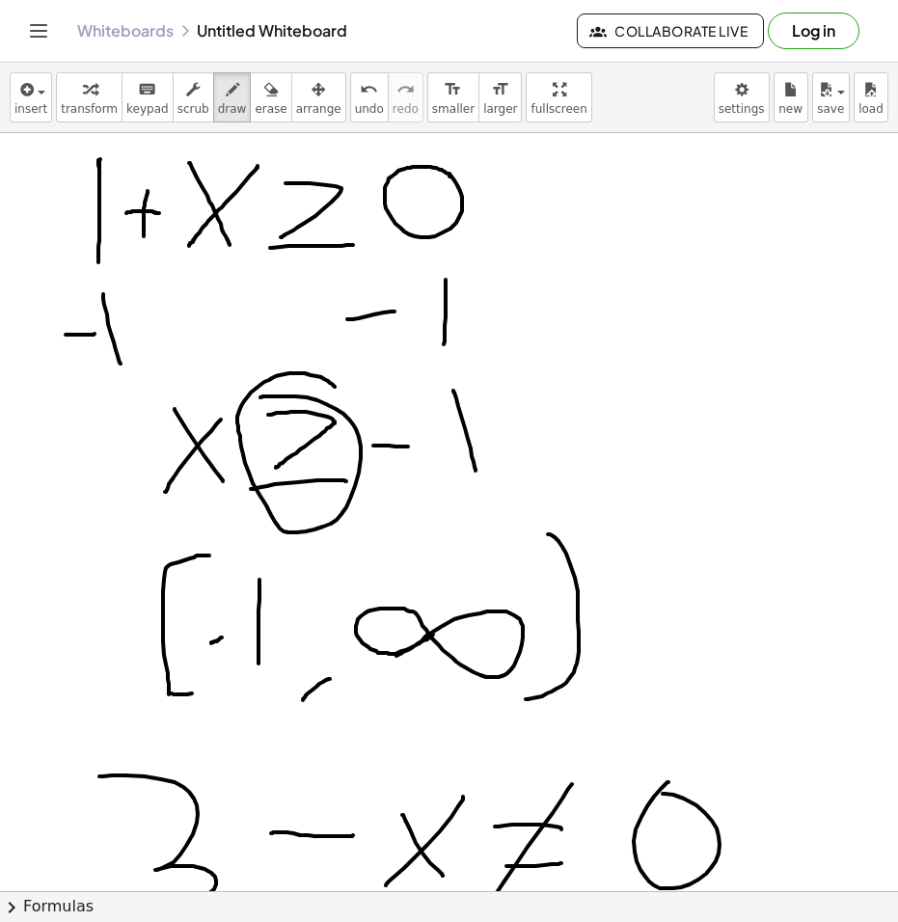
drag, startPoint x: 317, startPoint y: 400, endPoint x: 335, endPoint y: 387, distance: 22.0
drag, startPoint x: 677, startPoint y: 345, endPoint x: 702, endPoint y: 453, distance: 110.9
click at [264, 100] on icon "button" at bounding box center [270, 89] width 13 height 23
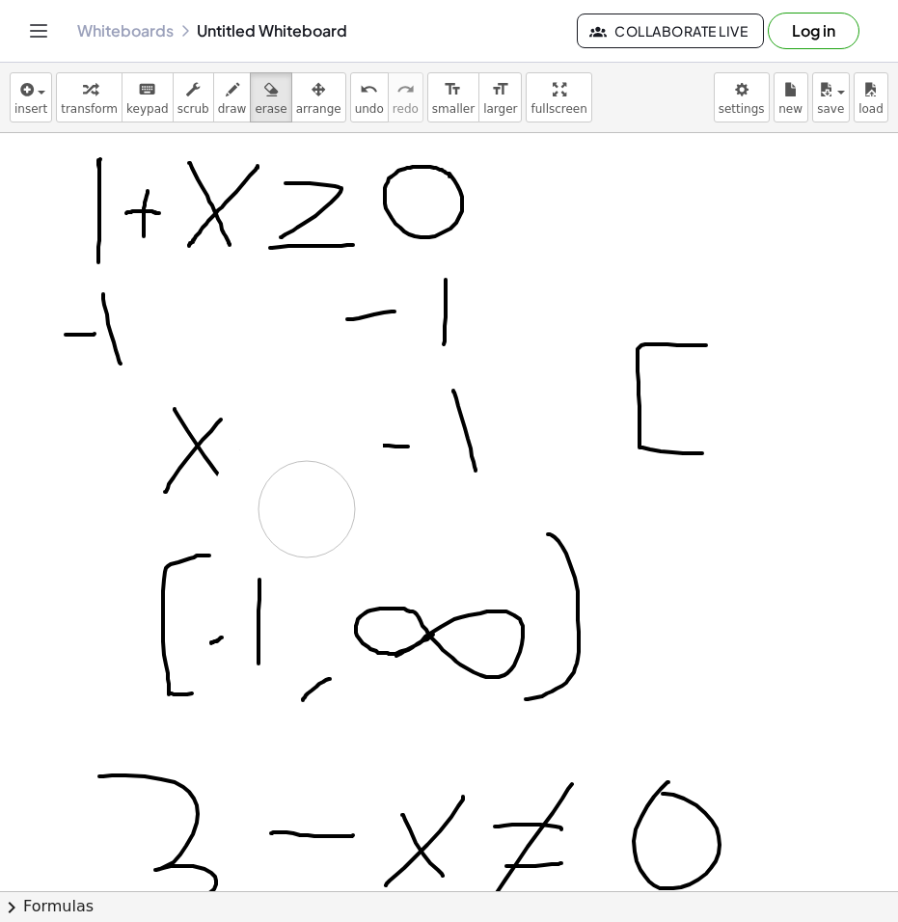
drag, startPoint x: 307, startPoint y: 449, endPoint x: 284, endPoint y: 414, distance: 42.0
click at [226, 87] on icon "button" at bounding box center [232, 89] width 13 height 23
drag, startPoint x: 272, startPoint y: 399, endPoint x: 271, endPoint y: 448, distance: 49.2
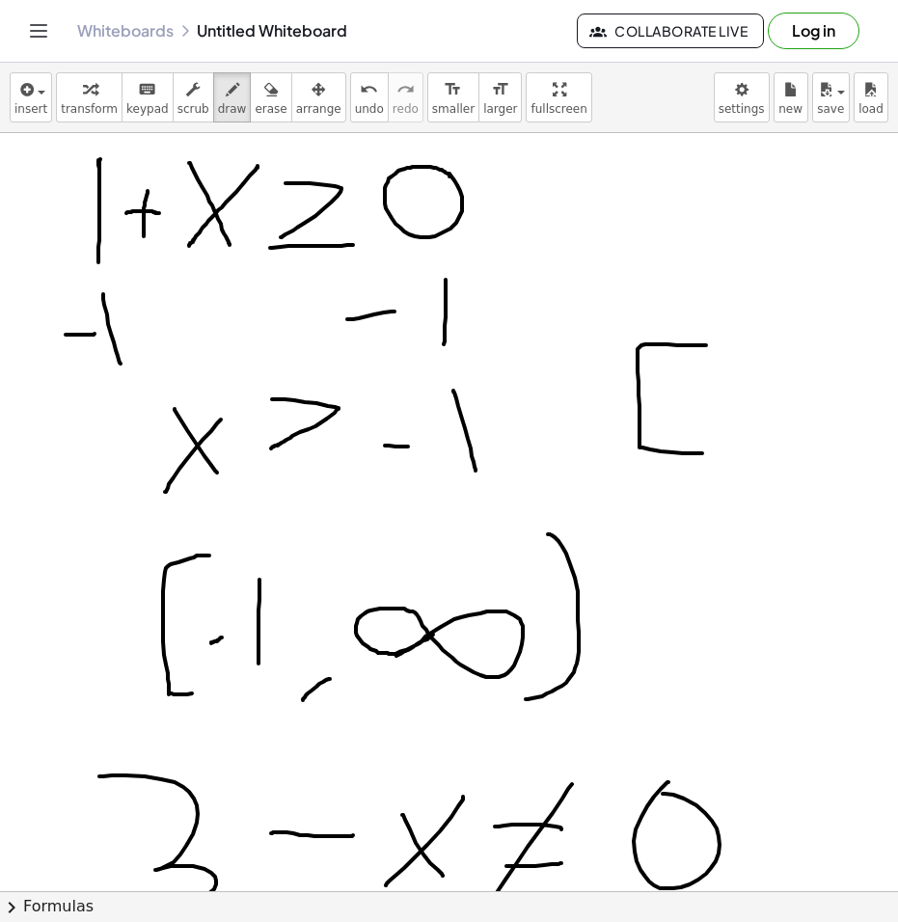
drag, startPoint x: 251, startPoint y: 473, endPoint x: 380, endPoint y: 481, distance: 129.4
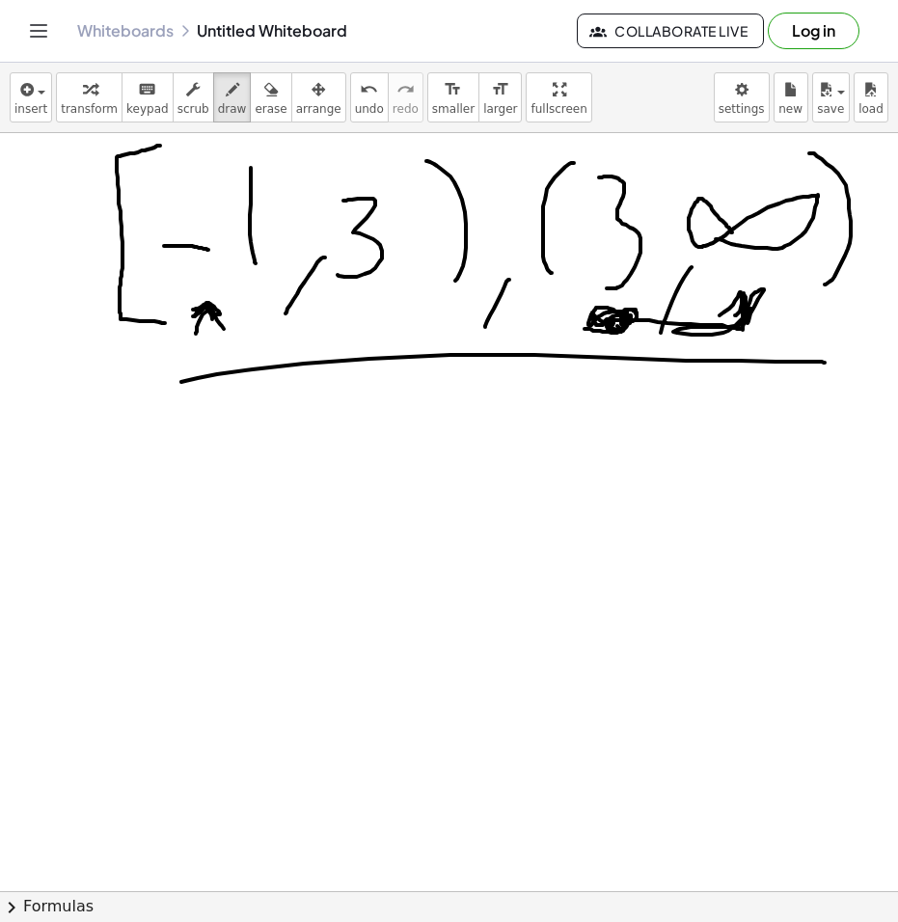
scroll to position [1639, 0]
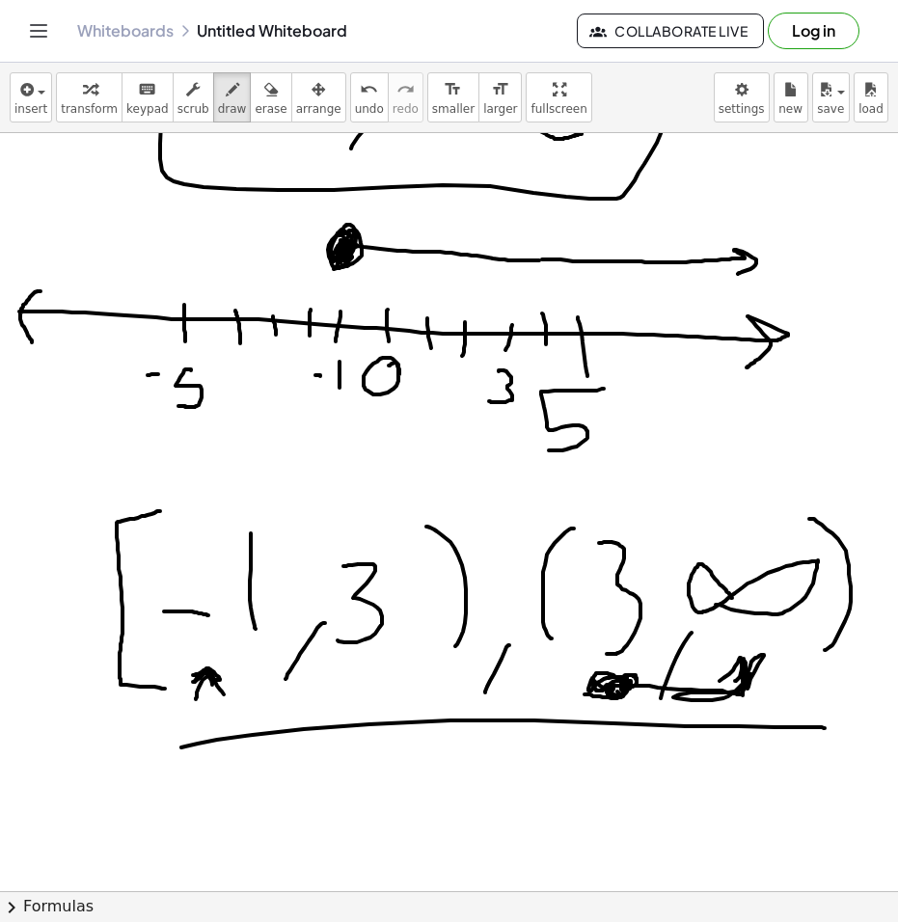
click at [174, 849] on div at bounding box center [449, 9] width 898 height 3031
drag, startPoint x: 146, startPoint y: 762, endPoint x: 416, endPoint y: 714, distance: 274.1
click at [417, 714] on div at bounding box center [449, 9] width 898 height 3031
click at [255, 99] on div "button" at bounding box center [271, 88] width 32 height 23
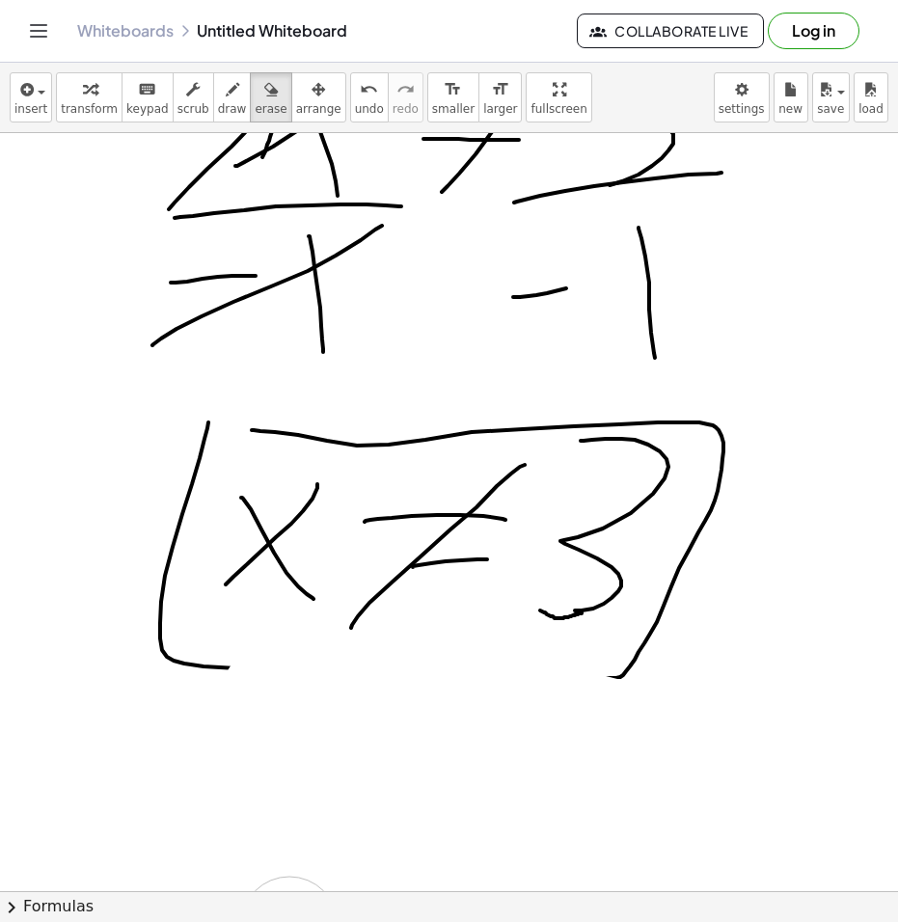
scroll to position [1157, 0]
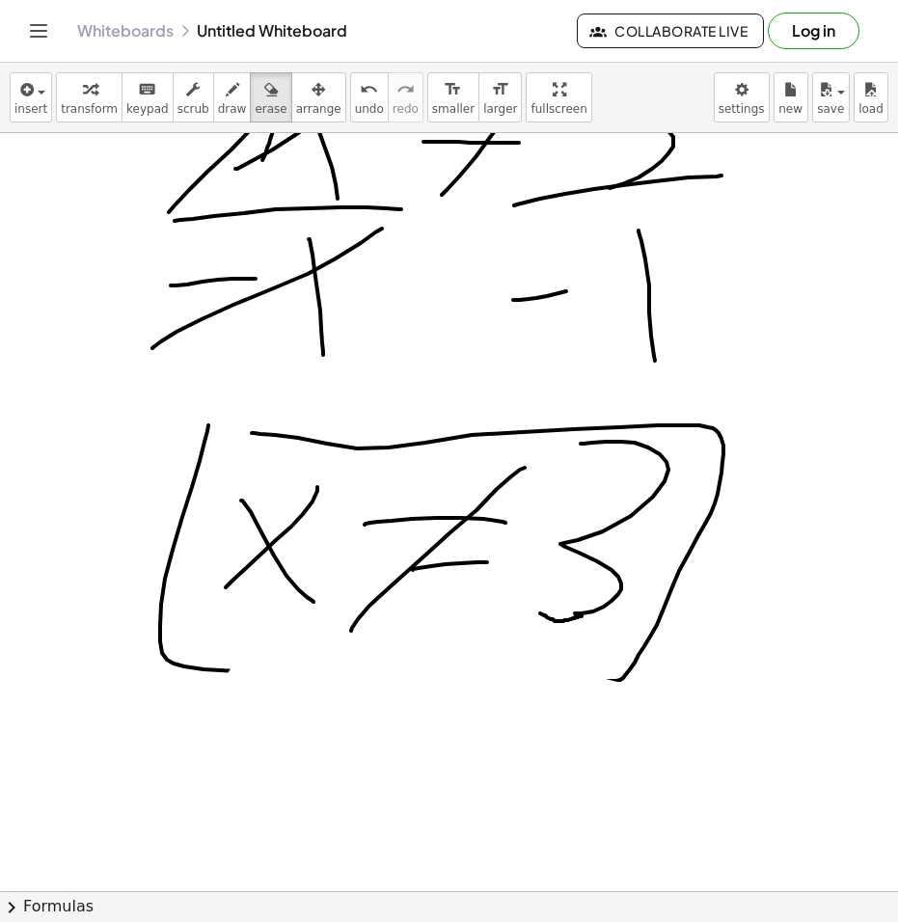
drag, startPoint x: 147, startPoint y: 700, endPoint x: 440, endPoint y: 571, distance: 320.3
click at [119, 609] on div at bounding box center [449, 491] width 898 height 3031
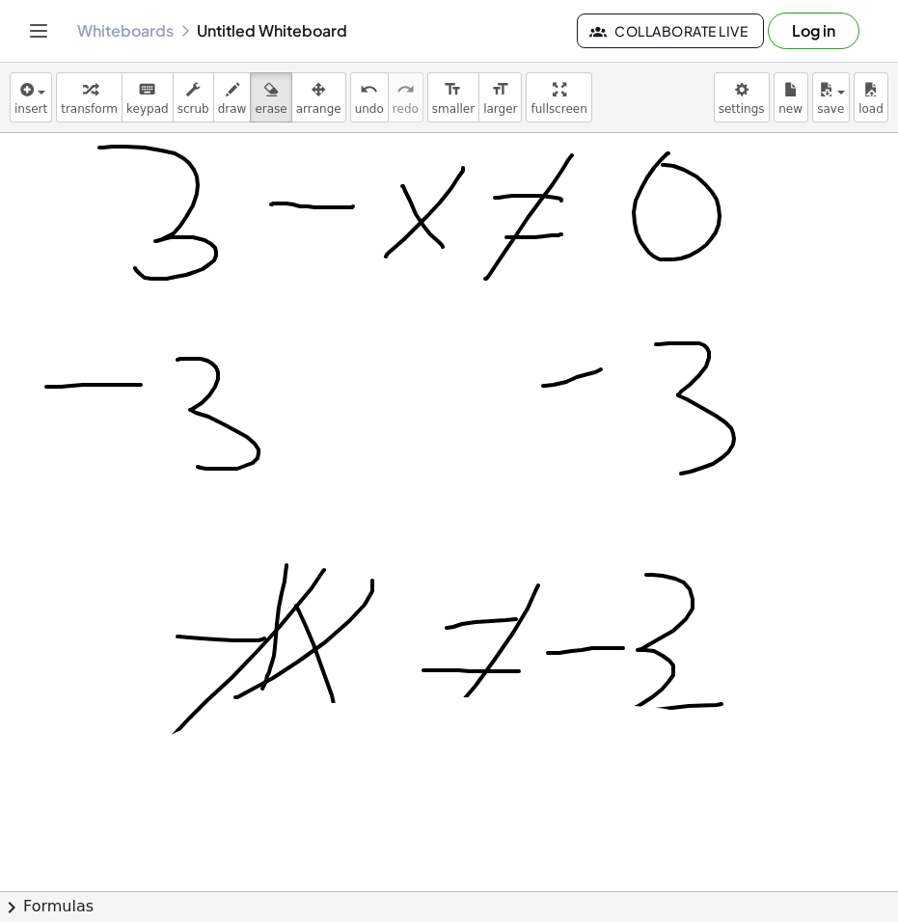
scroll to position [578, 0]
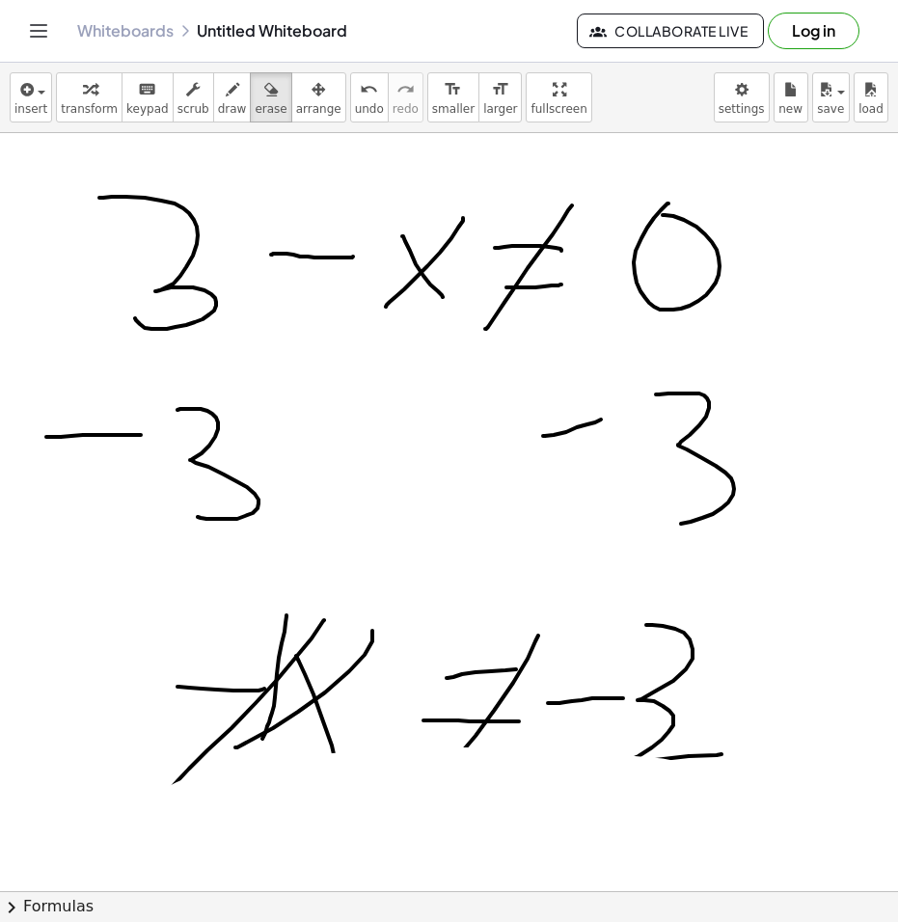
drag, startPoint x: 440, startPoint y: 571, endPoint x: 371, endPoint y: 665, distance: 116.7
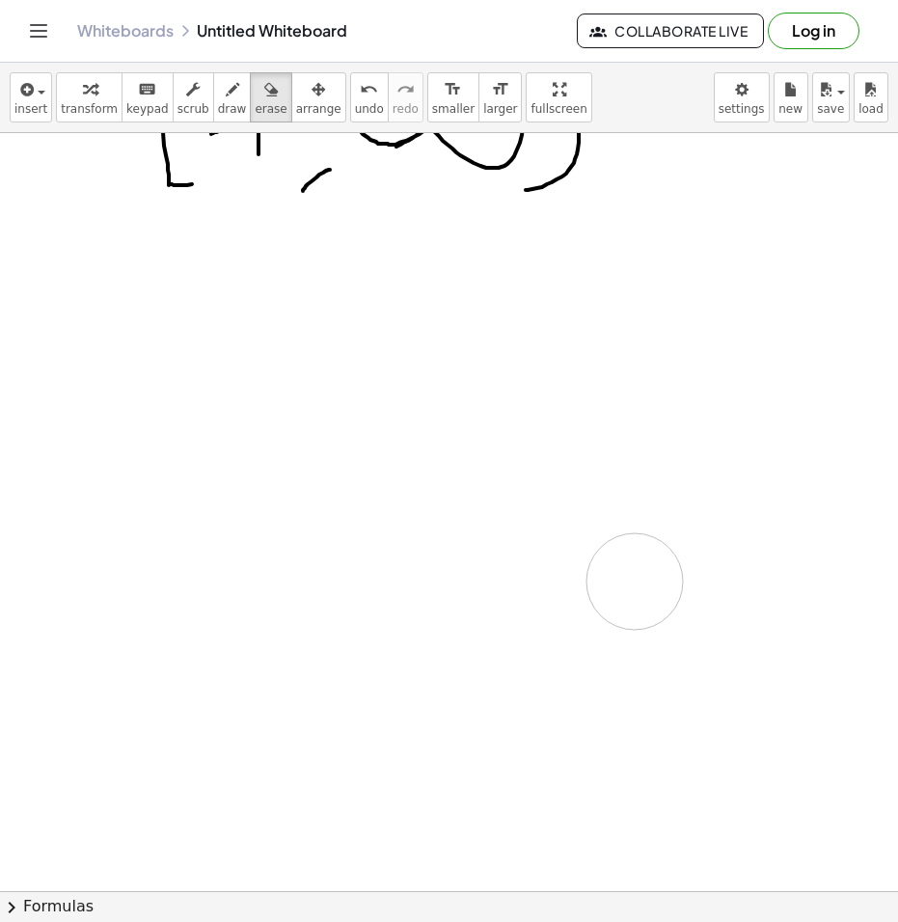
drag, startPoint x: 371, startPoint y: 665, endPoint x: 302, endPoint y: 554, distance: 130.8
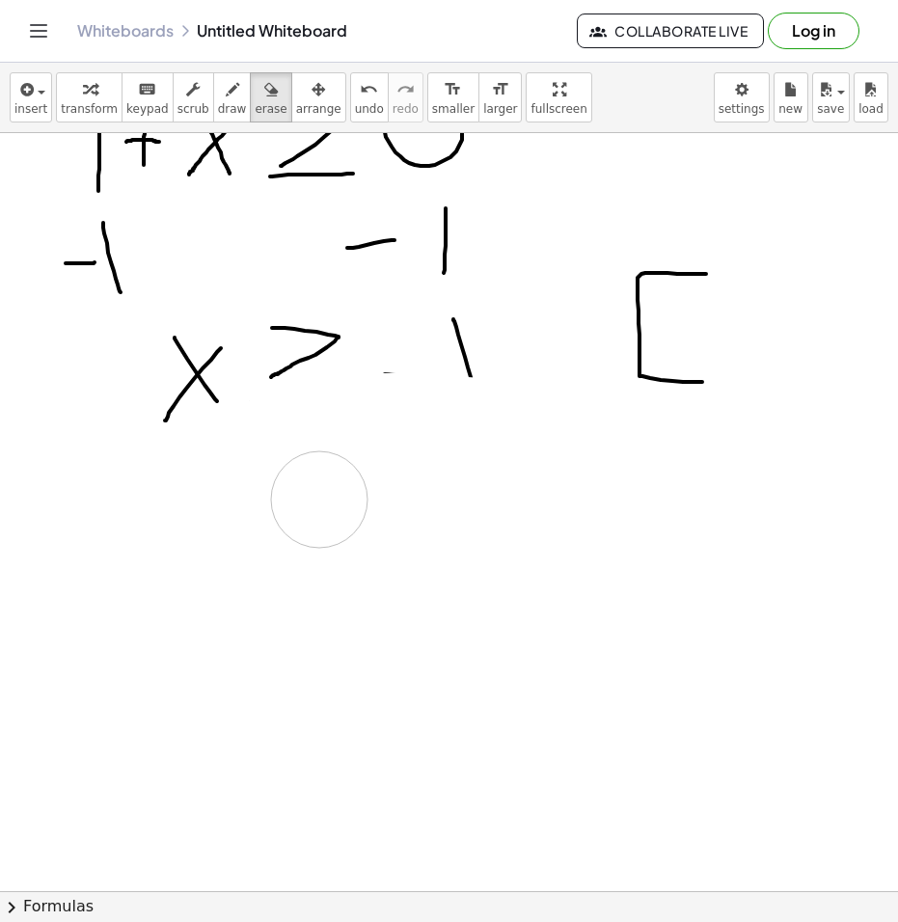
scroll to position [0, 0]
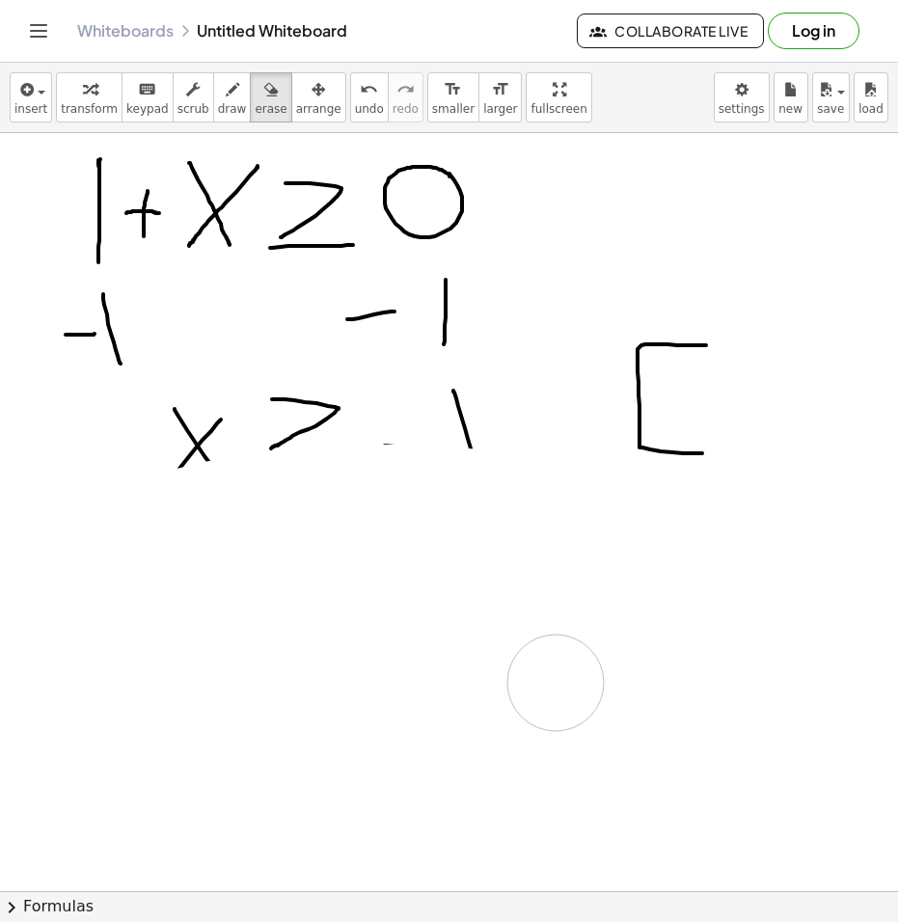
drag, startPoint x: 378, startPoint y: 544, endPoint x: 474, endPoint y: 413, distance: 162.7
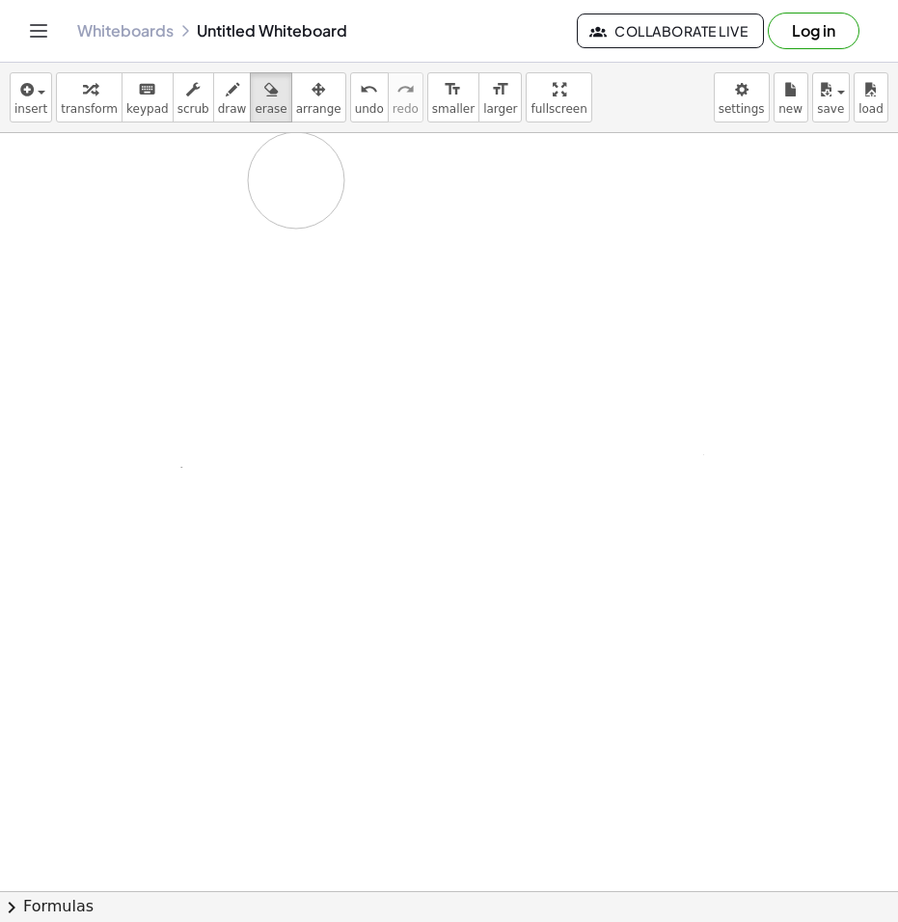
drag, startPoint x: 164, startPoint y: 405, endPoint x: 427, endPoint y: 273, distance: 294.5
drag, startPoint x: 121, startPoint y: 187, endPoint x: 95, endPoint y: 239, distance: 58.2
click at [218, 98] on div "button" at bounding box center [232, 88] width 29 height 23
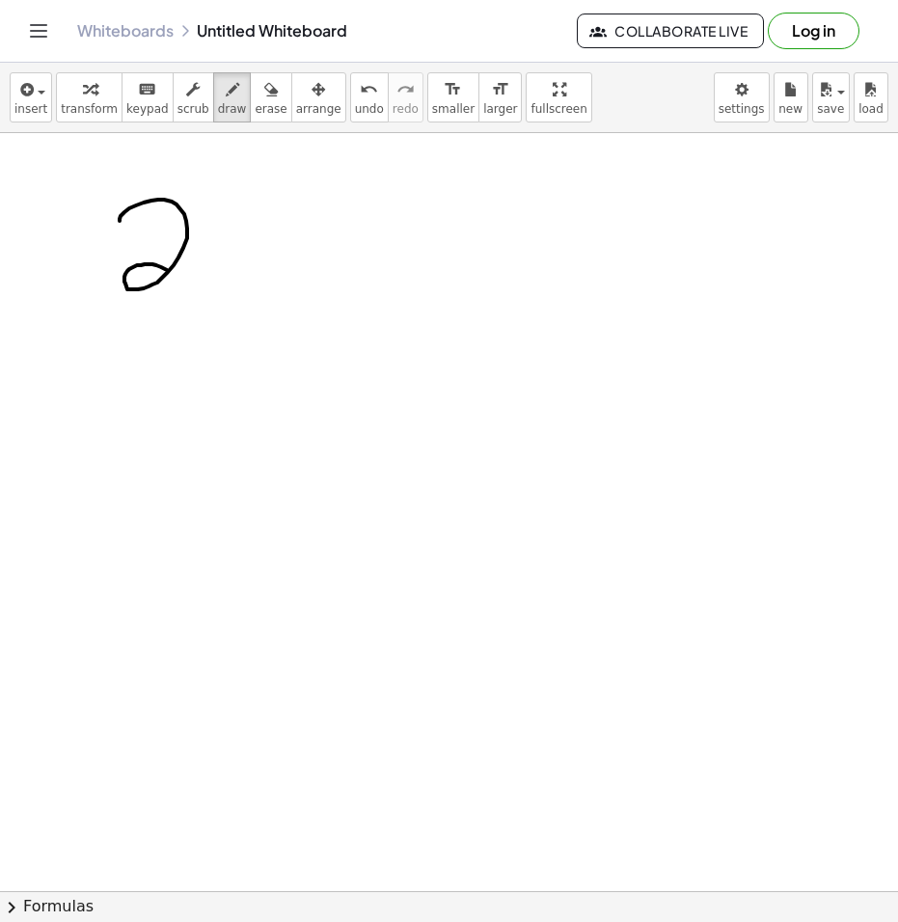
drag, startPoint x: 120, startPoint y: 221, endPoint x: 197, endPoint y: 282, distance: 98.8
drag, startPoint x: 308, startPoint y: 206, endPoint x: 308, endPoint y: 250, distance: 43.4
drag, startPoint x: 275, startPoint y: 223, endPoint x: 345, endPoint y: 218, distance: 70.5
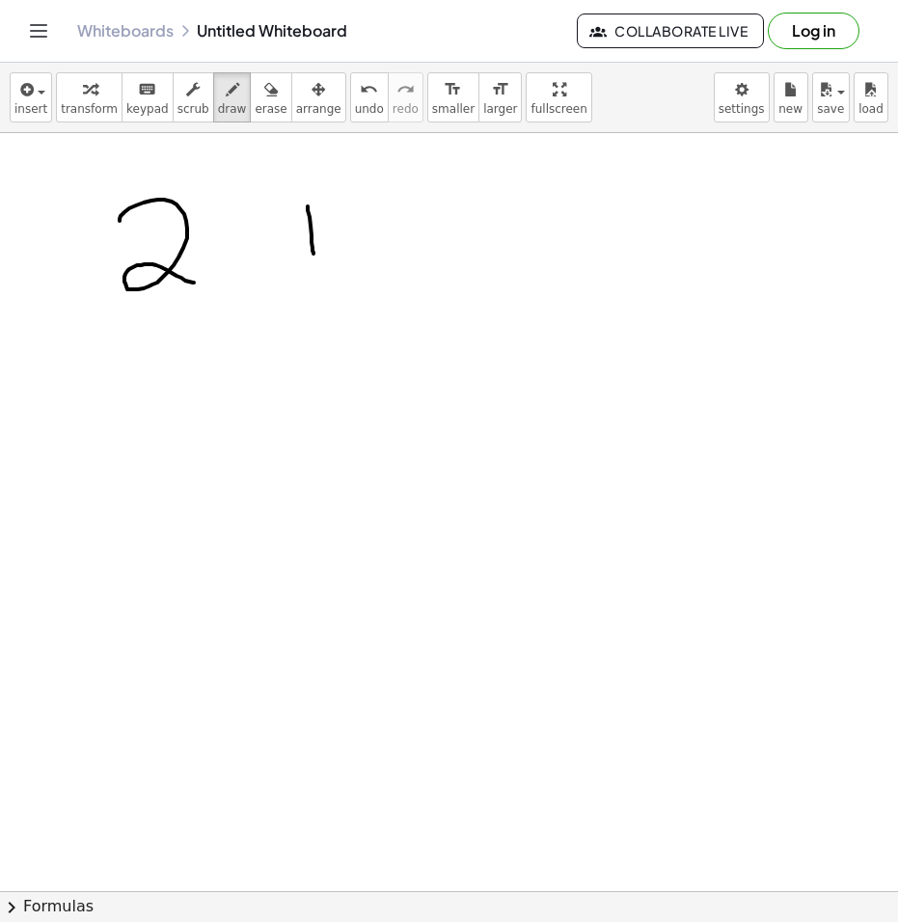
drag, startPoint x: 466, startPoint y: 190, endPoint x: 384, endPoint y: 266, distance: 111.9
drag, startPoint x: 534, startPoint y: 193, endPoint x: 530, endPoint y: 247, distance: 54.1
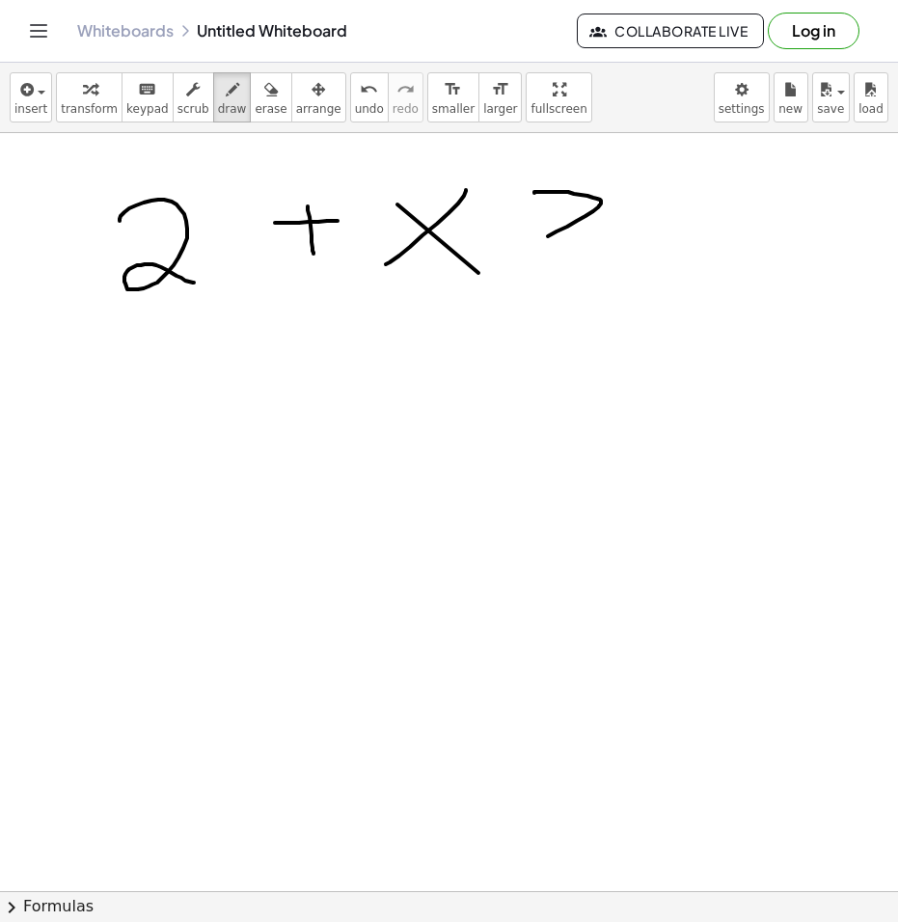
drag, startPoint x: 507, startPoint y: 266, endPoint x: 564, endPoint y: 259, distance: 57.3
drag, startPoint x: 701, startPoint y: 193, endPoint x: 699, endPoint y: 215, distance: 22.3
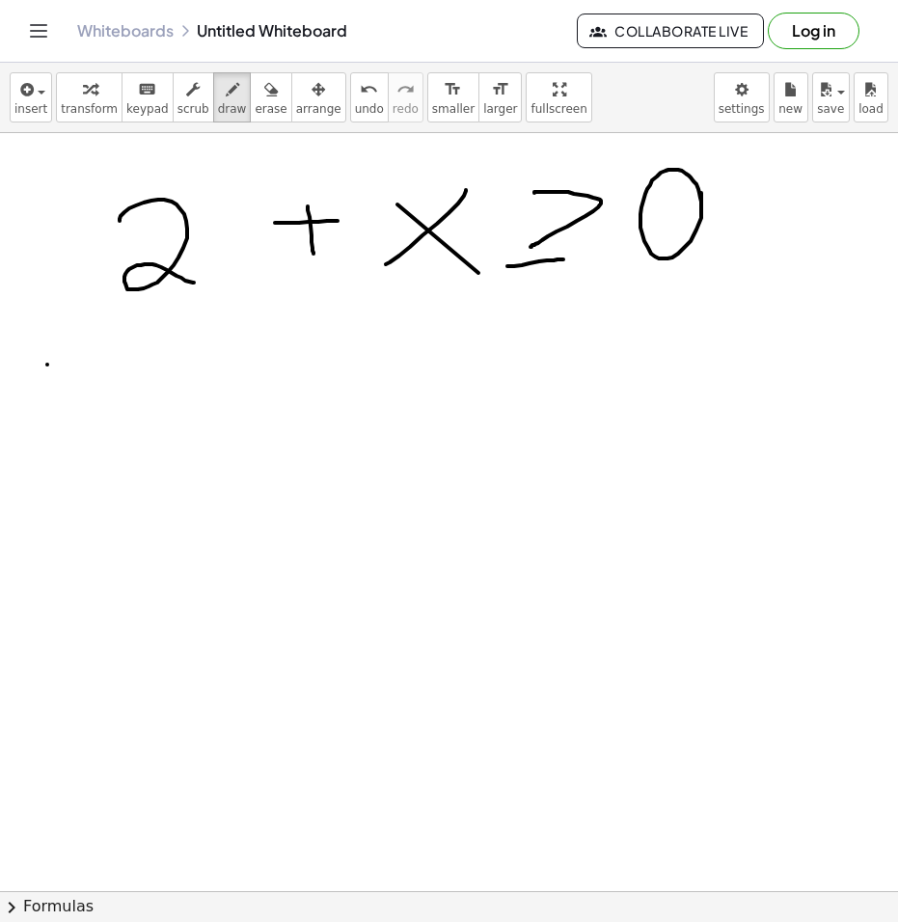
drag, startPoint x: 47, startPoint y: 364, endPoint x: 133, endPoint y: 350, distance: 87.0
drag, startPoint x: 183, startPoint y: 311, endPoint x: 260, endPoint y: 385, distance: 106.4
drag, startPoint x: 202, startPoint y: 323, endPoint x: 133, endPoint y: 329, distance: 69.7
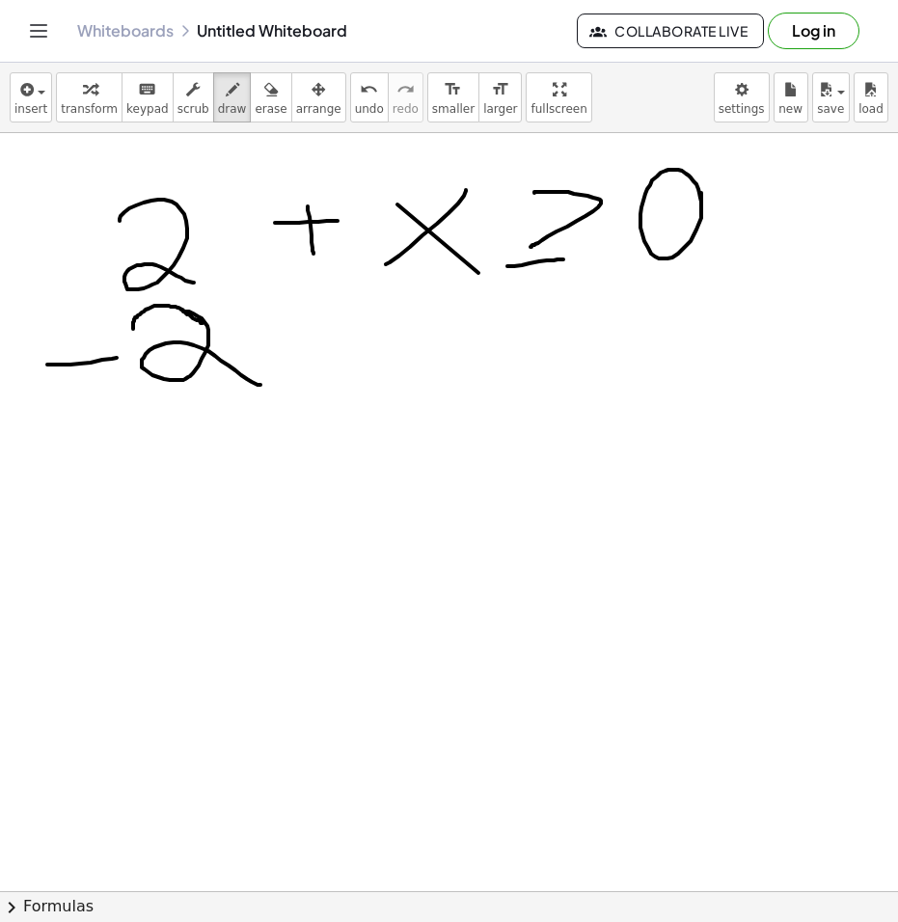
drag, startPoint x: 553, startPoint y: 293, endPoint x: 602, endPoint y: 293, distance: 48.2
drag, startPoint x: 658, startPoint y: 286, endPoint x: 709, endPoint y: 342, distance: 75.7
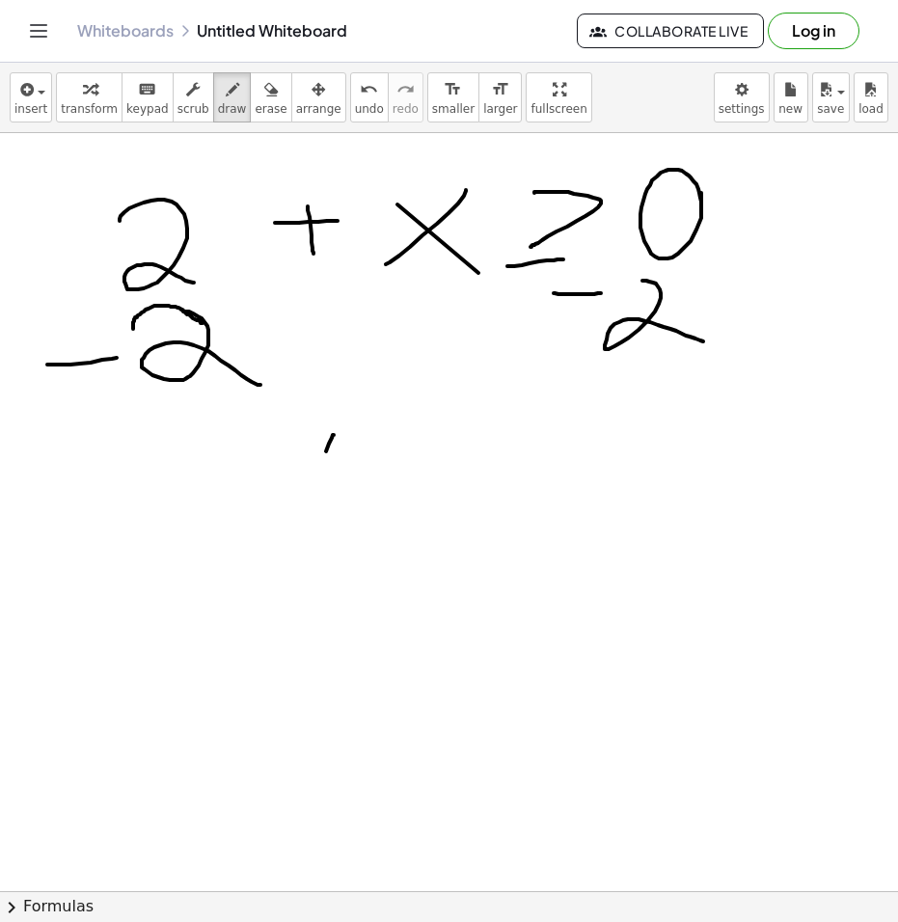
drag, startPoint x: 329, startPoint y: 443, endPoint x: 280, endPoint y: 502, distance: 76.7
drag, startPoint x: 299, startPoint y: 474, endPoint x: 325, endPoint y: 508, distance: 42.6
drag, startPoint x: 382, startPoint y: 450, endPoint x: 378, endPoint y: 496, distance: 45.5
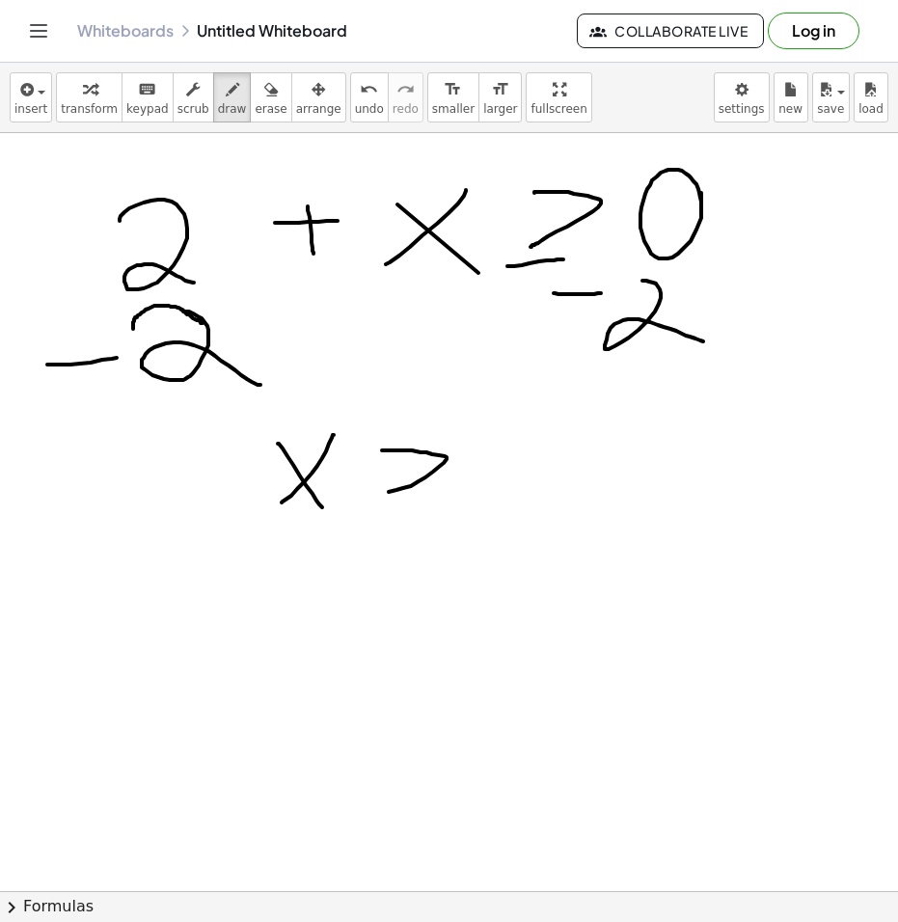
drag, startPoint x: 372, startPoint y: 517, endPoint x: 509, endPoint y: 490, distance: 139.5
drag, startPoint x: 523, startPoint y: 471, endPoint x: 574, endPoint y: 468, distance: 51.2
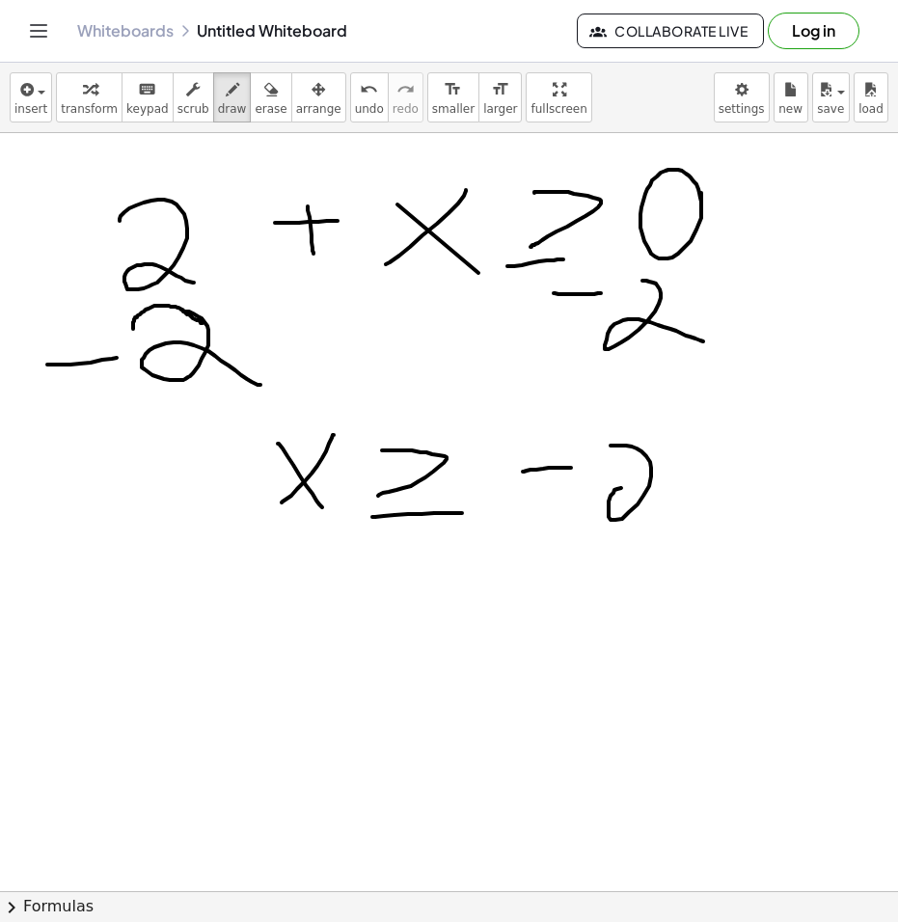
drag, startPoint x: 631, startPoint y: 446, endPoint x: 717, endPoint y: 521, distance: 113.5
drag, startPoint x: 249, startPoint y: 628, endPoint x: 285, endPoint y: 760, distance: 137.1
drag, startPoint x: 362, startPoint y: 649, endPoint x: 371, endPoint y: 727, distance: 78.7
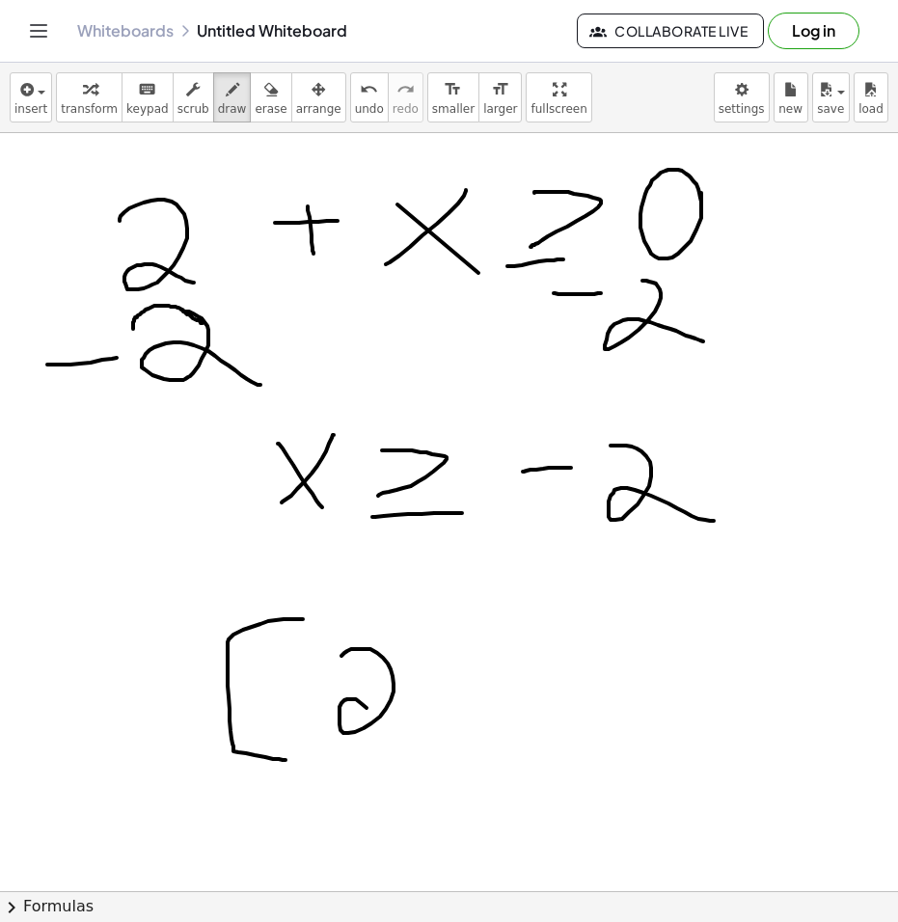
drag, startPoint x: 313, startPoint y: 679, endPoint x: 337, endPoint y: 712, distance: 41.5
drag, startPoint x: 426, startPoint y: 752, endPoint x: 416, endPoint y: 712, distance: 41.6
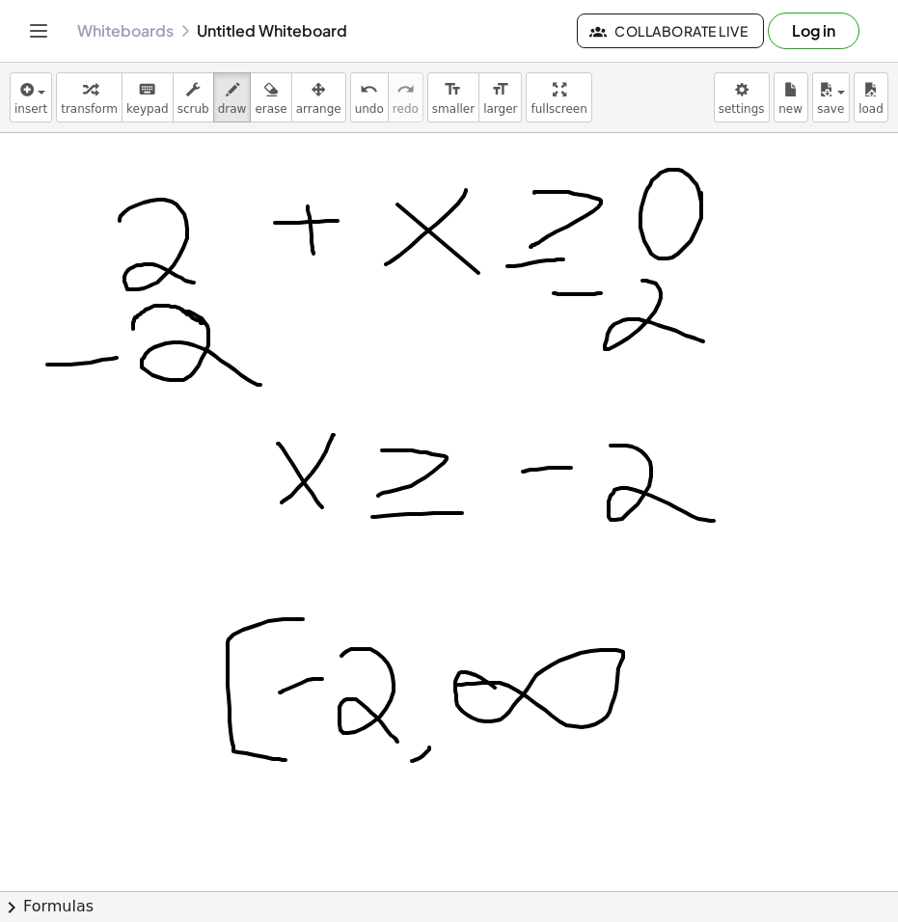
drag, startPoint x: 458, startPoint y: 685, endPoint x: 529, endPoint y: 696, distance: 72.3
drag, startPoint x: 684, startPoint y: 607, endPoint x: 597, endPoint y: 743, distance: 161.3
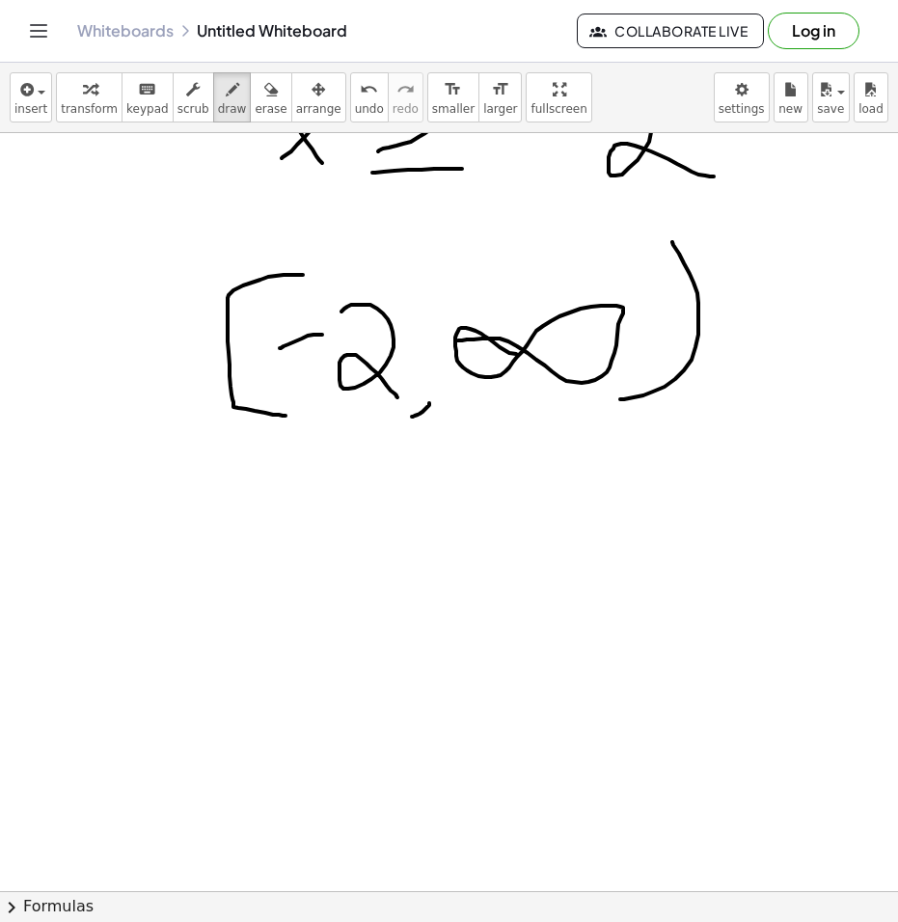
scroll to position [578, 0]
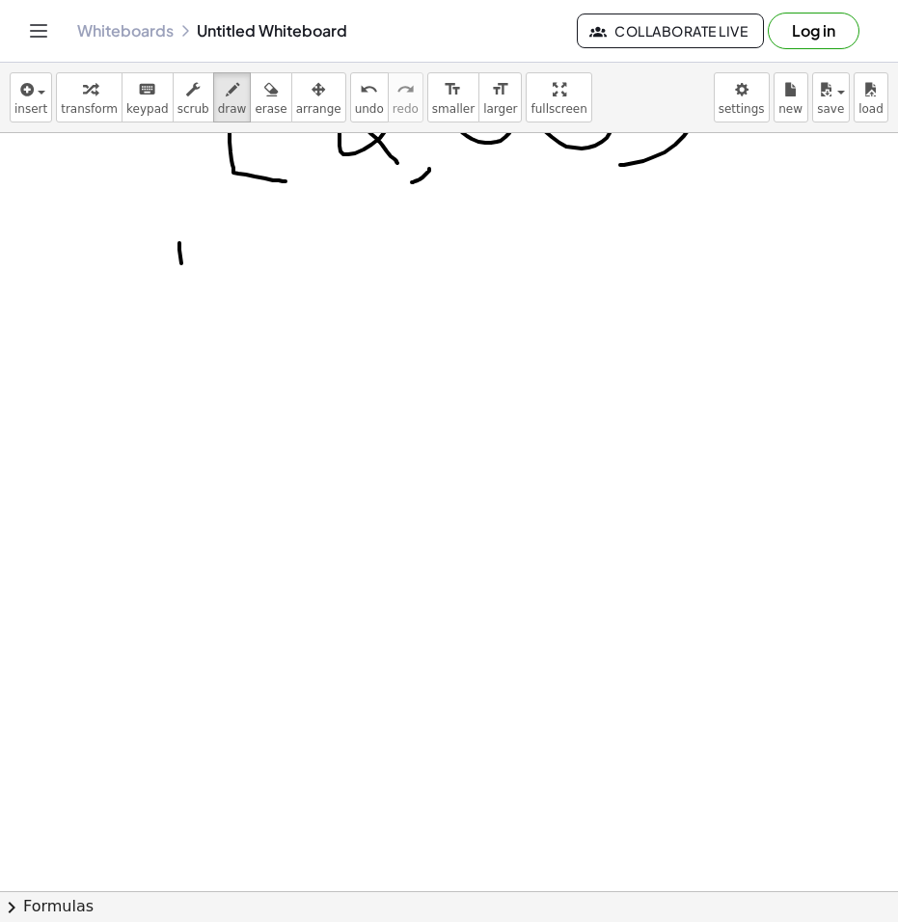
drag, startPoint x: 179, startPoint y: 250, endPoint x: 201, endPoint y: 337, distance: 90.3
drag, startPoint x: 254, startPoint y: 288, endPoint x: 350, endPoint y: 288, distance: 96.4
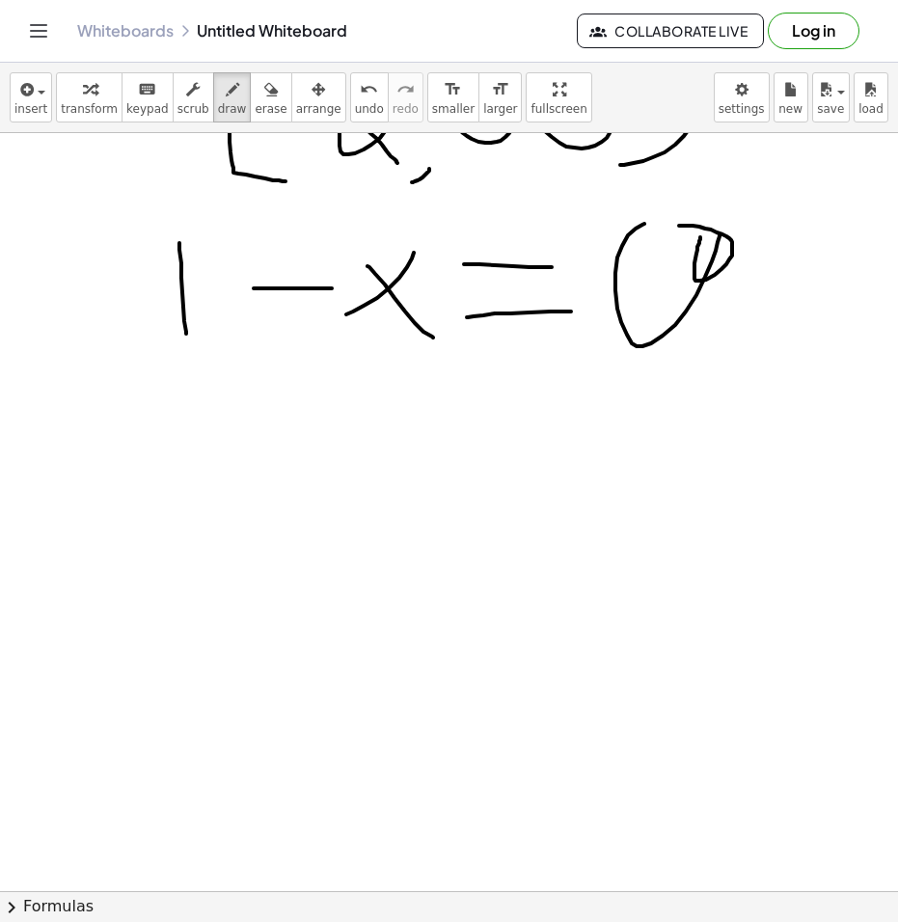
click at [255, 102] on span "erase" at bounding box center [271, 108] width 32 height 13
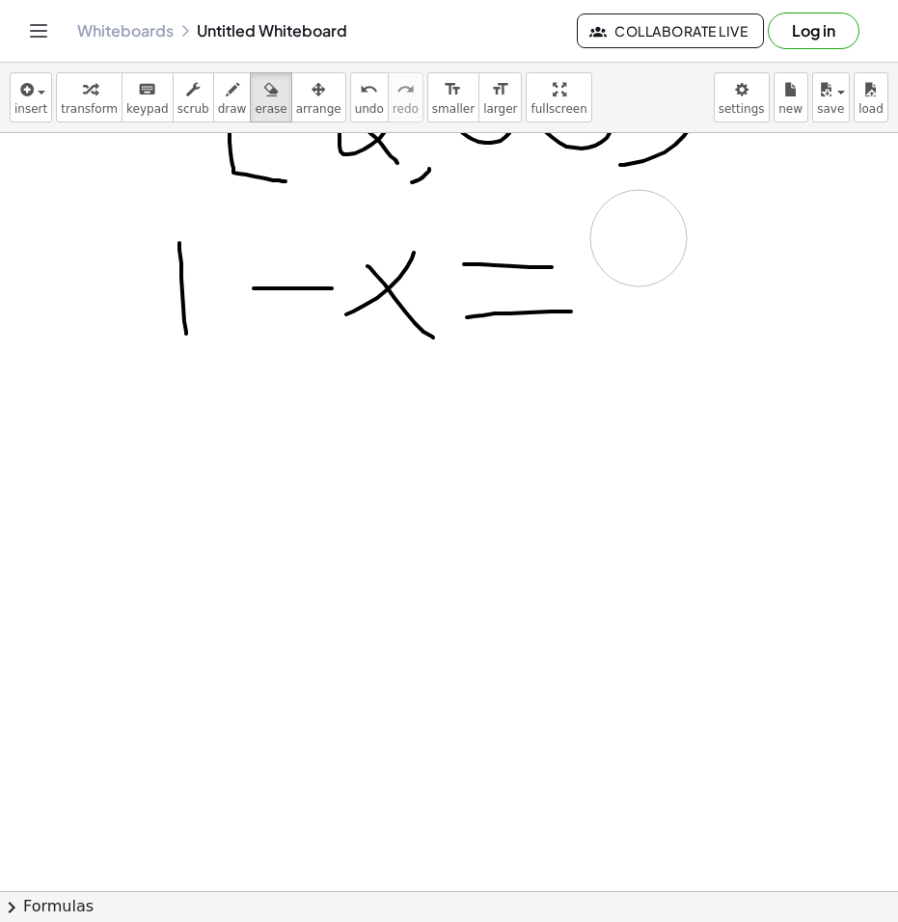
click at [226, 85] on icon "button" at bounding box center [232, 89] width 13 height 23
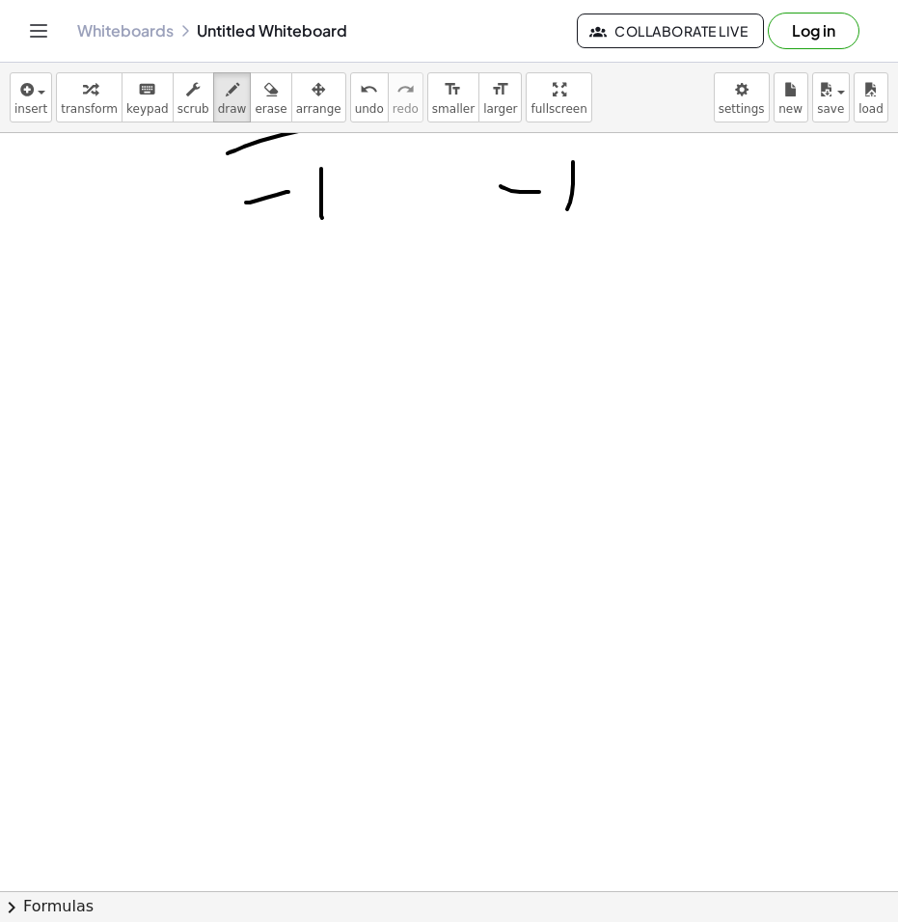
scroll to position [1061, 0]
click at [228, 435] on div at bounding box center [449, 588] width 898 height 3031
click at [359, 477] on div at bounding box center [449, 588] width 898 height 3031
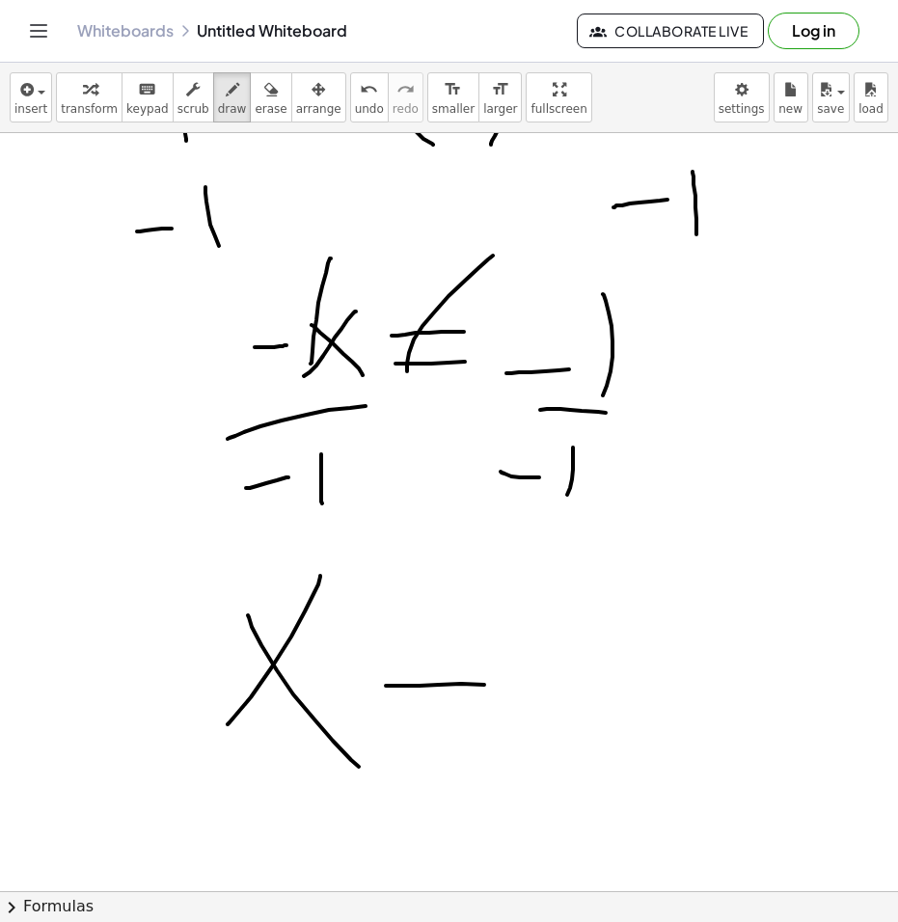
click at [520, 686] on div at bounding box center [449, 877] width 898 height 3031
click at [491, 717] on div at bounding box center [449, 877] width 898 height 3031
click at [364, 769] on div at bounding box center [449, 877] width 898 height 3031
click at [603, 748] on div at bounding box center [449, 877] width 898 height 3031
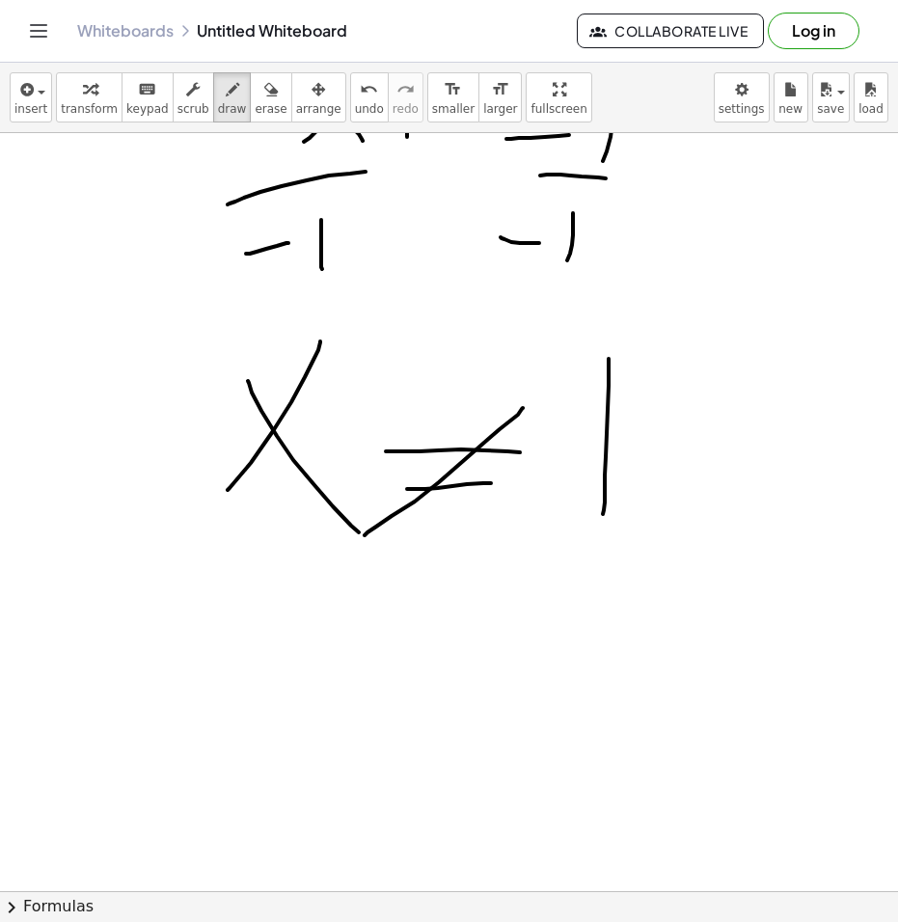
scroll to position [1061, 0]
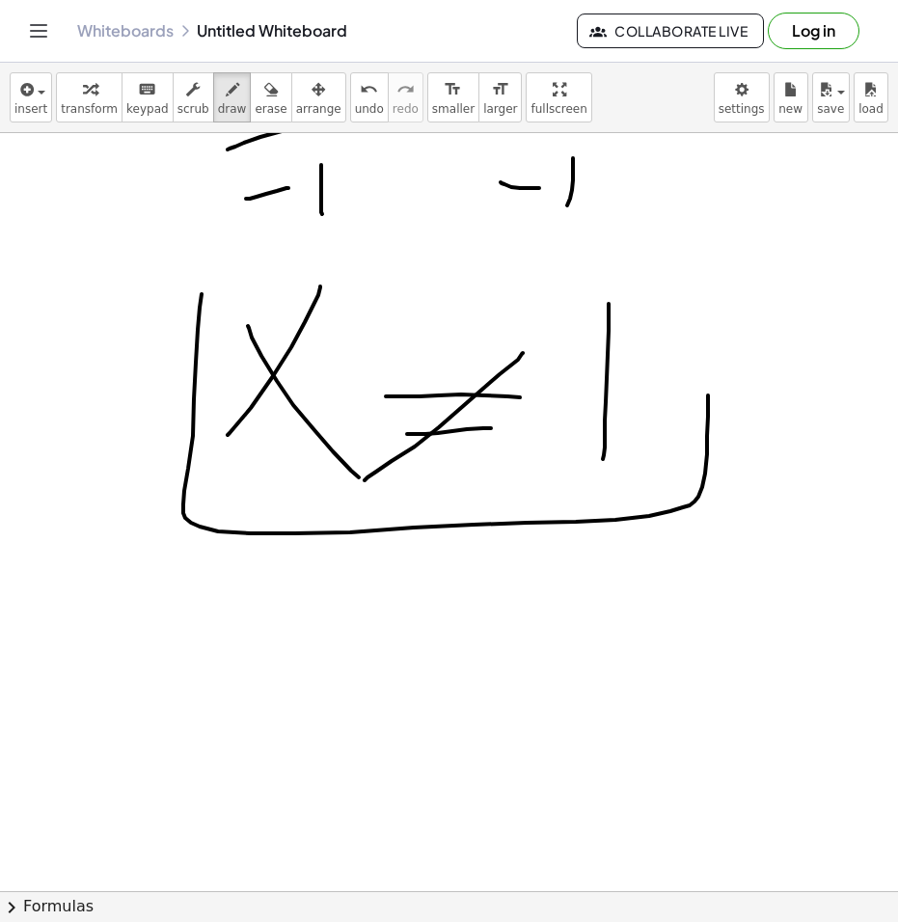
click at [673, 293] on div at bounding box center [449, 588] width 898 height 3031
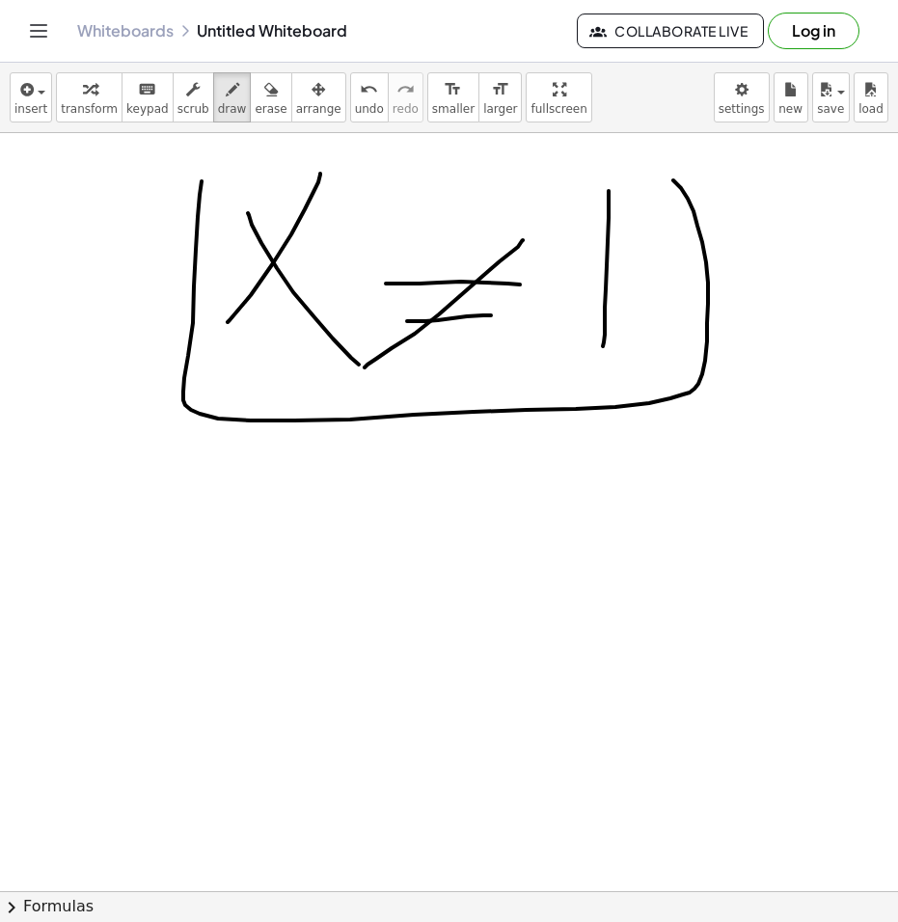
scroll to position [1350, 0]
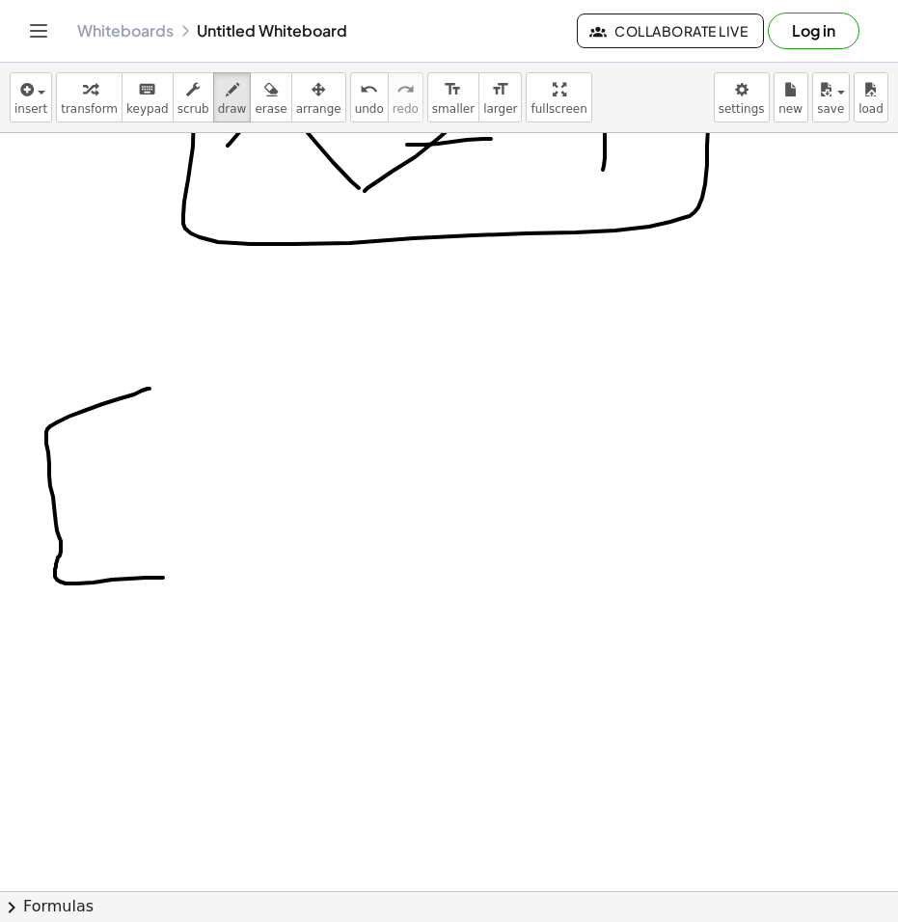
click at [162, 577] on div at bounding box center [449, 298] width 898 height 3031
click at [206, 482] on div at bounding box center [449, 298] width 898 height 3031
click at [300, 547] on div at bounding box center [449, 298] width 898 height 3031
click at [288, 575] on div at bounding box center [449, 298] width 898 height 3031
click at [378, 489] on div at bounding box center [449, 298] width 898 height 3031
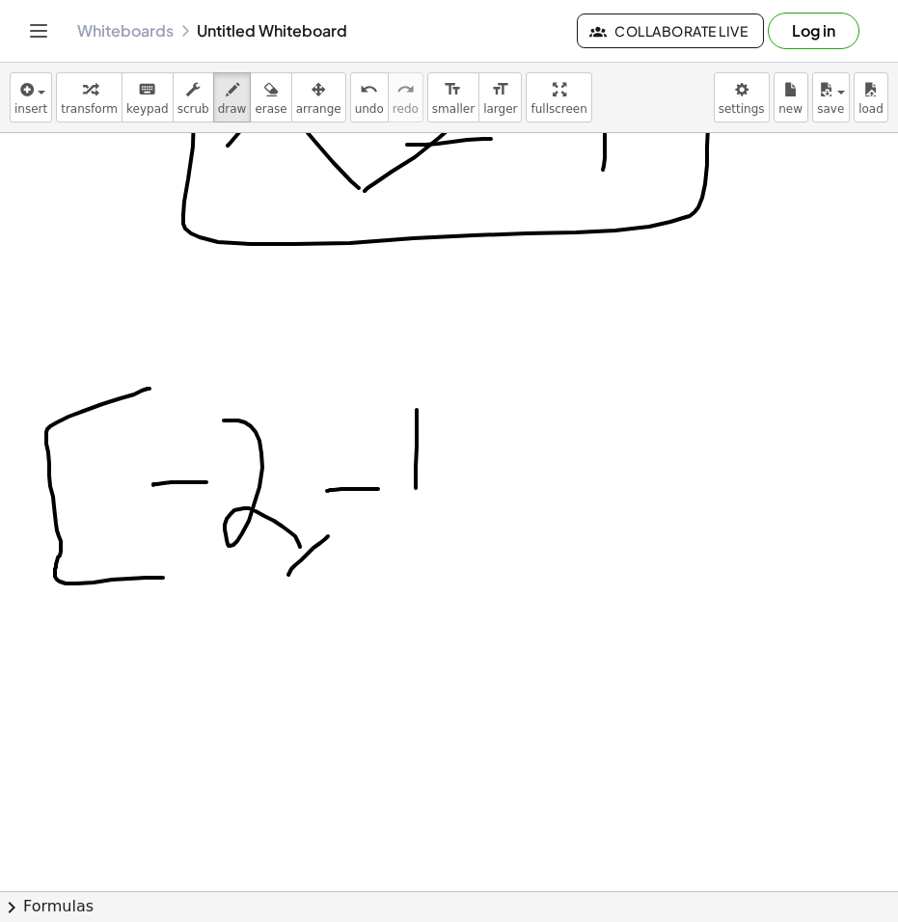
click at [413, 543] on div at bounding box center [449, 298] width 898 height 3031
click at [461, 545] on div at bounding box center [449, 298] width 898 height 3031
click at [522, 581] on div at bounding box center [449, 298] width 898 height 3031
click at [594, 506] on div at bounding box center [449, 298] width 898 height 3031
click at [638, 447] on div at bounding box center [449, 298] width 898 height 3031
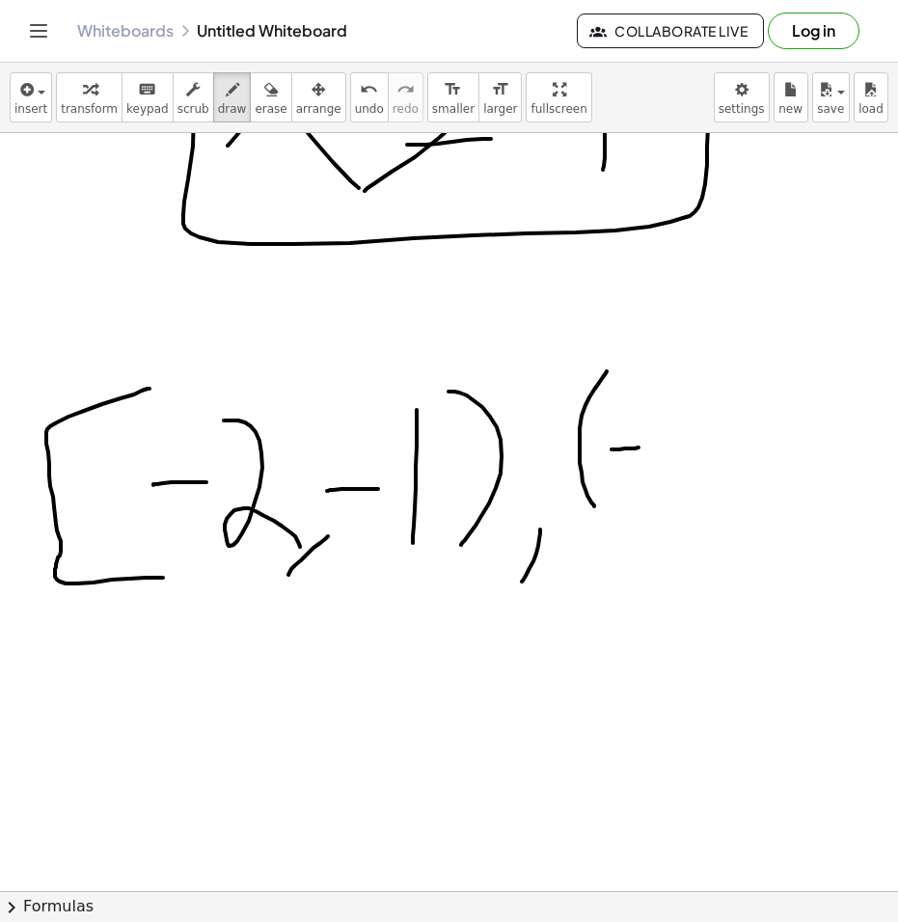
click at [667, 501] on div at bounding box center [449, 298] width 898 height 3031
click at [701, 538] on div at bounding box center [449, 298] width 898 height 3031
click at [781, 460] on div at bounding box center [449, 298] width 898 height 3031
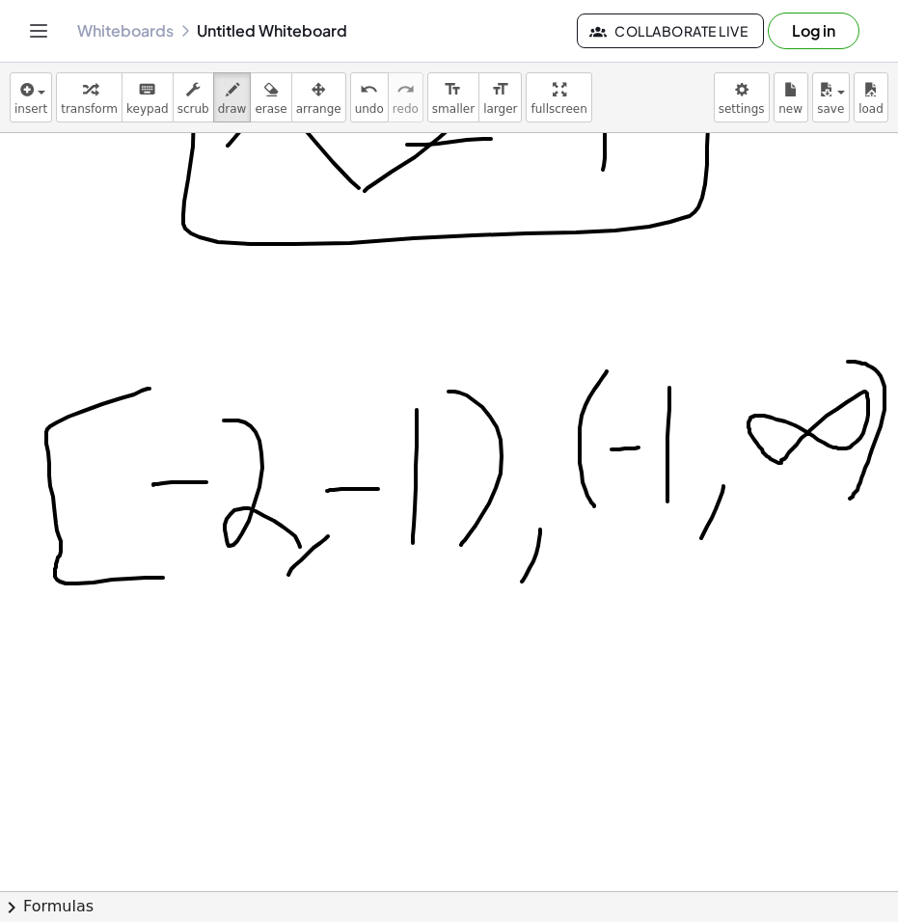
click at [821, 512] on div at bounding box center [449, 298] width 898 height 3031
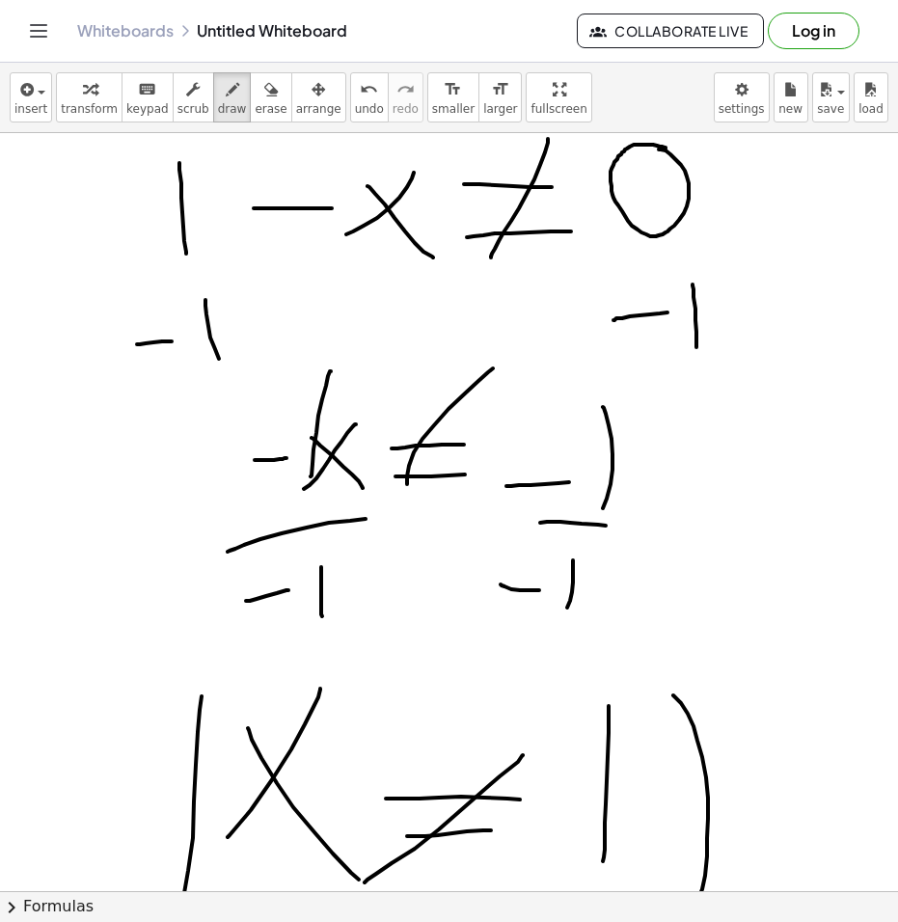
scroll to position [675, 0]
